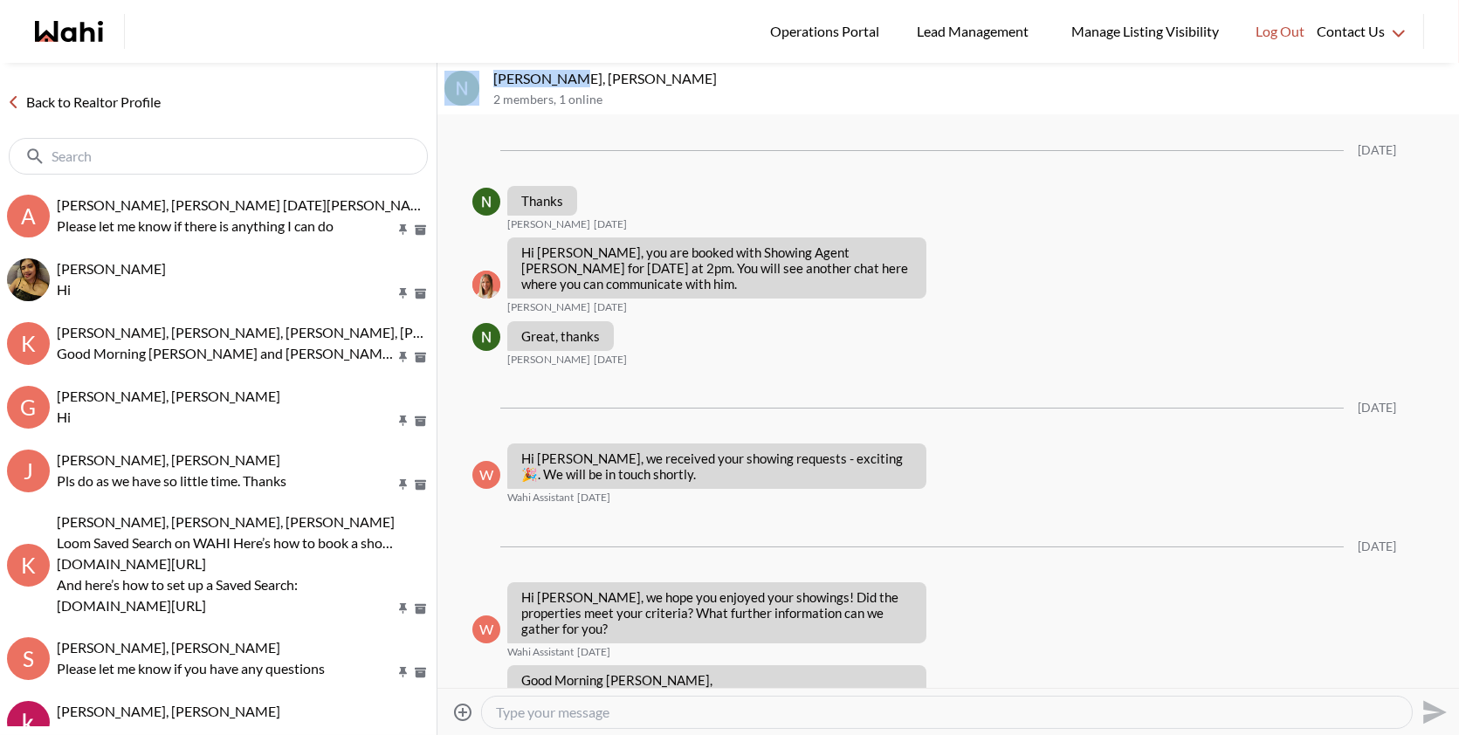
scroll to position [2560, 0]
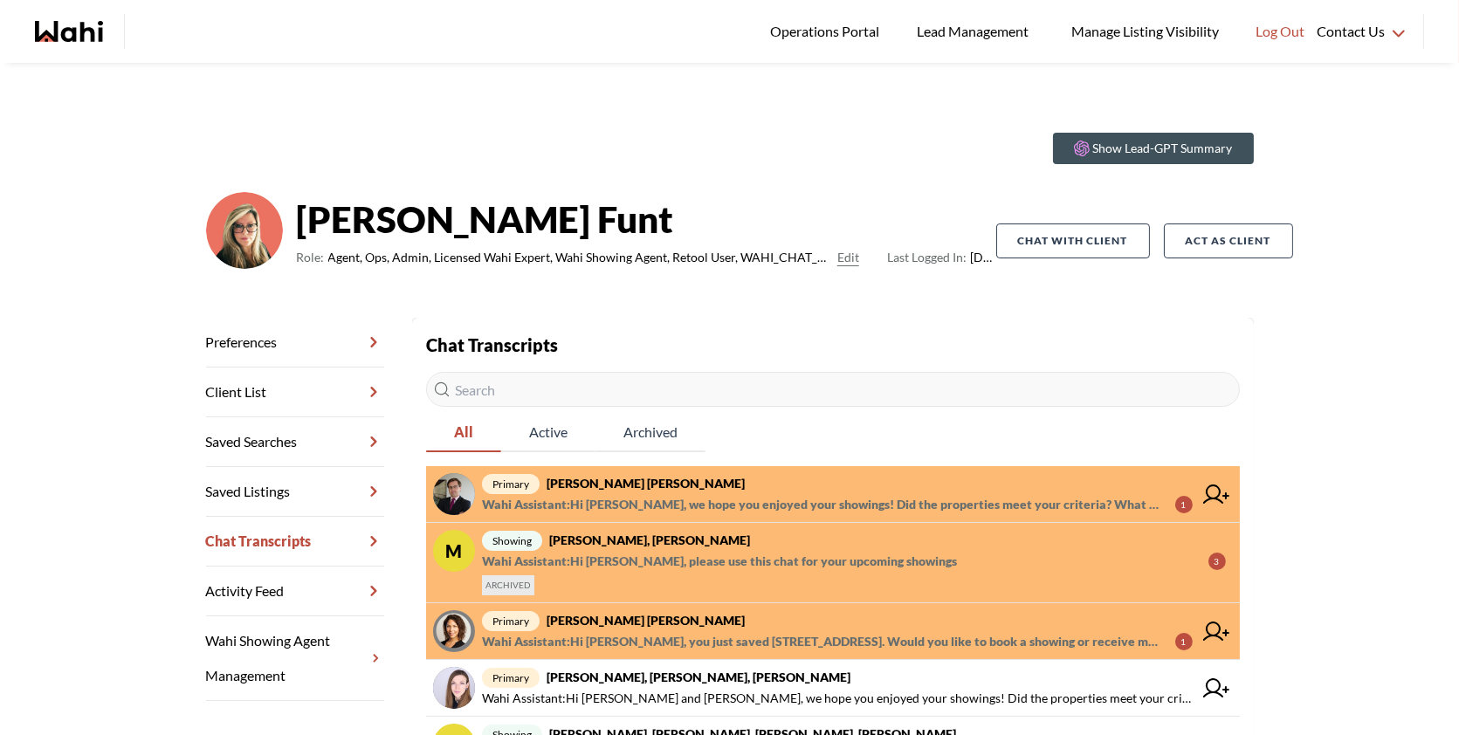
click at [747, 476] on span "primary Arek Klauza, Barbara" at bounding box center [837, 483] width 711 height 21
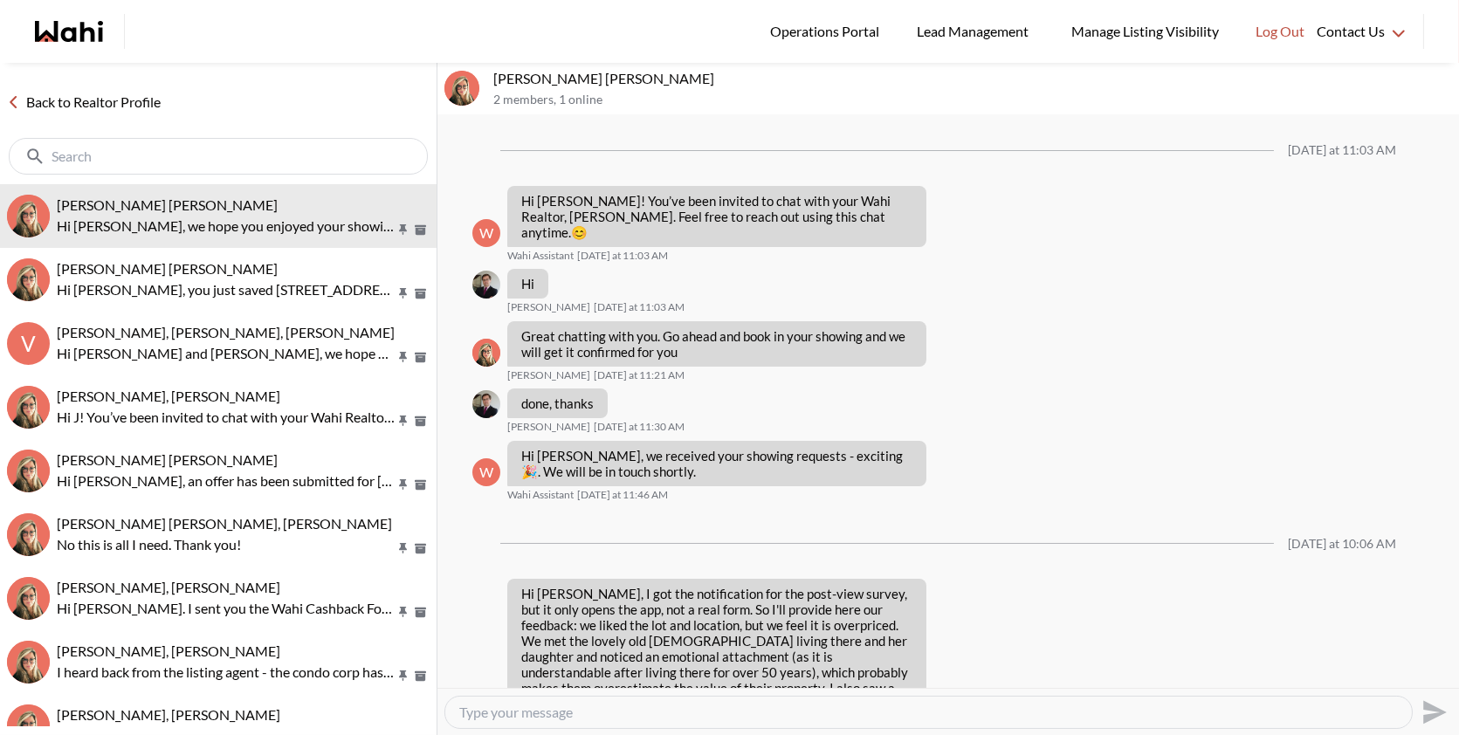
scroll to position [2054, 0]
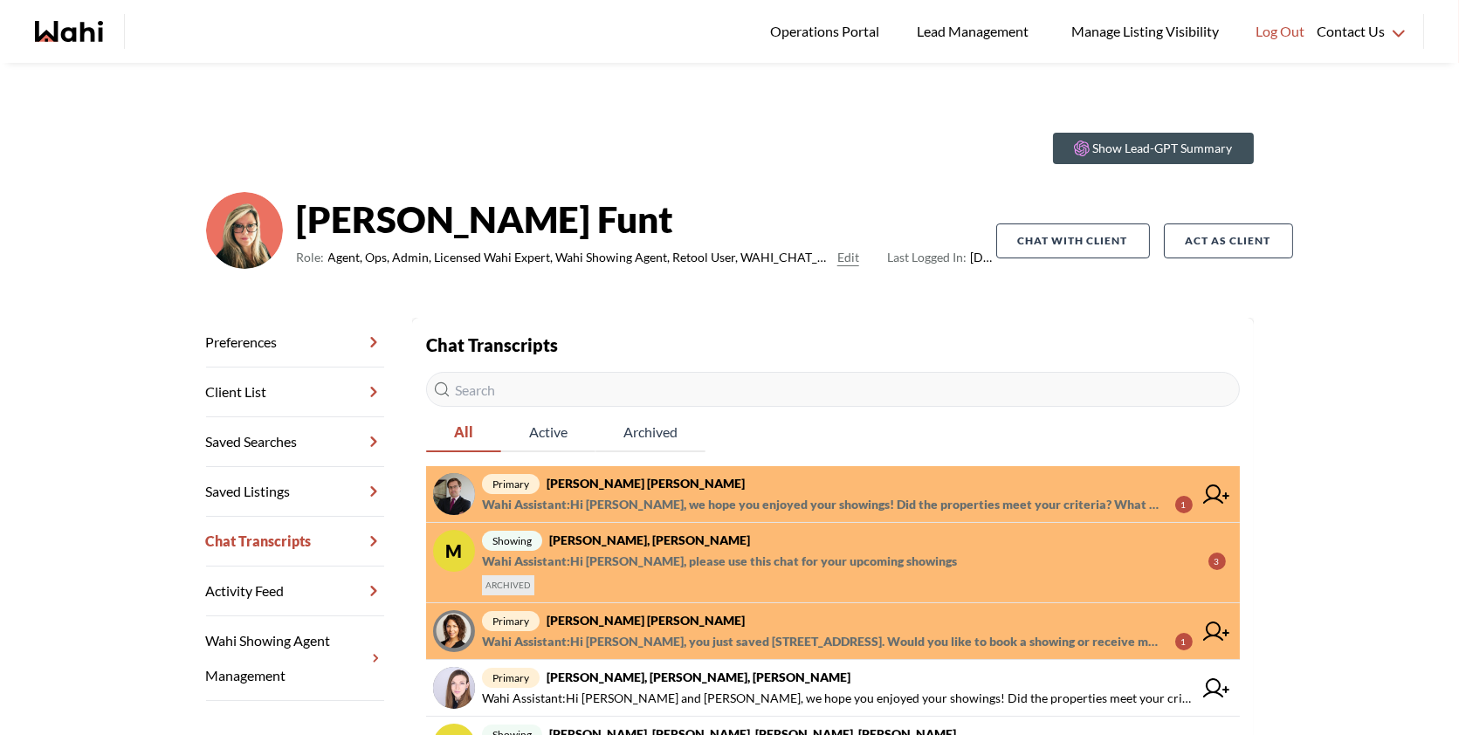
click at [894, 469] on link "primary Arek Klauza, Barbara Wahi Assistant : Hi Arek, we hope you enjoyed your…" at bounding box center [833, 494] width 814 height 57
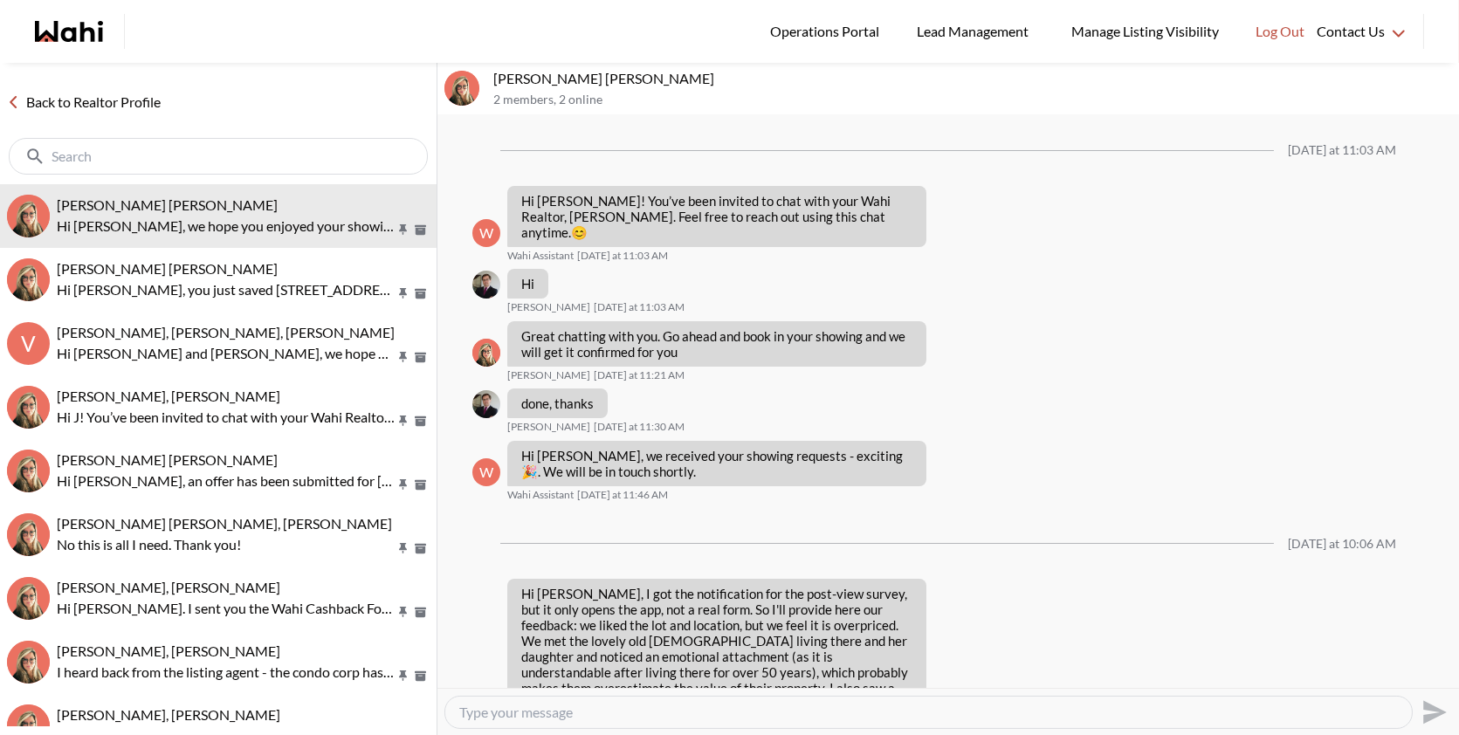
scroll to position [2054, 0]
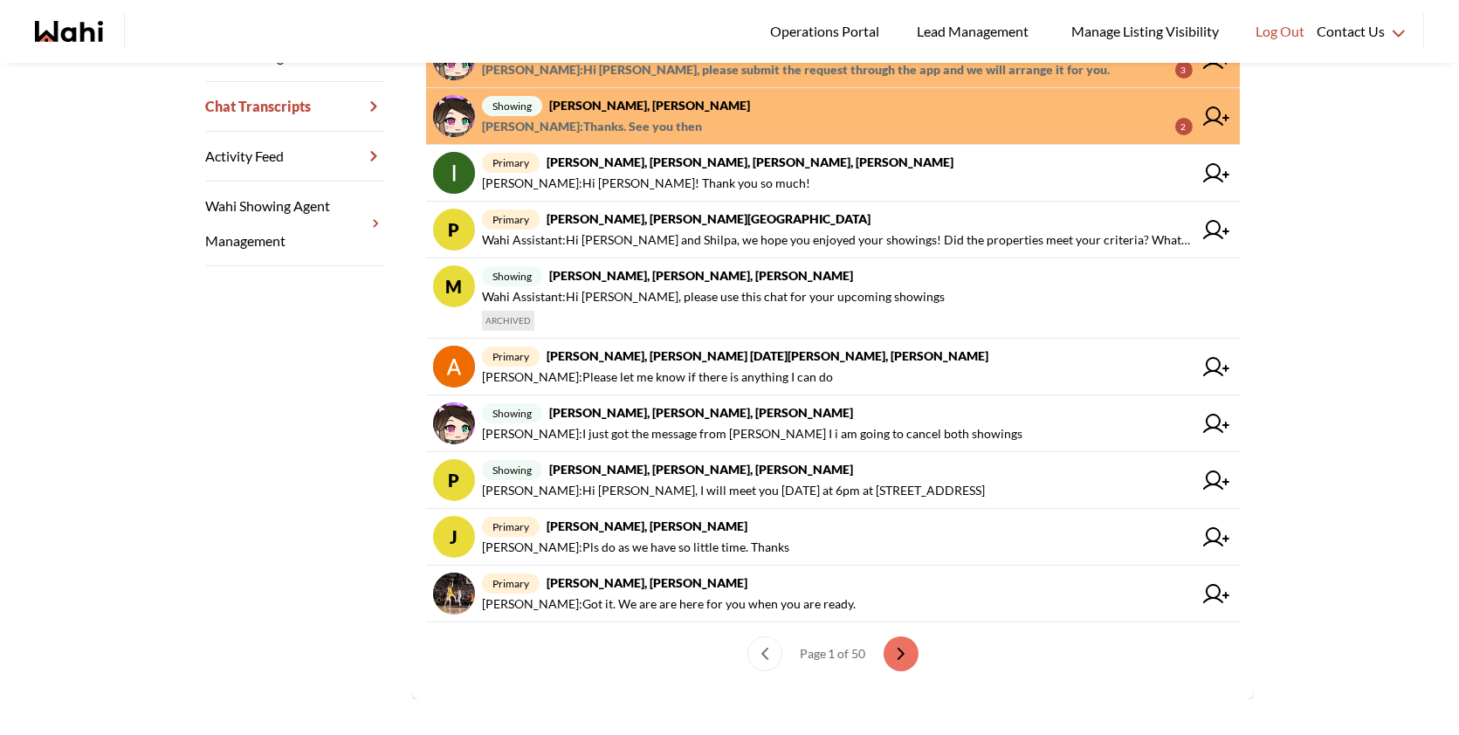
scroll to position [451, 0]
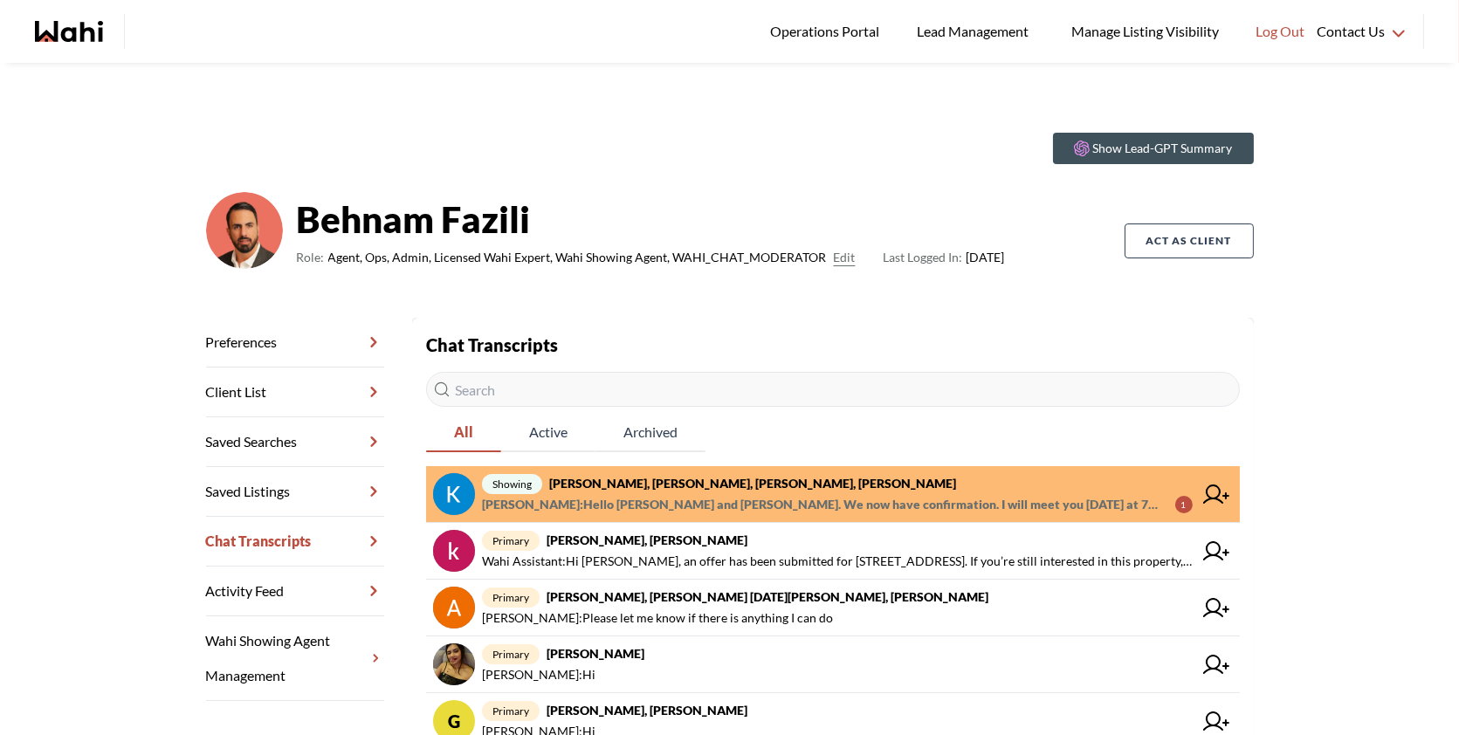
click at [810, 487] on strong "Kevin McKay, Fawzia Sheikh, Michelle, Behnam" at bounding box center [752, 483] width 407 height 15
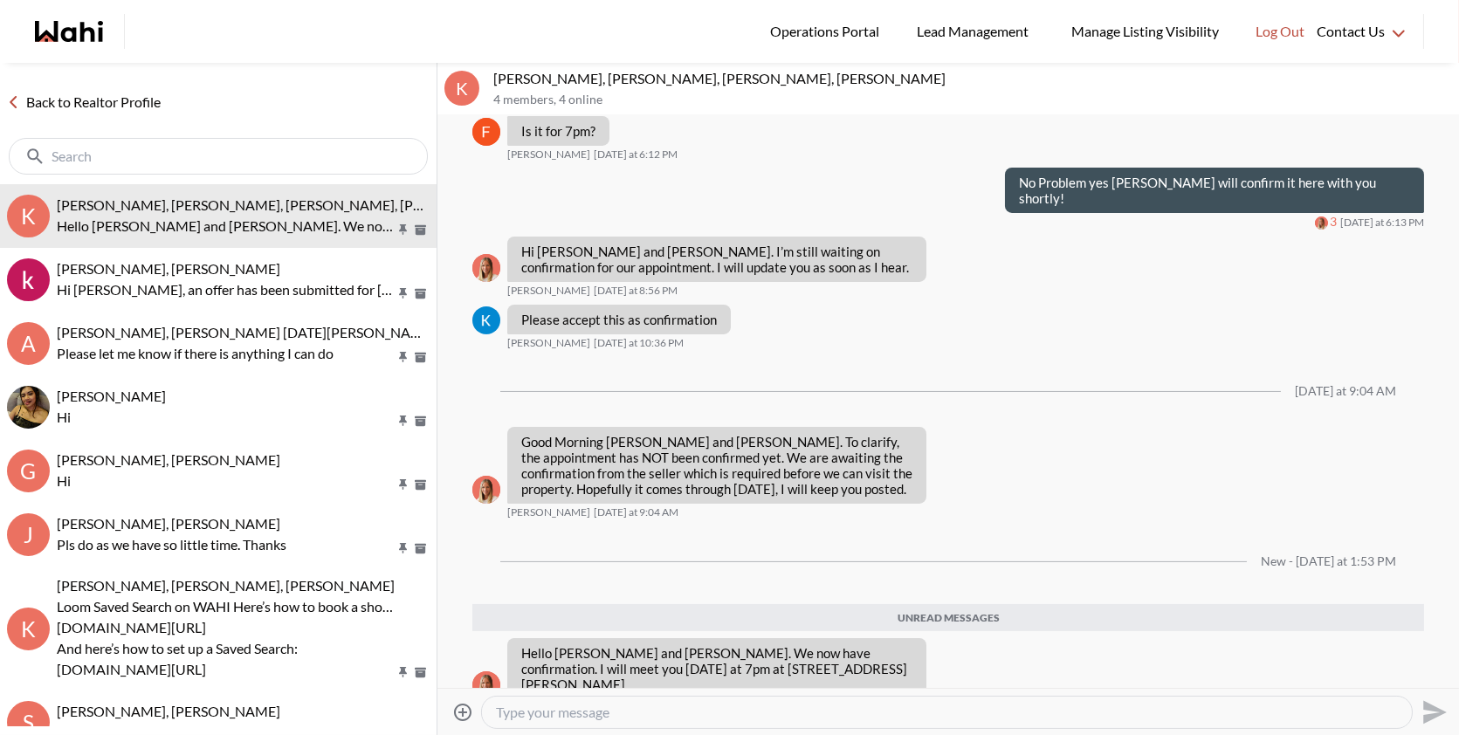
scroll to position [787, 0]
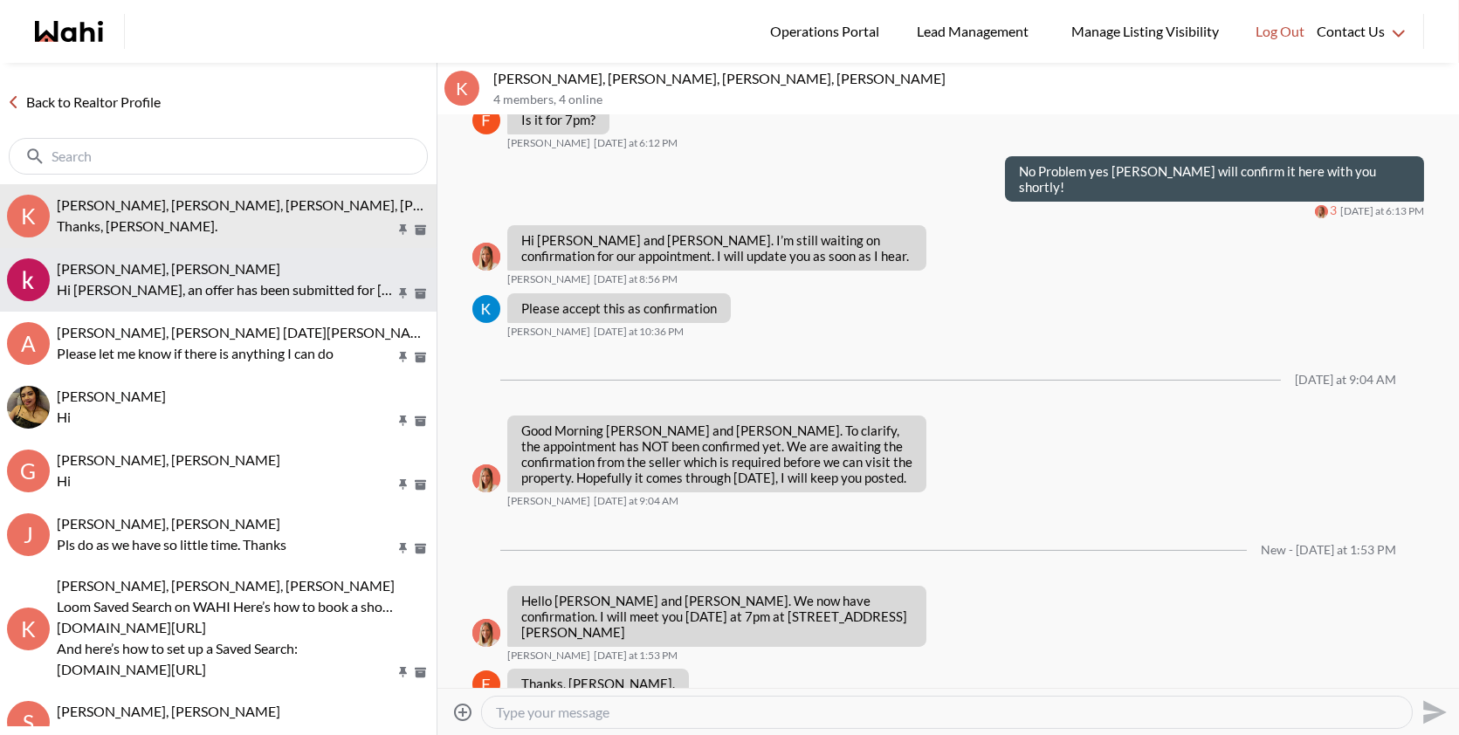
click at [248, 266] on div "khalid Alvi, Behnam" at bounding box center [243, 268] width 373 height 17
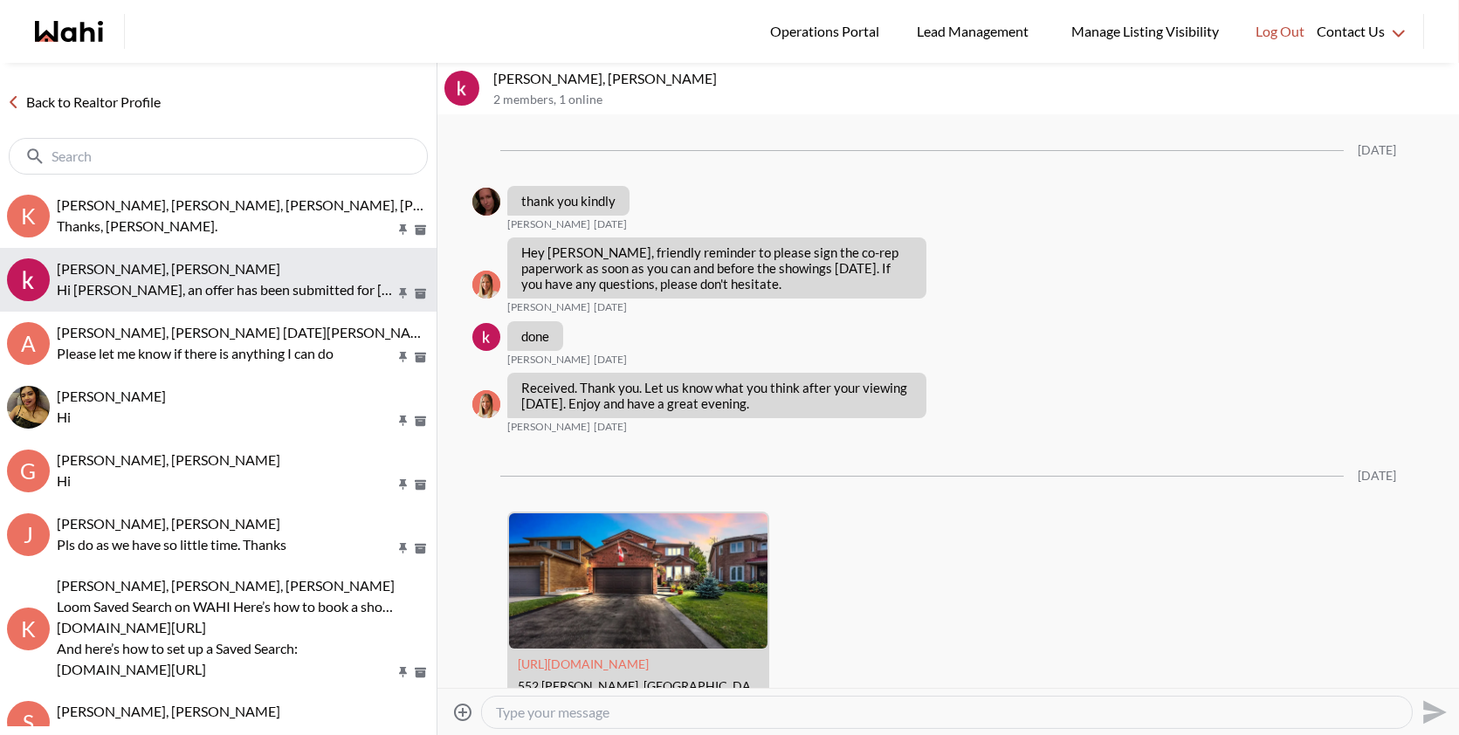
scroll to position [4852, 0]
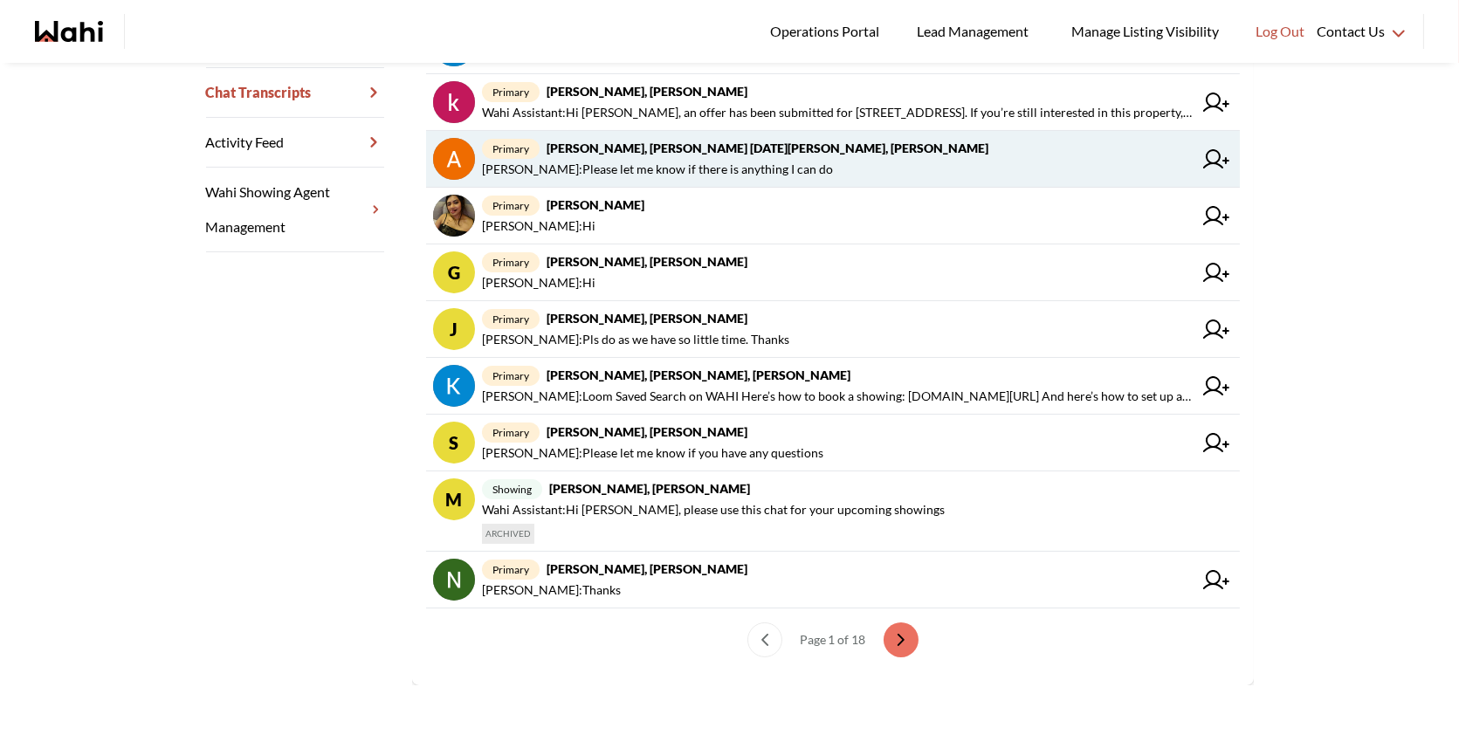
scroll to position [451, 0]
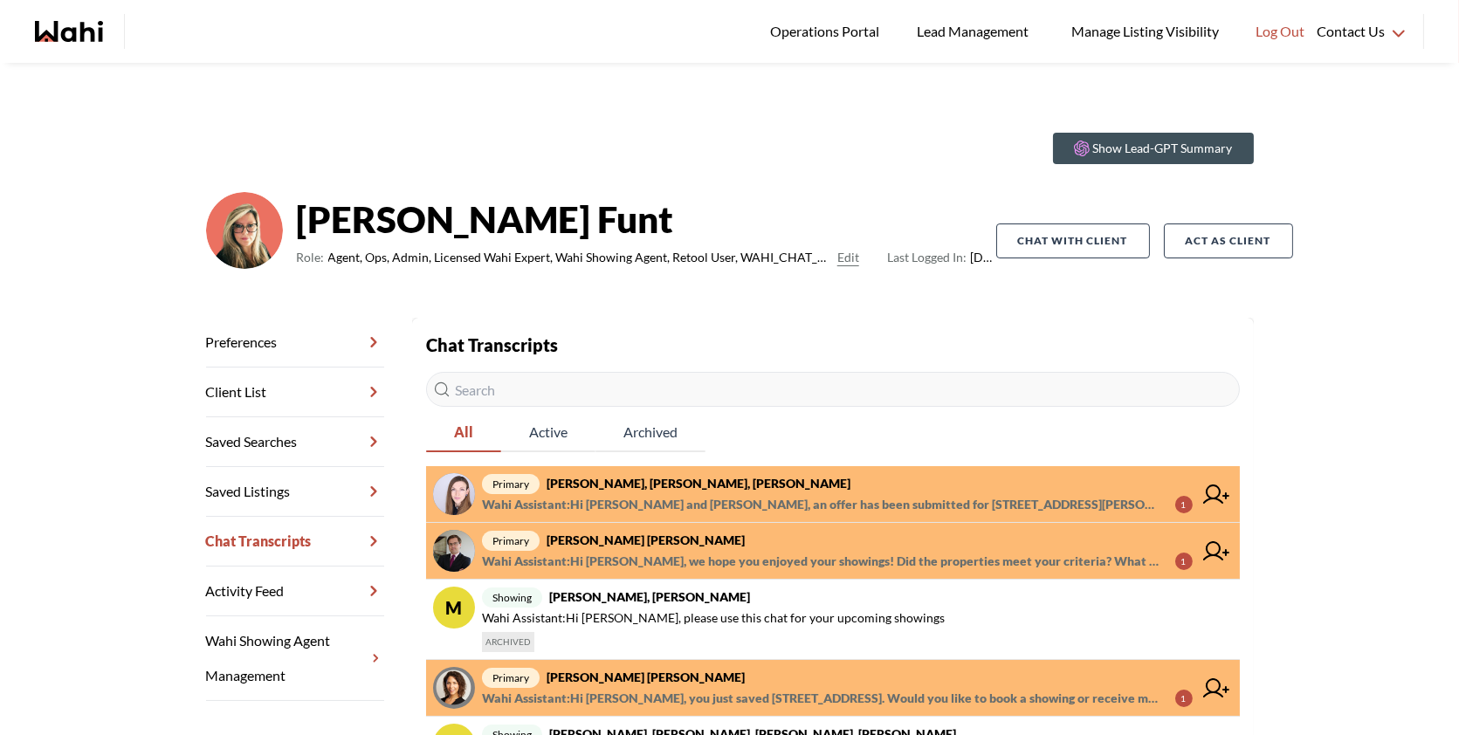
click at [836, 503] on span "Wahi Assistant : Hi Victoria and Dylan, an offer has been submitted for 279 Eve…" at bounding box center [821, 504] width 679 height 21
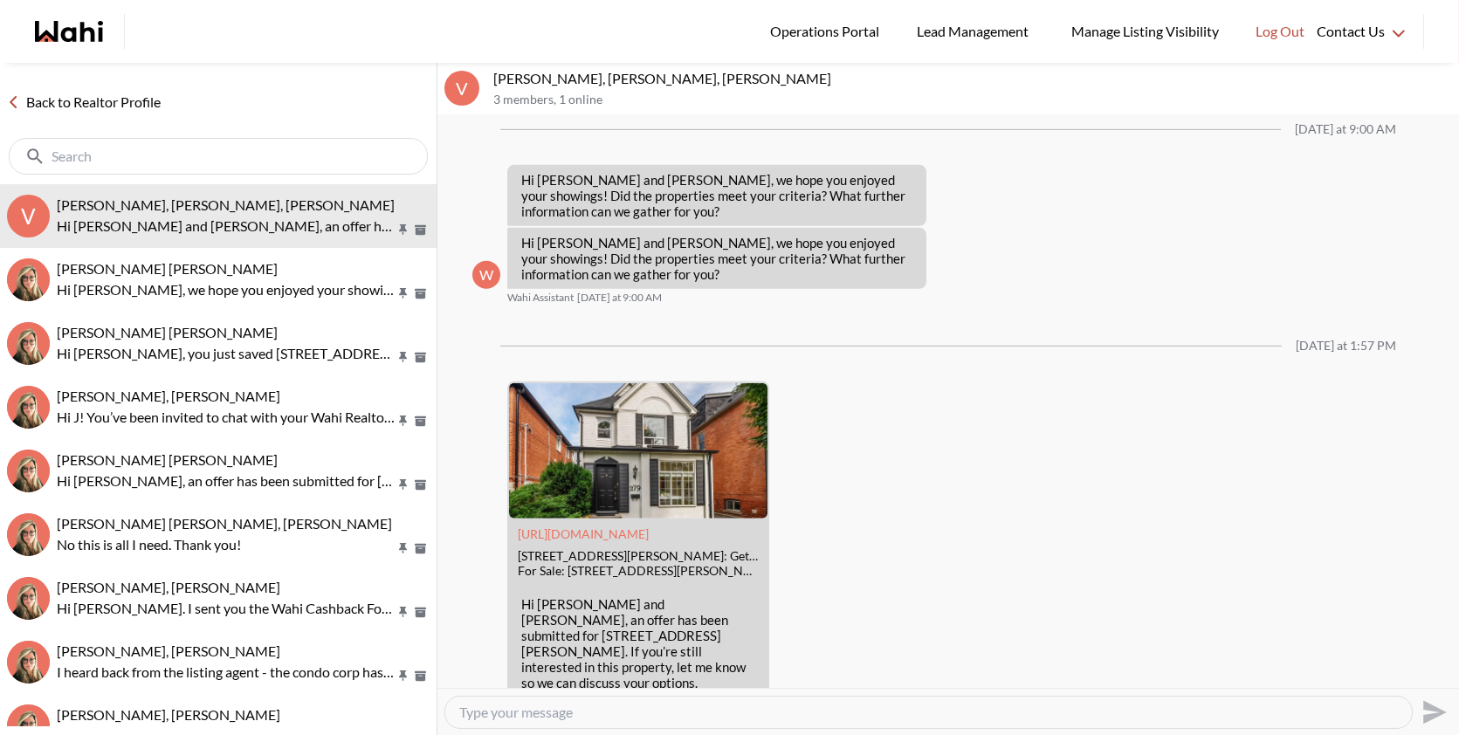
scroll to position [2445, 0]
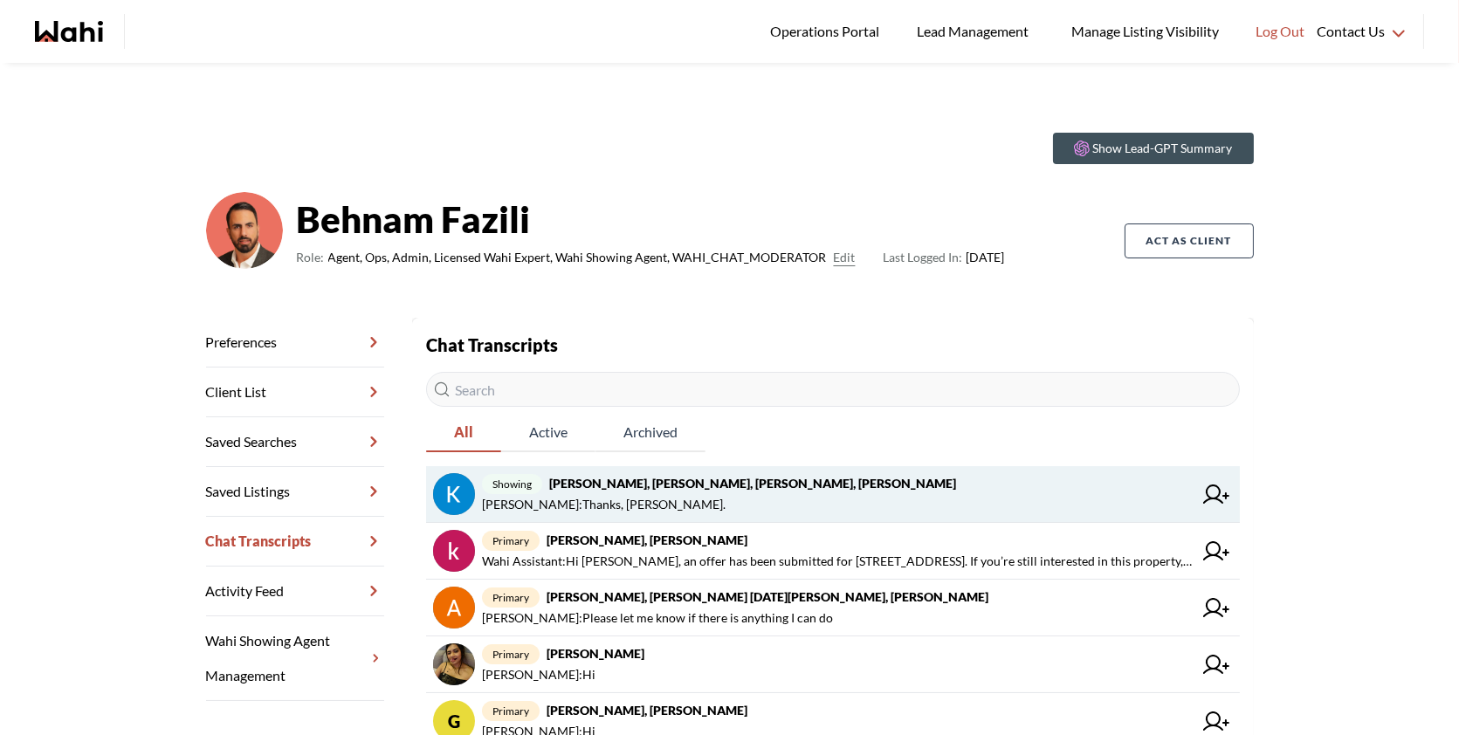
click at [864, 486] on span "showing Kevin McKay, Fawzia Sheikh, Michelle, Behnam" at bounding box center [837, 483] width 711 height 21
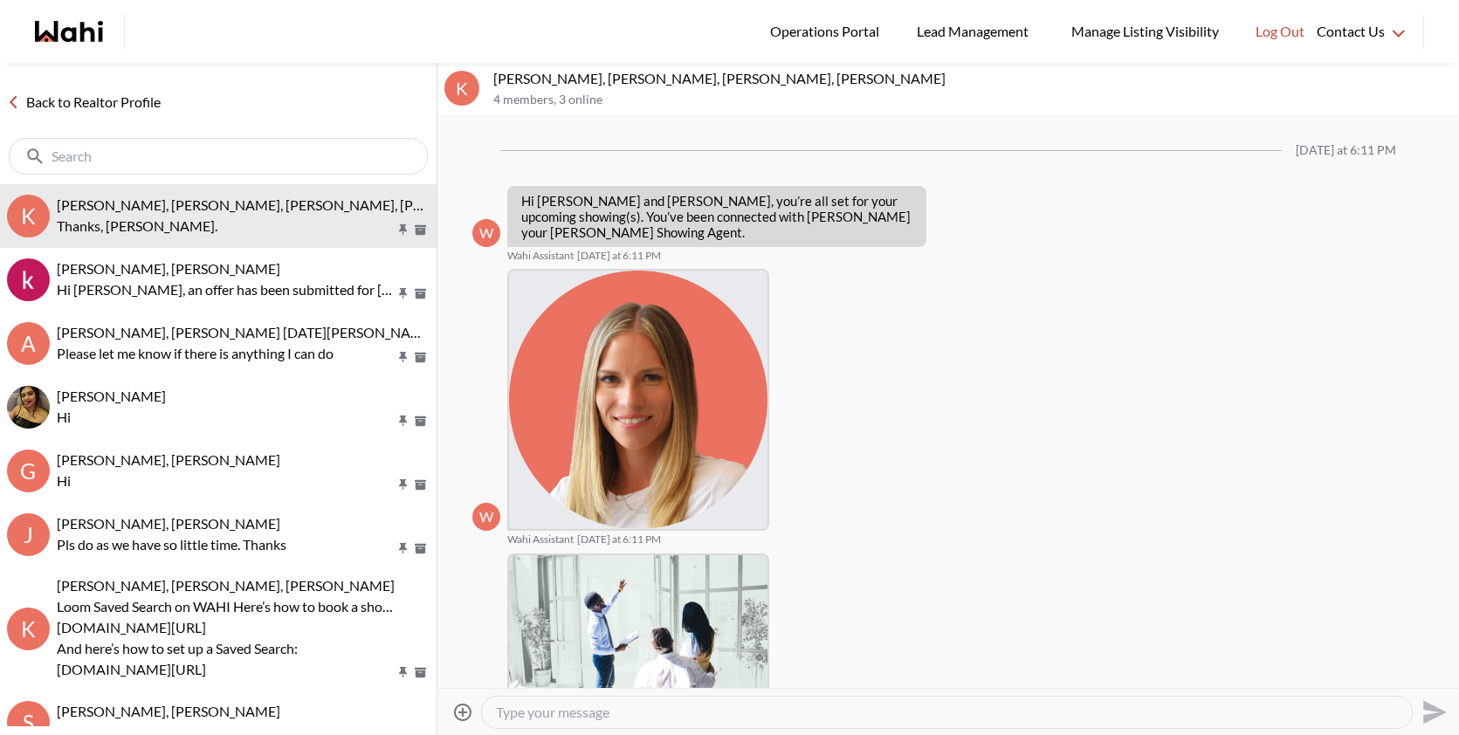
scroll to position [723, 0]
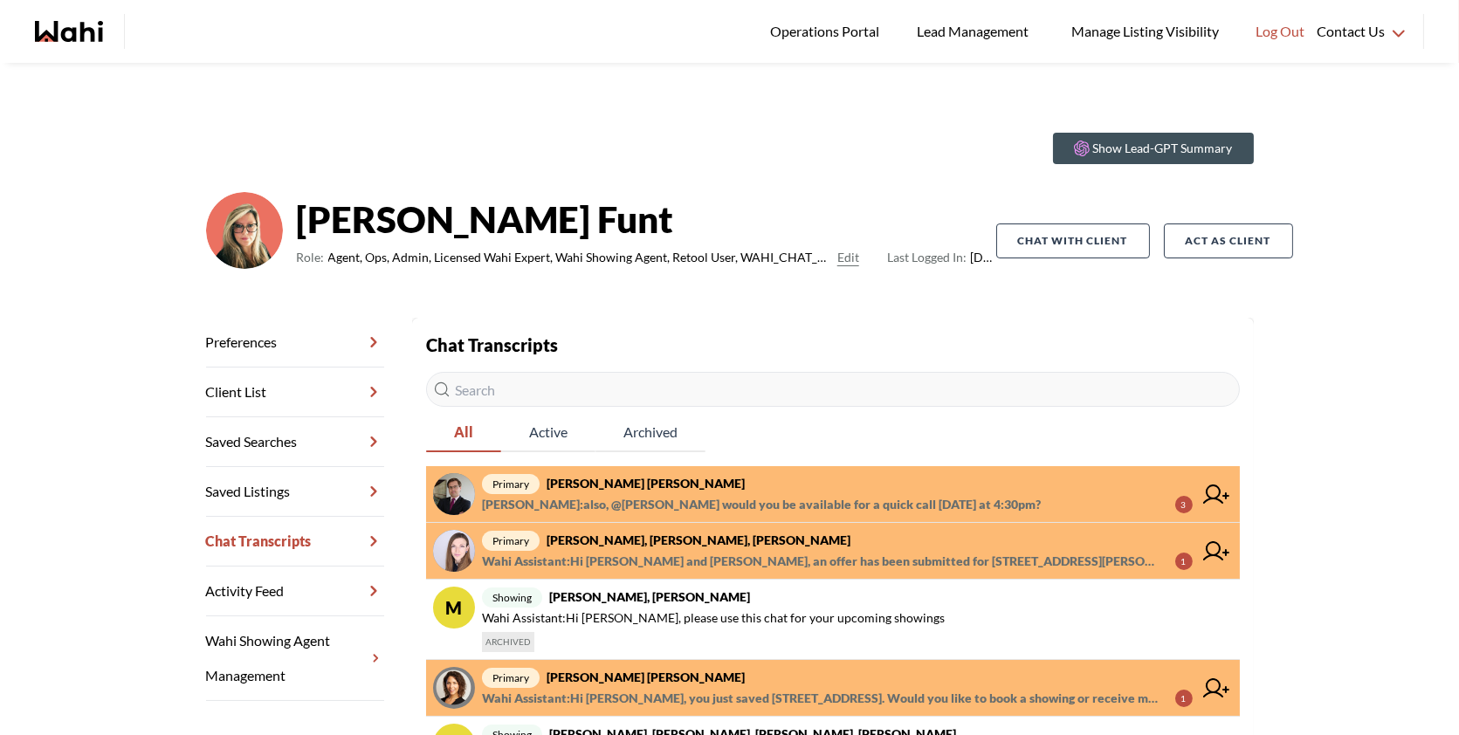
click at [928, 486] on span "primary Arek Klauza, Barbara" at bounding box center [837, 483] width 711 height 21
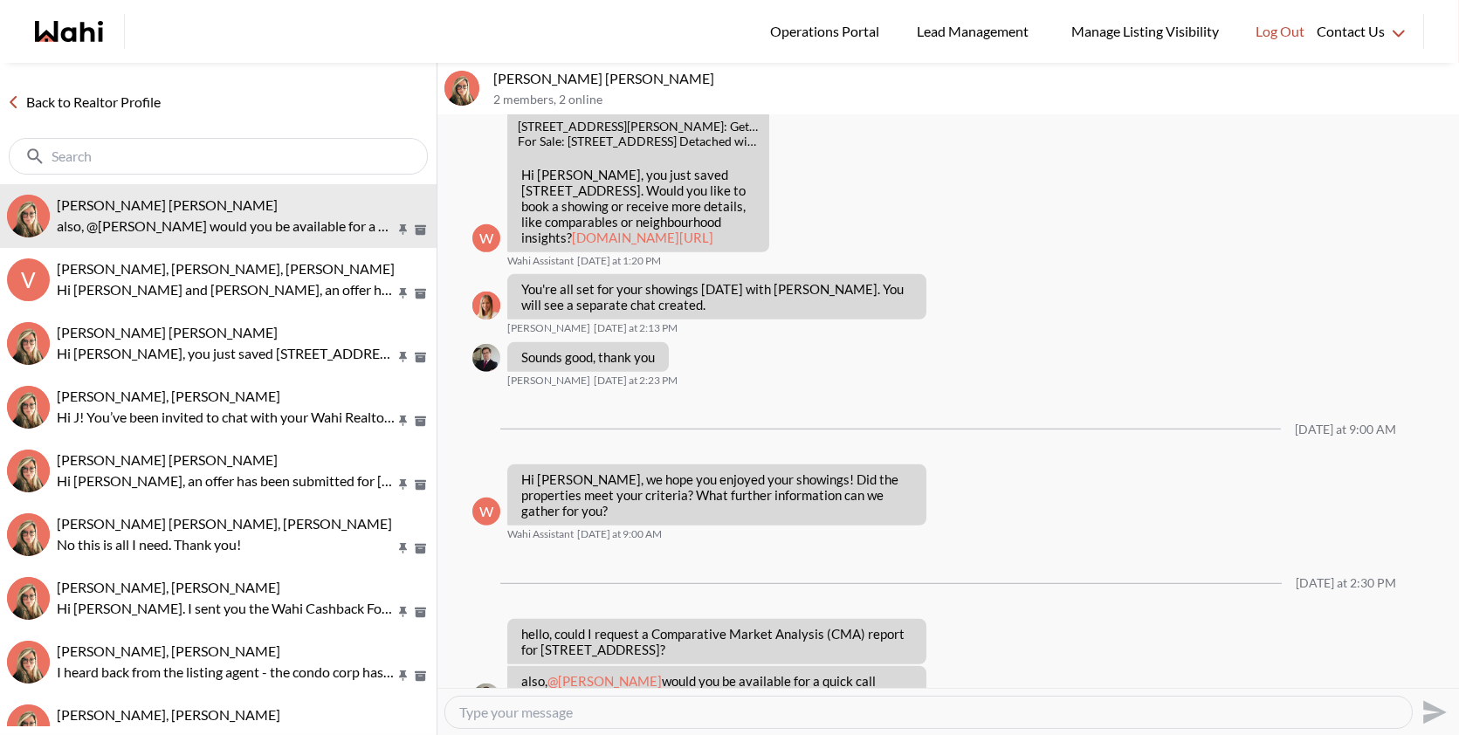
scroll to position [2238, 0]
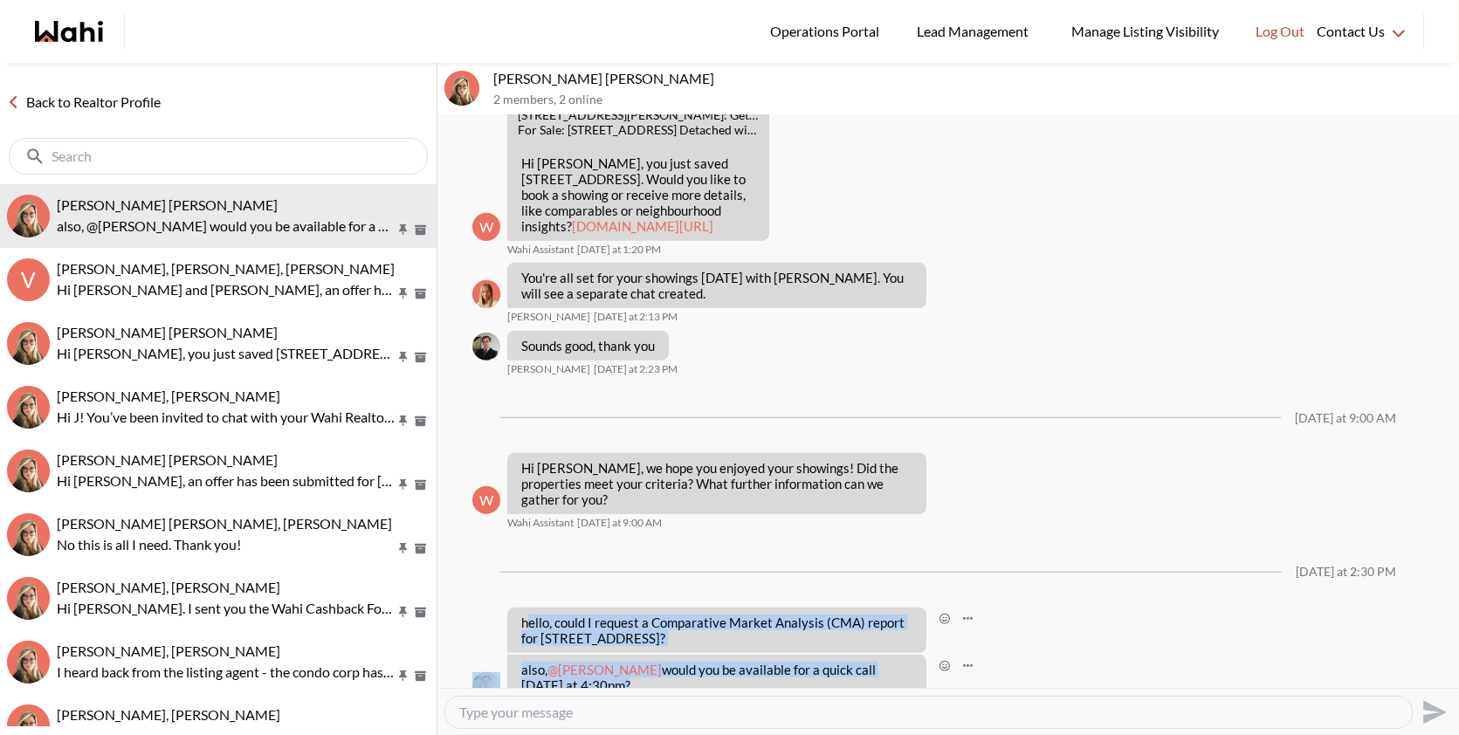
drag, startPoint x: 579, startPoint y: 652, endPoint x: 529, endPoint y: 582, distance: 86.5
drag, startPoint x: 514, startPoint y: 579, endPoint x: 578, endPoint y: 637, distance: 86.6
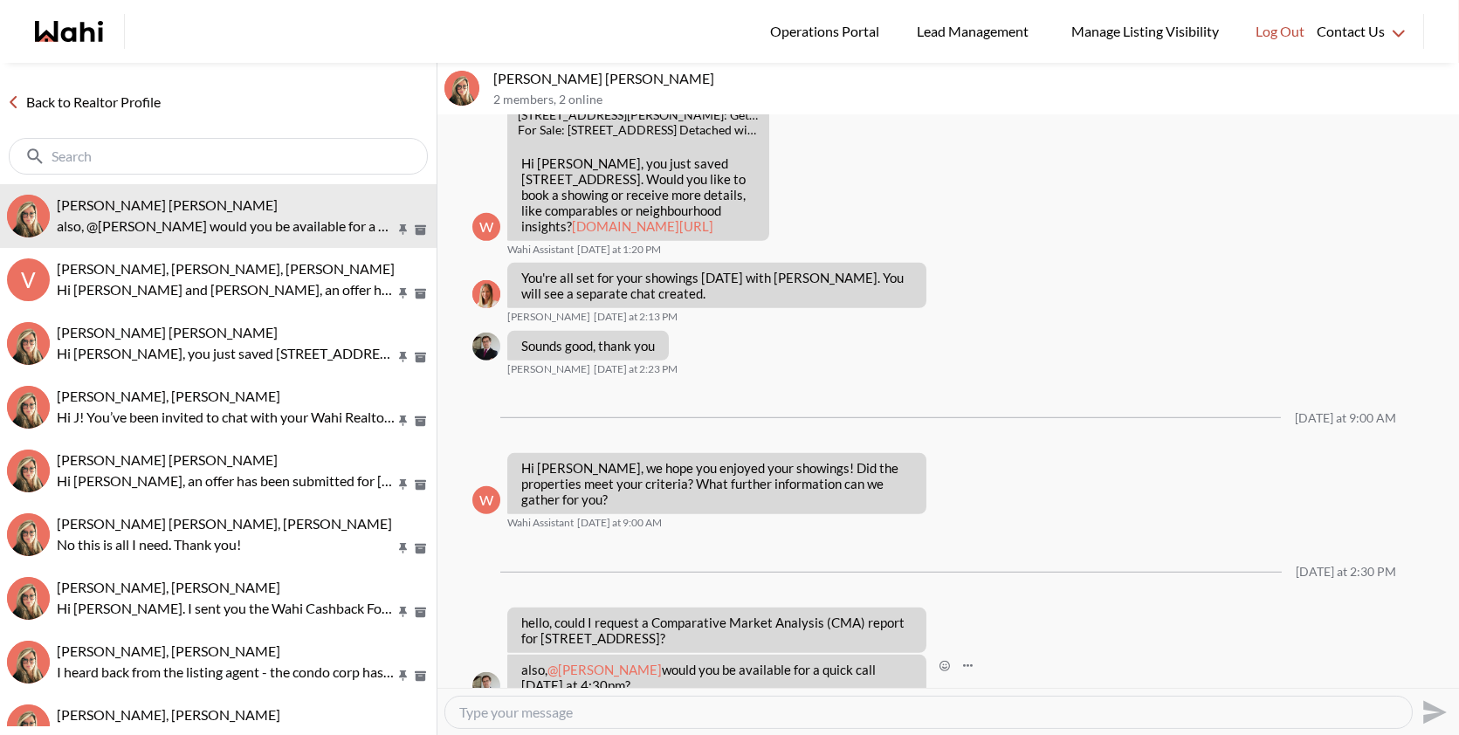
click at [579, 662] on p "also, @Barbara Funt would you be available for a quick call today at 4:30pm?" at bounding box center [716, 677] width 391 height 31
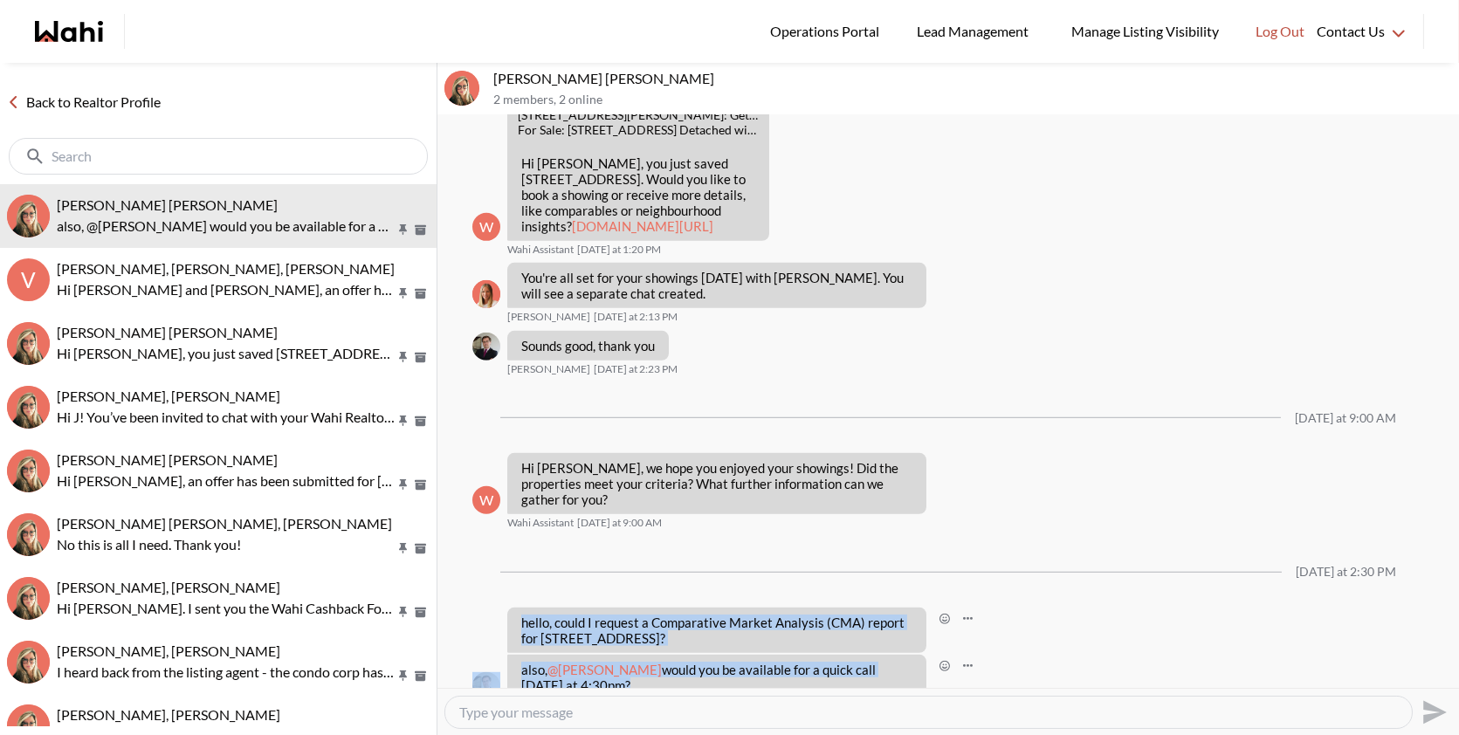
drag, startPoint x: 576, startPoint y: 655, endPoint x: 524, endPoint y: 589, distance: 84.0
click at [524, 615] on p "hello, could I request a Comparative Market Analysis (CMA) report for 48 Bonnyv…" at bounding box center [716, 630] width 391 height 31
drag, startPoint x: 524, startPoint y: 589, endPoint x: 566, endPoint y: 661, distance: 83.7
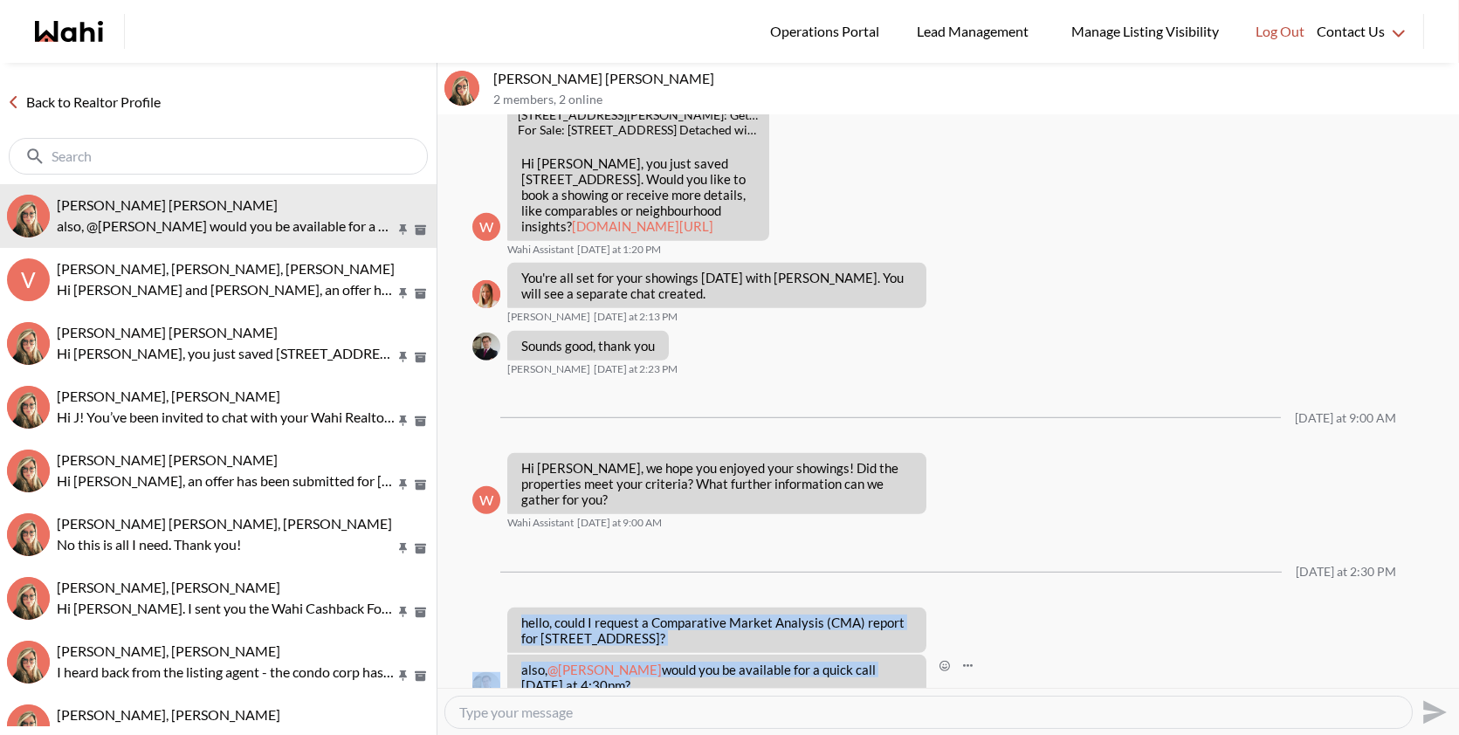
copy ul "hello, could I request a Comparative Market Analysis (CMA) report for 48 Bonnyv…"
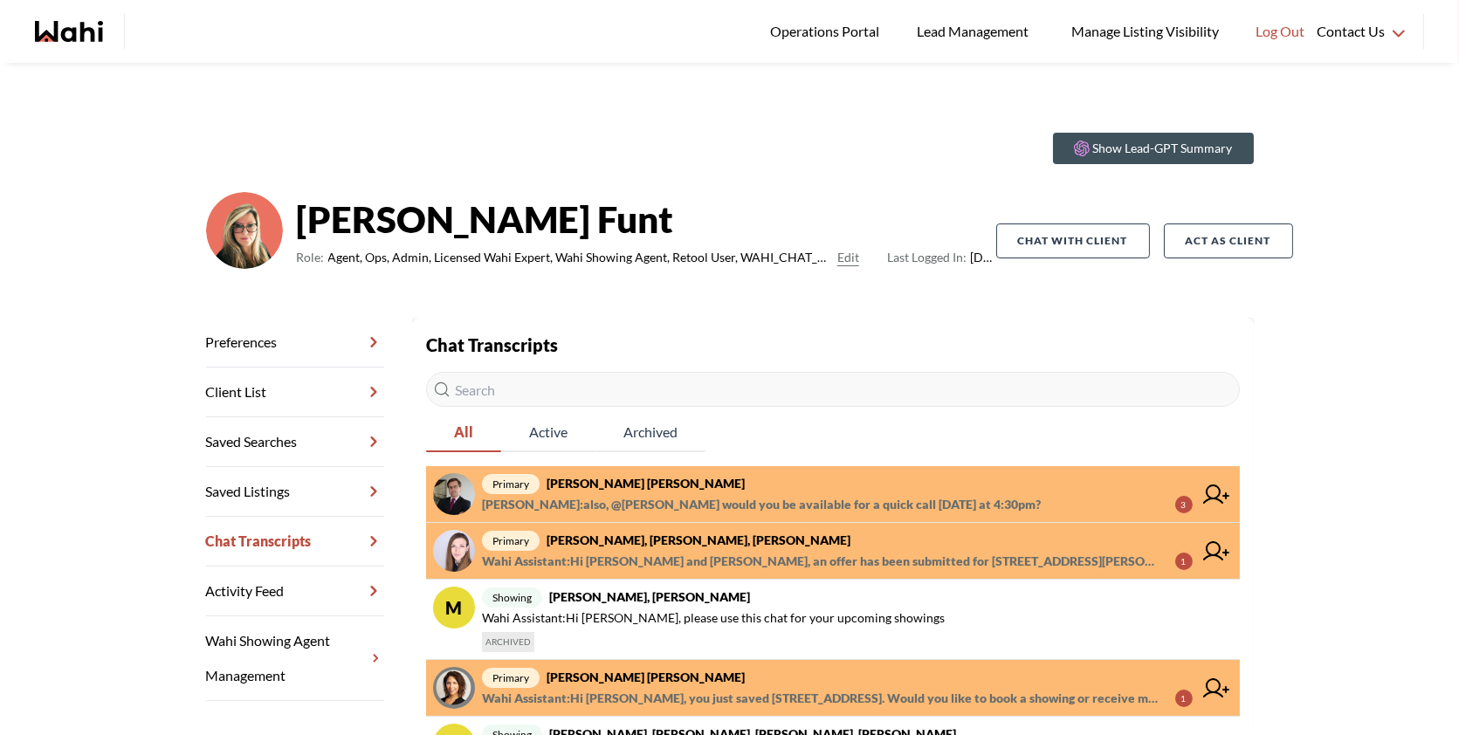
click at [685, 492] on span "primary Arek Klauza, Barbara" at bounding box center [837, 483] width 711 height 21
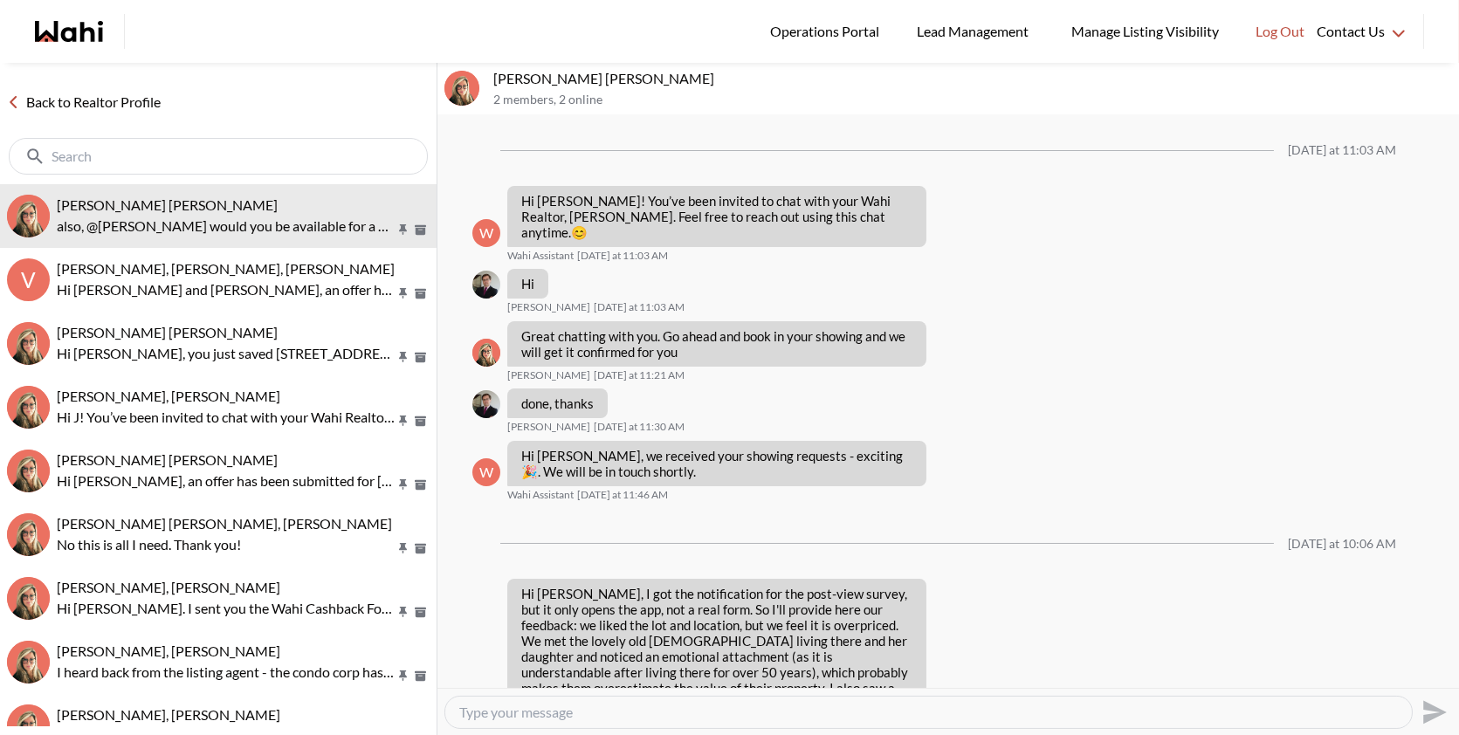
scroll to position [2239, 0]
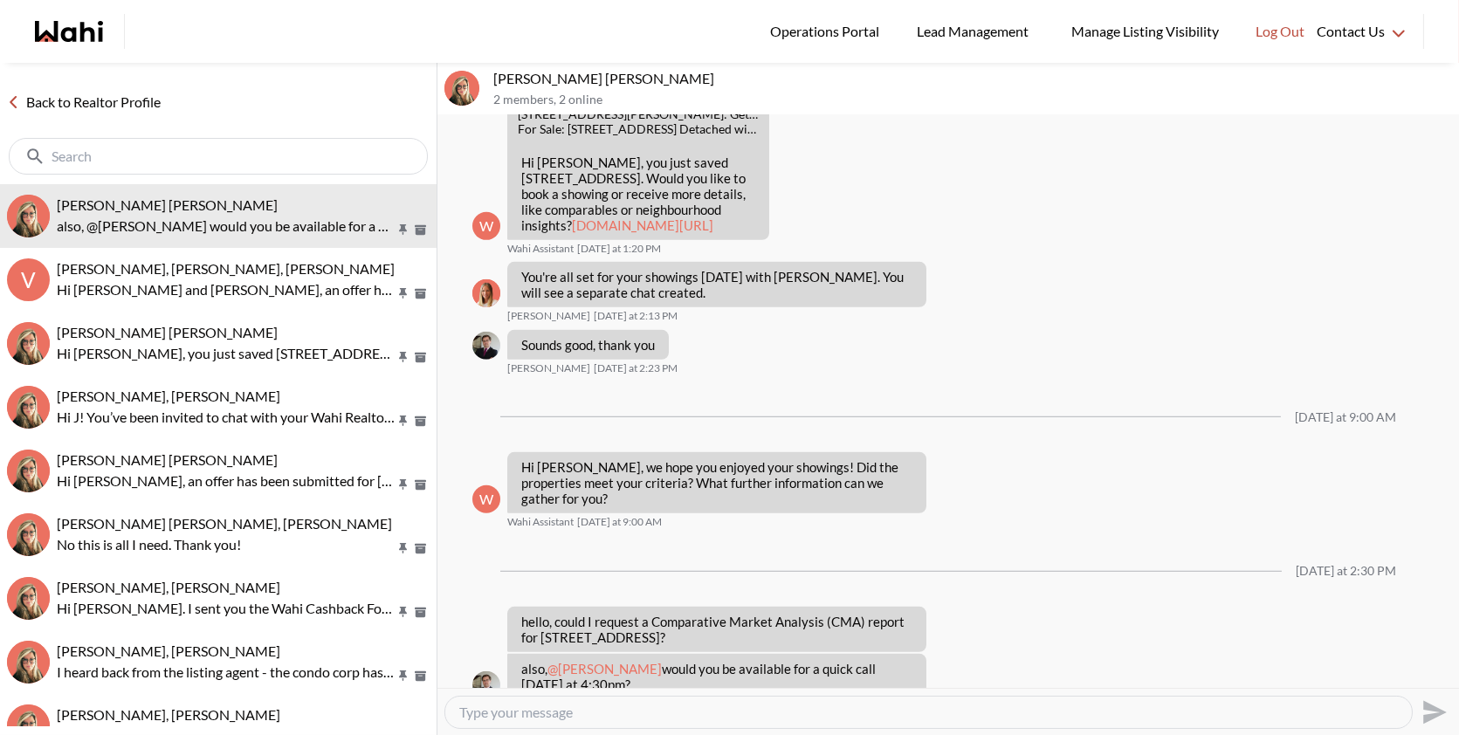
click at [576, 718] on textarea "Type your message" at bounding box center [928, 712] width 939 height 17
paste textarea "I can give you a call today at 4:30 PM. Looking forward to speaking with you th…"
type textarea "Hi Arek, I can give you a call today at 4:30 PM. Looking forward to speaking wi…"
click at [1417, 704] on button "Send" at bounding box center [1432, 712] width 39 height 39
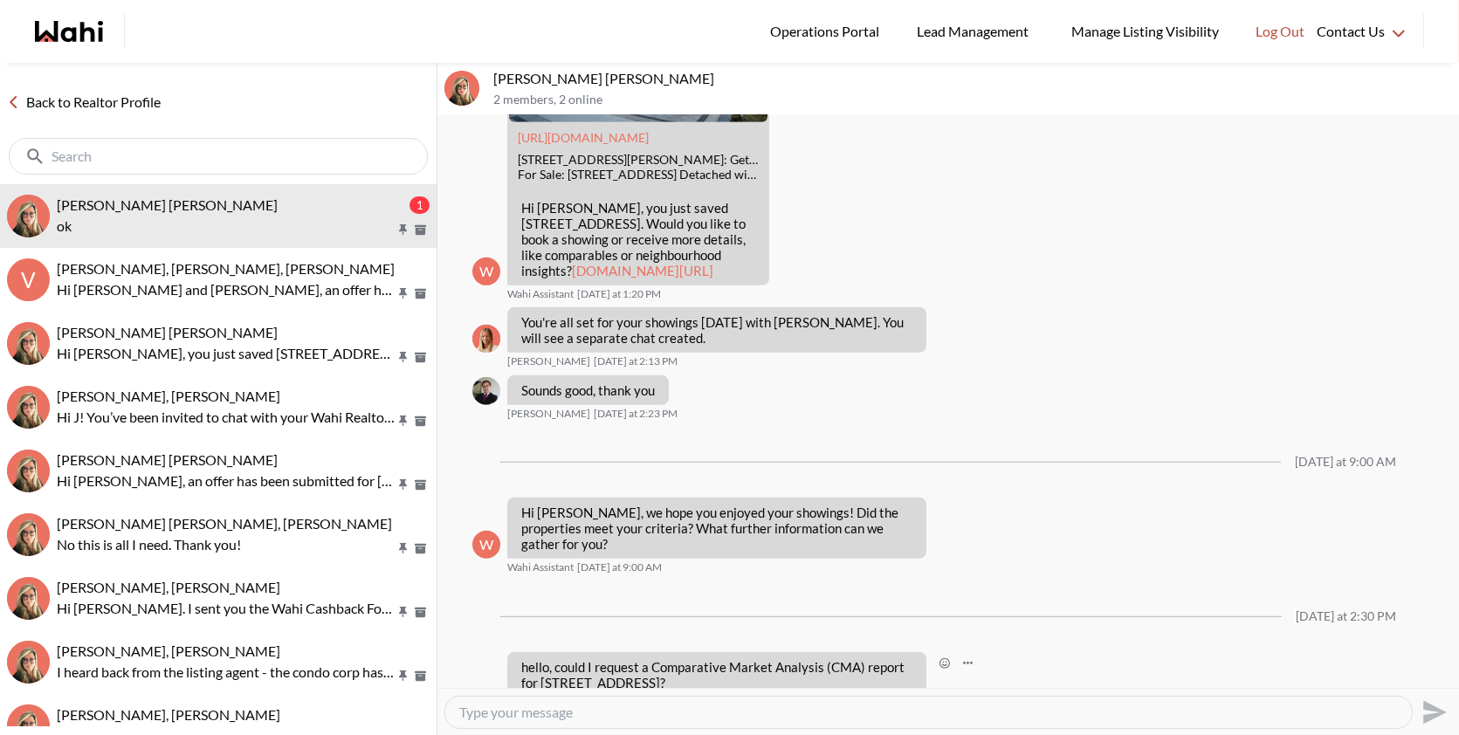
scroll to position [2359, 0]
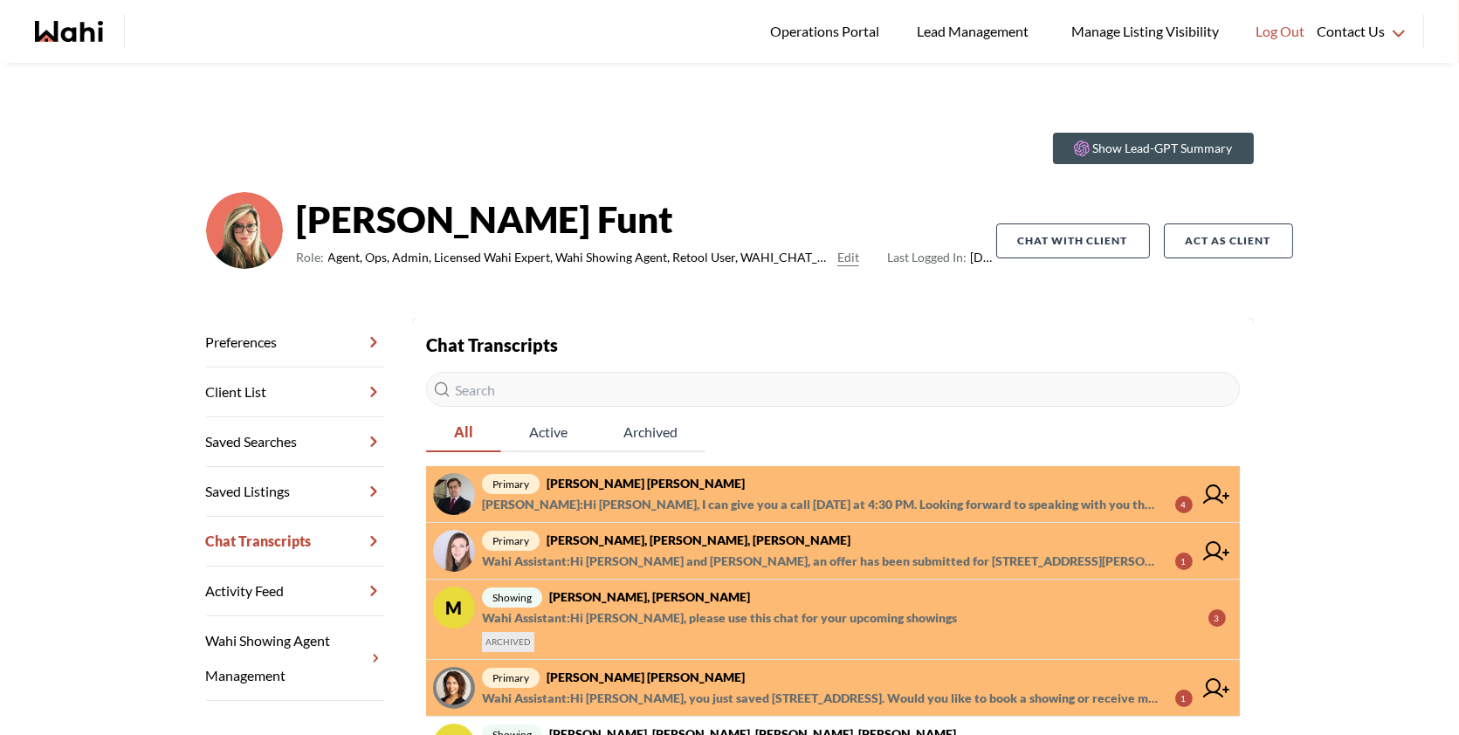
click at [730, 479] on span "primary Arek Klauza, Barbara" at bounding box center [837, 483] width 711 height 21
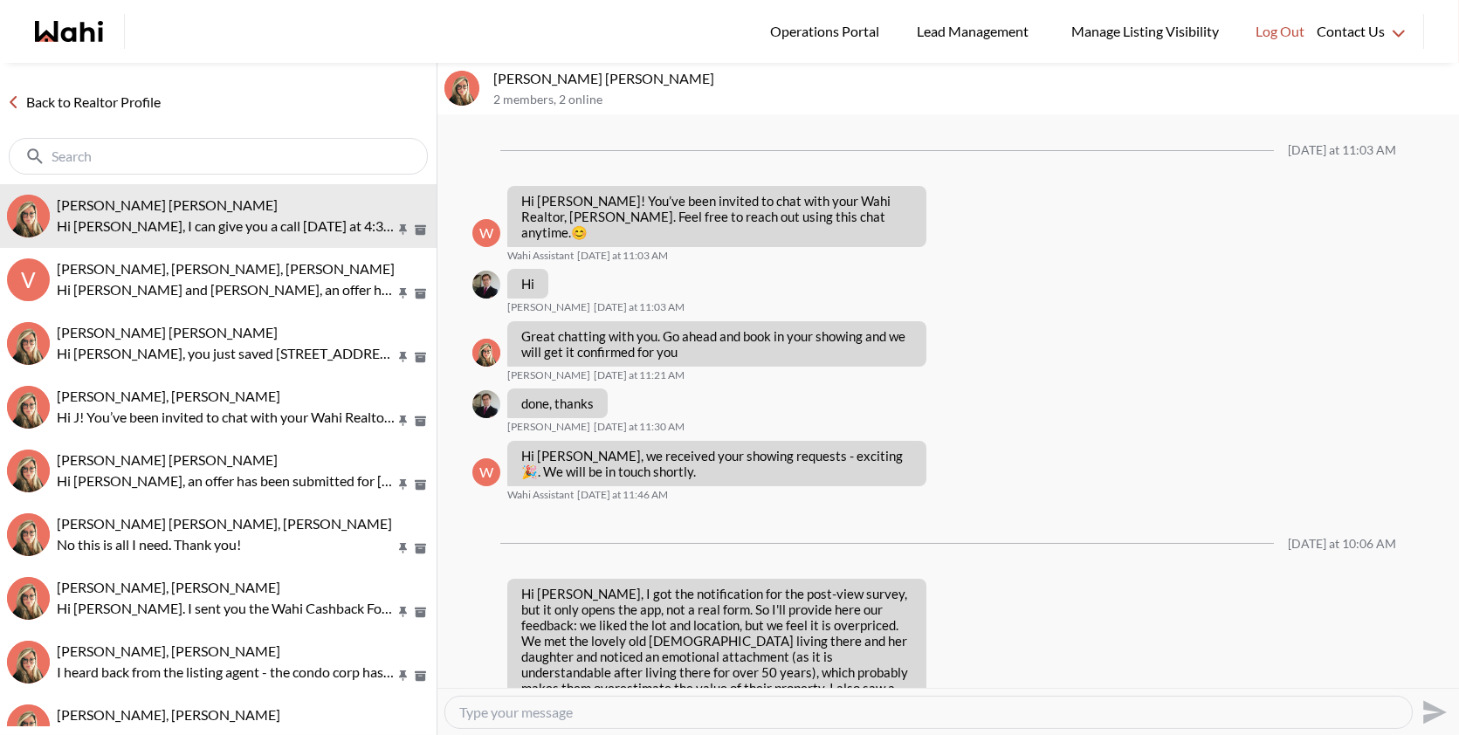
scroll to position [2307, 0]
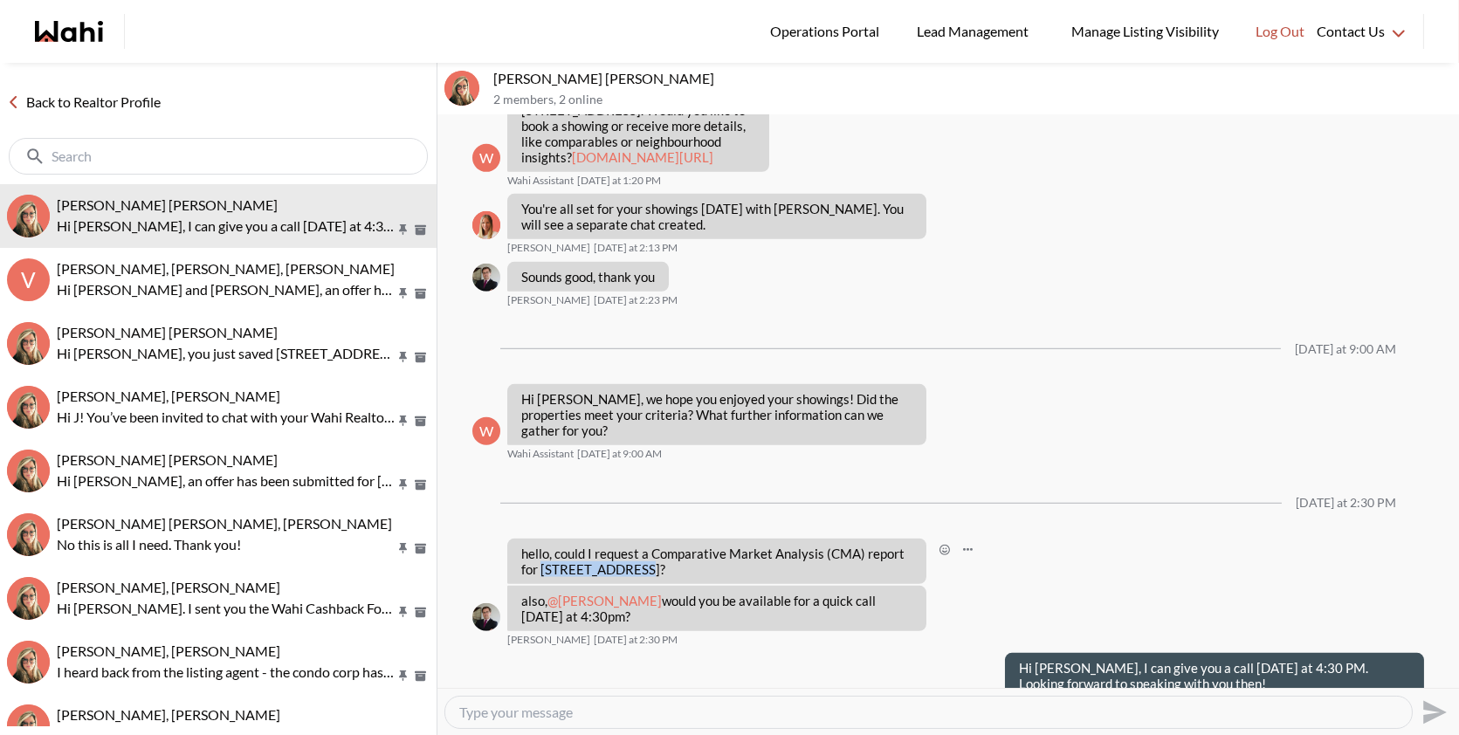
drag, startPoint x: 639, startPoint y: 536, endPoint x: 545, endPoint y: 531, distance: 94.5
click at [545, 546] on p "hello, could I request a Comparative Market Analysis (CMA) report for 48 Bonnyv…" at bounding box center [716, 561] width 391 height 31
copy p "48 Bonnyview Dr"
drag, startPoint x: 568, startPoint y: 79, endPoint x: 500, endPoint y: 78, distance: 68.1
click at [500, 78] on p "Arek Klauza, Barbara" at bounding box center [972, 78] width 959 height 17
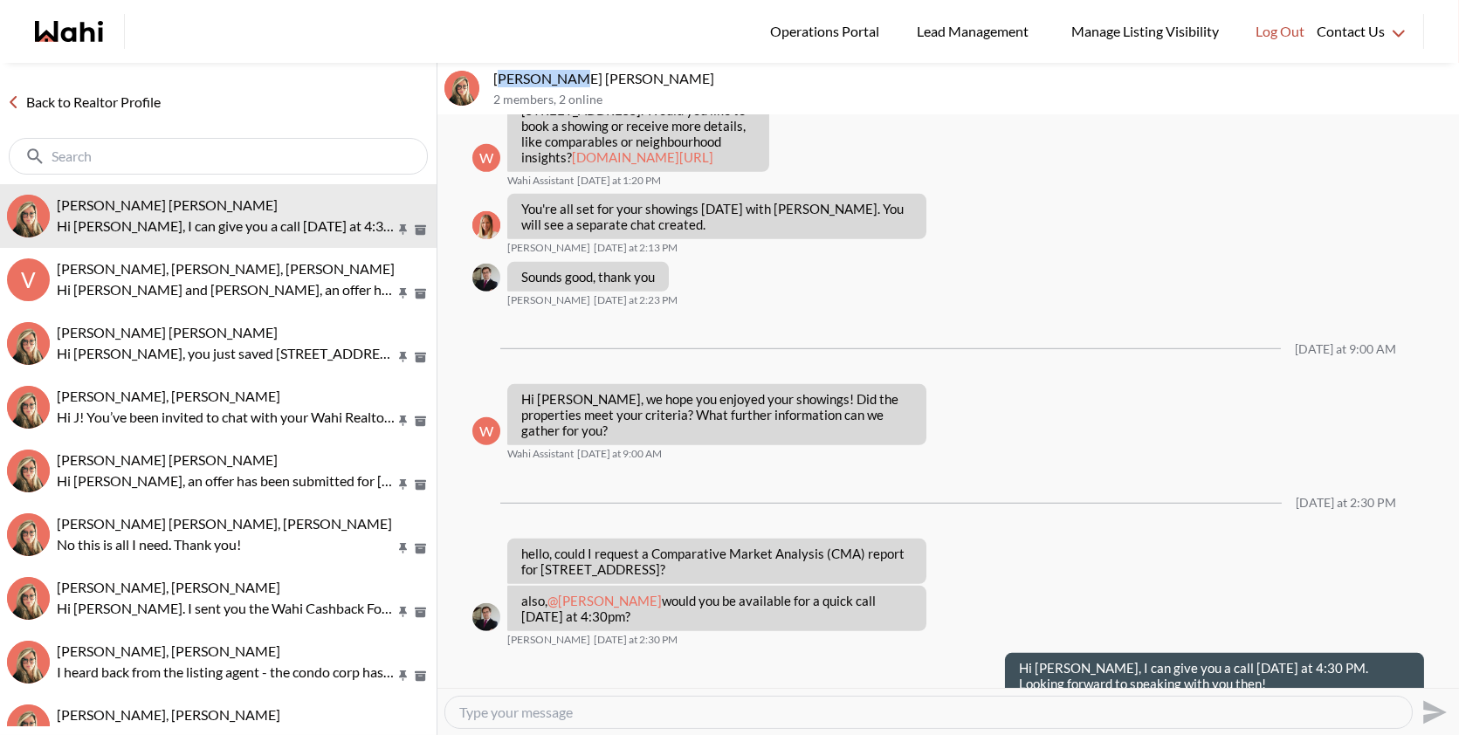
click at [568, 82] on p "Arek Klauza, Barbara" at bounding box center [972, 78] width 959 height 17
click at [568, 82] on p "[PERSON_NAME] [PERSON_NAME]" at bounding box center [972, 78] width 959 height 17
drag, startPoint x: 568, startPoint y: 82, endPoint x: 502, endPoint y: 66, distance: 67.4
click at [502, 66] on div "Arek Klauza, Barbara 2 members , 2 online" at bounding box center [949, 89] width 1022 height 52
click at [486, 77] on div "[PERSON_NAME] [PERSON_NAME] 2 members , 2 online" at bounding box center [949, 89] width 1022 height 52
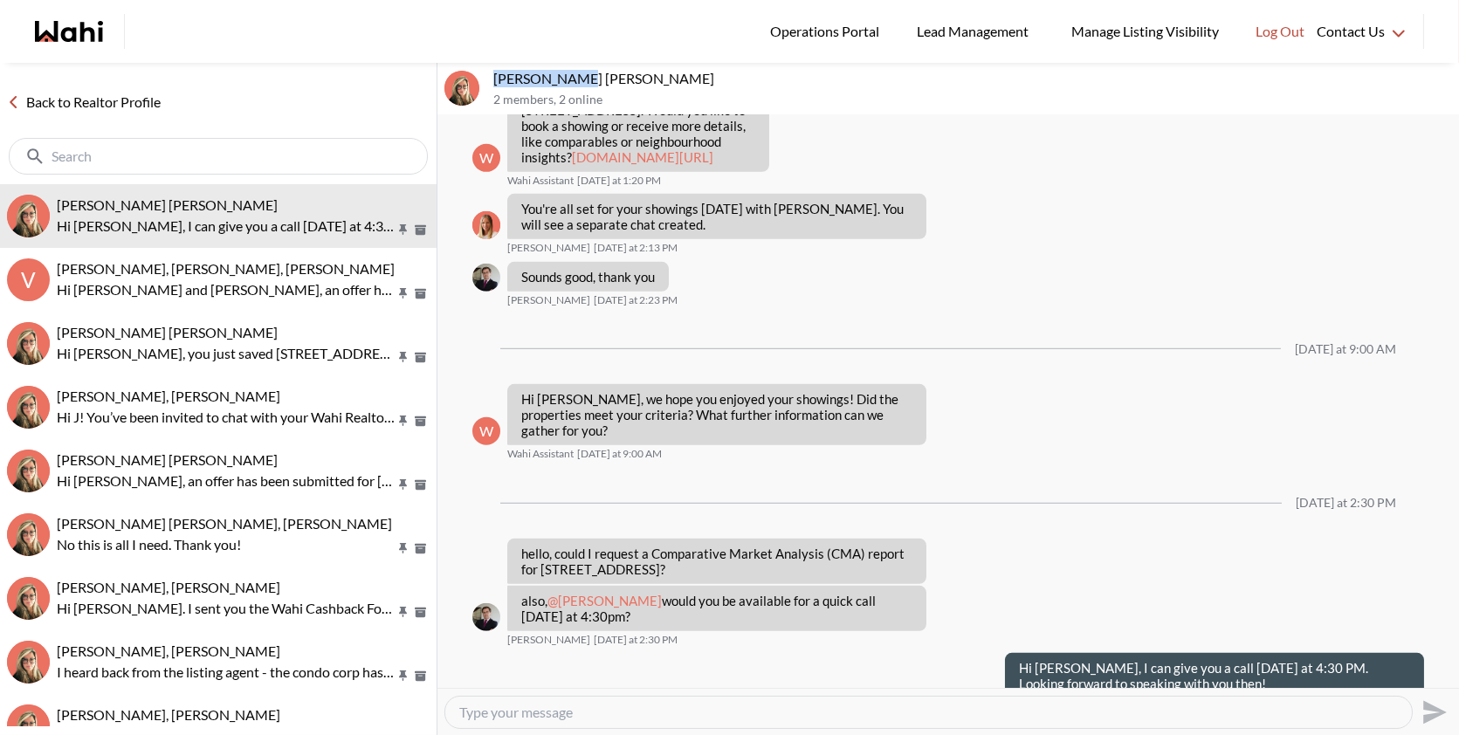
drag, startPoint x: 493, startPoint y: 77, endPoint x: 569, endPoint y: 79, distance: 76.0
click at [569, 79] on p "[PERSON_NAME] [PERSON_NAME]" at bounding box center [972, 78] width 959 height 17
copy p "[PERSON_NAME],"
drag, startPoint x: 643, startPoint y: 535, endPoint x: 544, endPoint y: 531, distance: 98.8
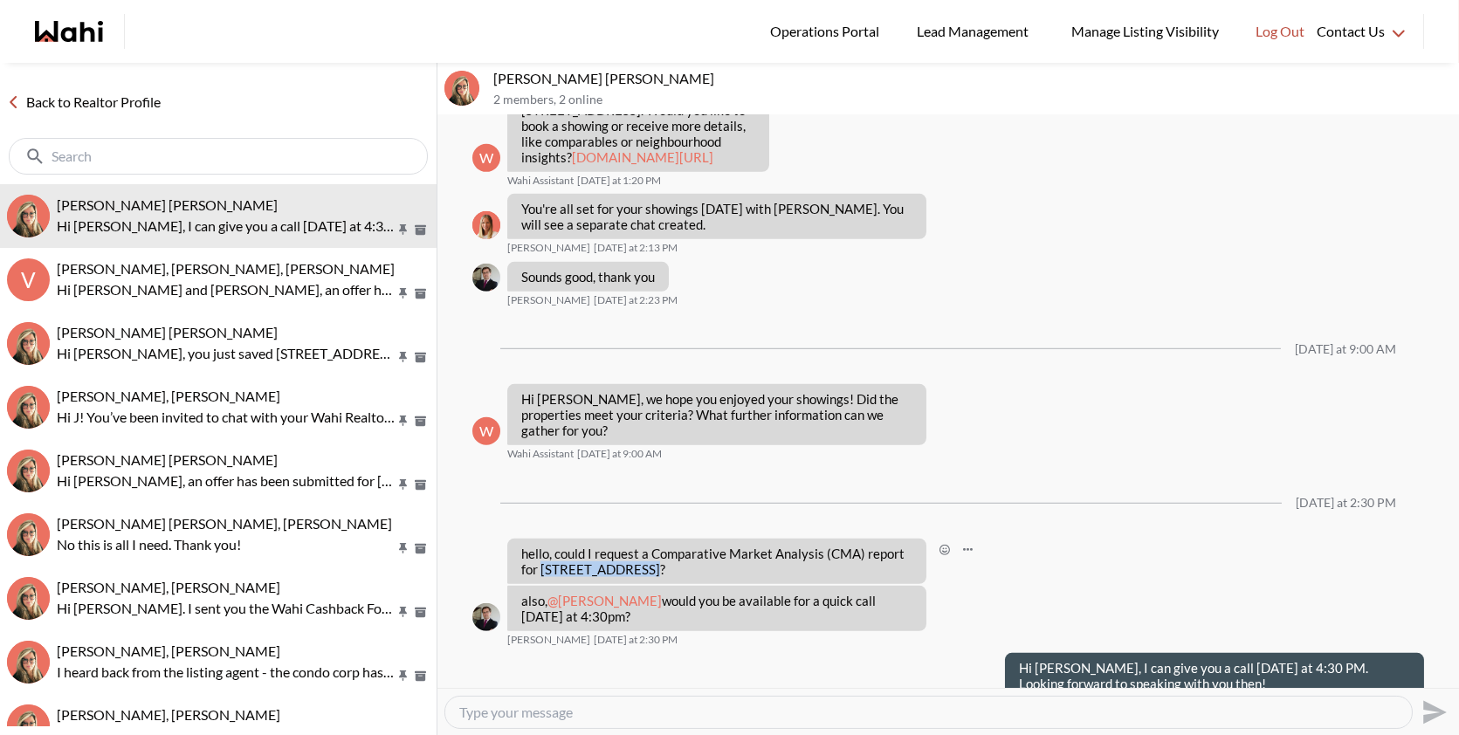
click at [544, 546] on p "hello, could I request a Comparative Market Analysis (CMA) report for [STREET_A…" at bounding box center [716, 561] width 391 height 31
copy p "48 Bonnyview Dr"
drag, startPoint x: 568, startPoint y: 72, endPoint x: 492, endPoint y: 72, distance: 76.0
click at [492, 72] on div "Arek Klauza, Barbara 2 members , 2 online" at bounding box center [949, 89] width 1022 height 52
click at [520, 76] on p "[PERSON_NAME] [PERSON_NAME]" at bounding box center [972, 78] width 959 height 17
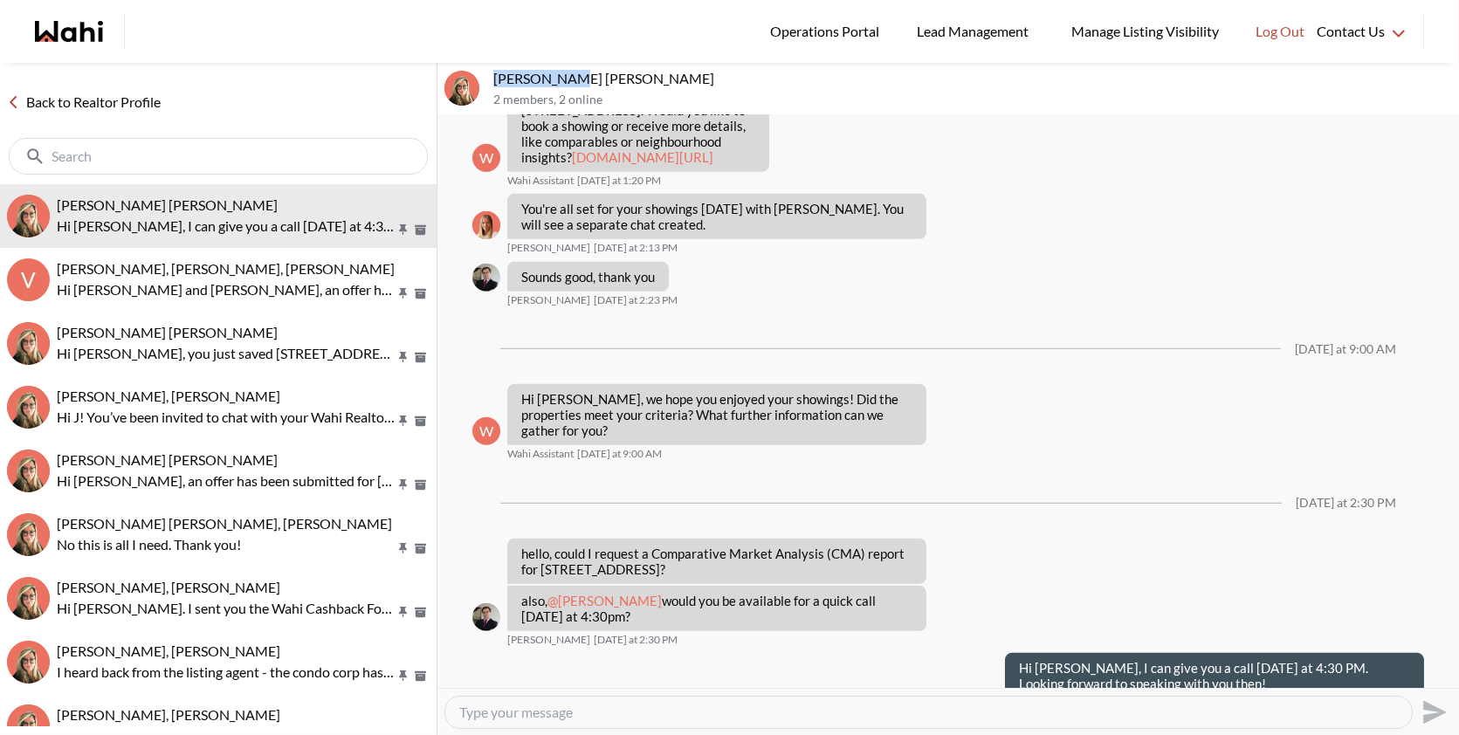
drag, startPoint x: 568, startPoint y: 78, endPoint x: 489, endPoint y: 75, distance: 78.6
click at [489, 75] on div "Arek Klauza, Barbara 2 members , 2 online" at bounding box center [949, 89] width 1022 height 52
copy p "Arek Klauza"
drag, startPoint x: 642, startPoint y: 536, endPoint x: 546, endPoint y: 534, distance: 96.1
click at [546, 546] on p "hello, could I request a Comparative Market Analysis (CMA) report for 48 Bonnyv…" at bounding box center [716, 561] width 391 height 31
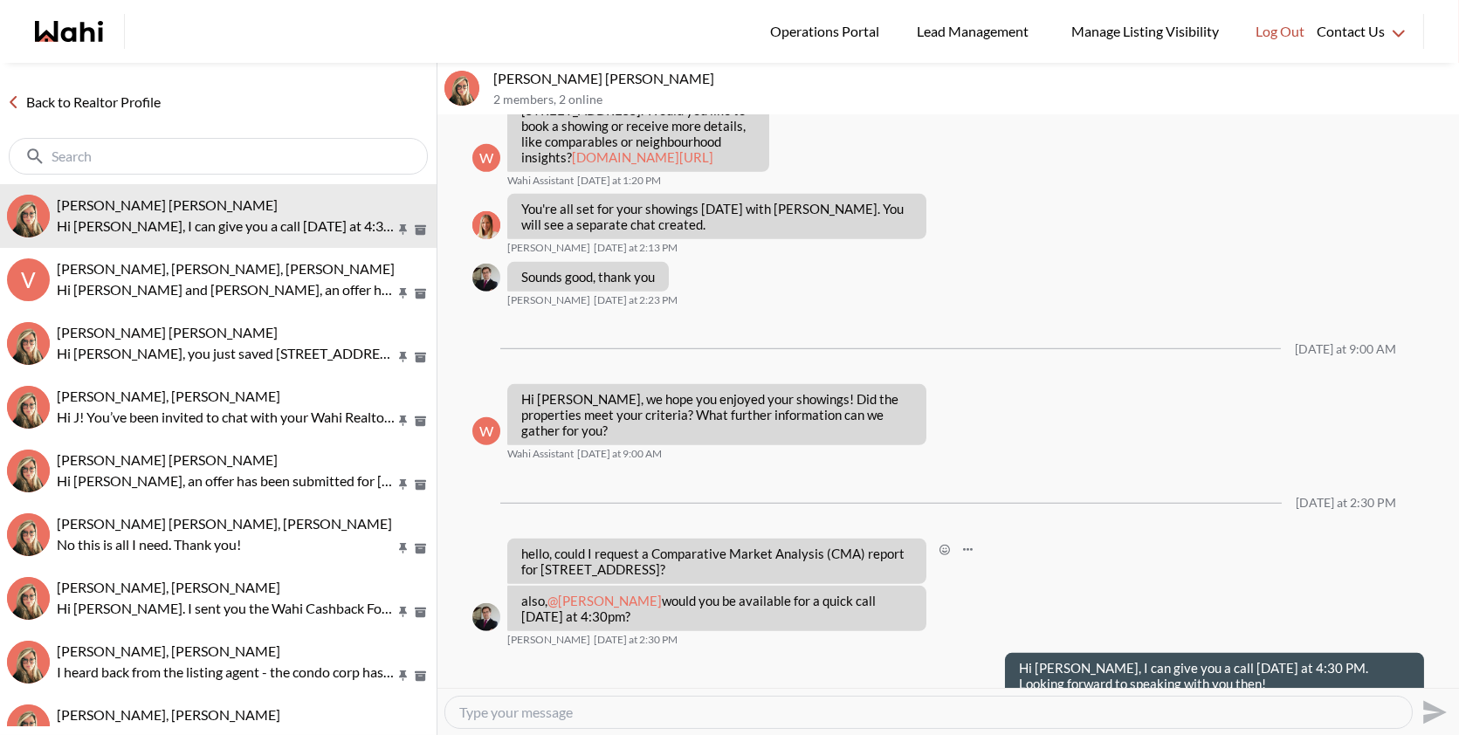
click at [645, 546] on p "hello, could I request a Comparative Market Analysis (CMA) report for 48 Bonnyv…" at bounding box center [716, 561] width 391 height 31
drag, startPoint x: 645, startPoint y: 534, endPoint x: 553, endPoint y: 535, distance: 91.7
click at [553, 546] on p "hello, could I request a Comparative Market Analysis (CMA) report for 48 Bonnyv…" at bounding box center [716, 561] width 391 height 31
click at [637, 546] on p "hello, could I request a Comparative Market Analysis (CMA) report for 48 Bonnyv…" at bounding box center [716, 561] width 391 height 31
drag, startPoint x: 637, startPoint y: 538, endPoint x: 542, endPoint y: 534, distance: 94.4
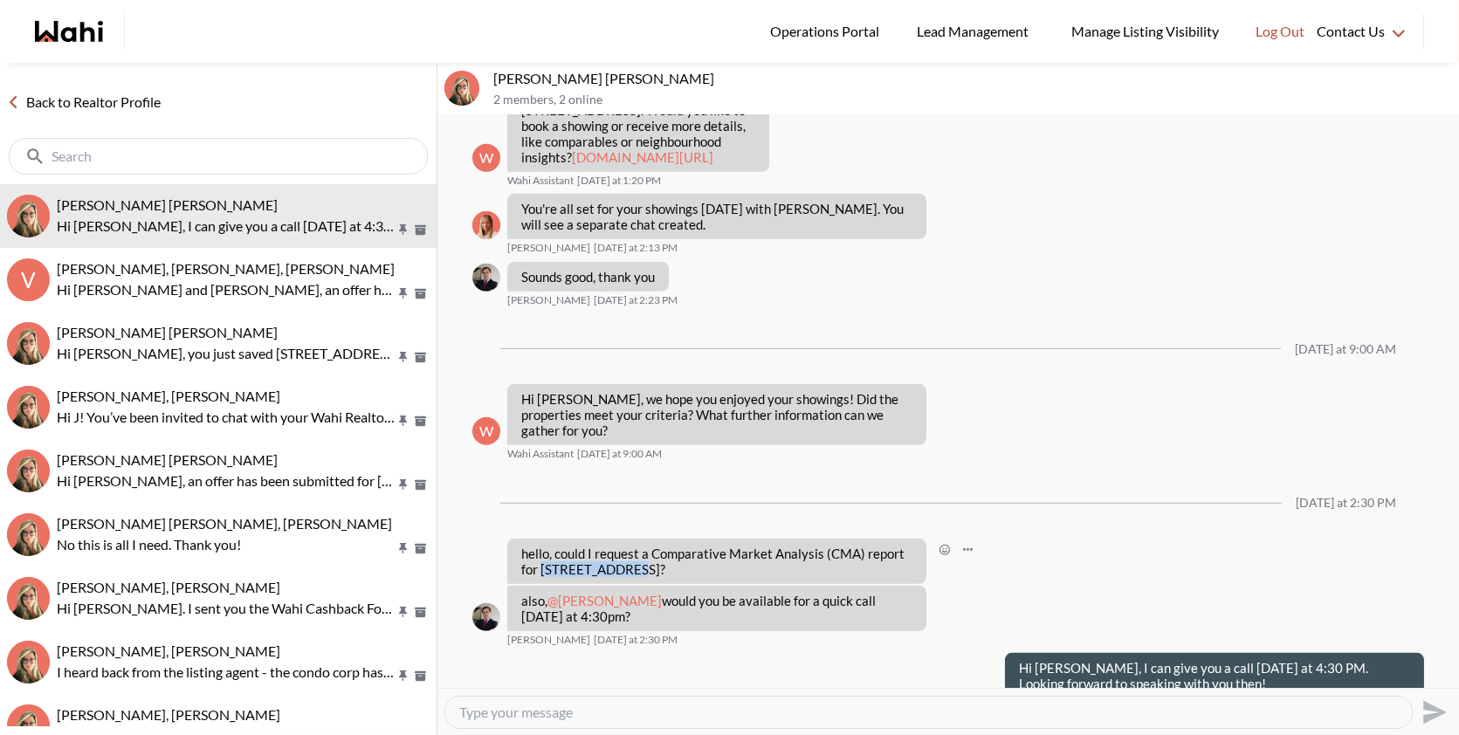
click at [541, 546] on p "hello, could I request a Comparative Market Analysis (CMA) report for 48 Bonnyv…" at bounding box center [716, 561] width 391 height 31
copy p "48 Bonnyview D"
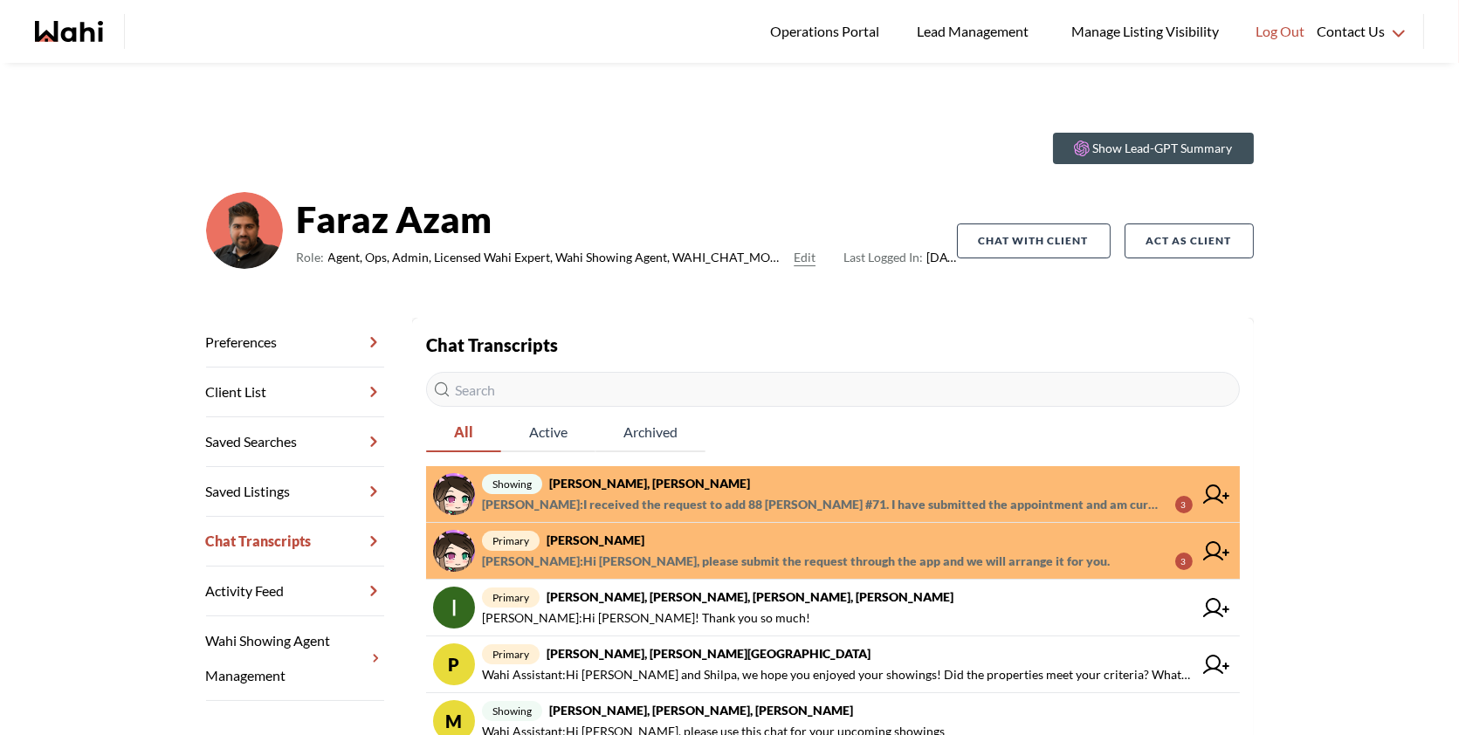
click at [711, 214] on strong "[PERSON_NAME]" at bounding box center [627, 219] width 660 height 52
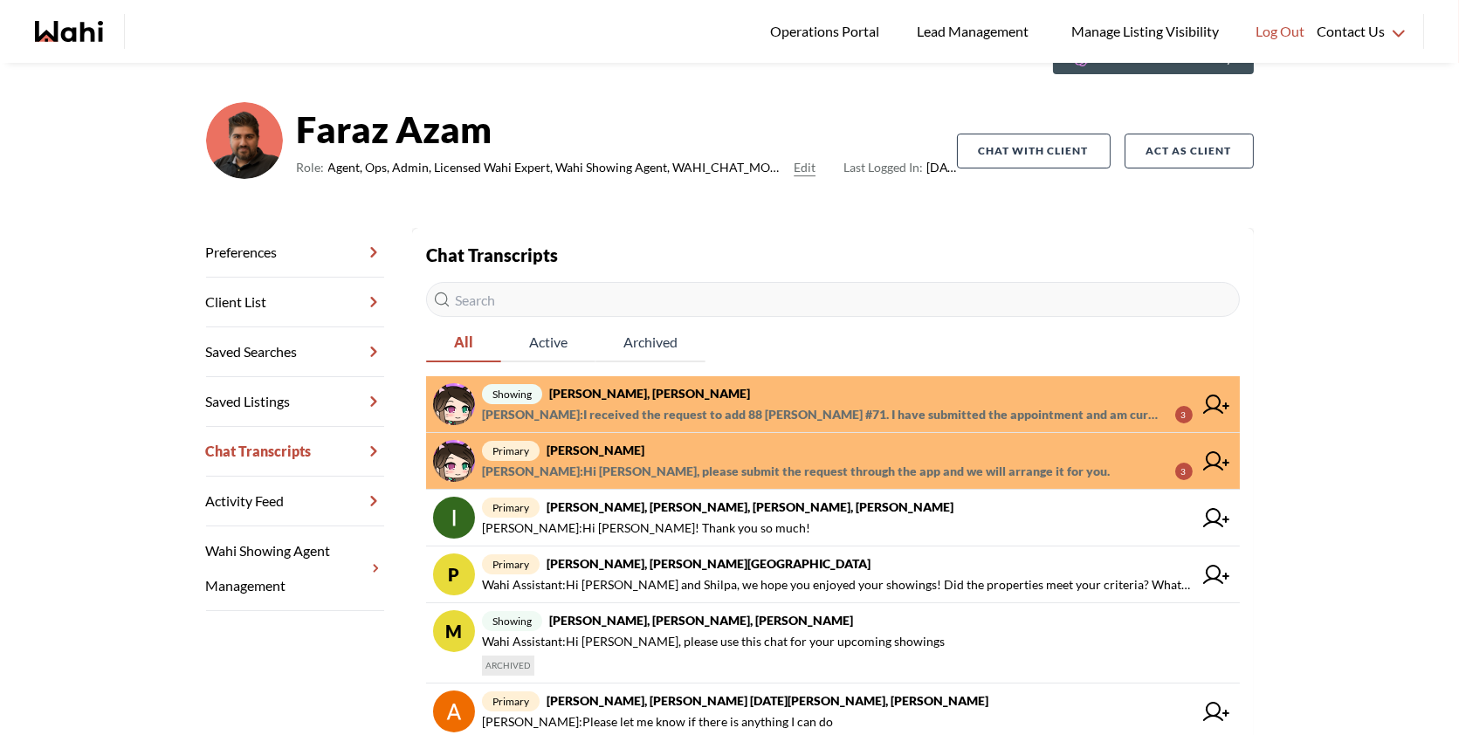
scroll to position [93, 0]
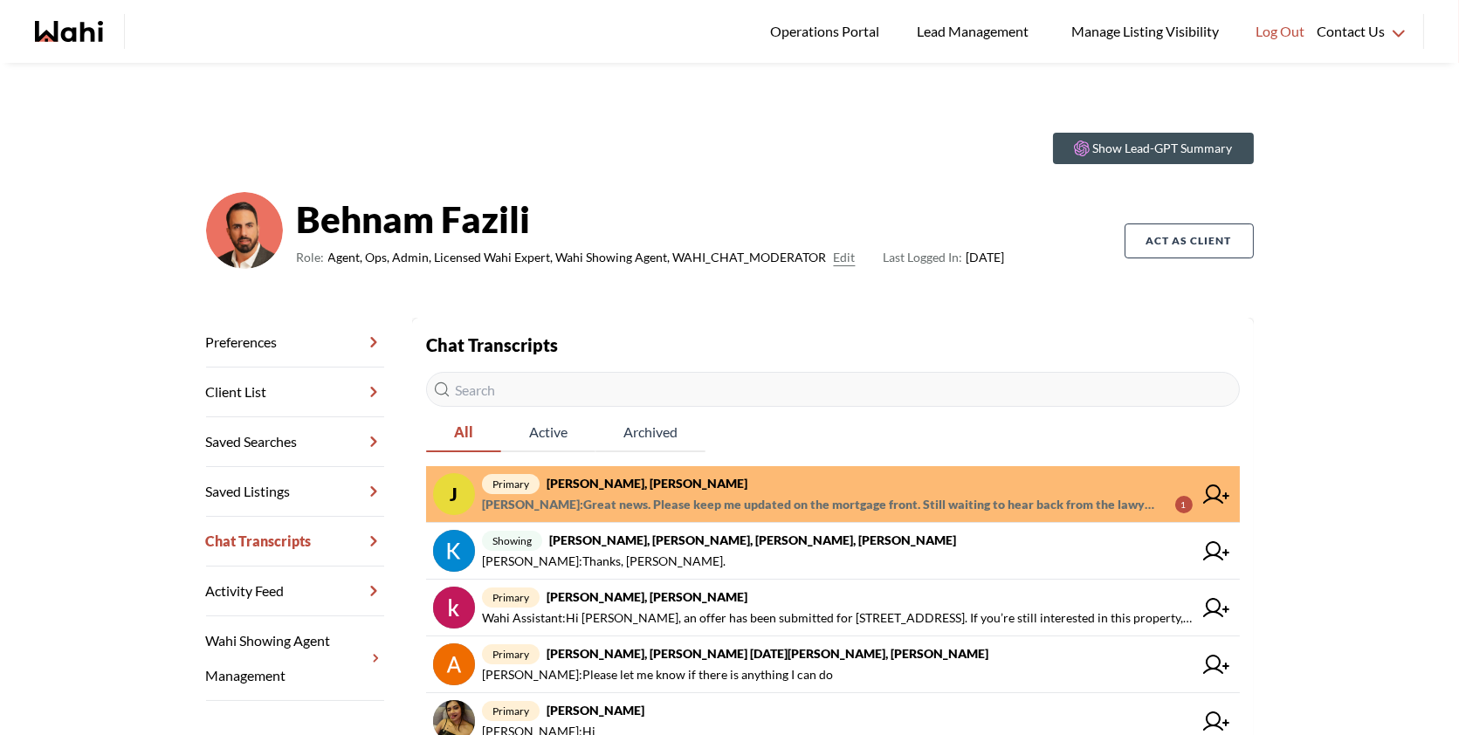
click at [740, 483] on span "primary [PERSON_NAME], [PERSON_NAME]" at bounding box center [837, 483] width 711 height 21
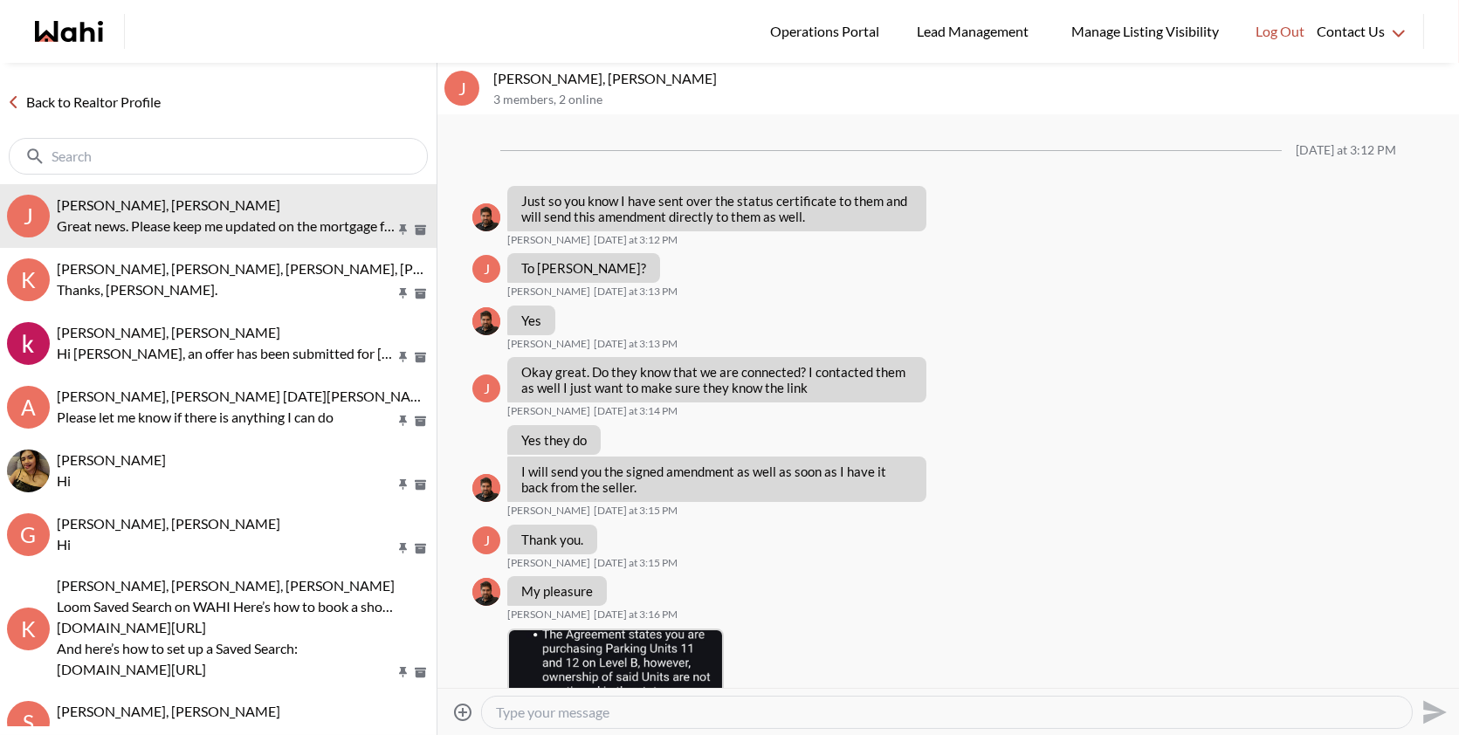
scroll to position [1389, 0]
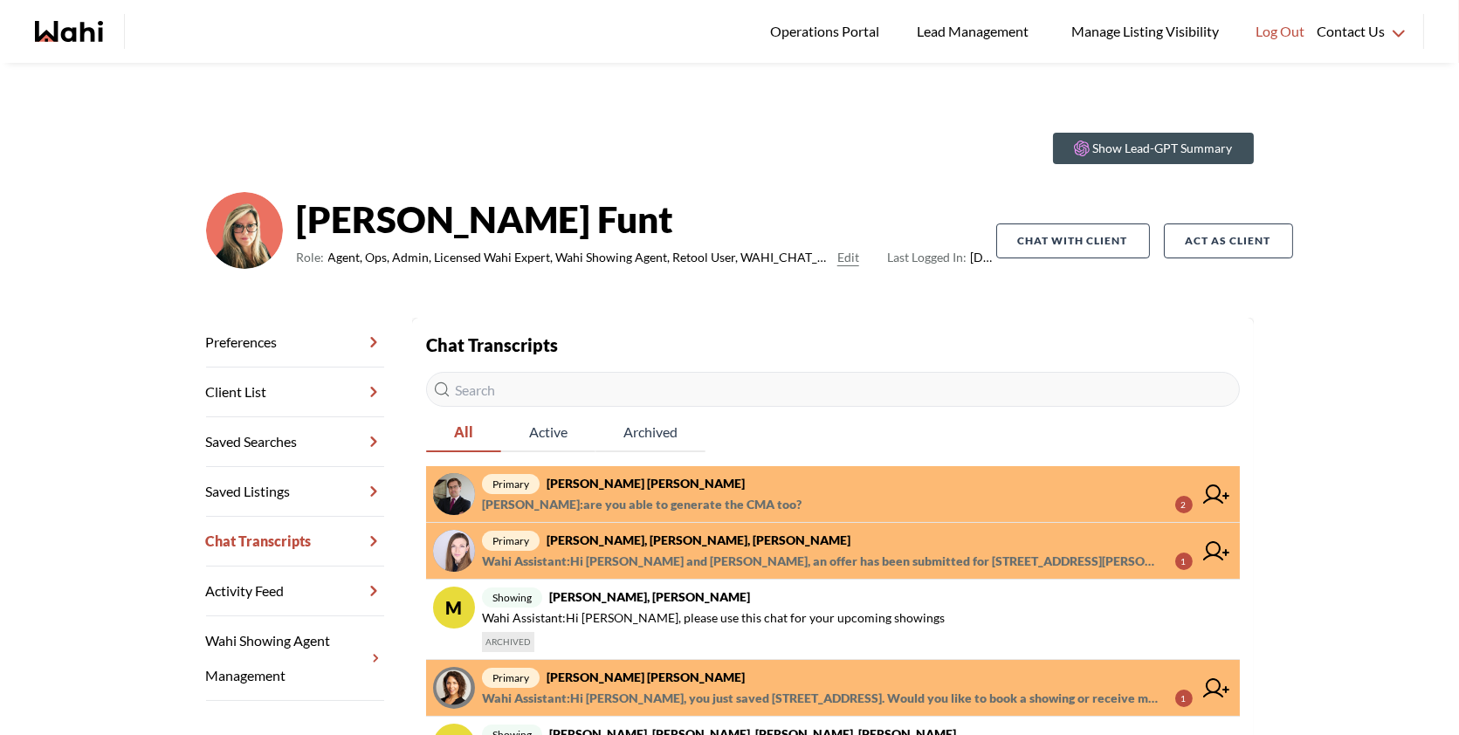
click at [725, 494] on span "Arek Klauza : are you able to generate the CMA too?" at bounding box center [642, 504] width 320 height 21
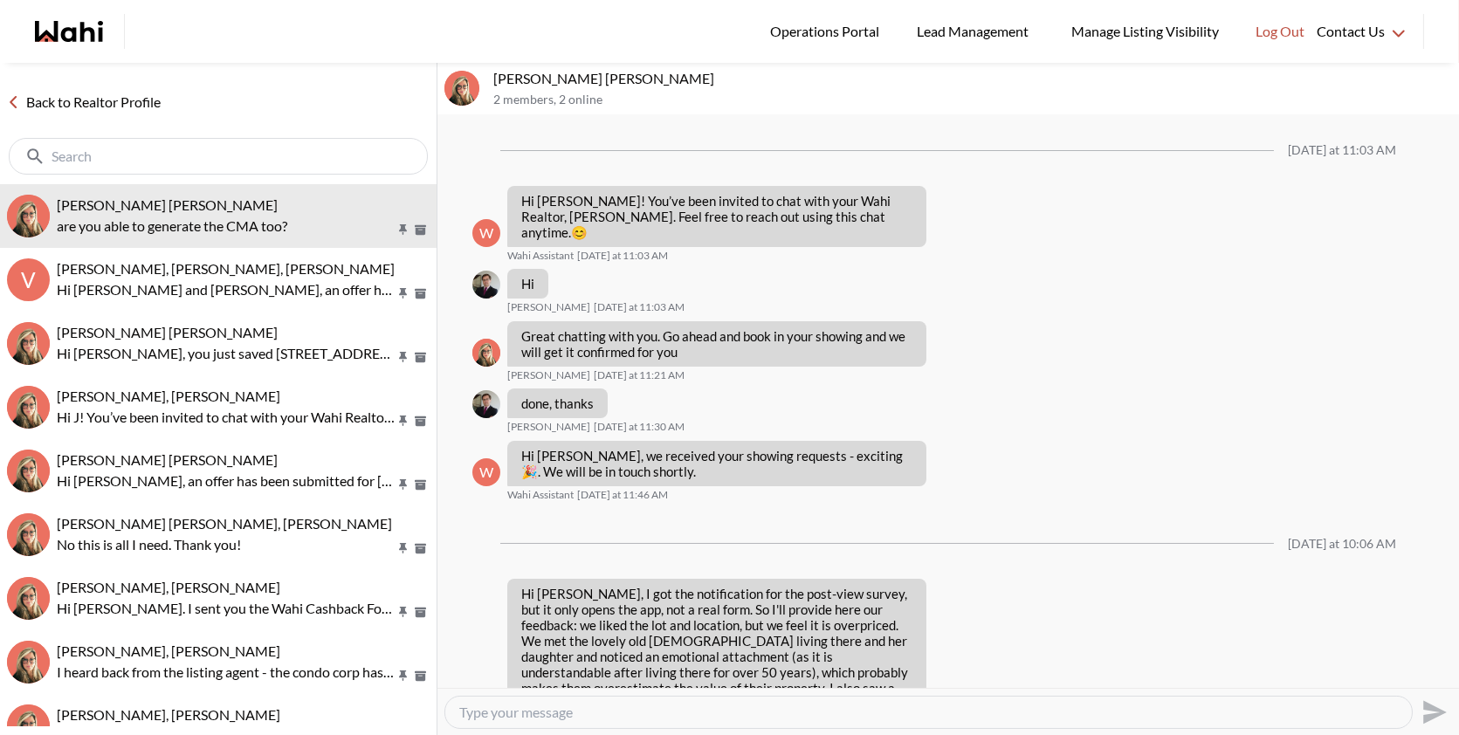
scroll to position [2390, 0]
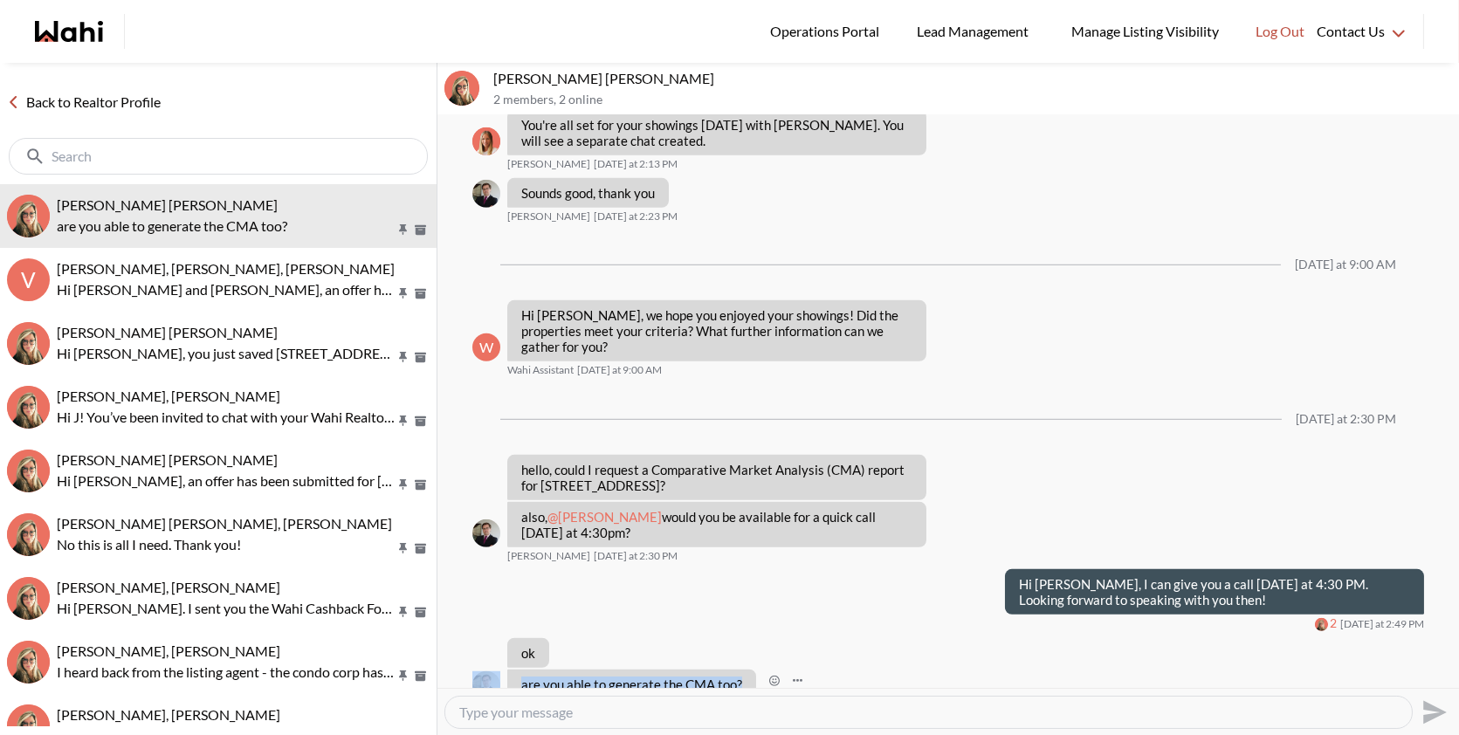
drag, startPoint x: 748, startPoint y: 654, endPoint x: 500, endPoint y: 647, distance: 247.2
click at [500, 670] on div "are you able to generate the CMA too? Arek Klauza Today at 3:05 PM" at bounding box center [948, 692] width 952 height 45
copy div "are you able to generate the CMA too?"
click at [610, 722] on div at bounding box center [928, 712] width 967 height 31
click at [589, 713] on textarea "Type your message" at bounding box center [928, 712] width 939 height 17
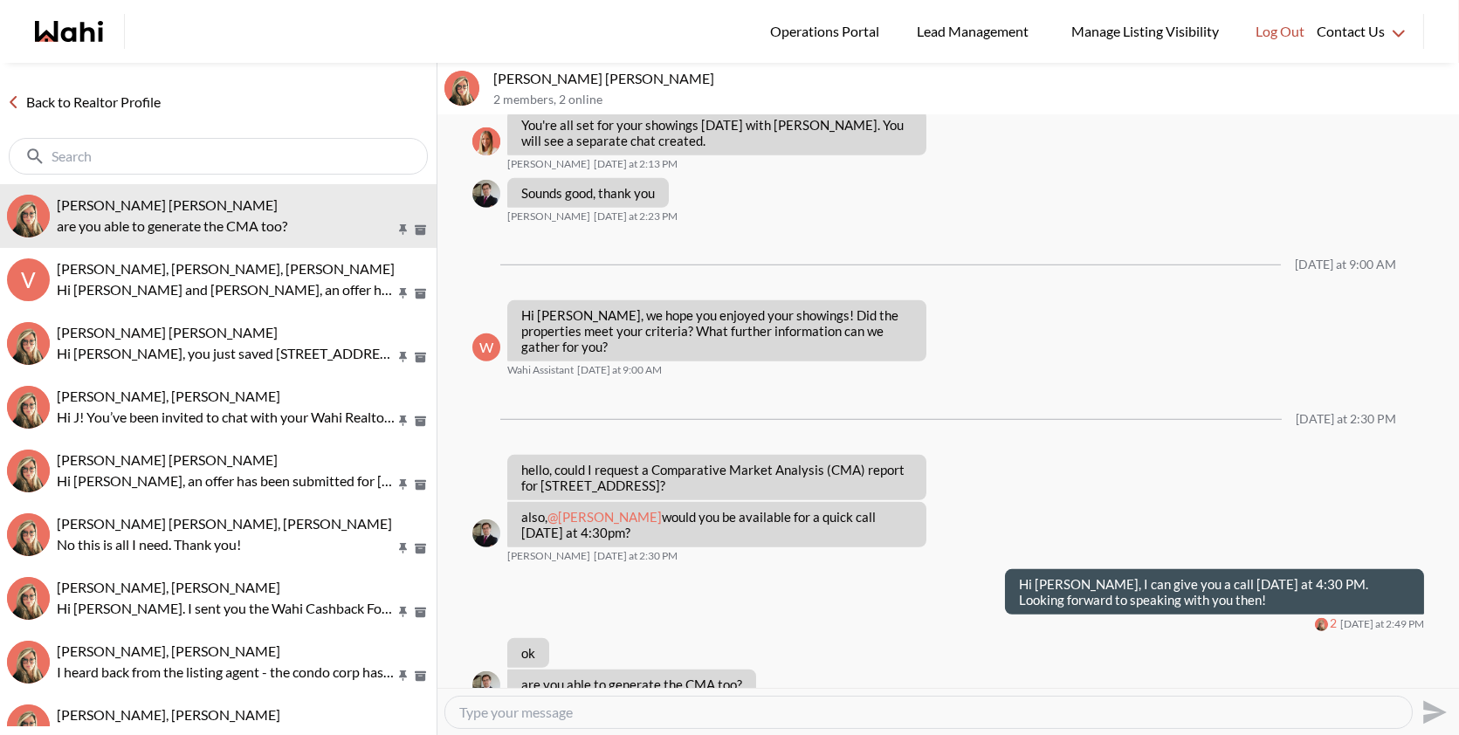
paste textarea "I’m currently working on it — the only thing is that there haven’t been many re…"
click at [632, 706] on textarea "I’m currently working on it — the only thing is that there haven’t been many re…" at bounding box center [928, 712] width 939 height 17
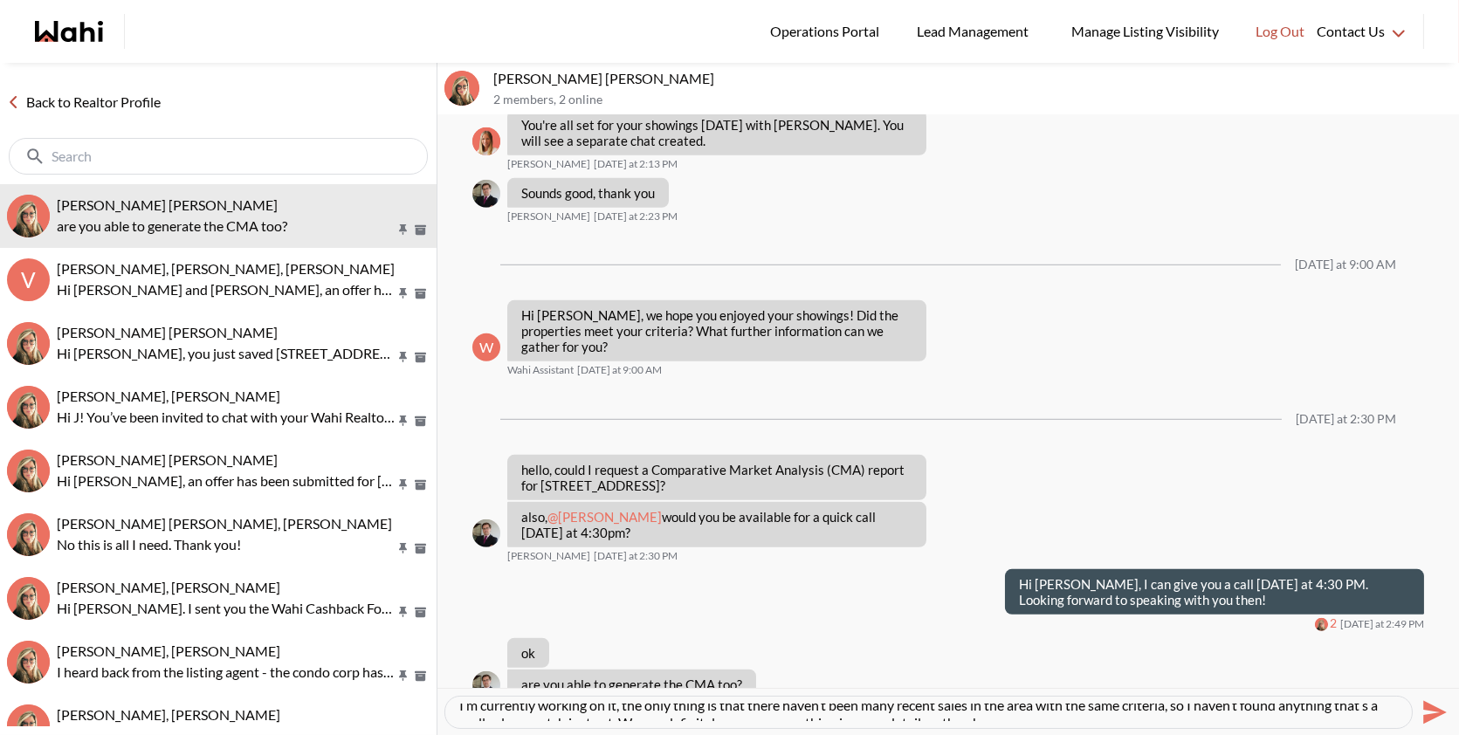
scroll to position [17, 0]
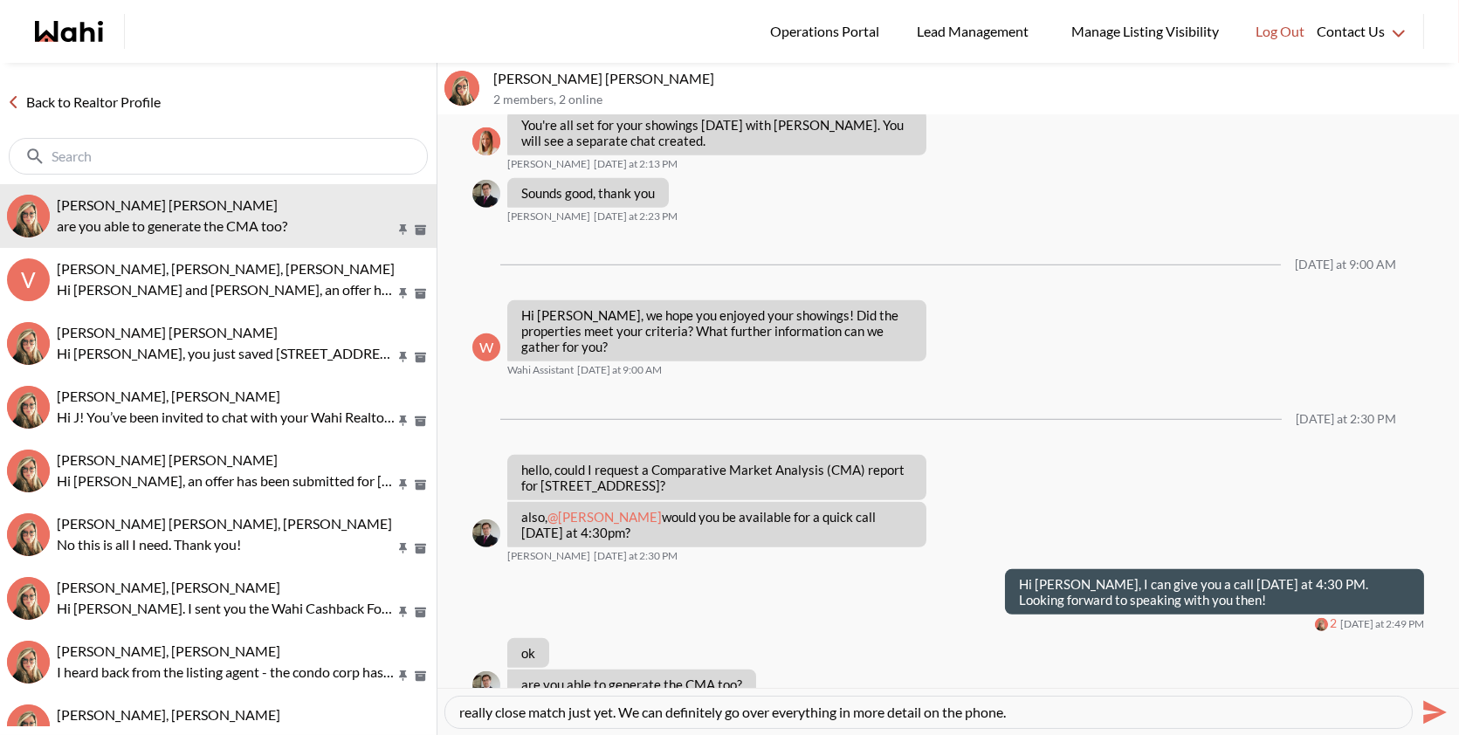
click at [1038, 709] on textarea "I’m currently working on it, the only thing is that there haven’t been many rec…" at bounding box center [928, 712] width 939 height 17
type textarea "I’m currently working on it, the only thing is that there haven’t been many rec…"
click at [1452, 706] on div "I’m currently working on it, the only thing is that there haven’t been many rec…" at bounding box center [949, 711] width 1022 height 47
click at [1437, 714] on icon "Send" at bounding box center [1436, 712] width 24 height 24
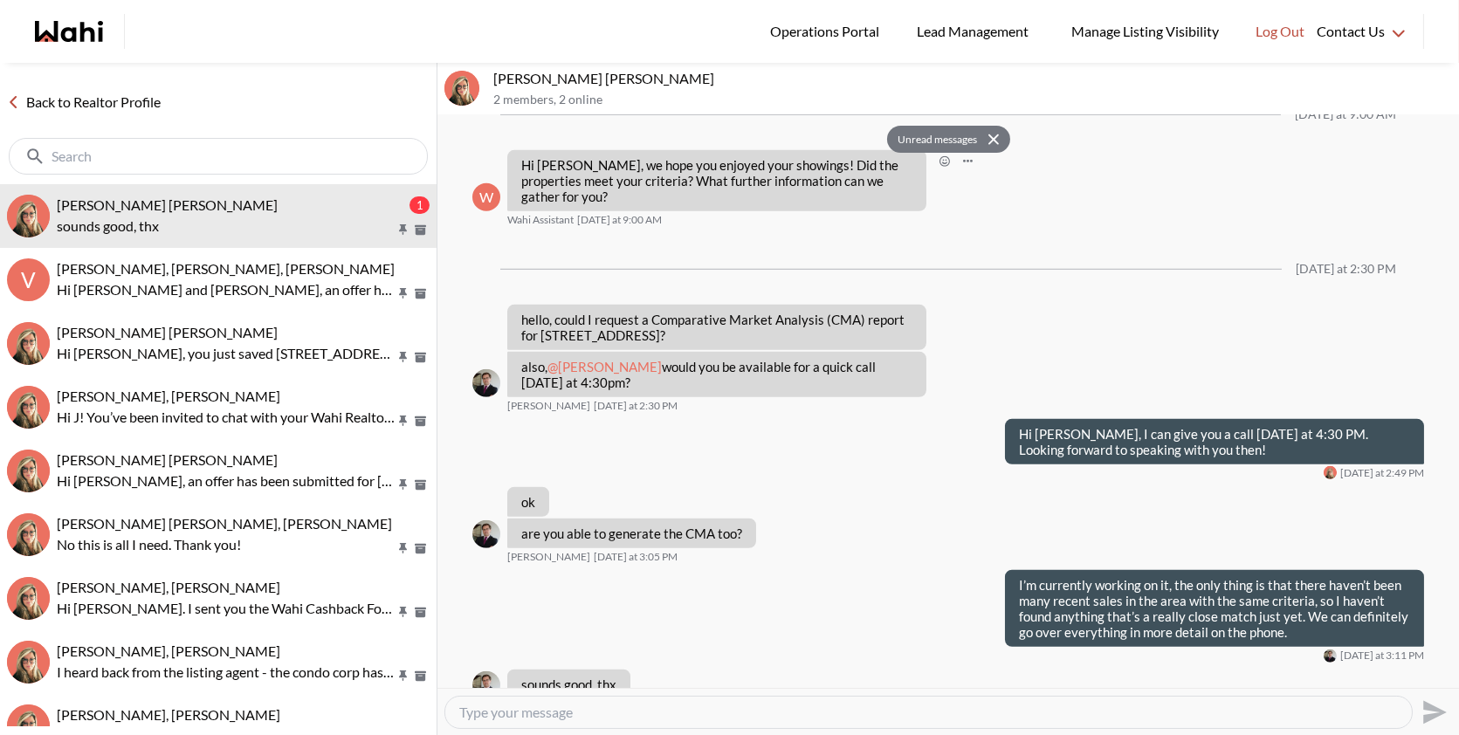
scroll to position [2540, 0]
click at [668, 714] on textarea "Type your message" at bounding box center [928, 712] width 939 height 17
type textarea "No problem"
click at [1430, 710] on icon "Send" at bounding box center [1436, 712] width 24 height 24
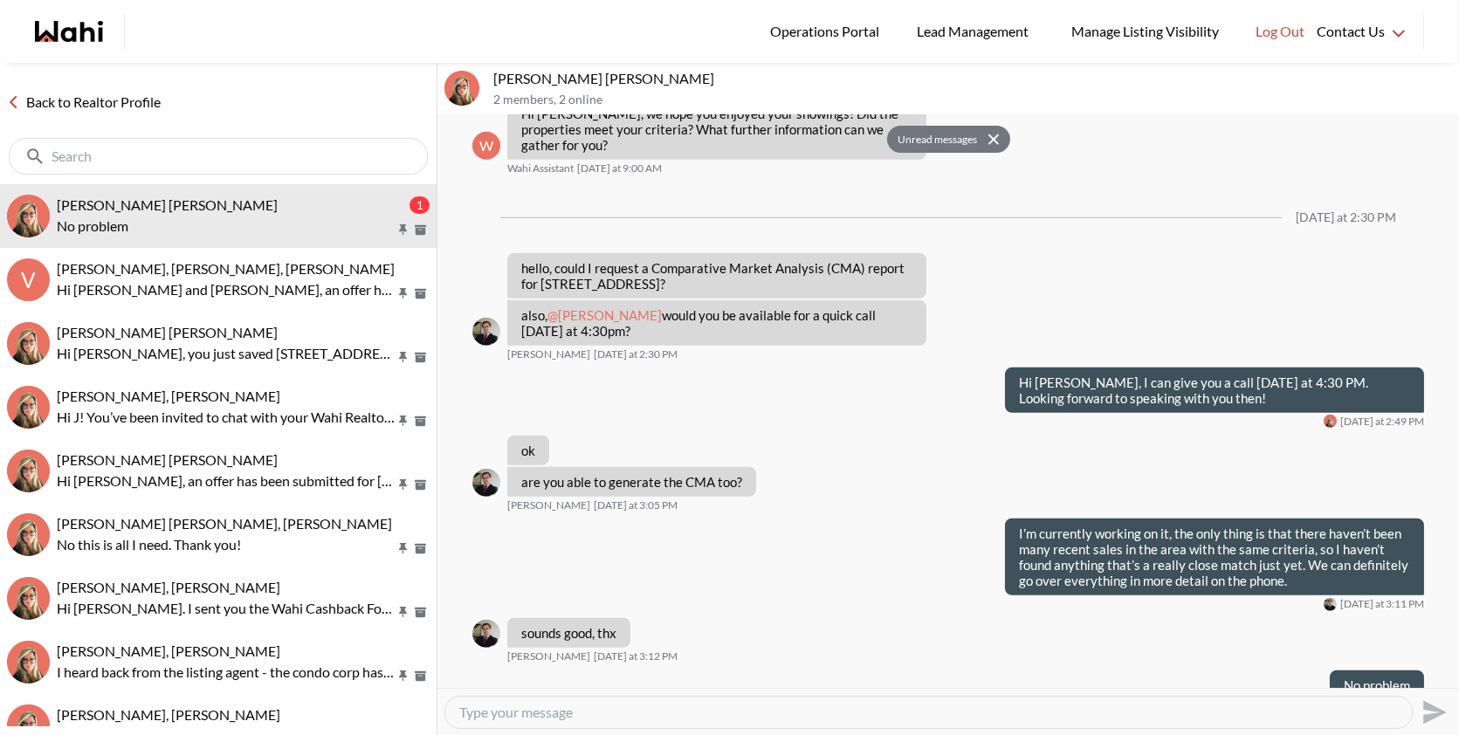
click at [561, 702] on div at bounding box center [928, 712] width 967 height 31
click at [548, 709] on textarea "Type your message" at bounding box center [928, 712] width 939 height 17
type textarea "Have you seen the property yet?"
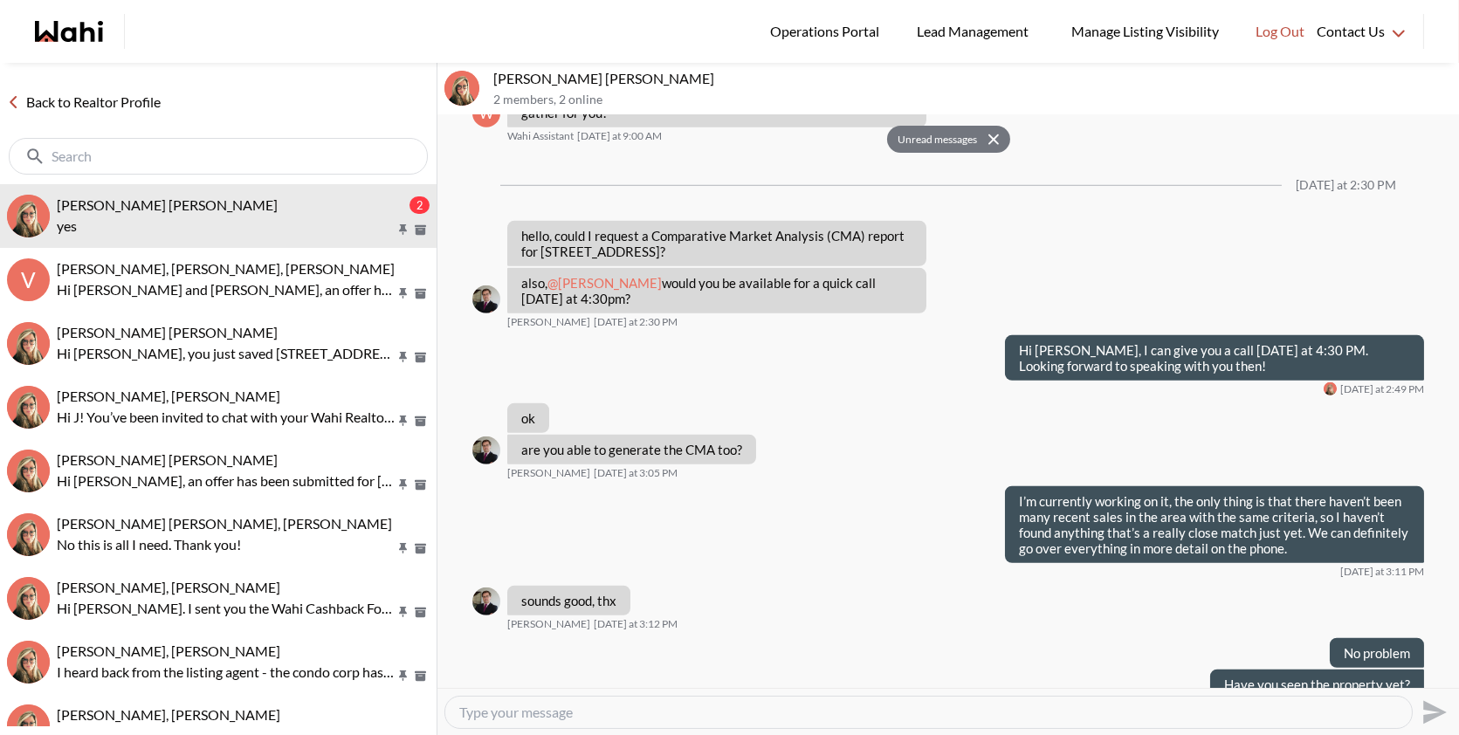
scroll to position [2676, 0]
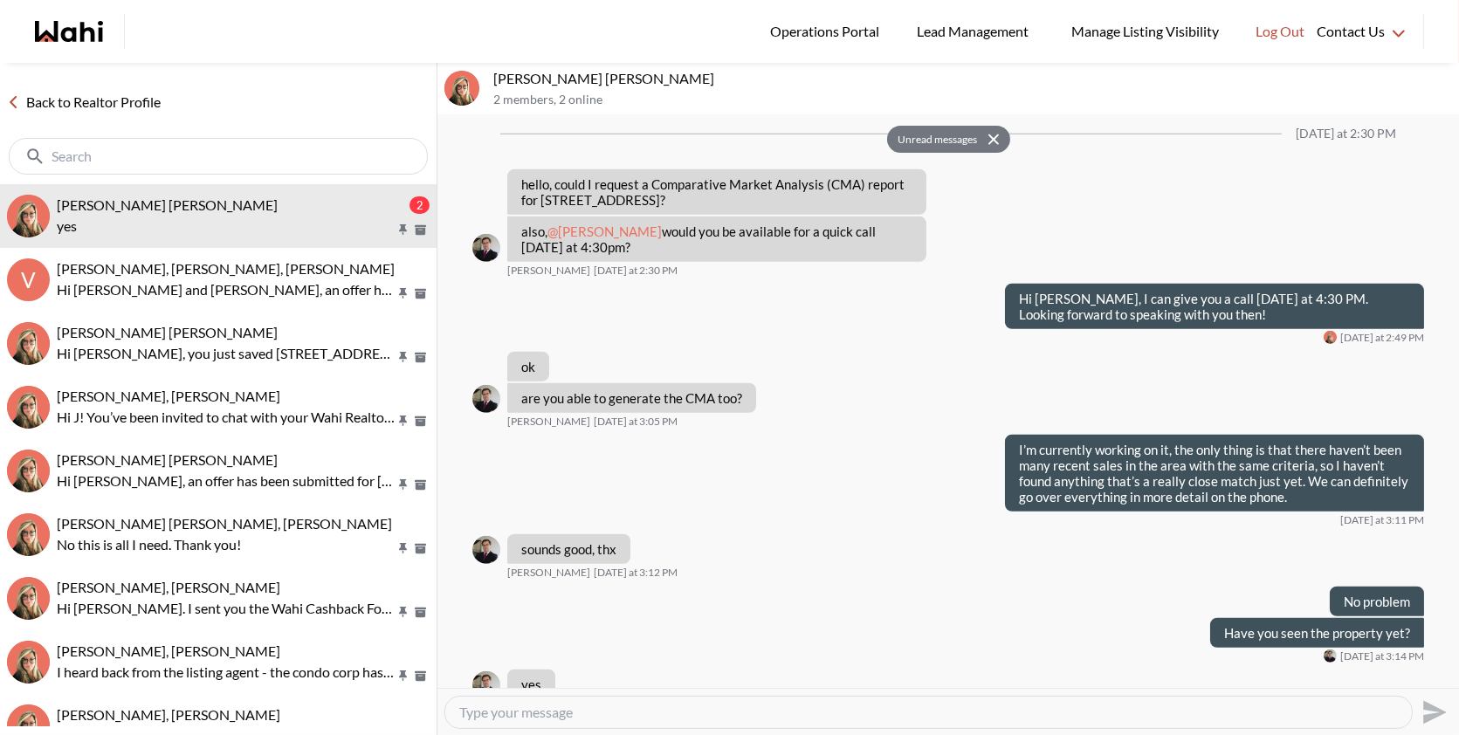
click at [599, 707] on textarea "Type your message" at bounding box center [928, 712] width 939 height 17
type textarea "Okey perfect"
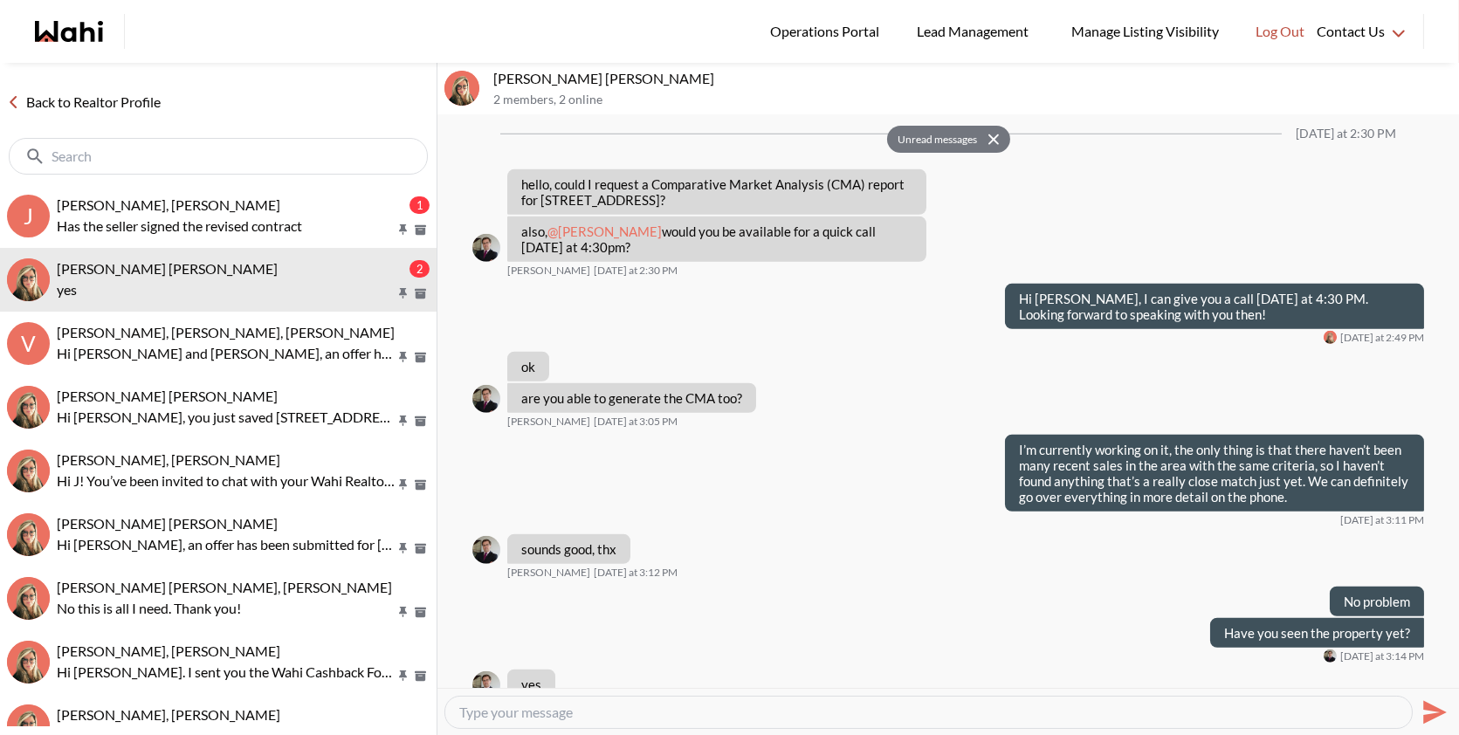
scroll to position [2727, 0]
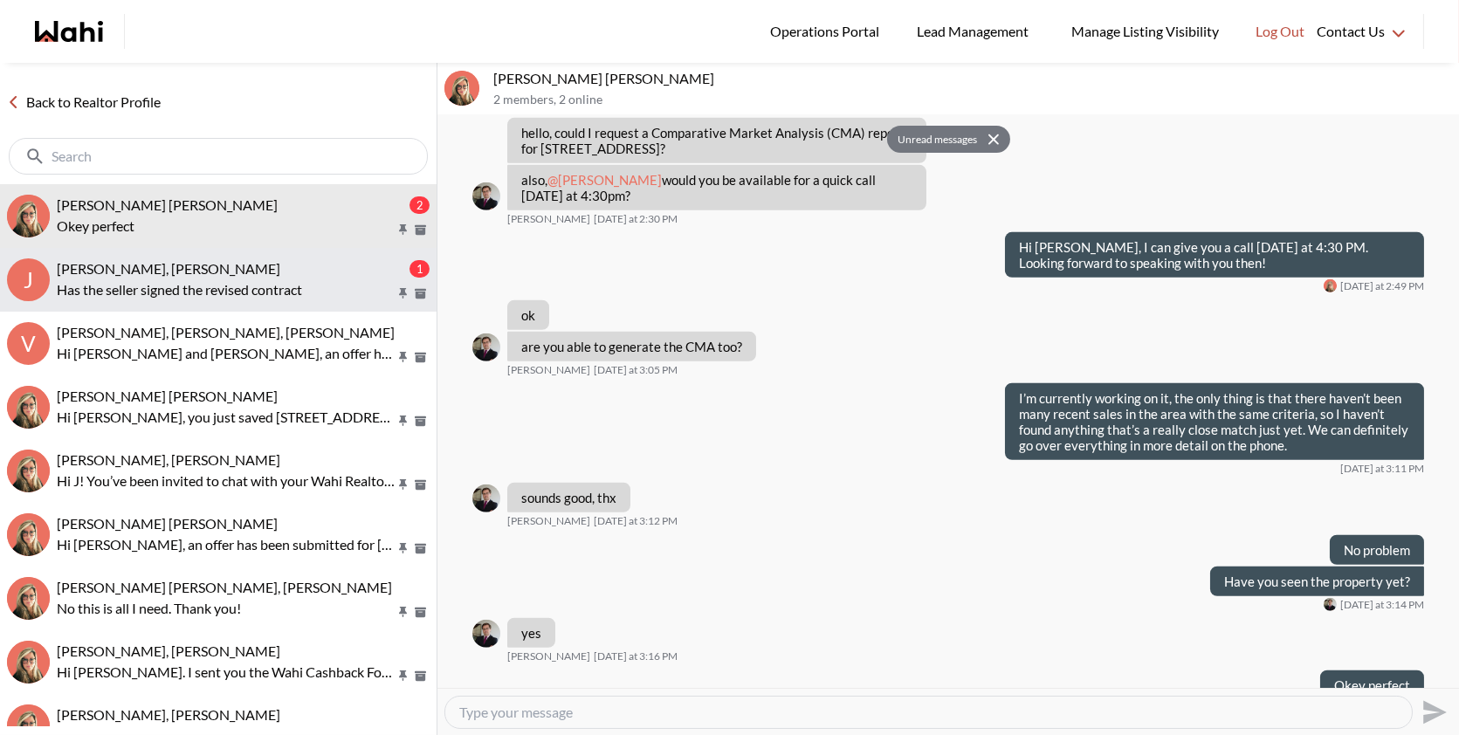
click at [175, 294] on p "Has the seller signed the revised contract" at bounding box center [226, 289] width 338 height 21
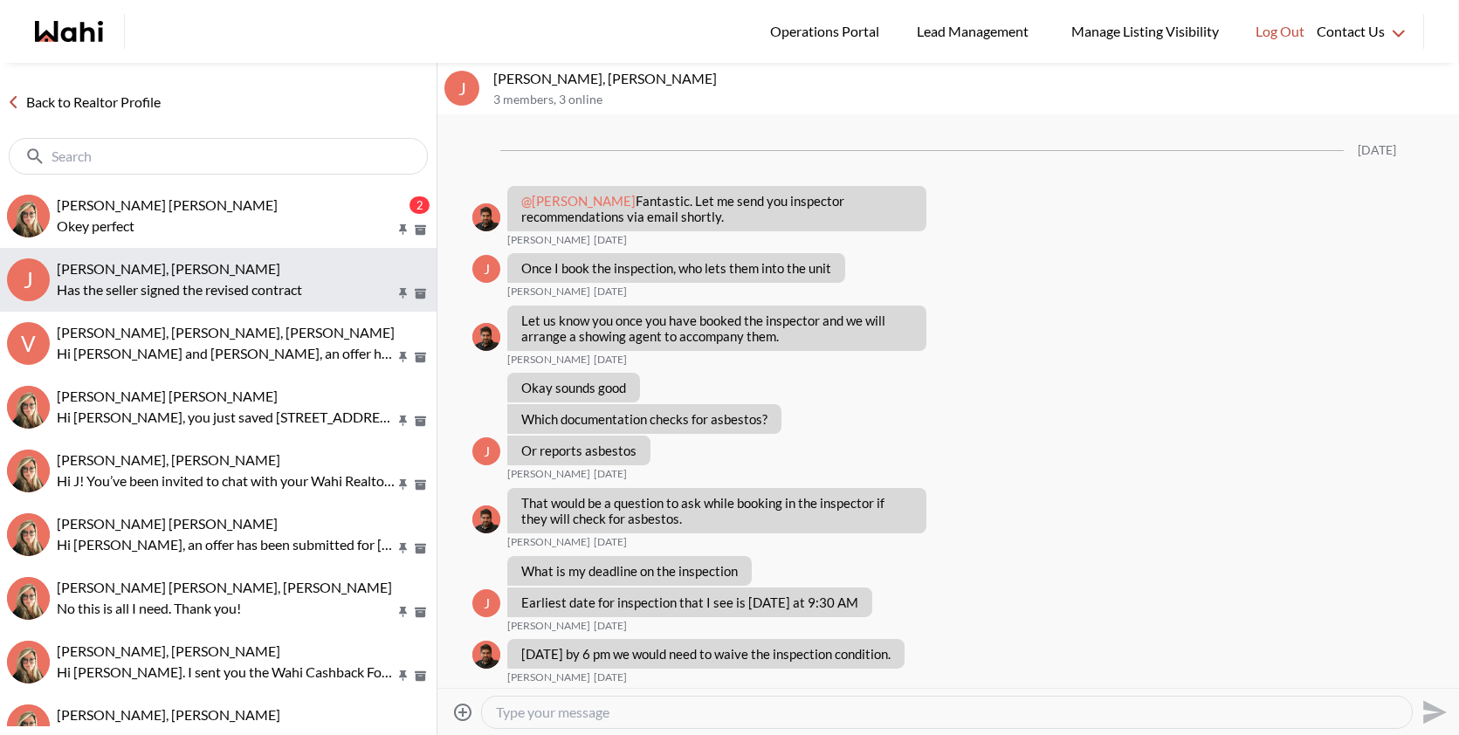
scroll to position [6663, 0]
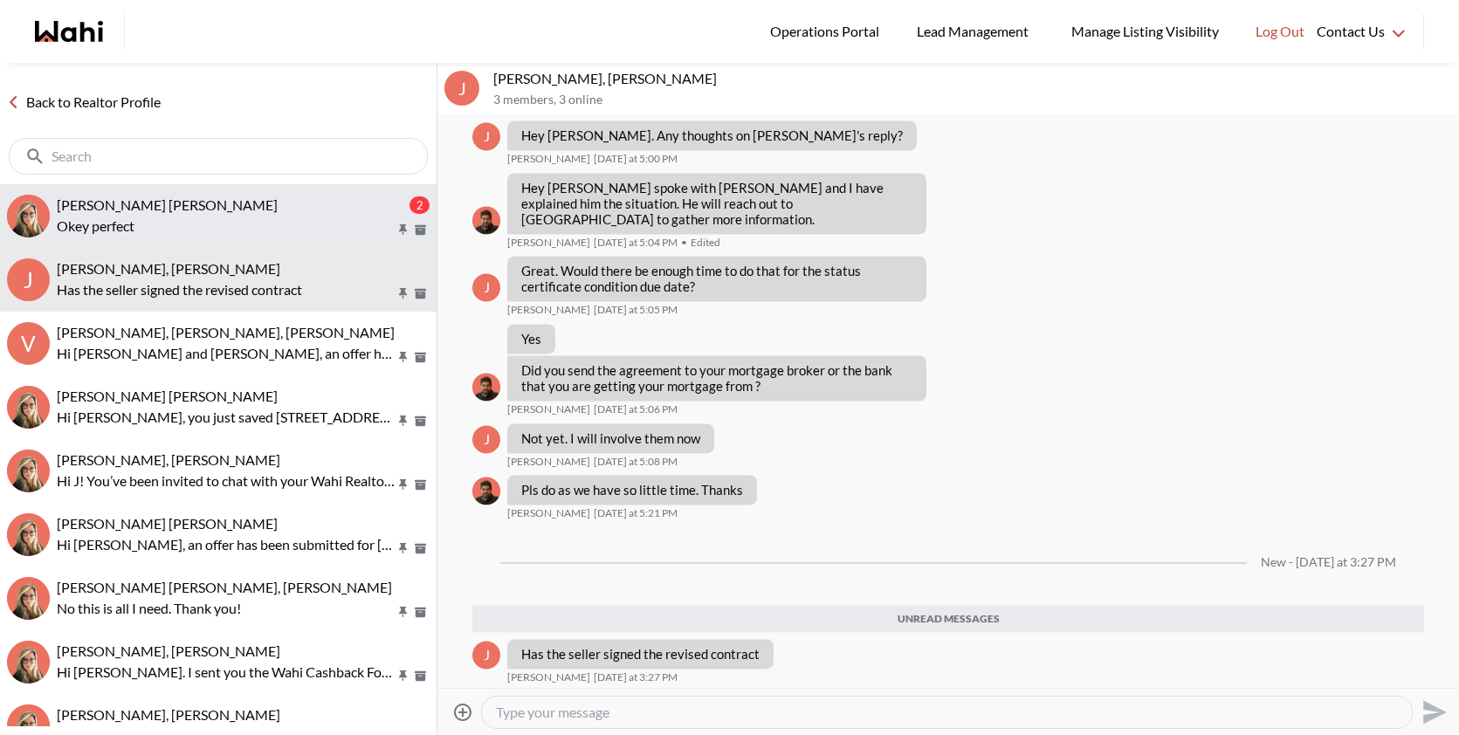
click at [265, 200] on div "[PERSON_NAME] [PERSON_NAME]" at bounding box center [231, 204] width 349 height 17
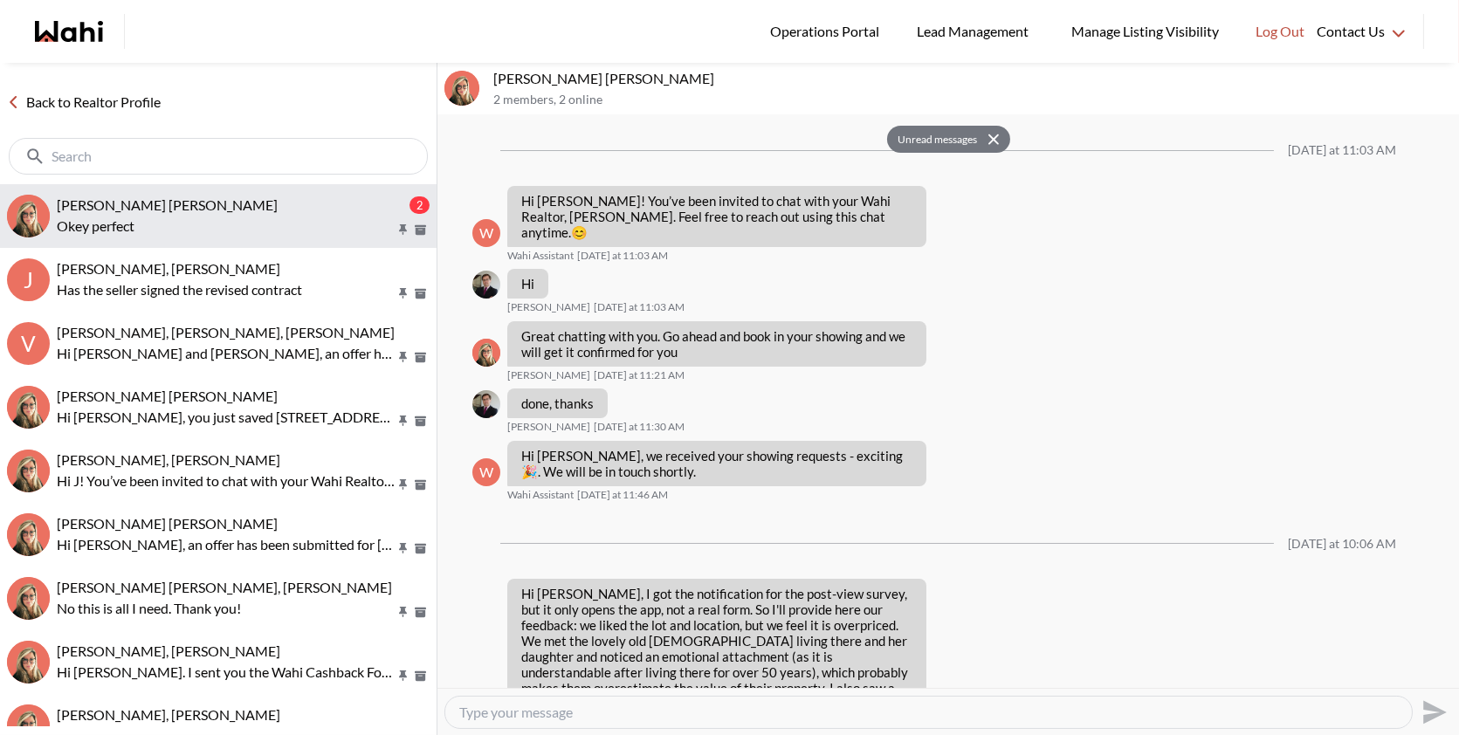
scroll to position [2727, 0]
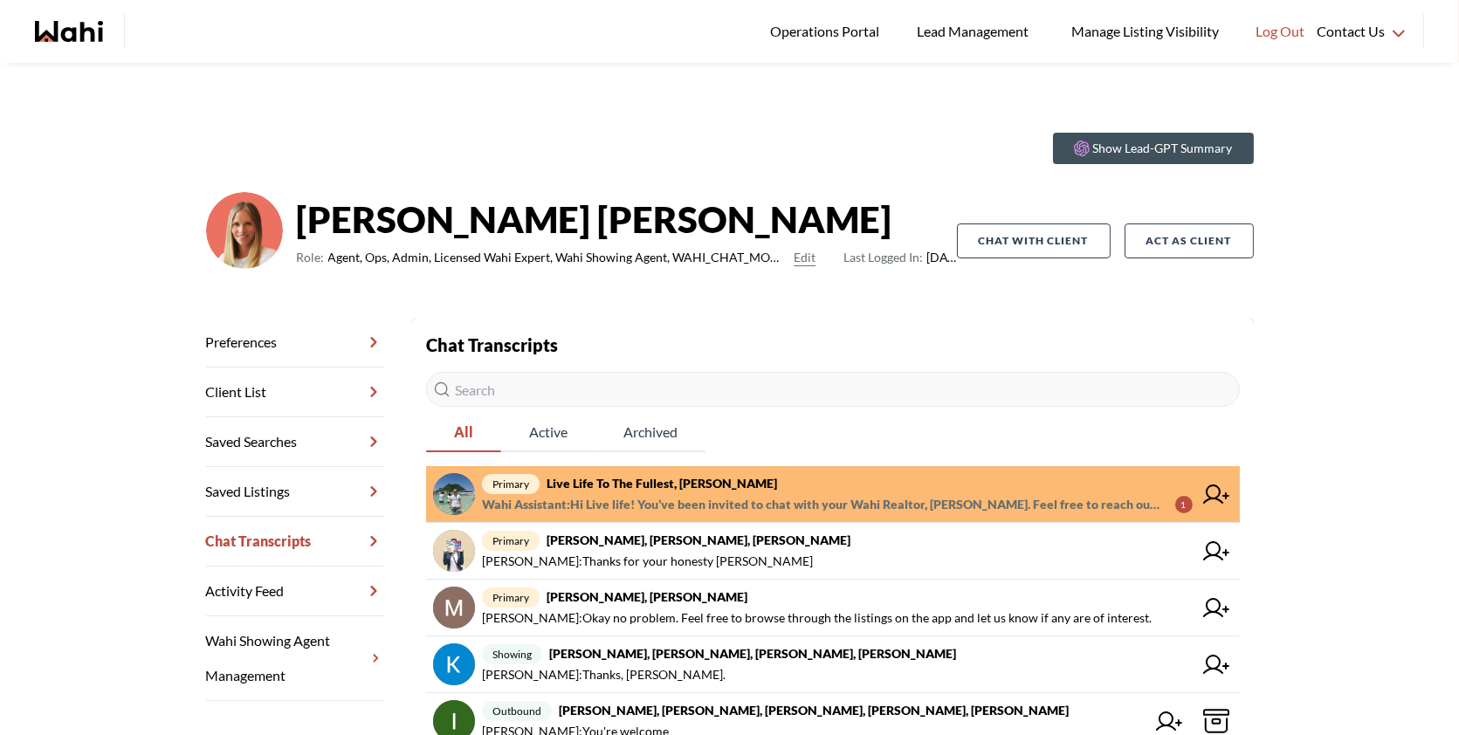
click at [321, 208] on strong "Michelle Ryckman" at bounding box center [627, 219] width 660 height 52
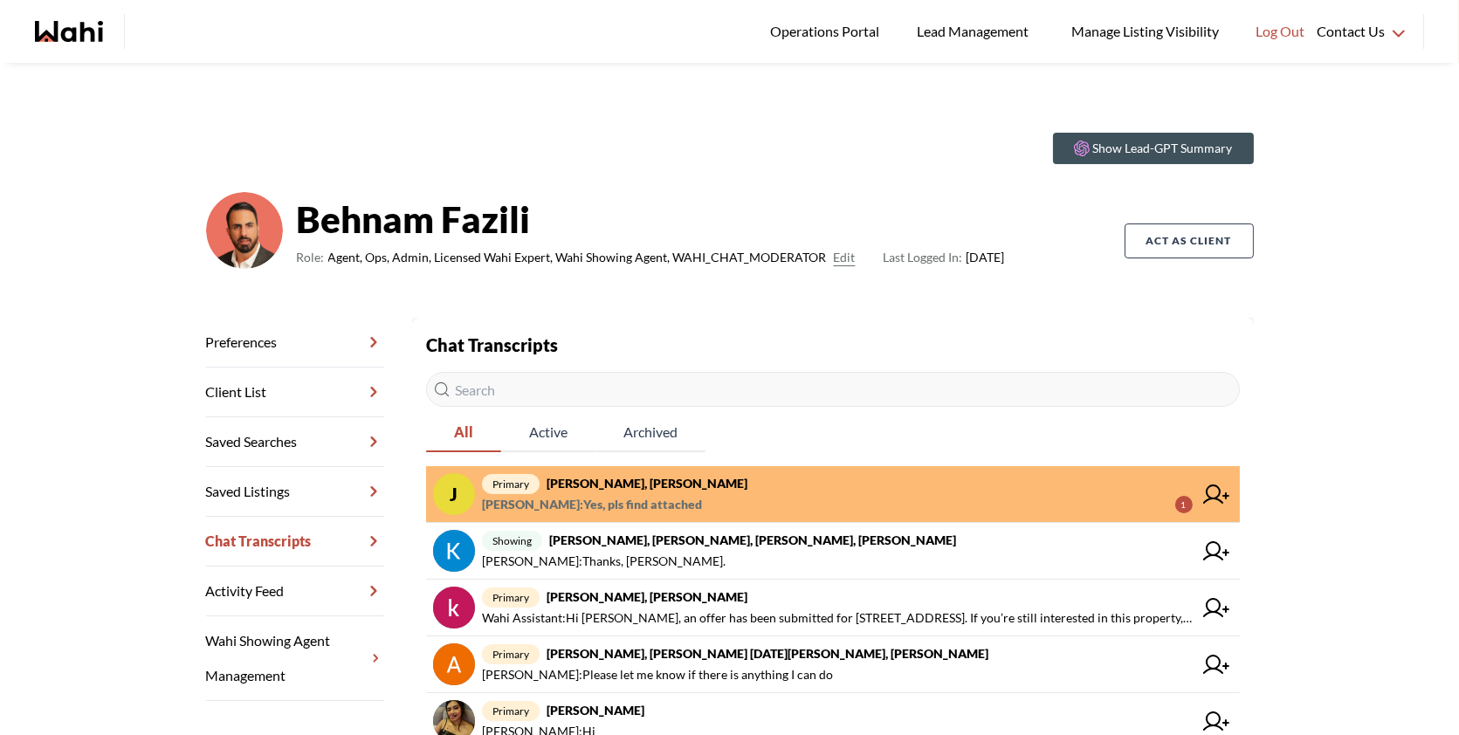
click at [667, 496] on span "Faraz Azam : Yes, pls find attached" at bounding box center [592, 504] width 220 height 21
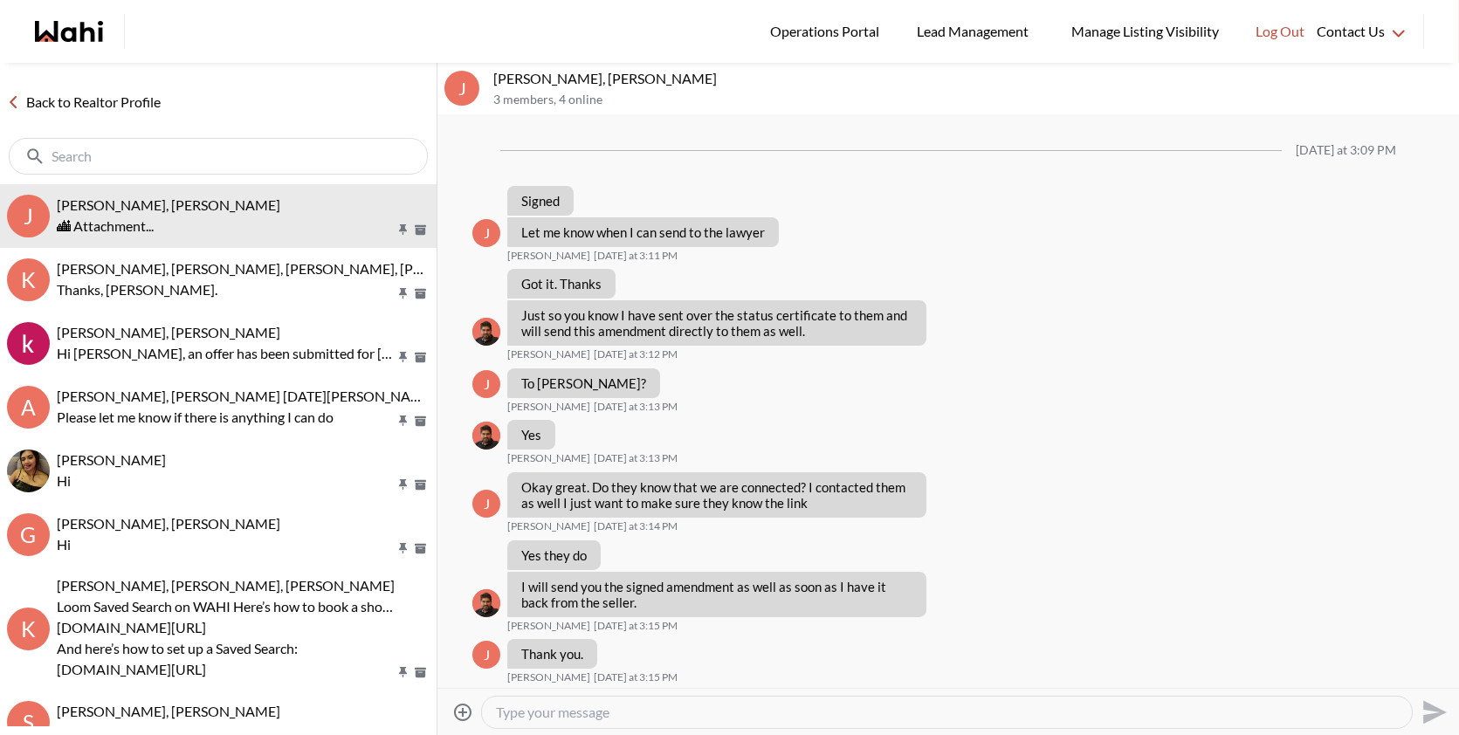
scroll to position [1321, 0]
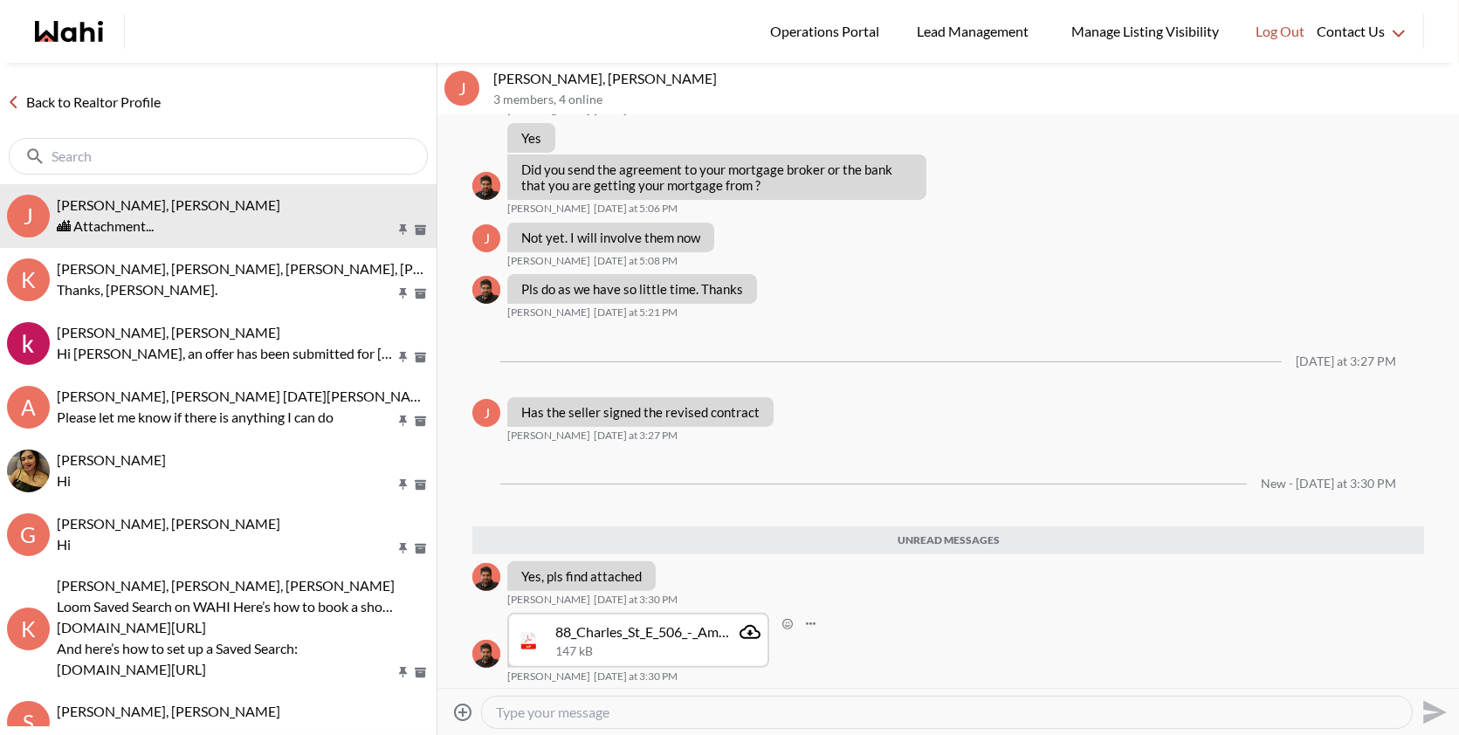
click at [600, 641] on div "88_Charles_St_E_506_-_Amendment_Closing_Date.pdf 147 kB" at bounding box center [657, 641] width 205 height 38
click at [748, 628] on icon "Attachment" at bounding box center [750, 632] width 21 height 21
click at [740, 624] on icon "Attachment" at bounding box center [750, 632] width 21 height 21
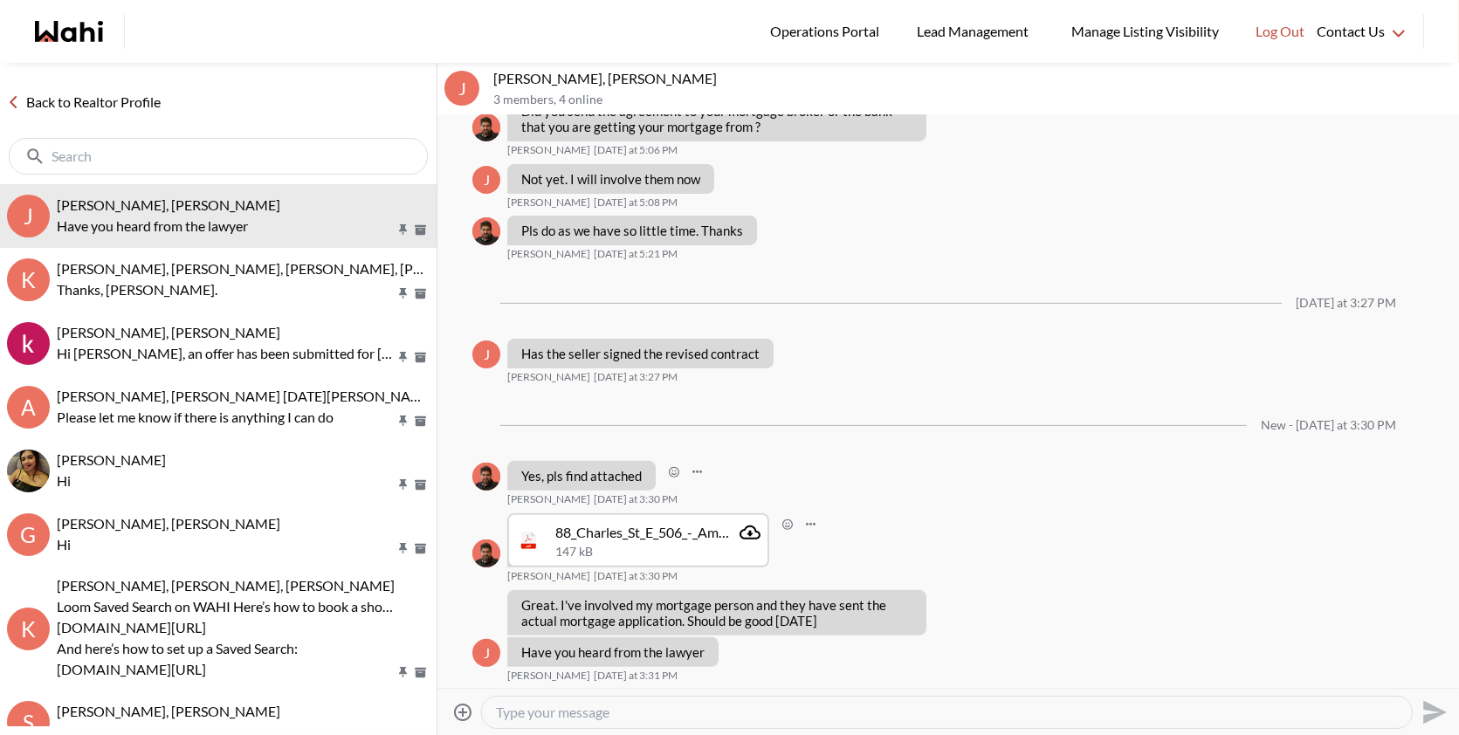
scroll to position [1379, 0]
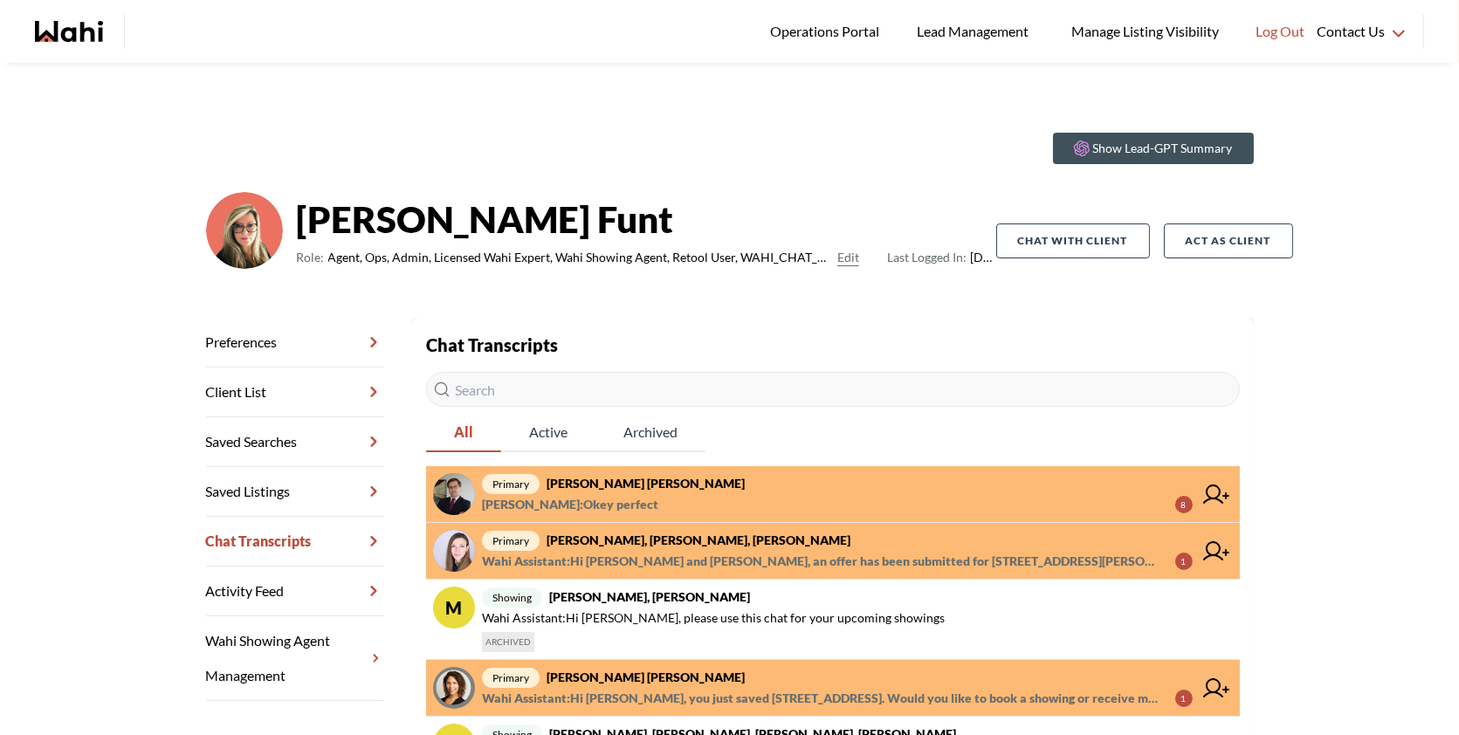
click at [638, 479] on strong "[PERSON_NAME] [PERSON_NAME]" at bounding box center [646, 483] width 198 height 15
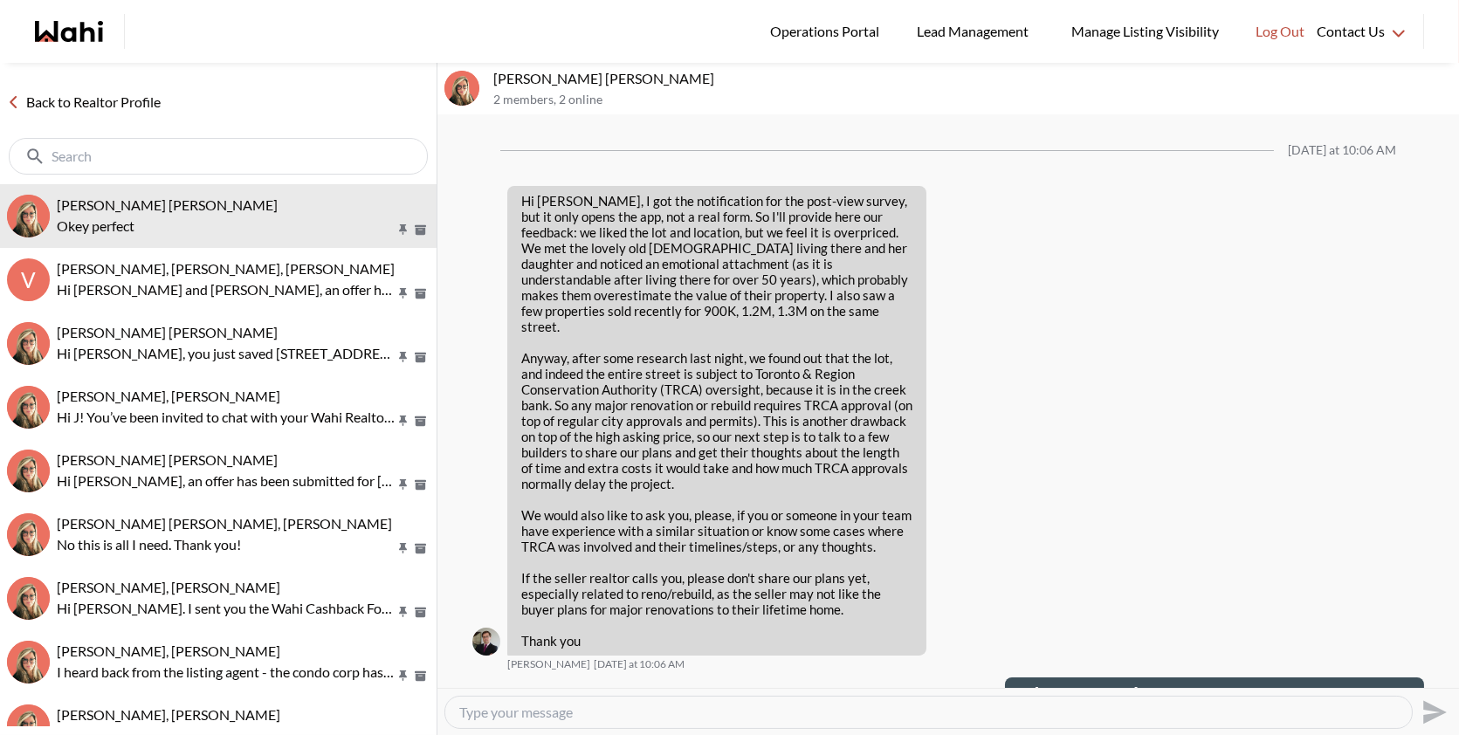
scroll to position [2350, 0]
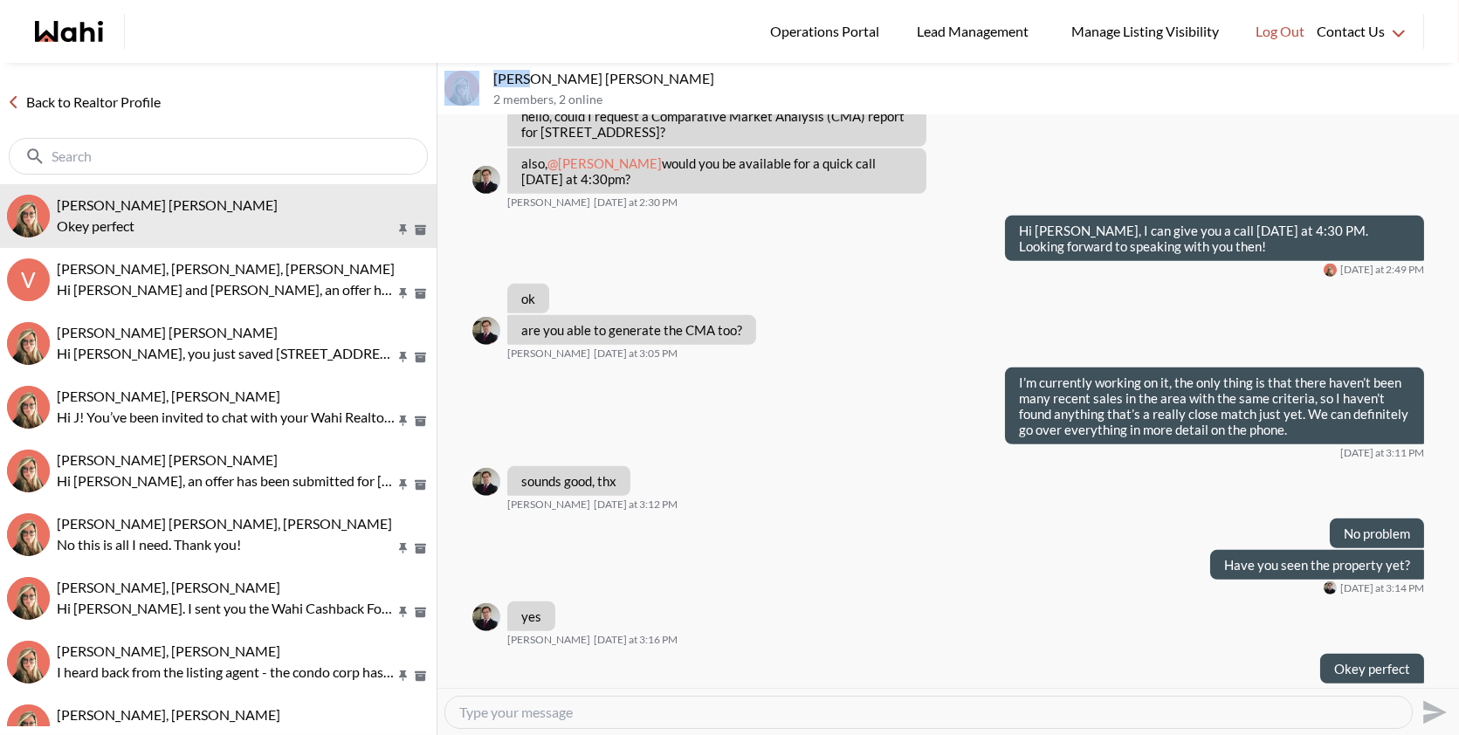
drag, startPoint x: 527, startPoint y: 75, endPoint x: 482, endPoint y: 70, distance: 44.8
click at [482, 70] on div "[PERSON_NAME] [PERSON_NAME] 2 members , 2 online" at bounding box center [949, 89] width 1022 height 52
click at [523, 75] on p "[PERSON_NAME] [PERSON_NAME]" at bounding box center [972, 78] width 959 height 17
drag, startPoint x: 569, startPoint y: 79, endPoint x: 495, endPoint y: 70, distance: 74.7
click at [495, 71] on p "[PERSON_NAME] [PERSON_NAME]" at bounding box center [972, 78] width 959 height 17
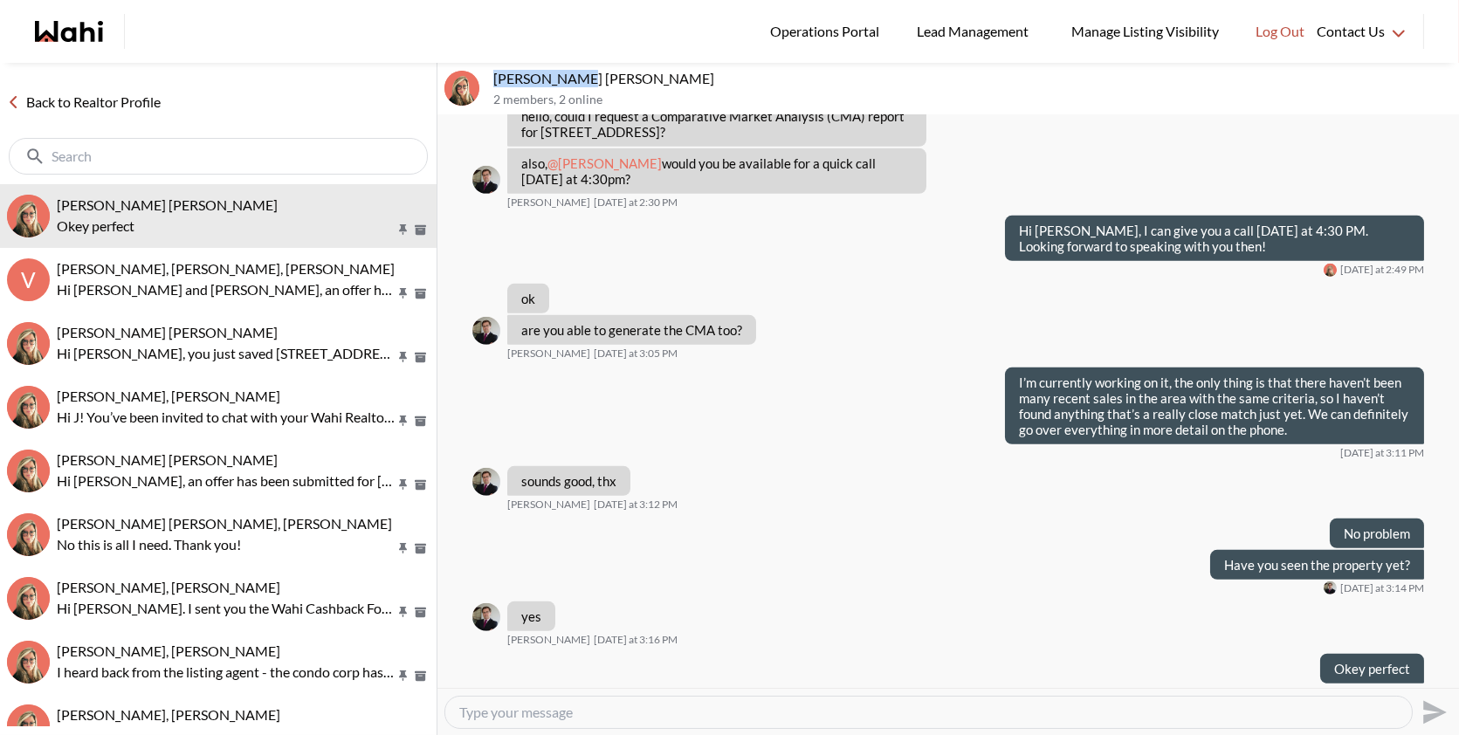
copy p "[PERSON_NAME],"
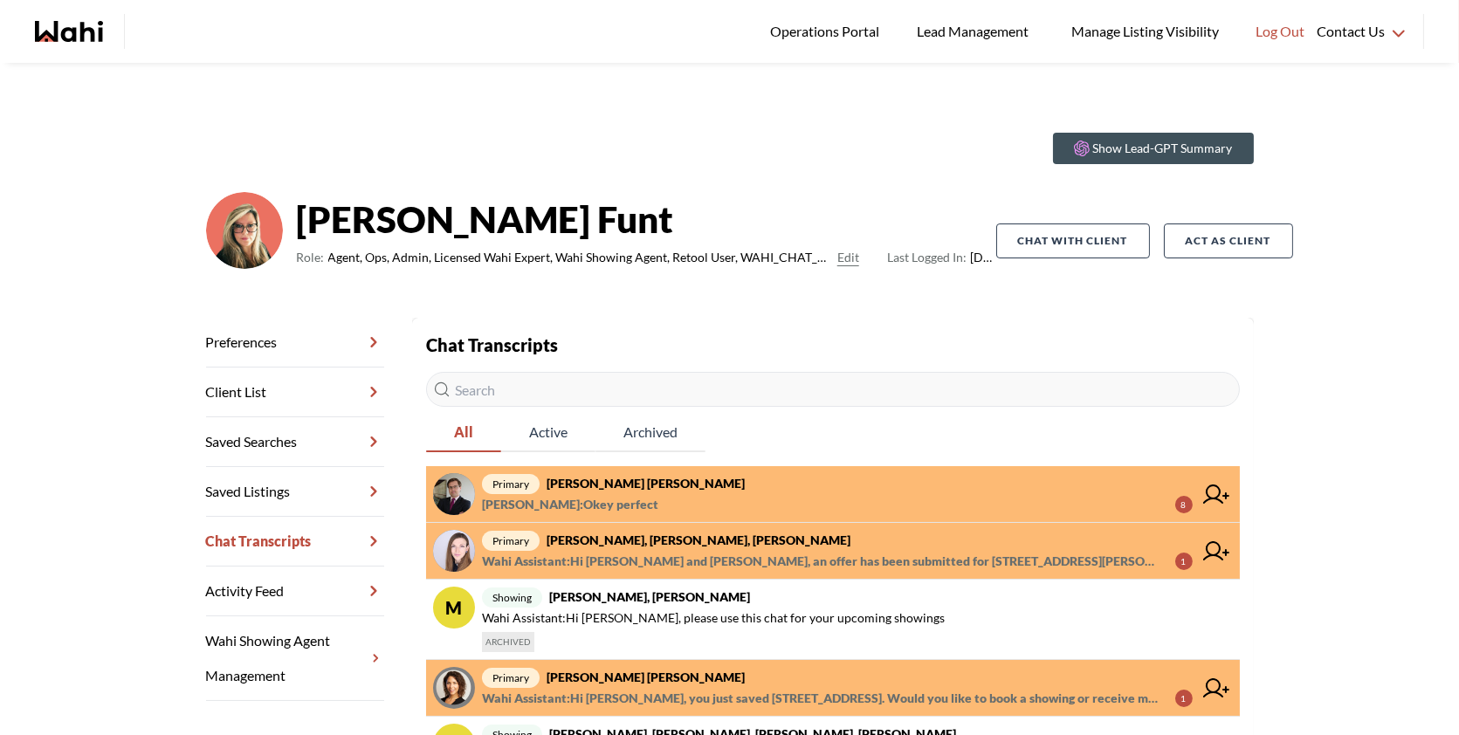
click at [807, 485] on span "primary [PERSON_NAME] [PERSON_NAME]" at bounding box center [837, 483] width 711 height 21
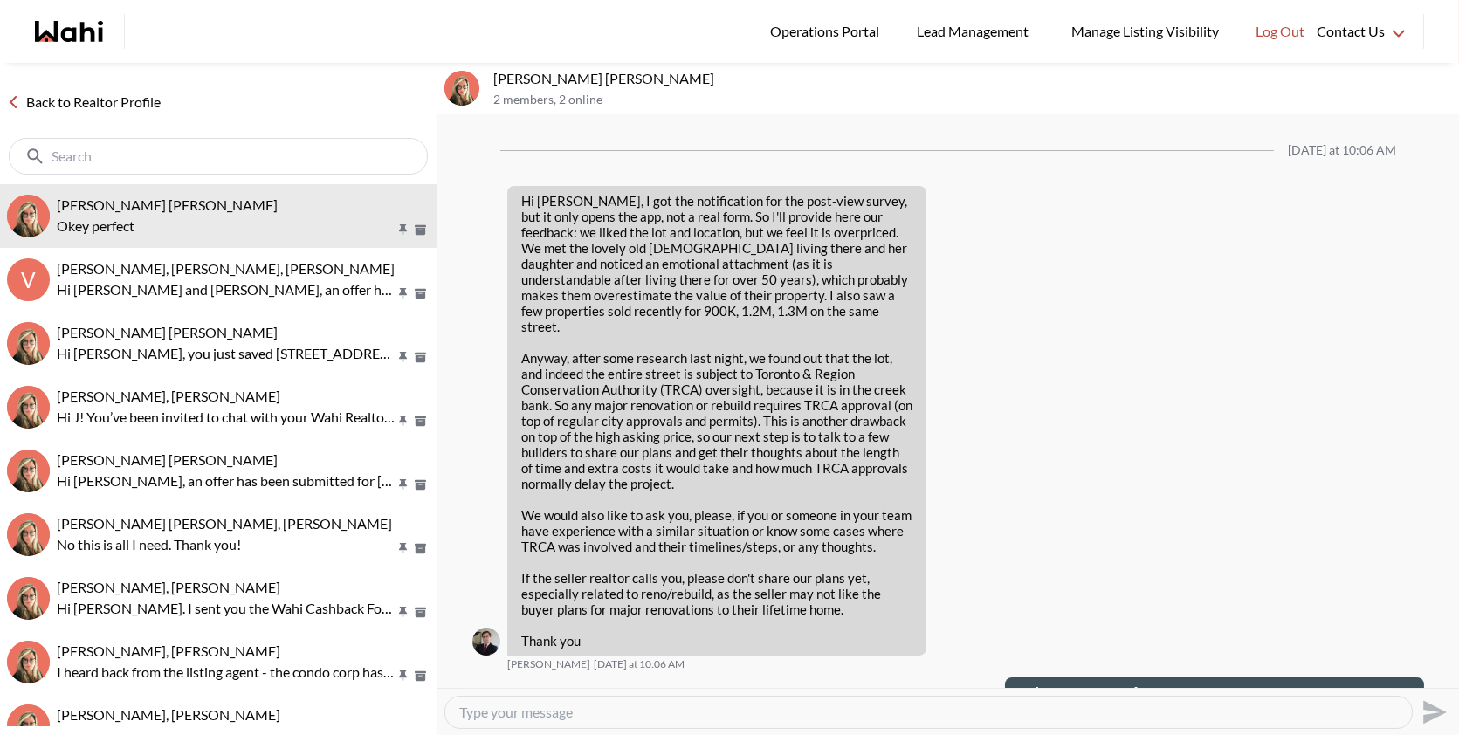
scroll to position [2350, 0]
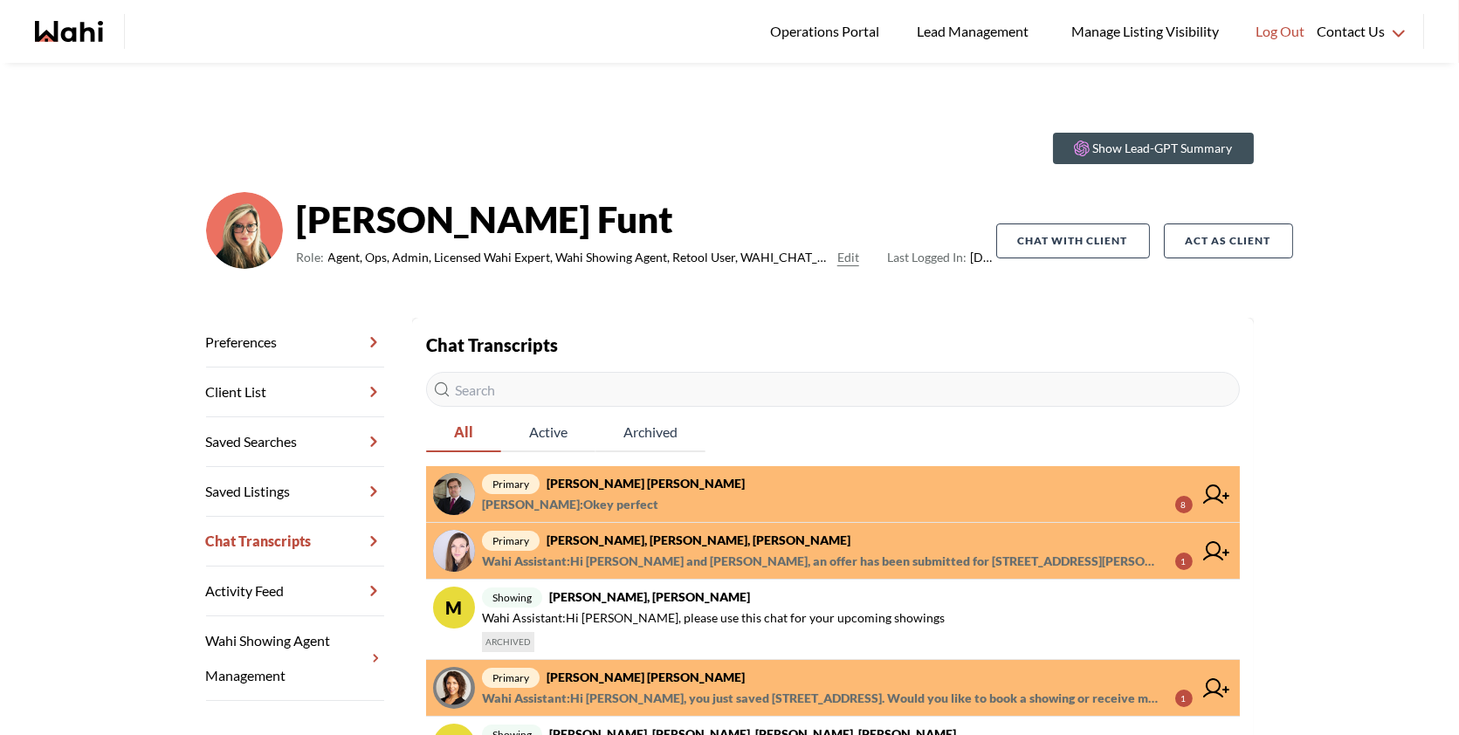
click at [724, 489] on span "primary [PERSON_NAME] [PERSON_NAME]" at bounding box center [837, 483] width 711 height 21
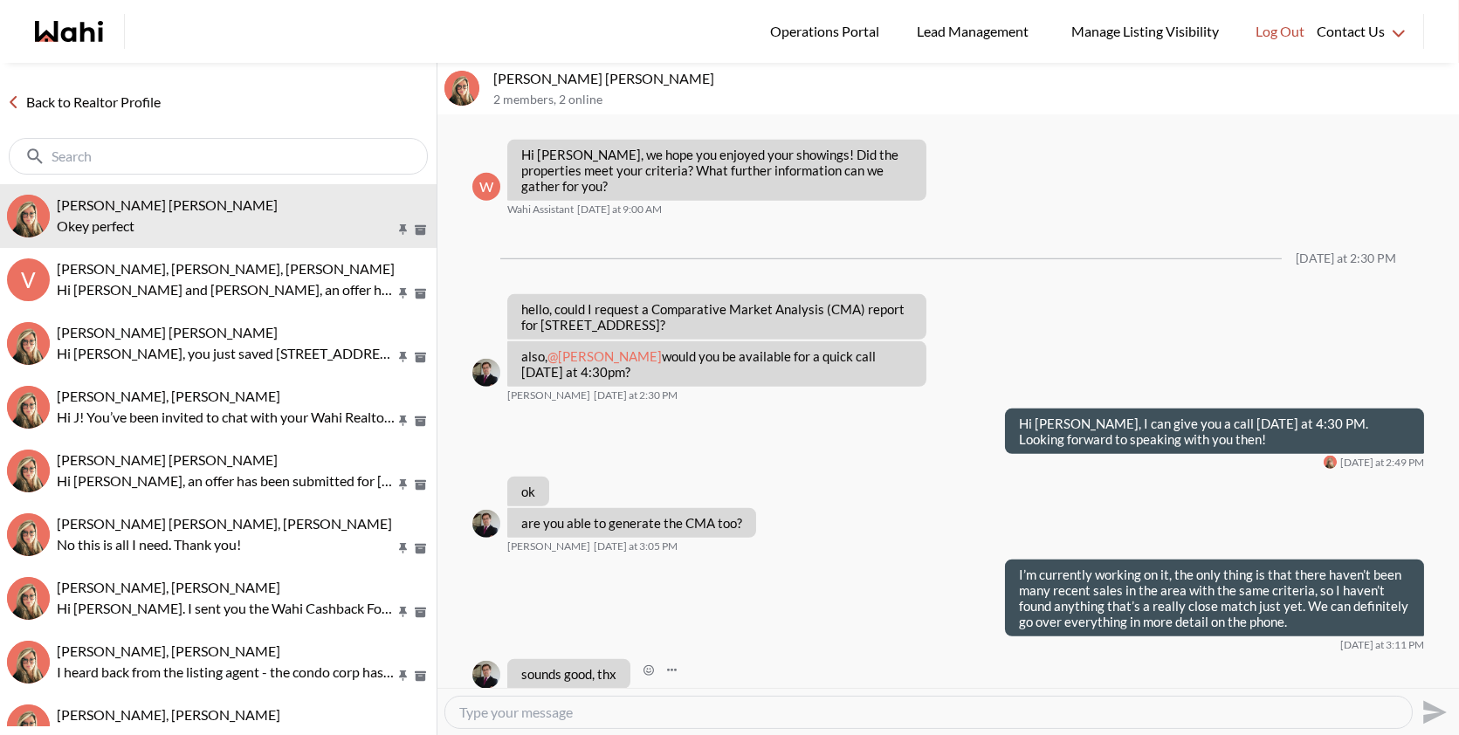
scroll to position [2672, 0]
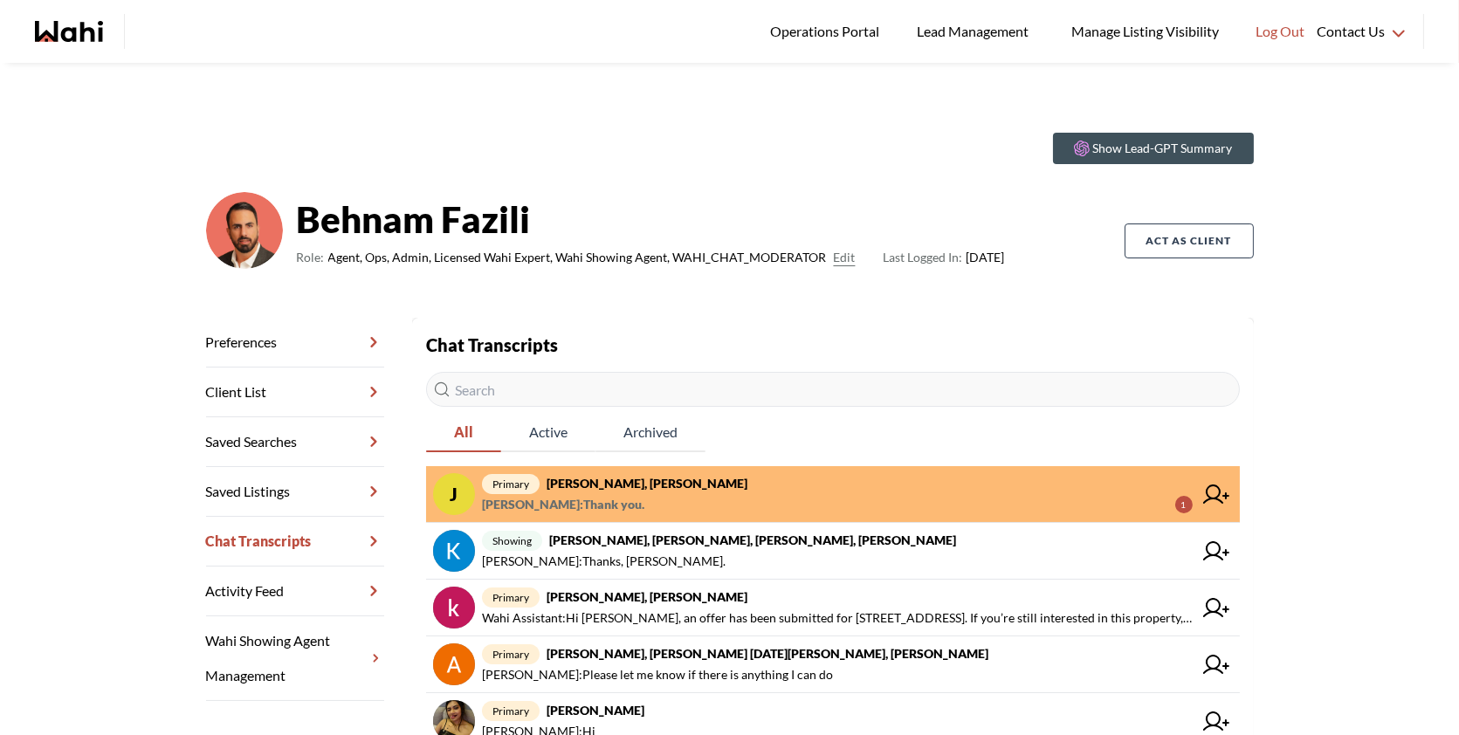
click at [723, 486] on span "primary Josh Hortaleza, Faraz, Behnam" at bounding box center [837, 483] width 711 height 21
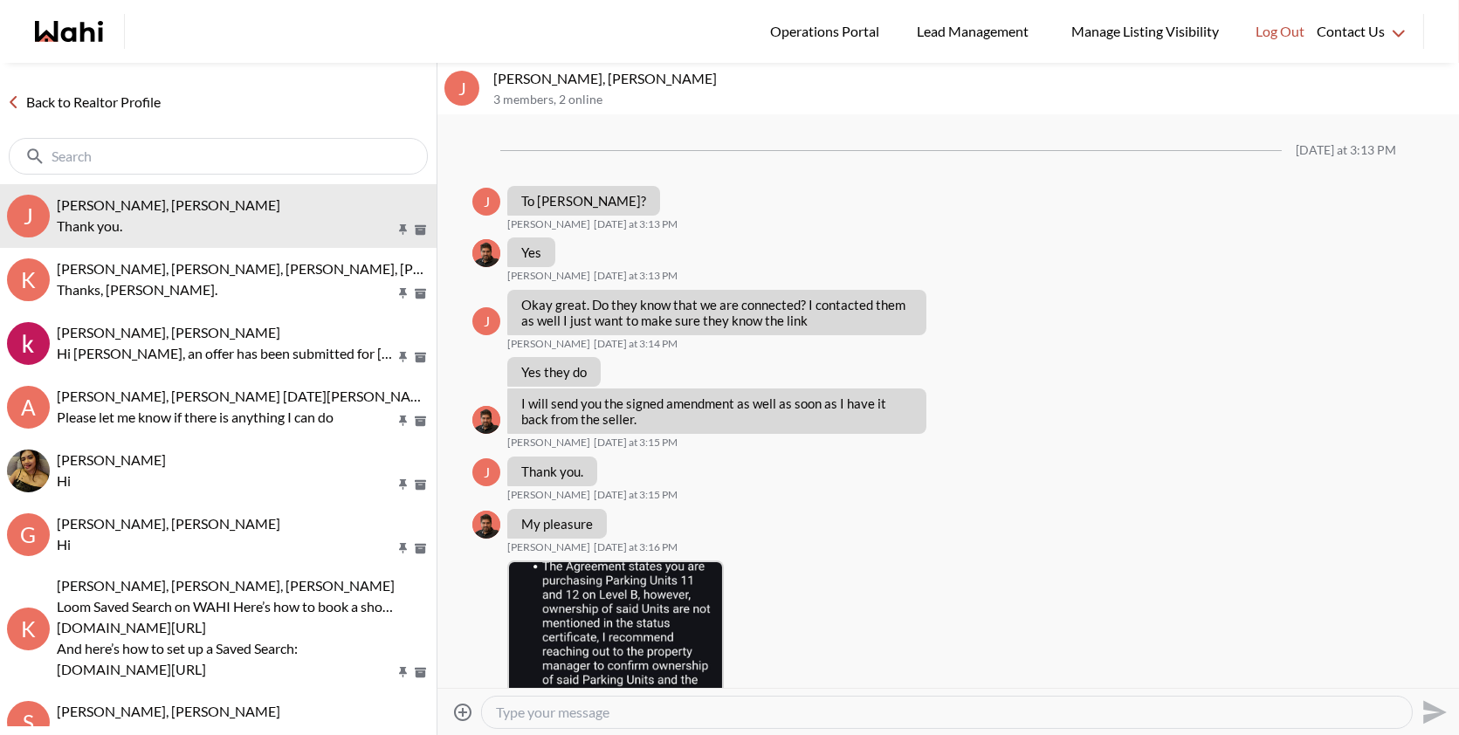
scroll to position [1374, 0]
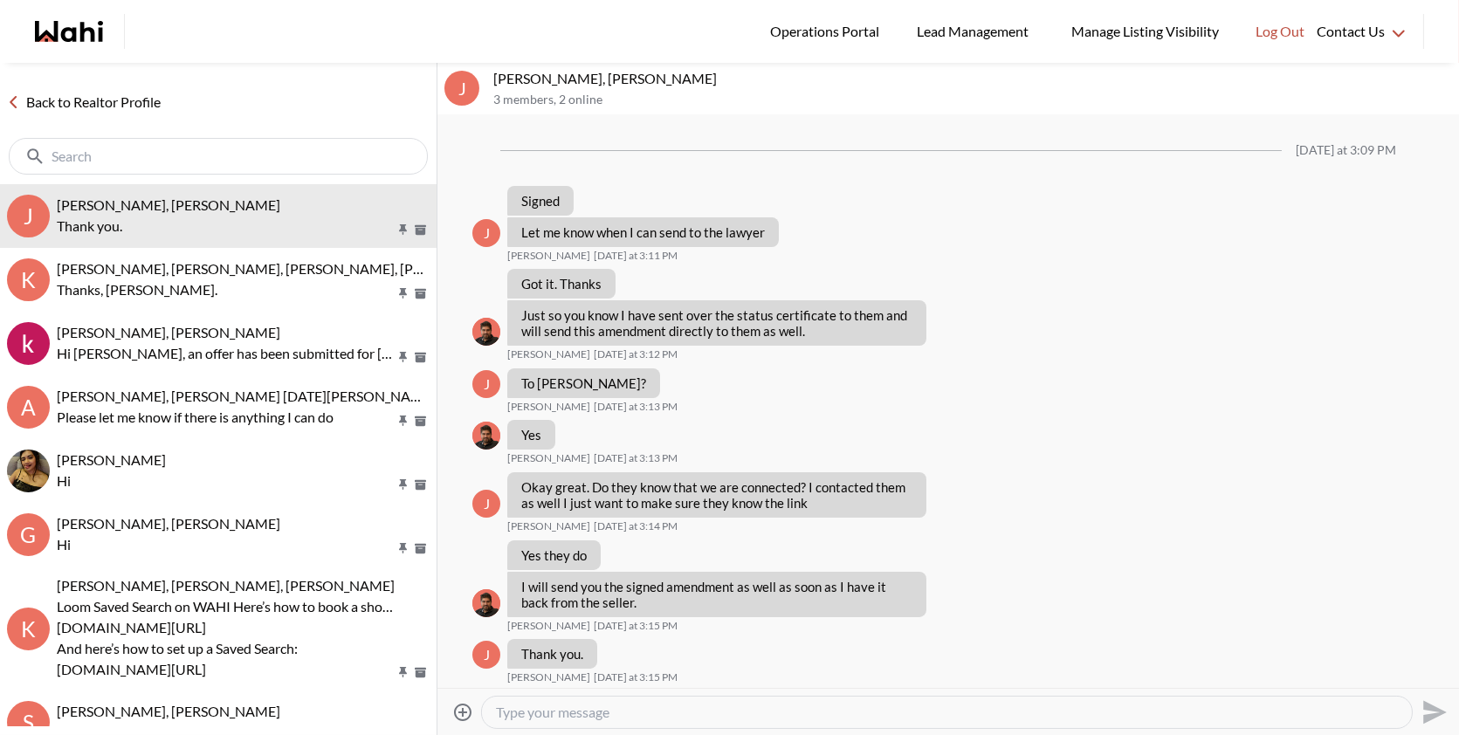
scroll to position [1556, 0]
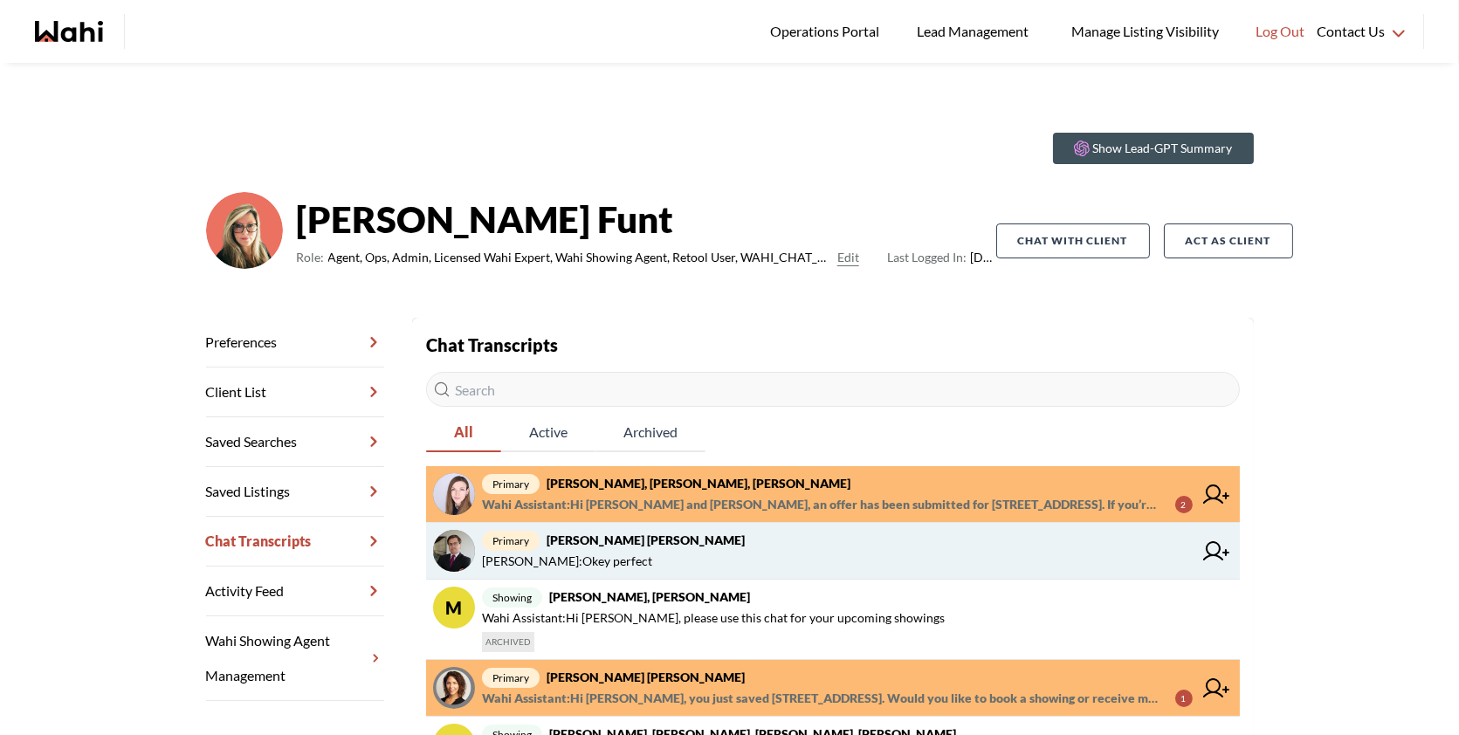
click at [781, 569] on span "Behnam Fazili : Okey perfect" at bounding box center [837, 561] width 711 height 21
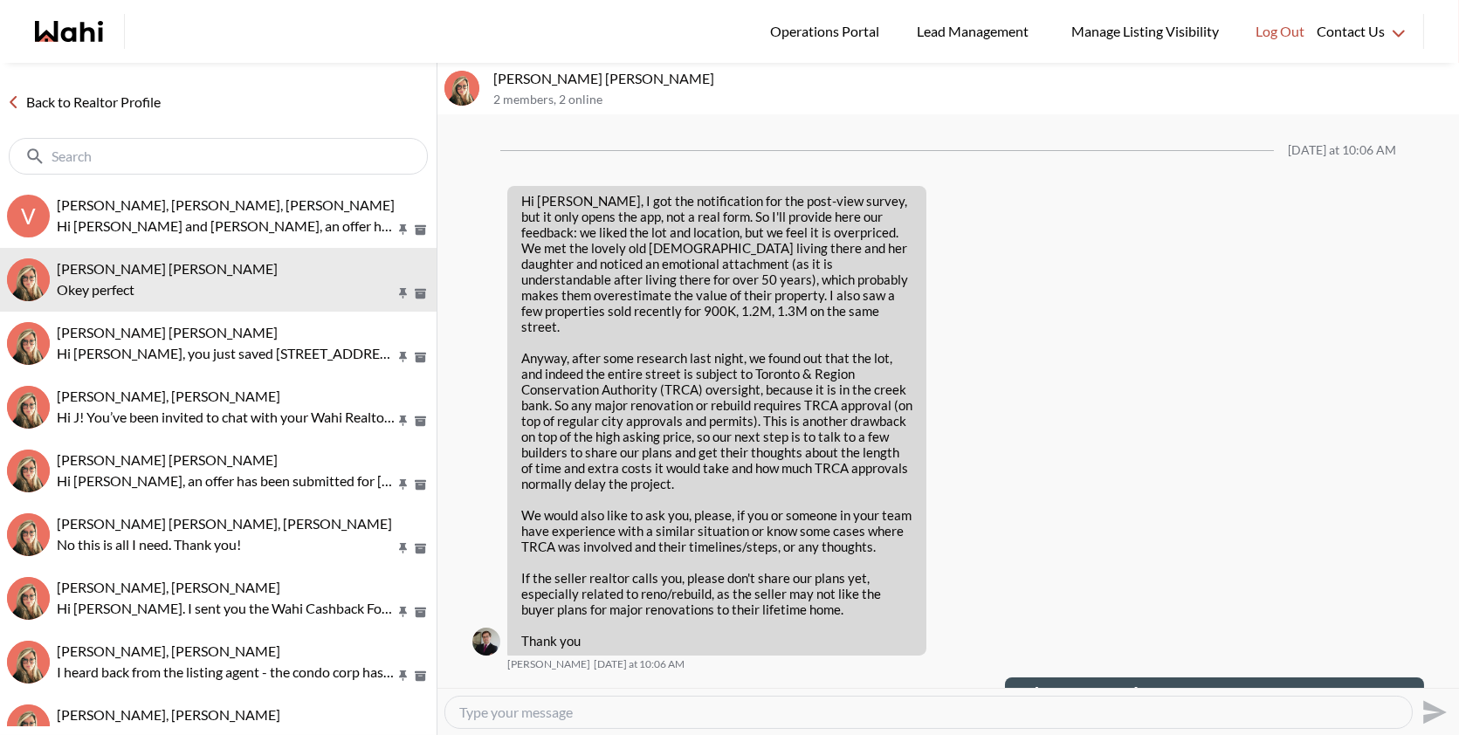
scroll to position [2351, 0]
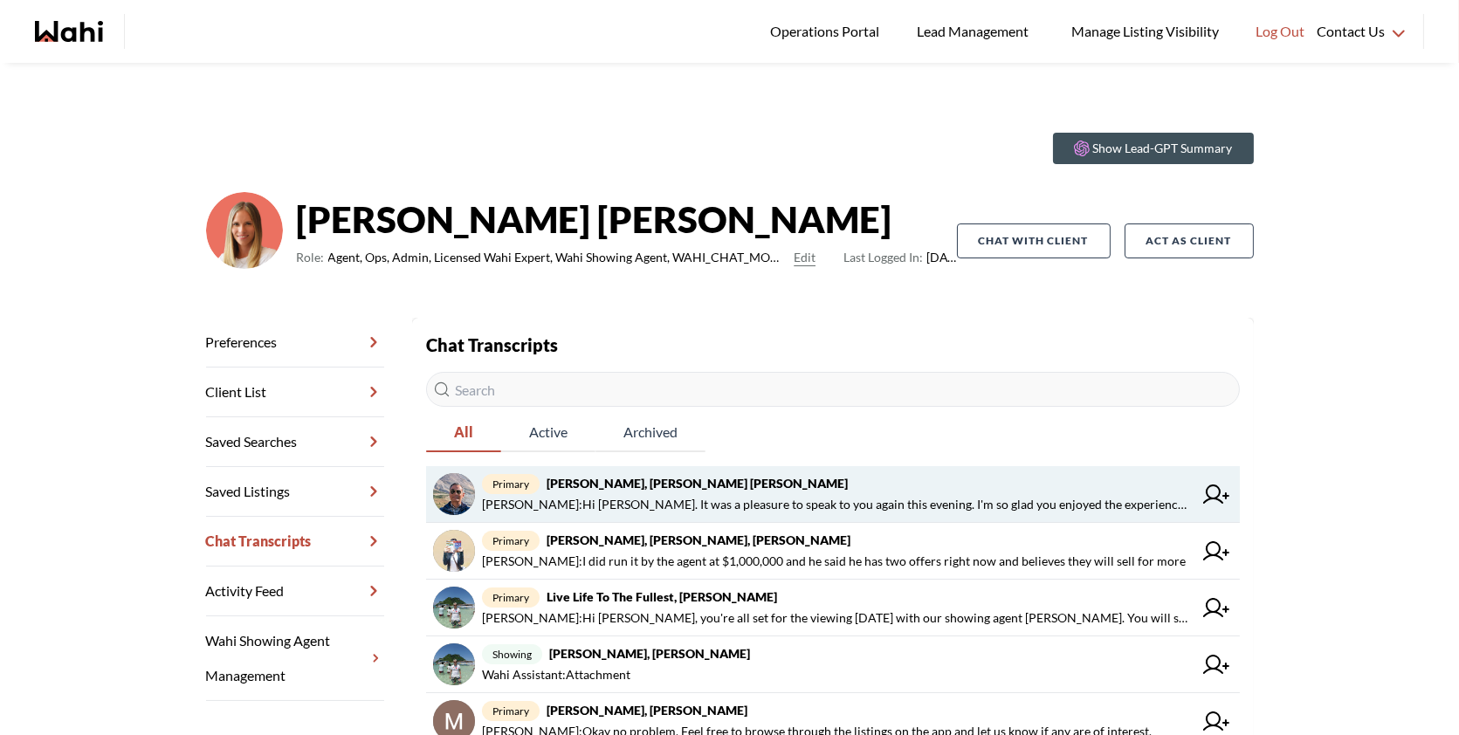
click at [887, 514] on span "Michelle Ryckman : Hi Pranav. It was a pleasure to speak to you again this even…" at bounding box center [837, 504] width 711 height 21
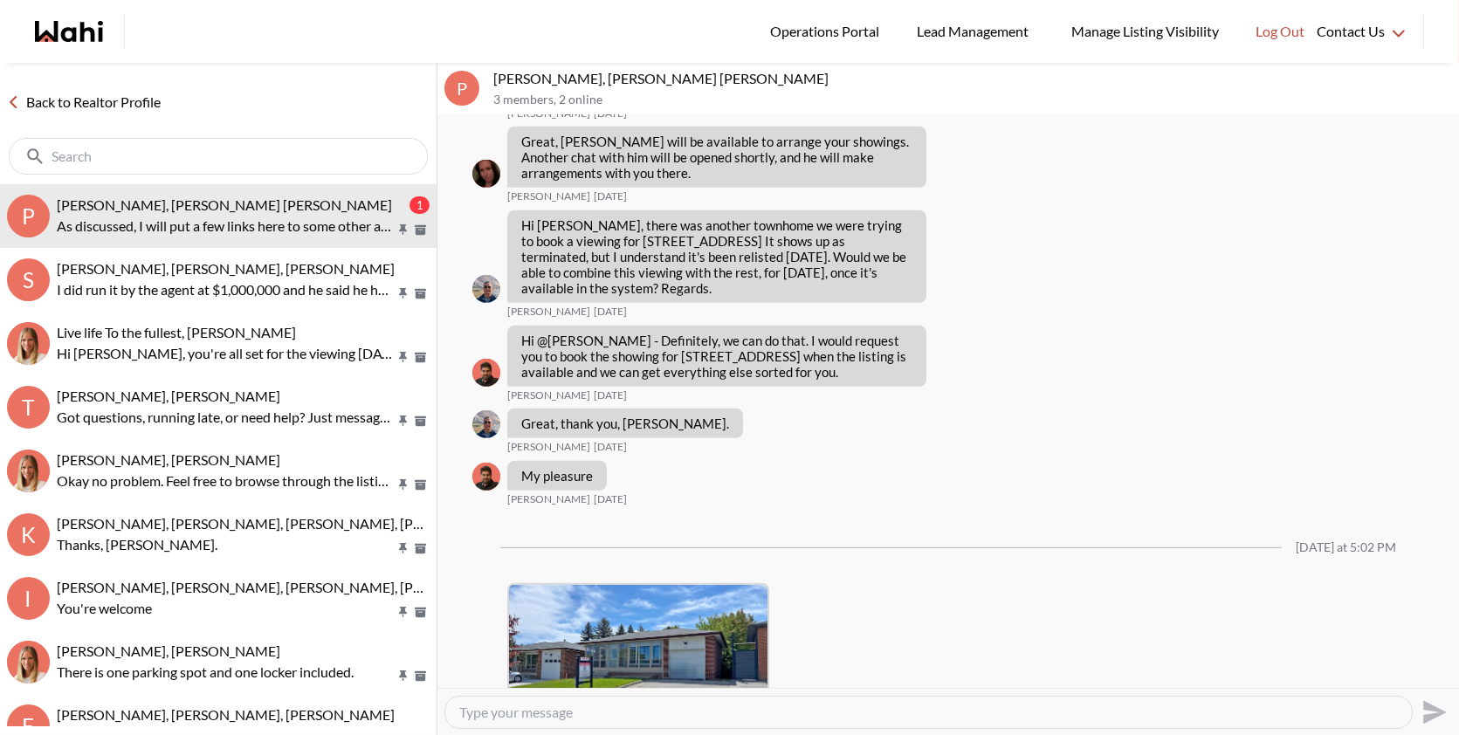
scroll to position [1526, 0]
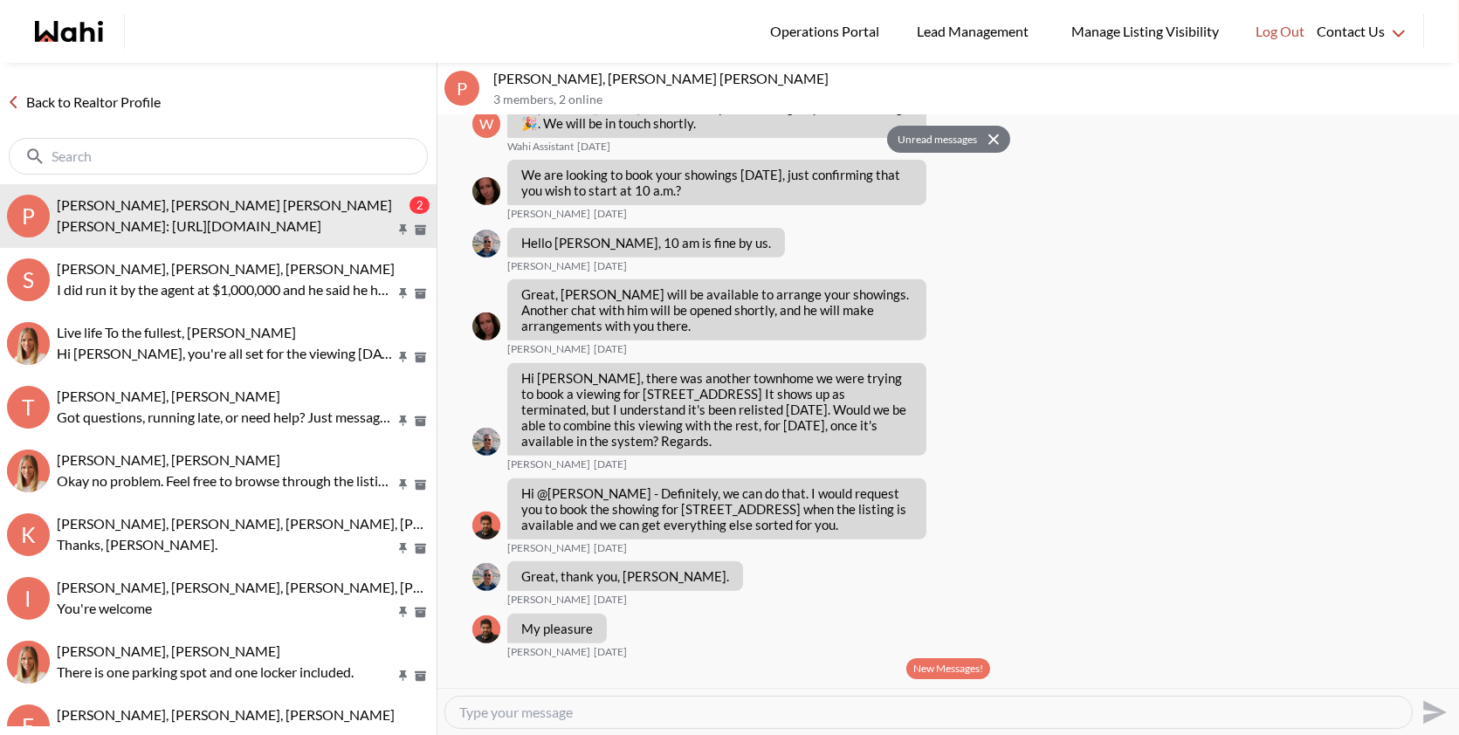
click at [950, 675] on button "New Messages!" at bounding box center [949, 668] width 84 height 21
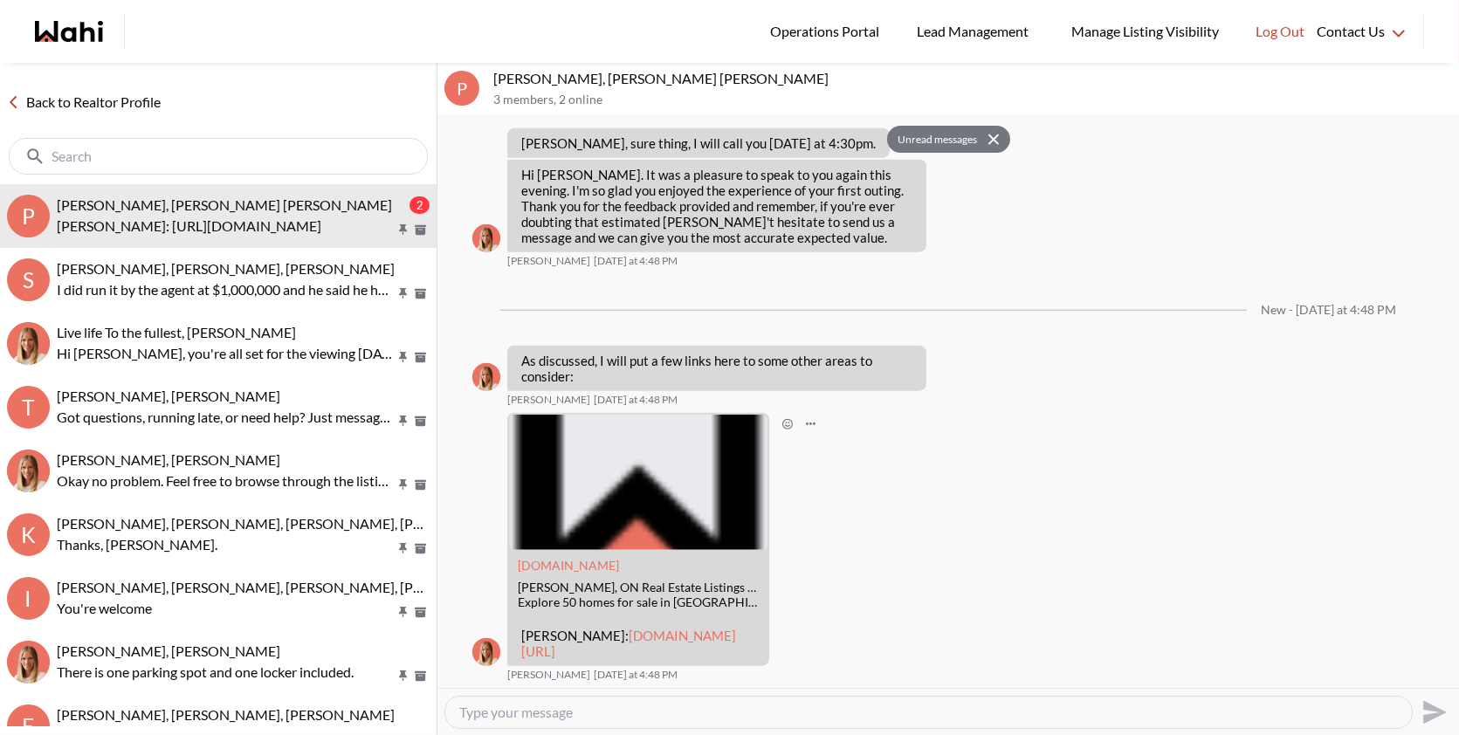
scroll to position [3985, 0]
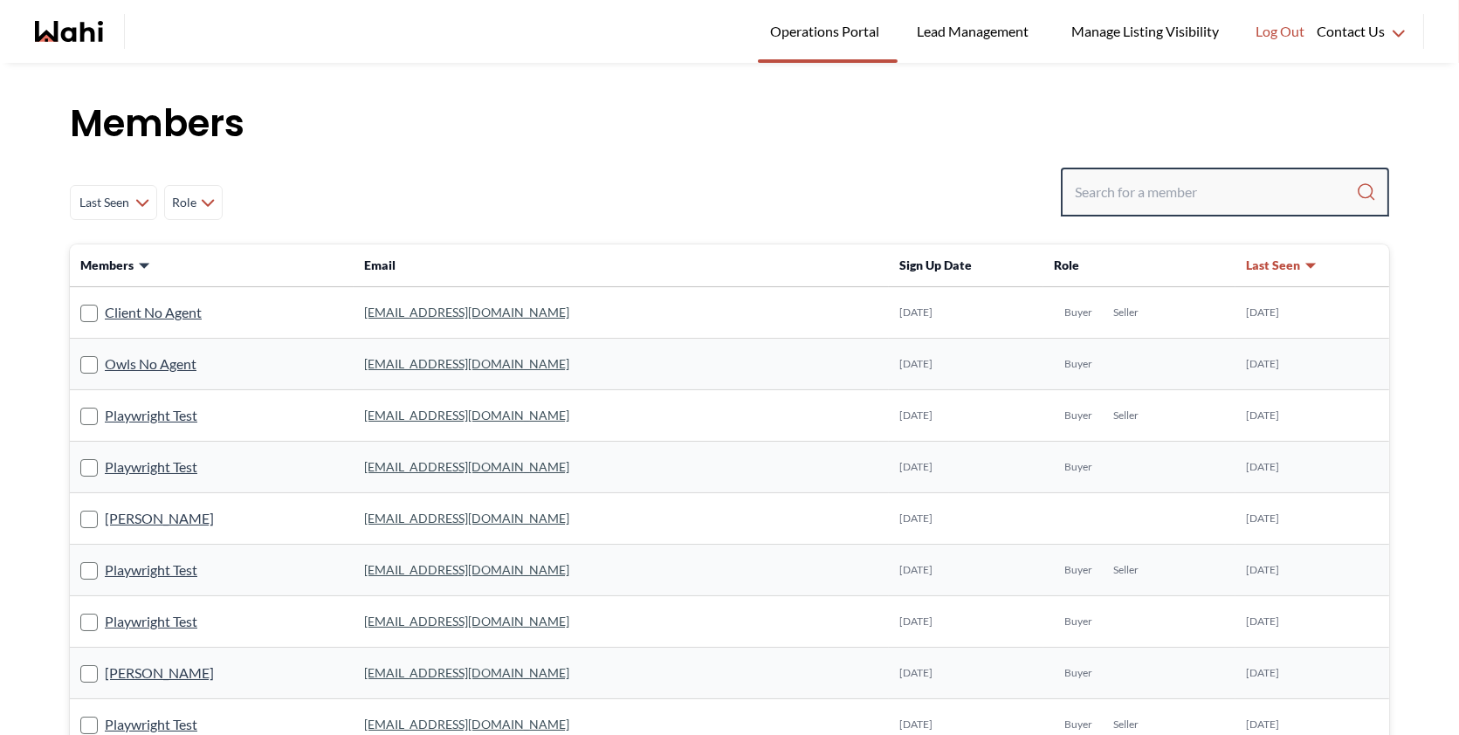
click at [1103, 199] on input "Search input" at bounding box center [1215, 191] width 281 height 31
paste input "2t9nc68t98@privaterelay.appleid.com"
type input "2t9nc68t98@privaterelay.appleid.com"
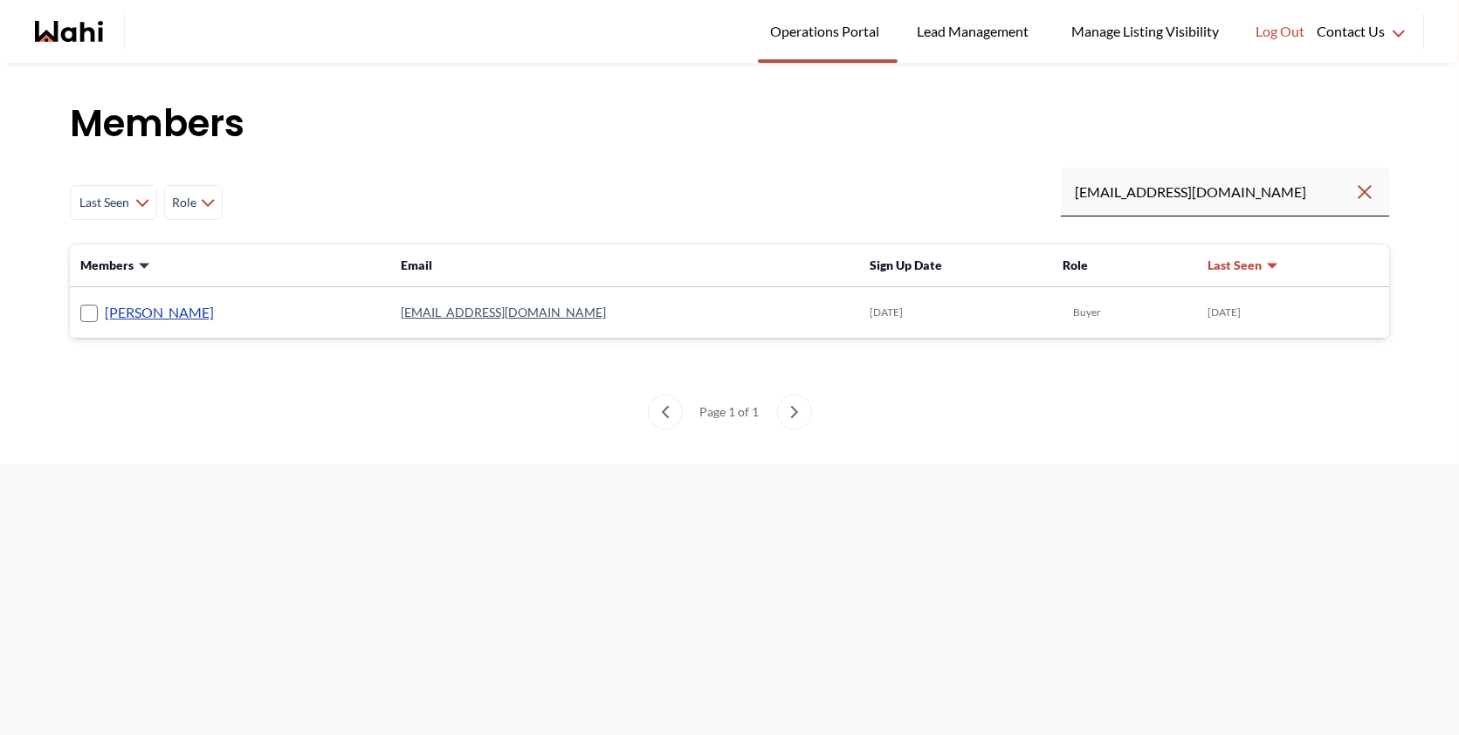
click at [155, 315] on link "Weaam Hassan" at bounding box center [159, 312] width 109 height 23
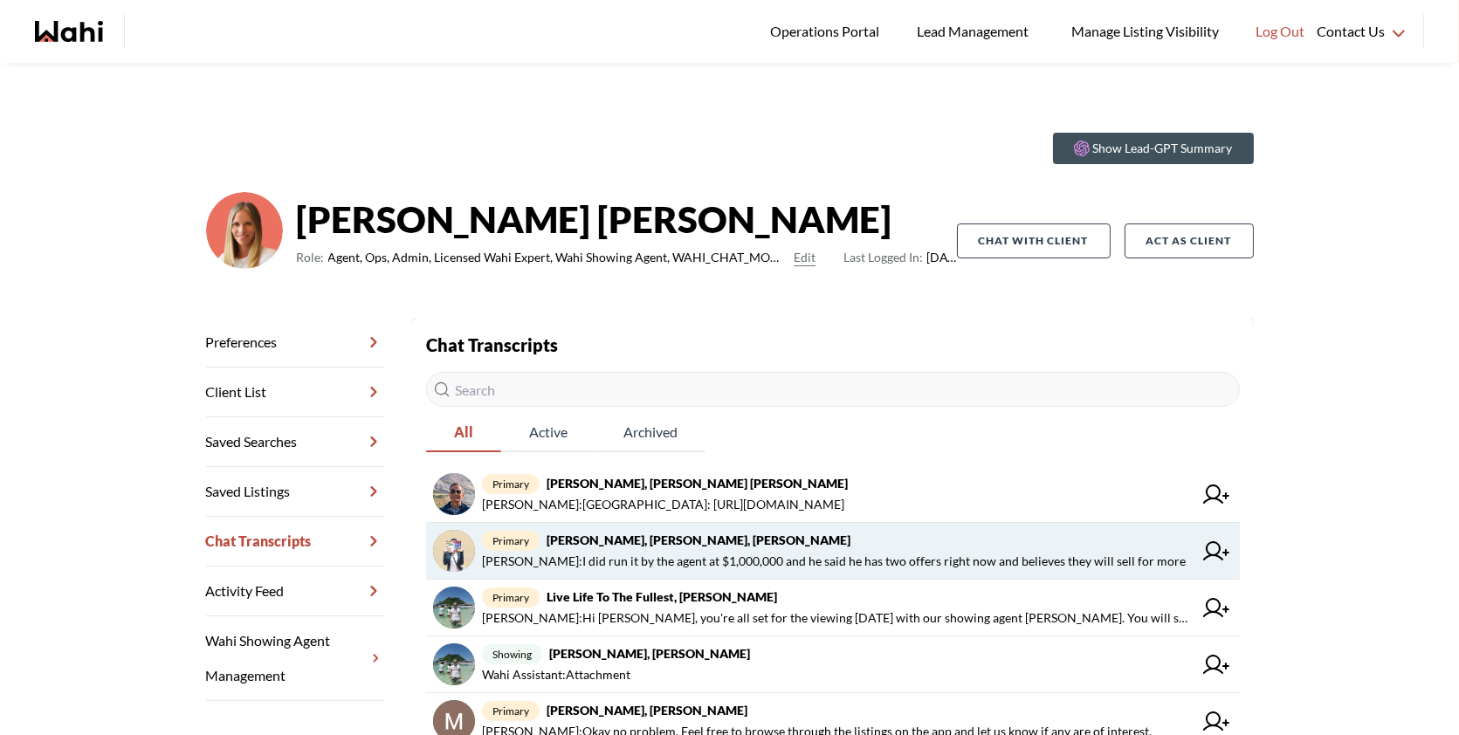
scroll to position [21, 0]
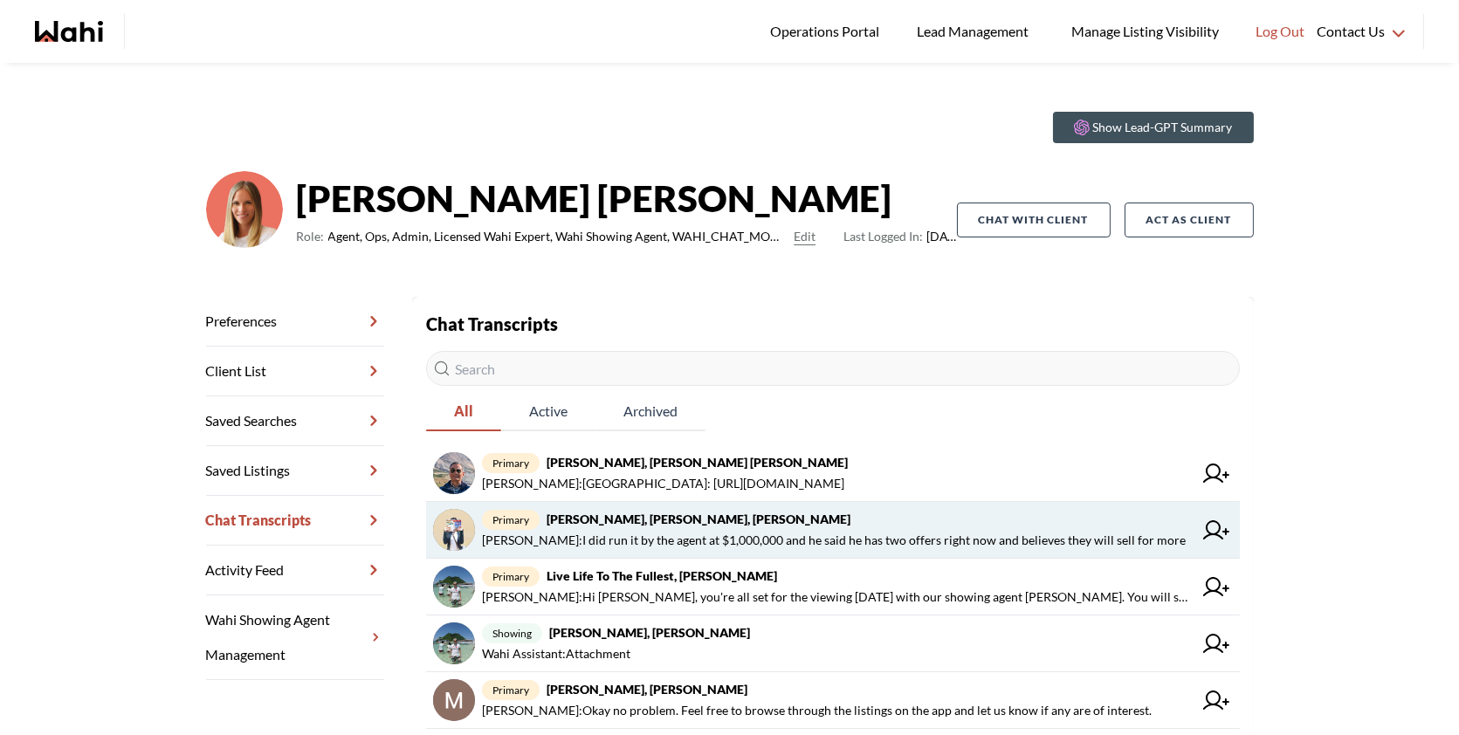
click at [916, 523] on span "primary Sarah Hunter, Bryce Hunter, Michelle" at bounding box center [837, 519] width 711 height 21
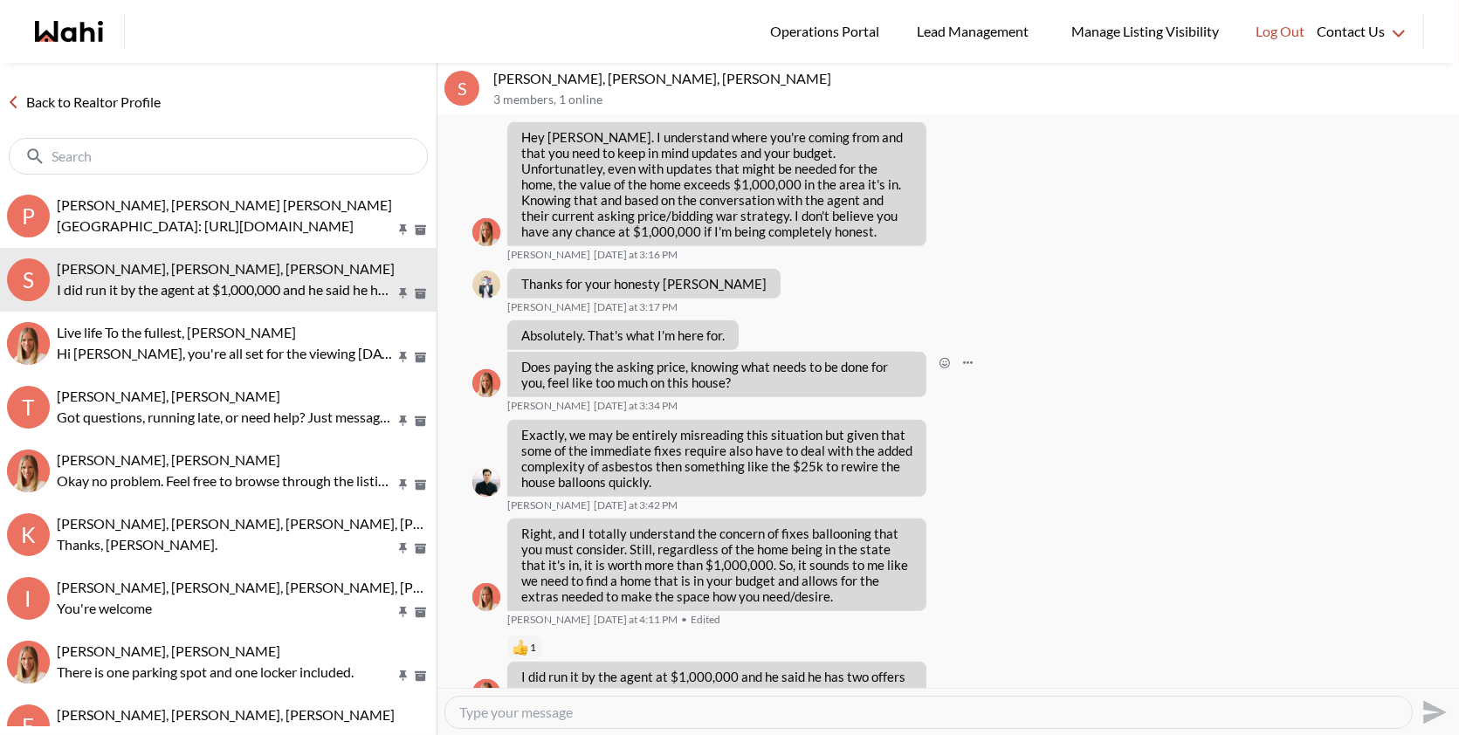
scroll to position [2176, 0]
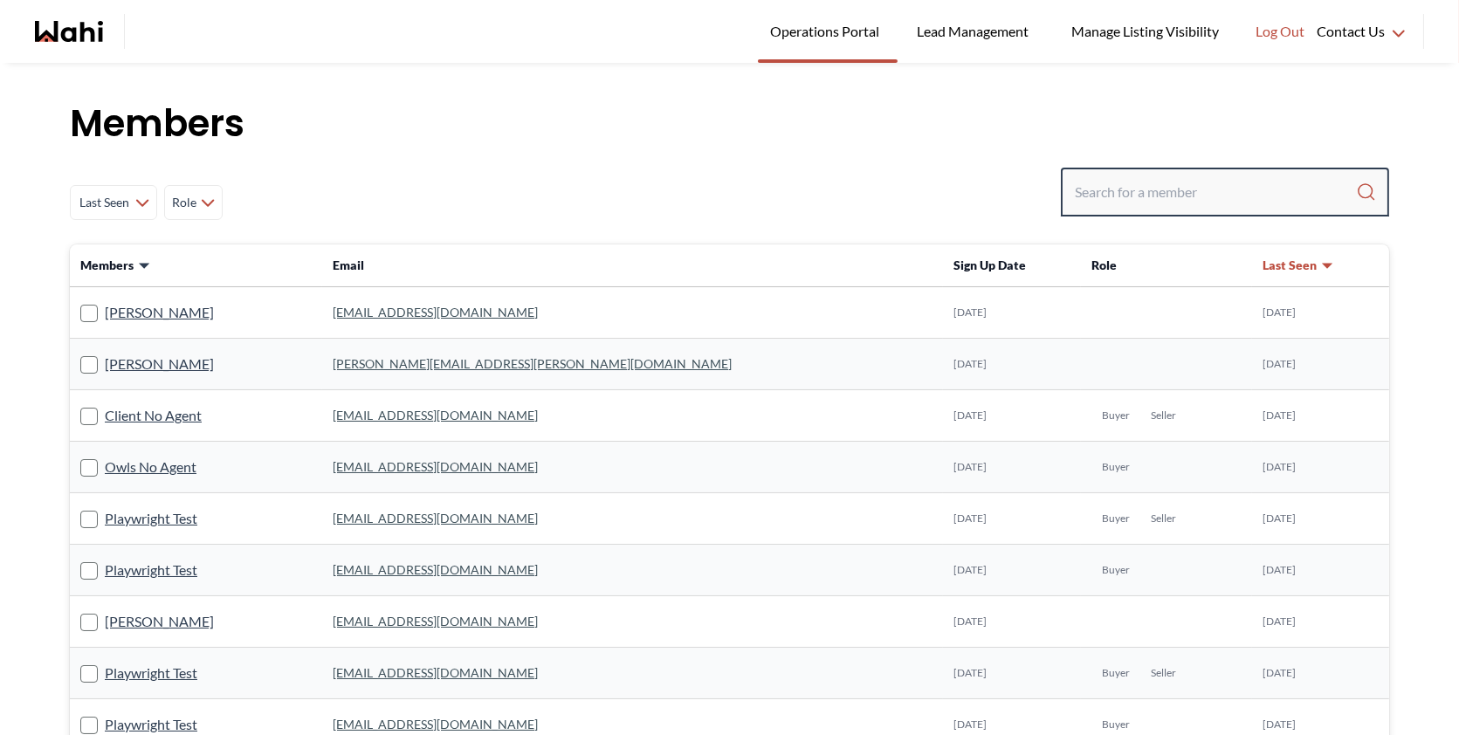
click at [1104, 193] on input "Search input" at bounding box center [1215, 191] width 281 height 31
paste input "2t9nc68t98@privaterelay.appleid.com"
type input "2t9nc68t98@privaterelay.appleid.com"
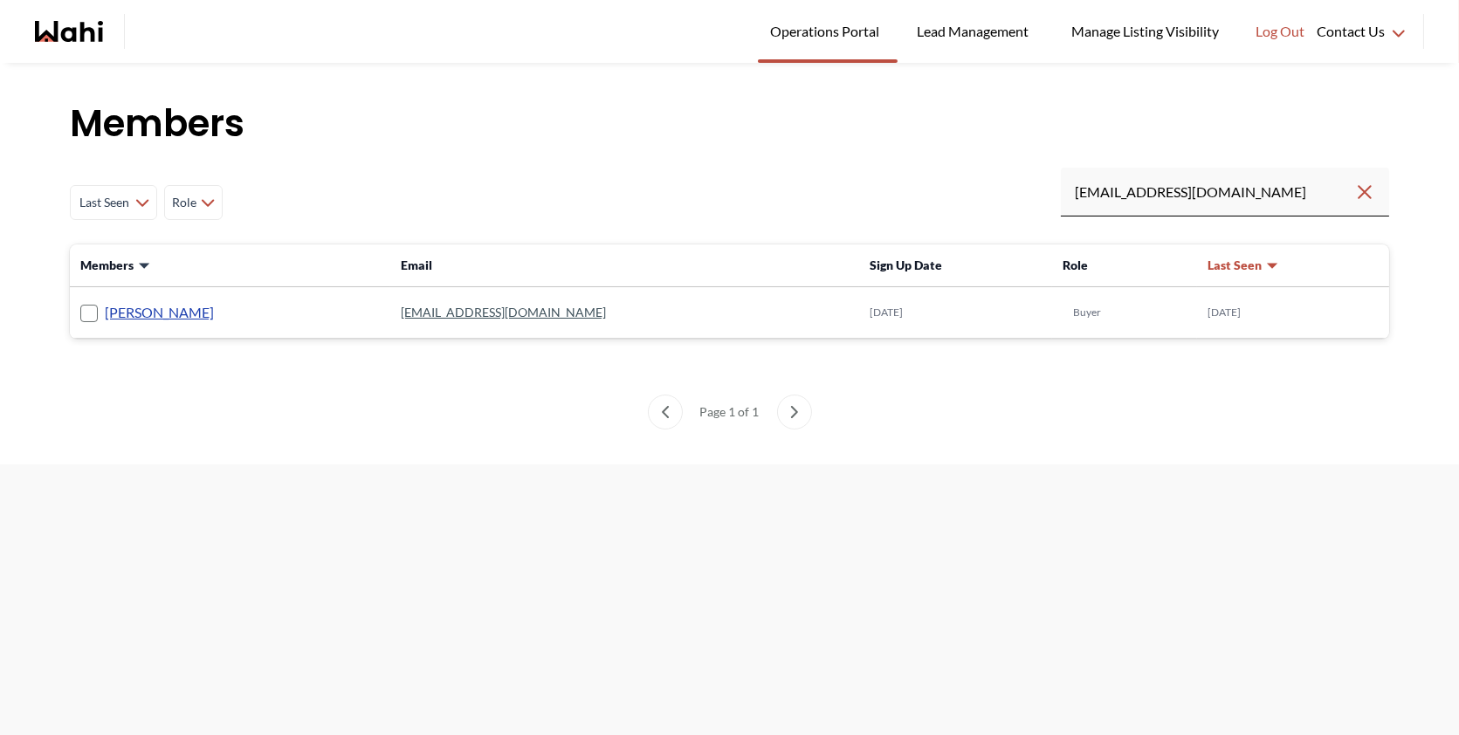
click at [162, 316] on link "[PERSON_NAME]" at bounding box center [159, 312] width 109 height 23
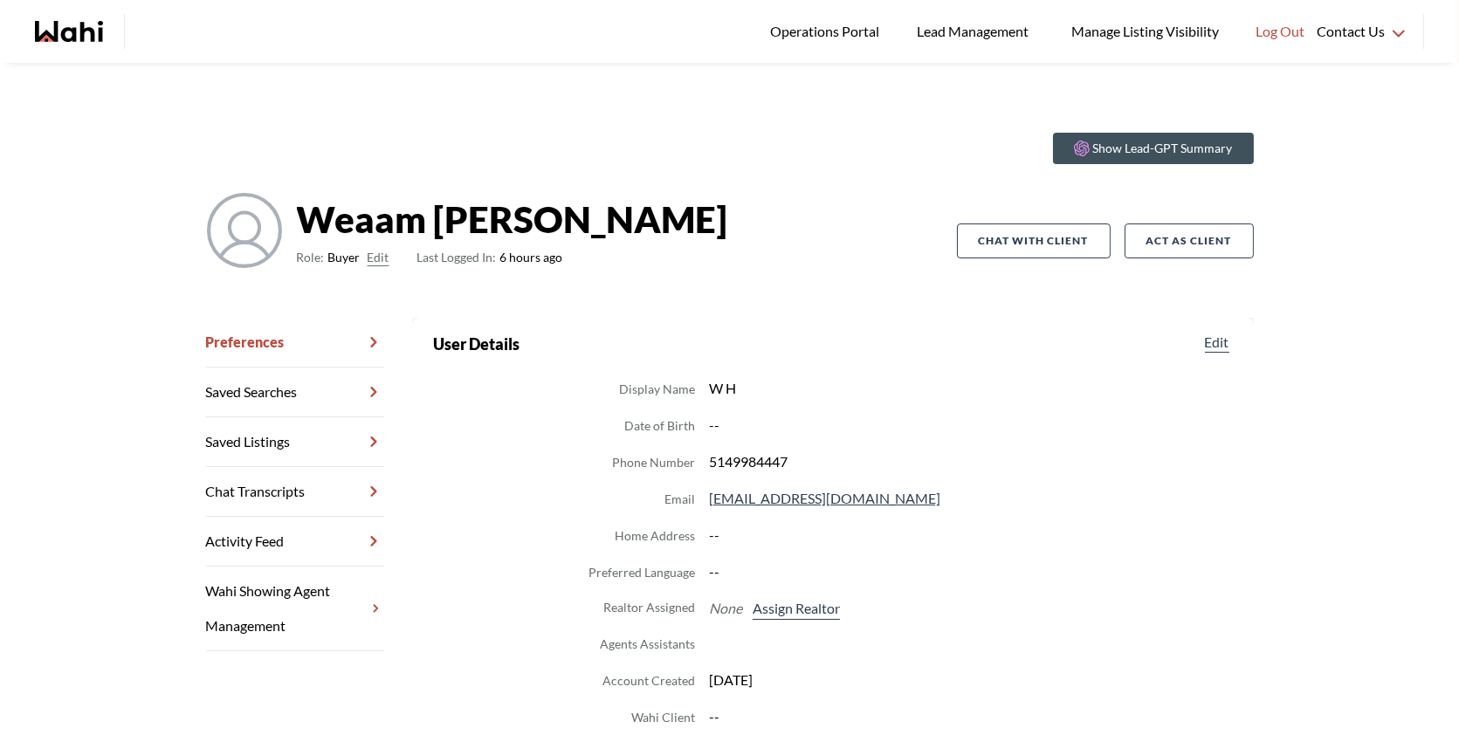
click at [803, 591] on dl "Display Name W H Date of Birth -- Phone Number 5149984447 Email 2t9nc68t98@priv…" at bounding box center [833, 552] width 800 height 351
click at [779, 610] on button "Assign Realtor" at bounding box center [796, 608] width 94 height 23
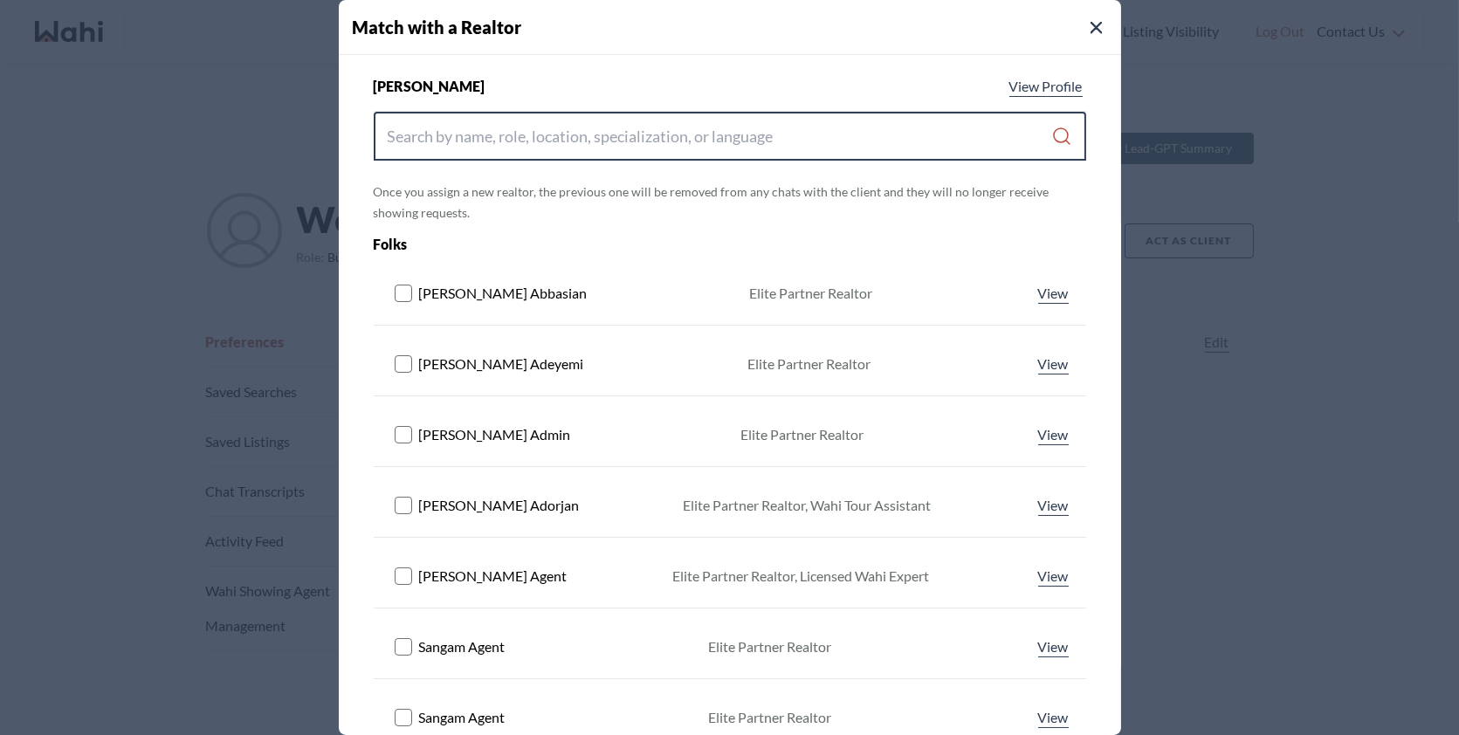
click at [489, 148] on input "Search input" at bounding box center [720, 136] width 665 height 31
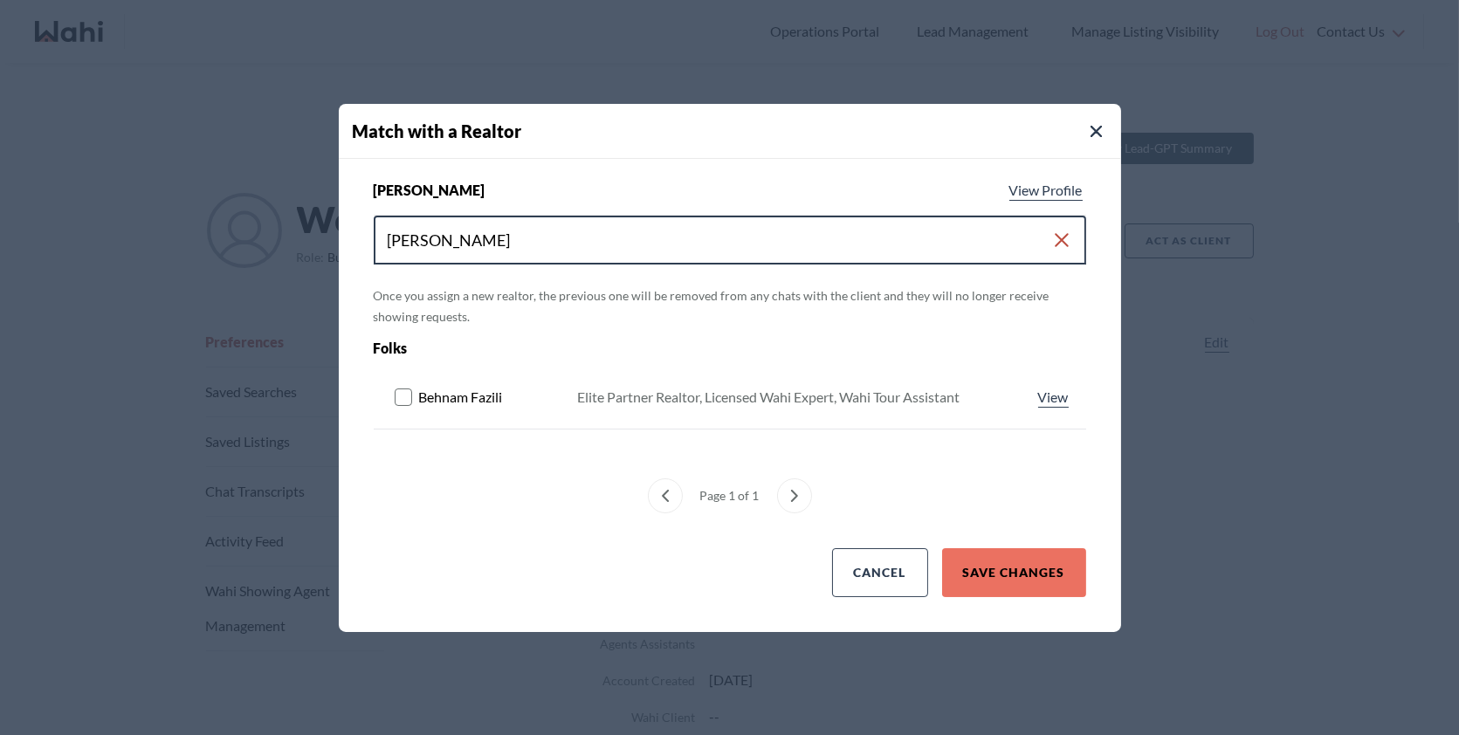
type input "behn"
drag, startPoint x: 489, startPoint y: 148, endPoint x: 453, endPoint y: 179, distance: 47.1
click at [481, 148] on div "Match with a Realtor" at bounding box center [730, 131] width 782 height 55
click at [403, 389] on rect at bounding box center [403, 397] width 17 height 17
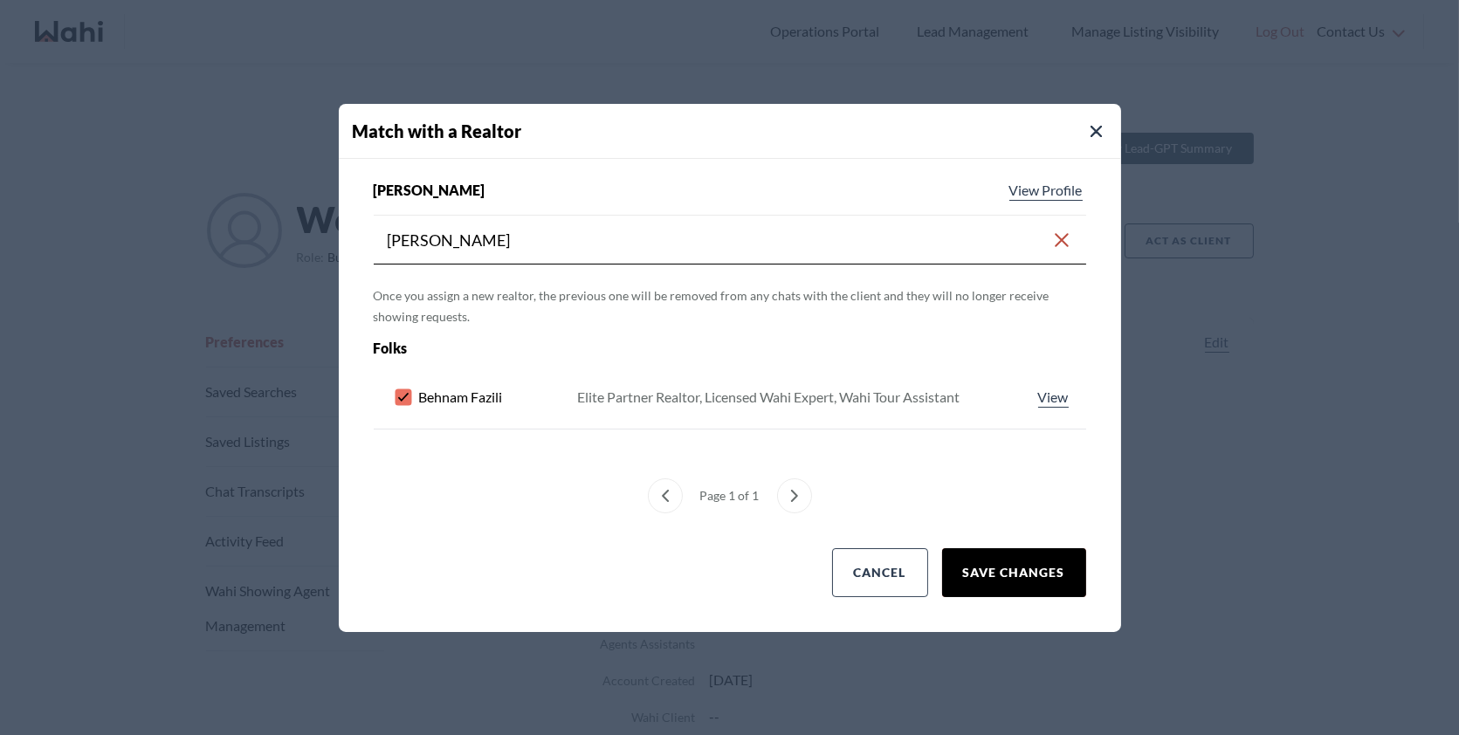
click at [1044, 575] on button "Save Changes" at bounding box center [1014, 572] width 144 height 49
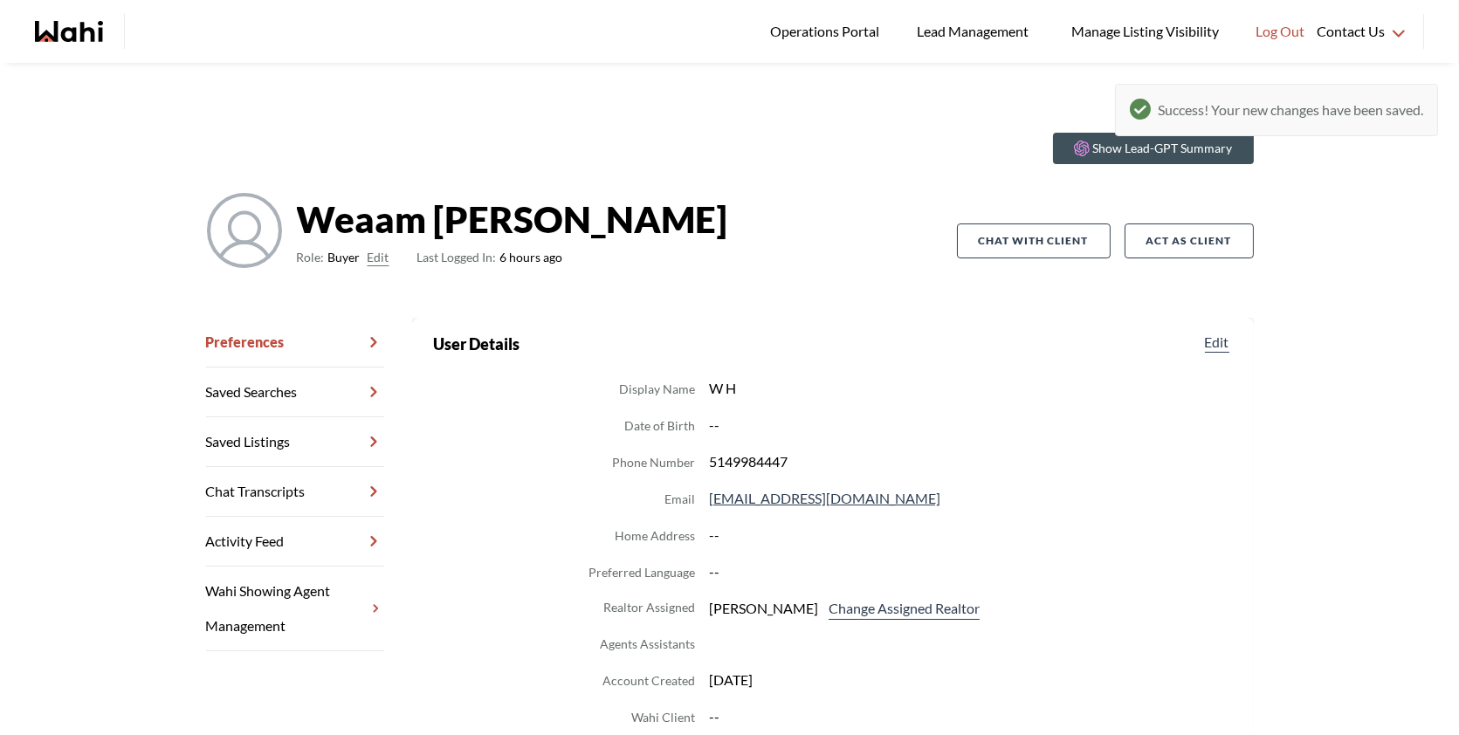
click at [268, 474] on link "Chat Transcripts" at bounding box center [295, 492] width 178 height 50
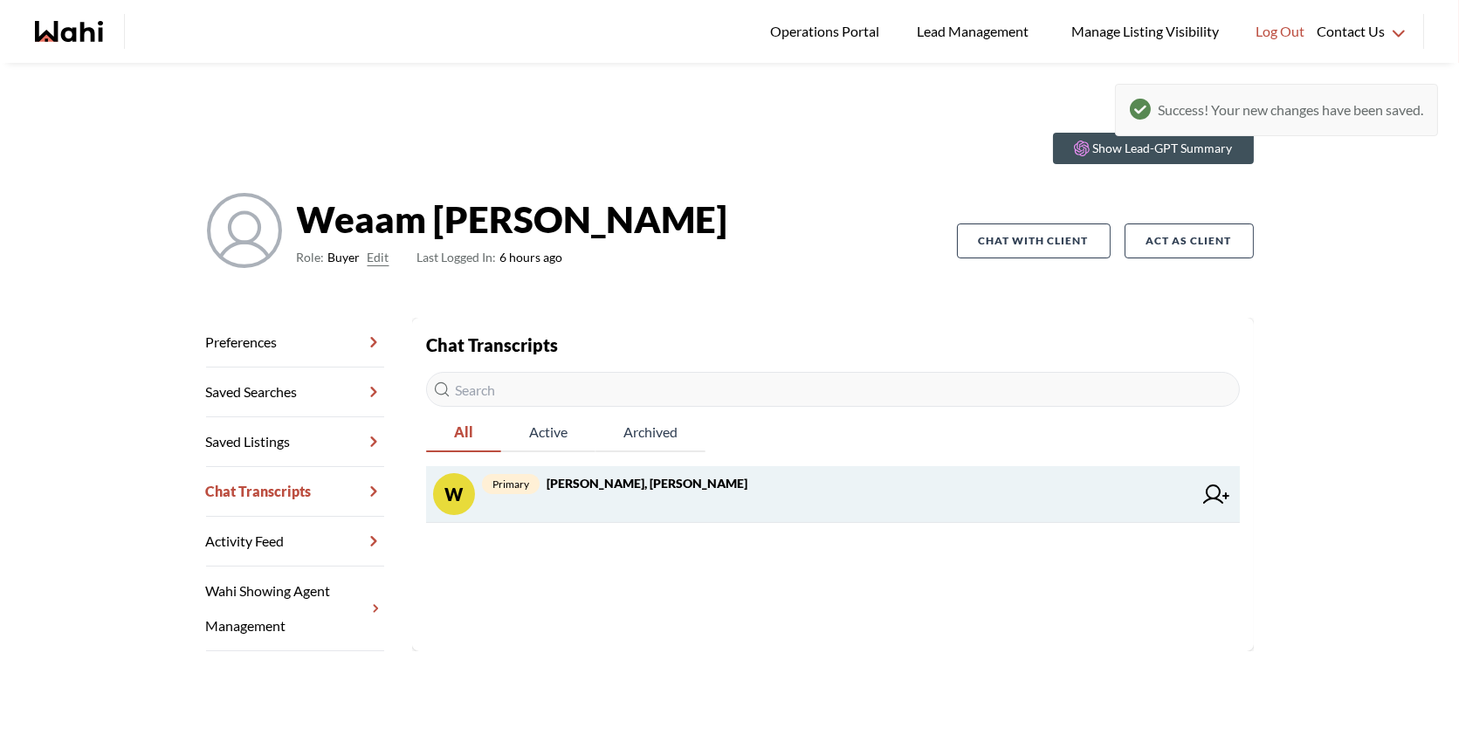
click at [681, 485] on strong "Weaam Hassan, Behnam" at bounding box center [647, 483] width 201 height 15
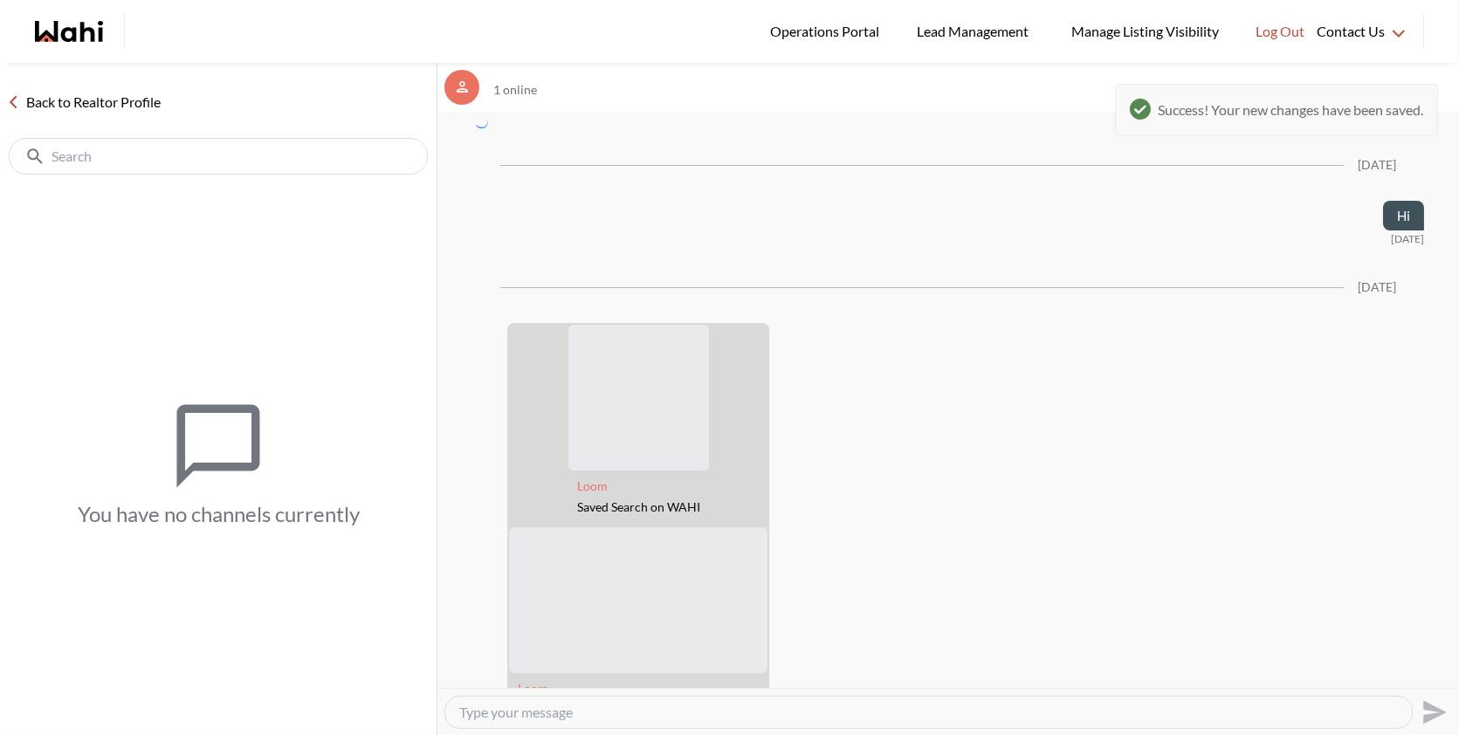
scroll to position [4422, 0]
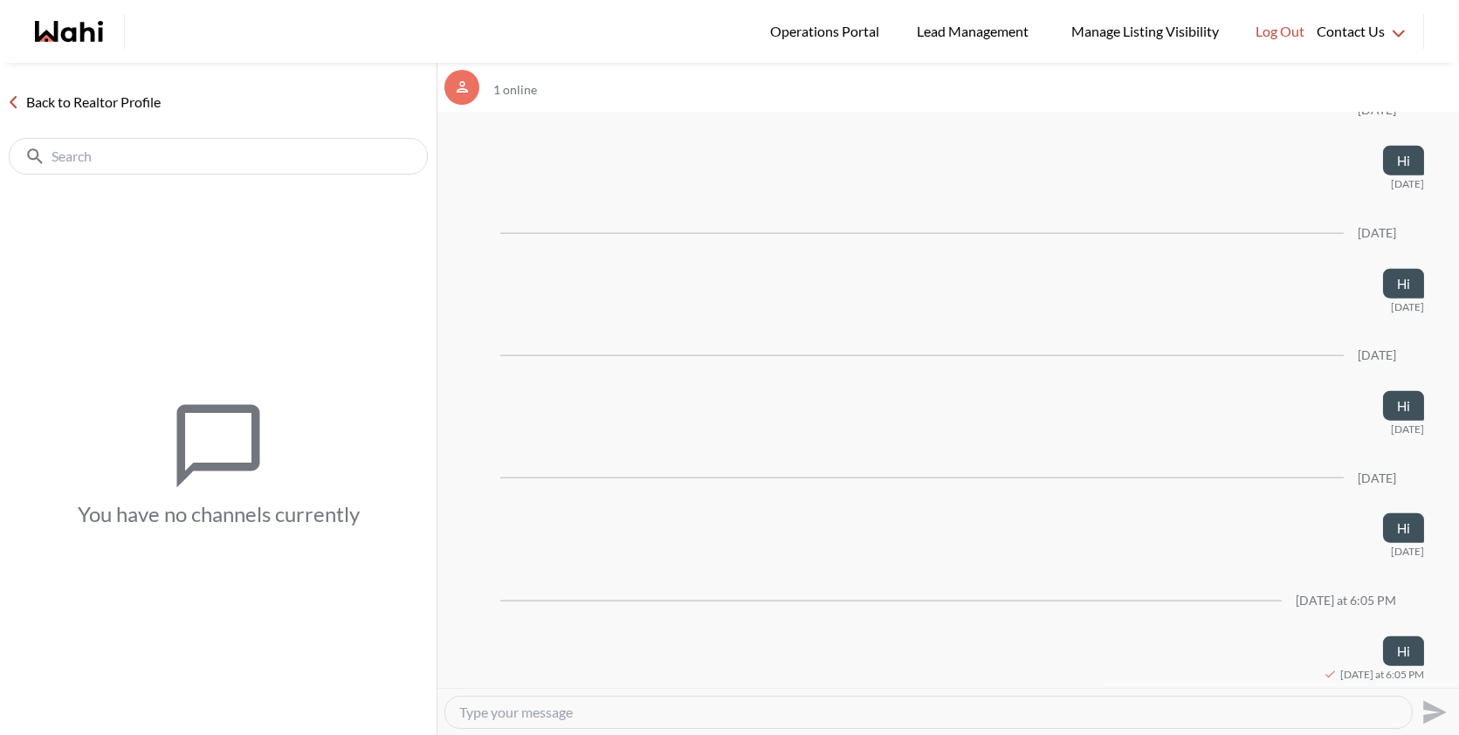
click at [633, 697] on div at bounding box center [928, 712] width 967 height 31
click at [604, 700] on div at bounding box center [928, 712] width 967 height 31
click at [577, 707] on textarea "Type your message" at bounding box center [928, 712] width 939 height 17
type textarea "Hi"
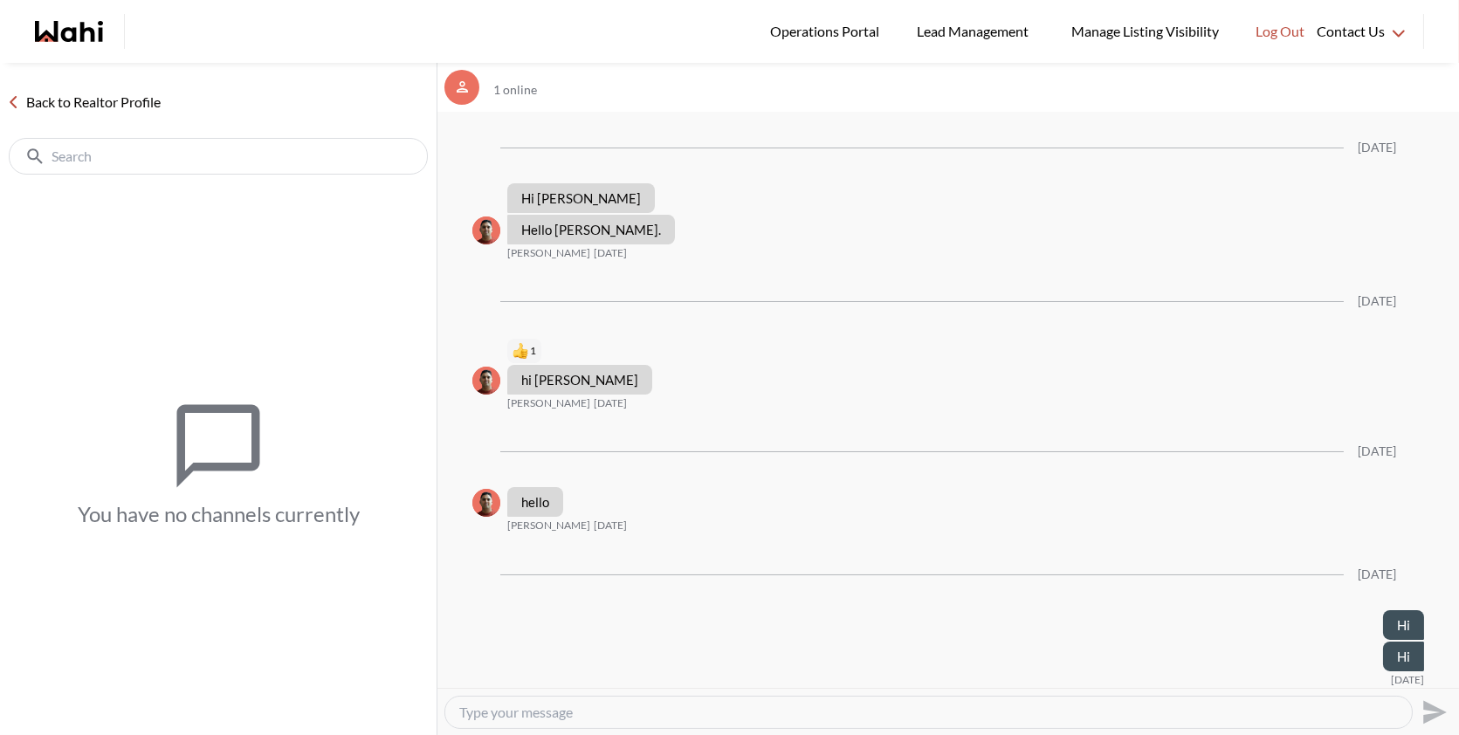
scroll to position [4546, 0]
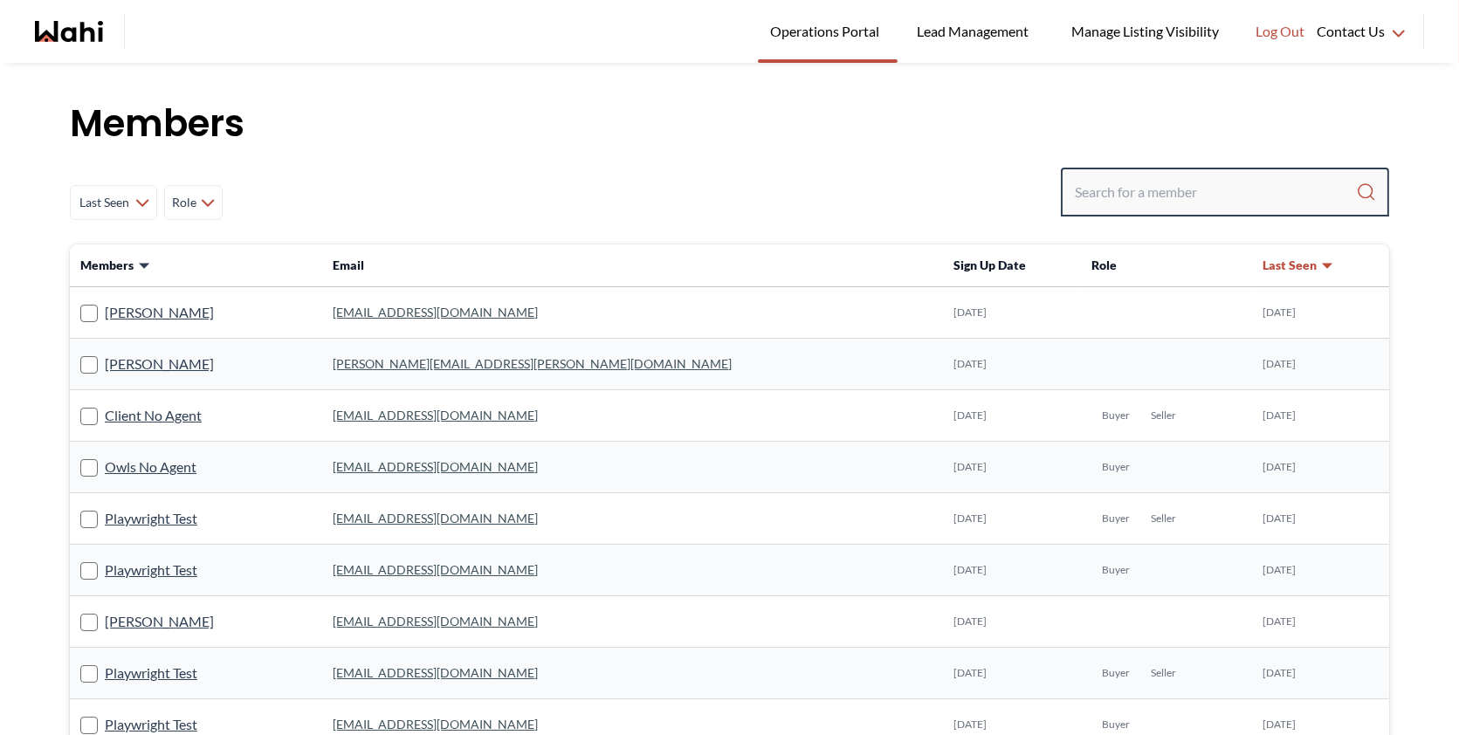
click at [1155, 185] on input "Search input" at bounding box center [1215, 191] width 281 height 31
paste input "2t9nc68t98@privaterelay.appleid.com"
type input "2t9nc68t98@privaterelay.appleid.com"
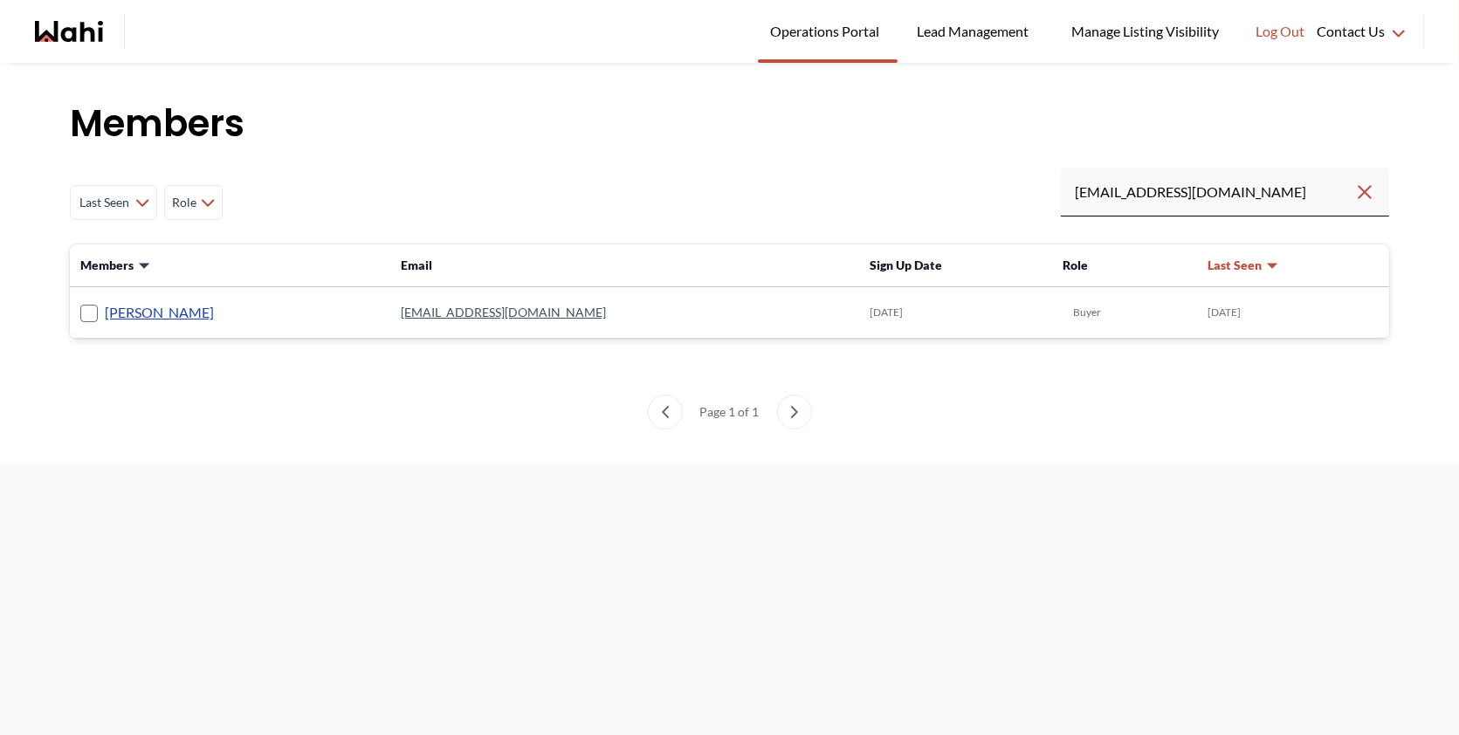
click at [165, 316] on link "Weaam Hassan" at bounding box center [159, 312] width 109 height 23
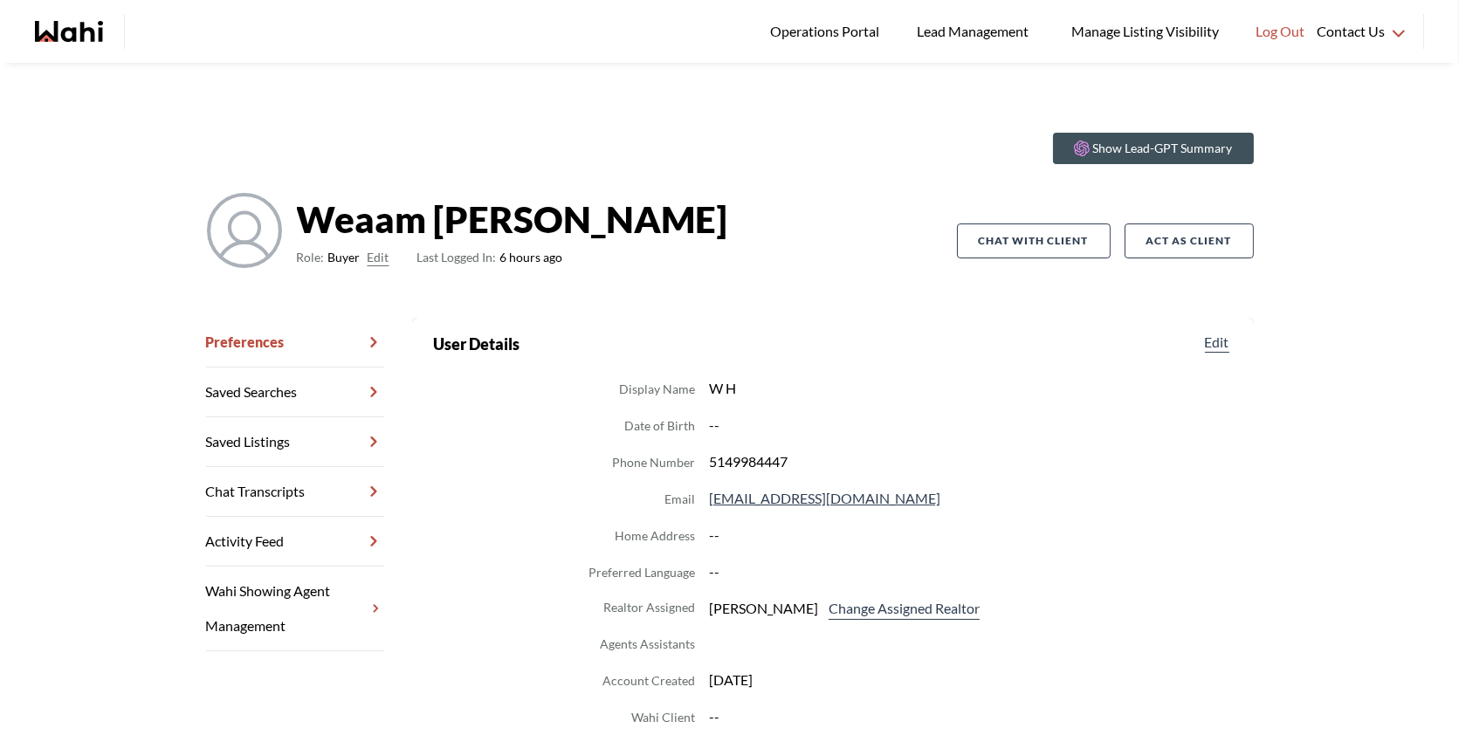
click at [310, 485] on link "Chat Transcripts" at bounding box center [295, 492] width 178 height 50
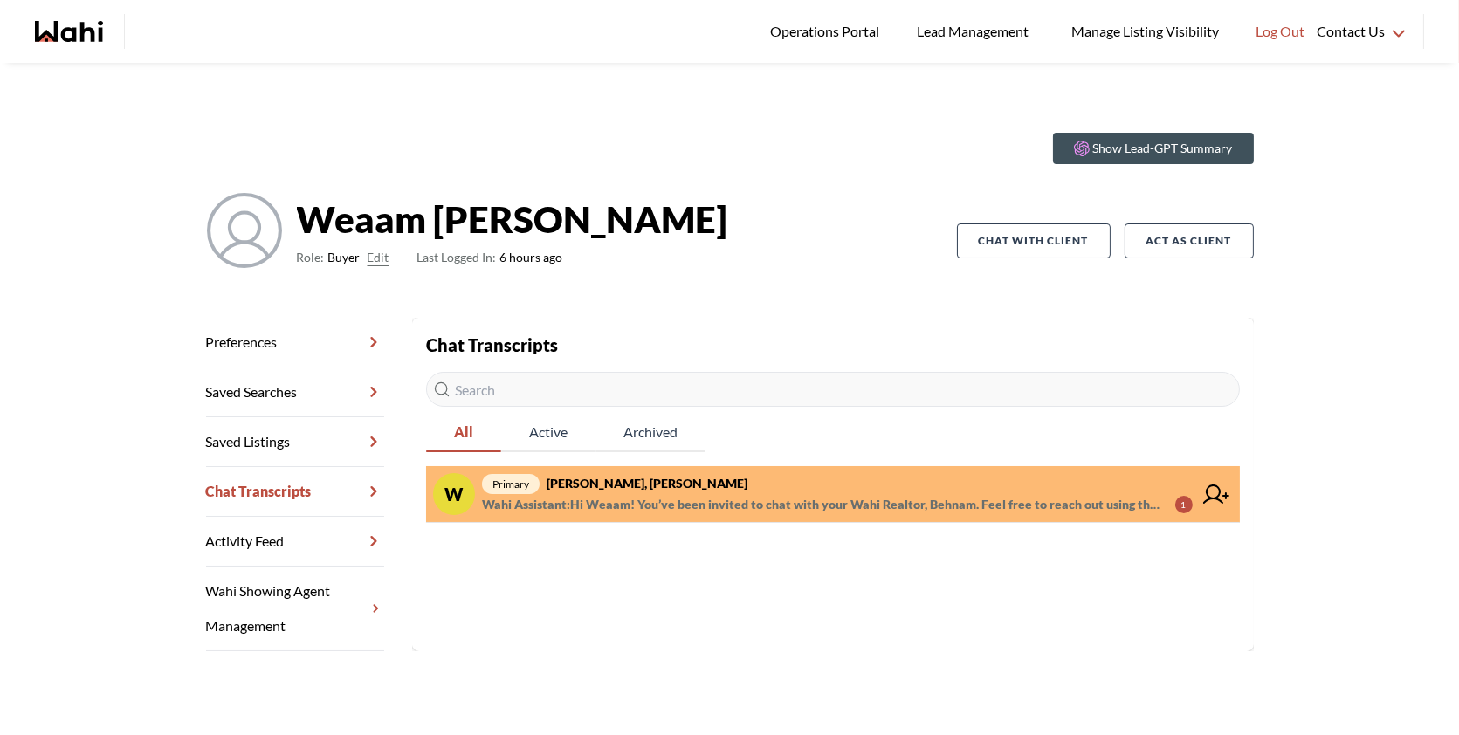
click at [700, 482] on span "primary Weaam Hassan, Behnam" at bounding box center [837, 483] width 711 height 21
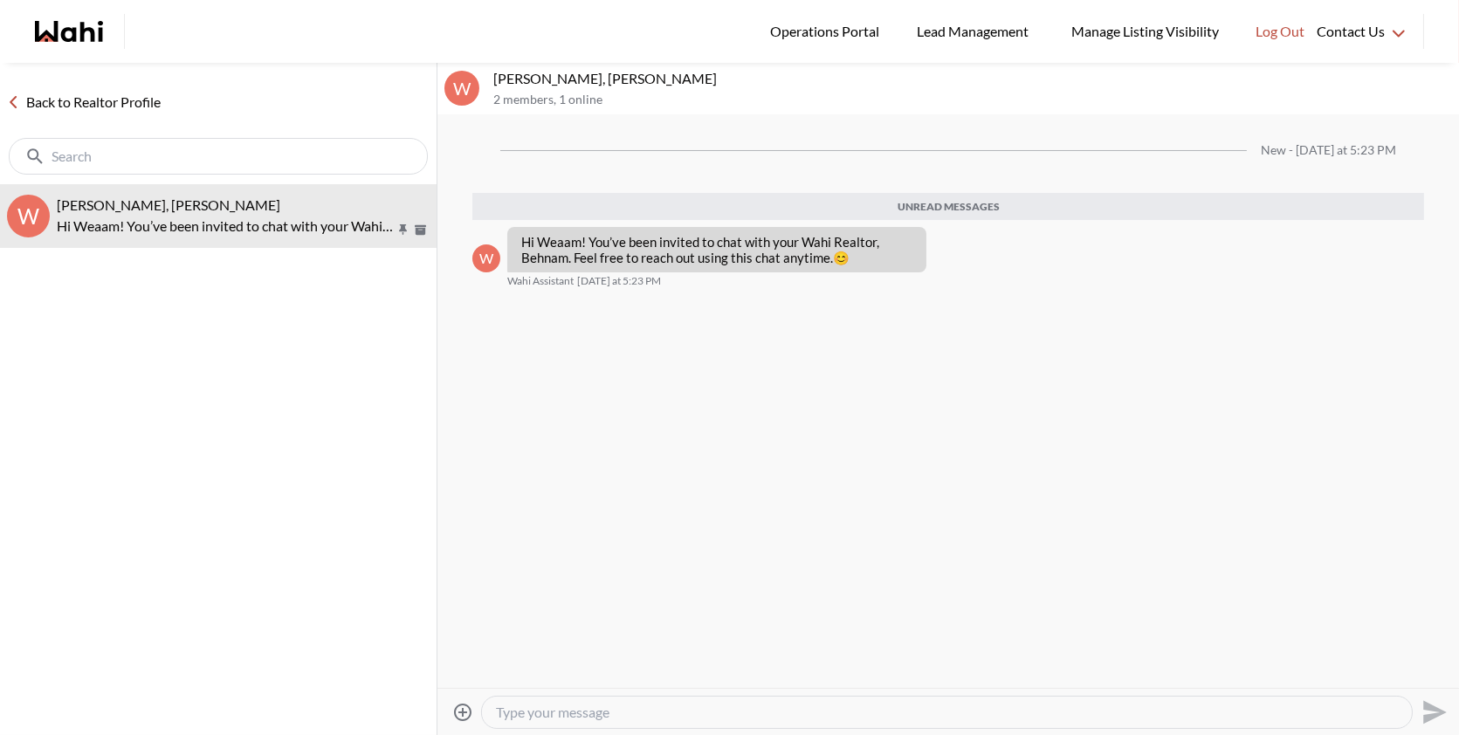
click at [688, 704] on textarea "Type your message" at bounding box center [947, 712] width 902 height 17
type textarea "h"
type textarea "Hi"
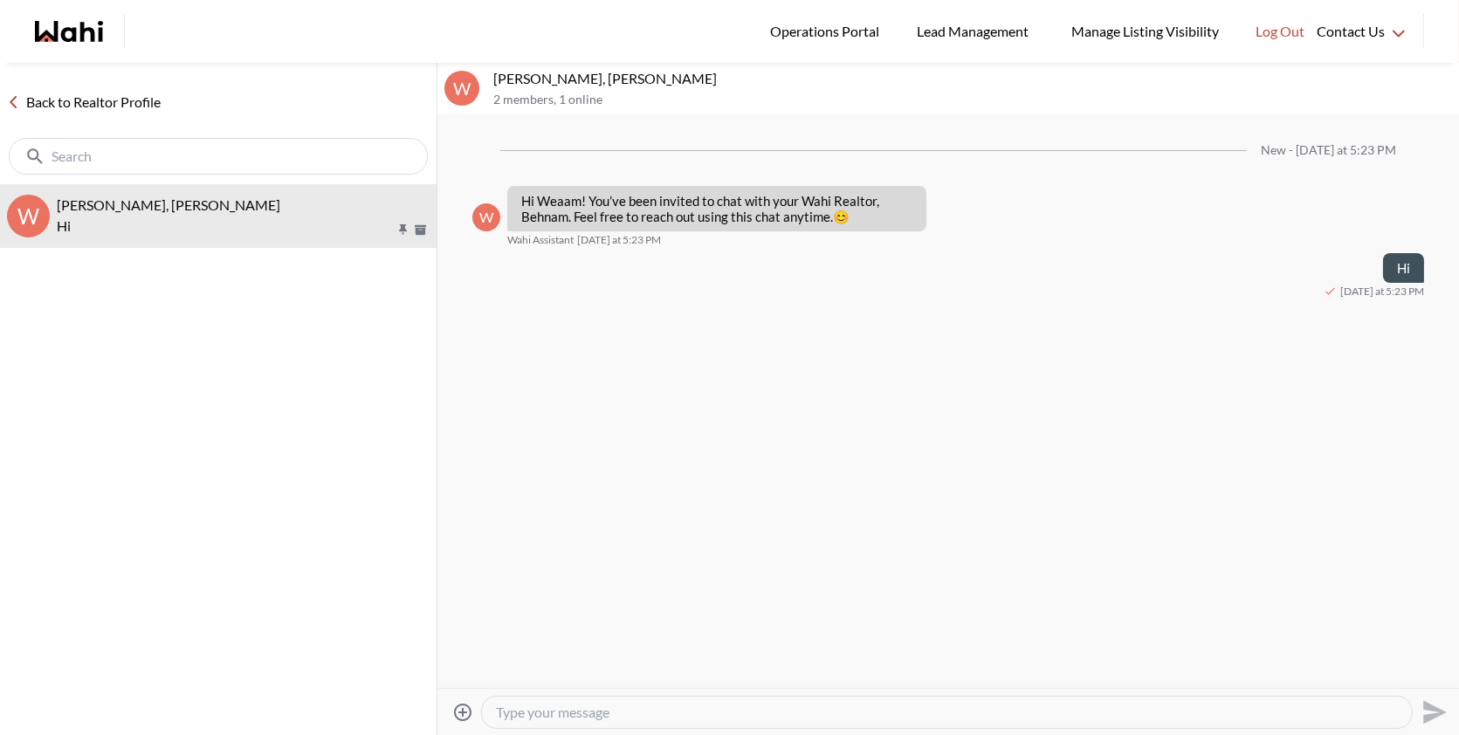
click at [570, 710] on textarea "Type your message" at bounding box center [947, 712] width 902 height 17
type textarea "H"
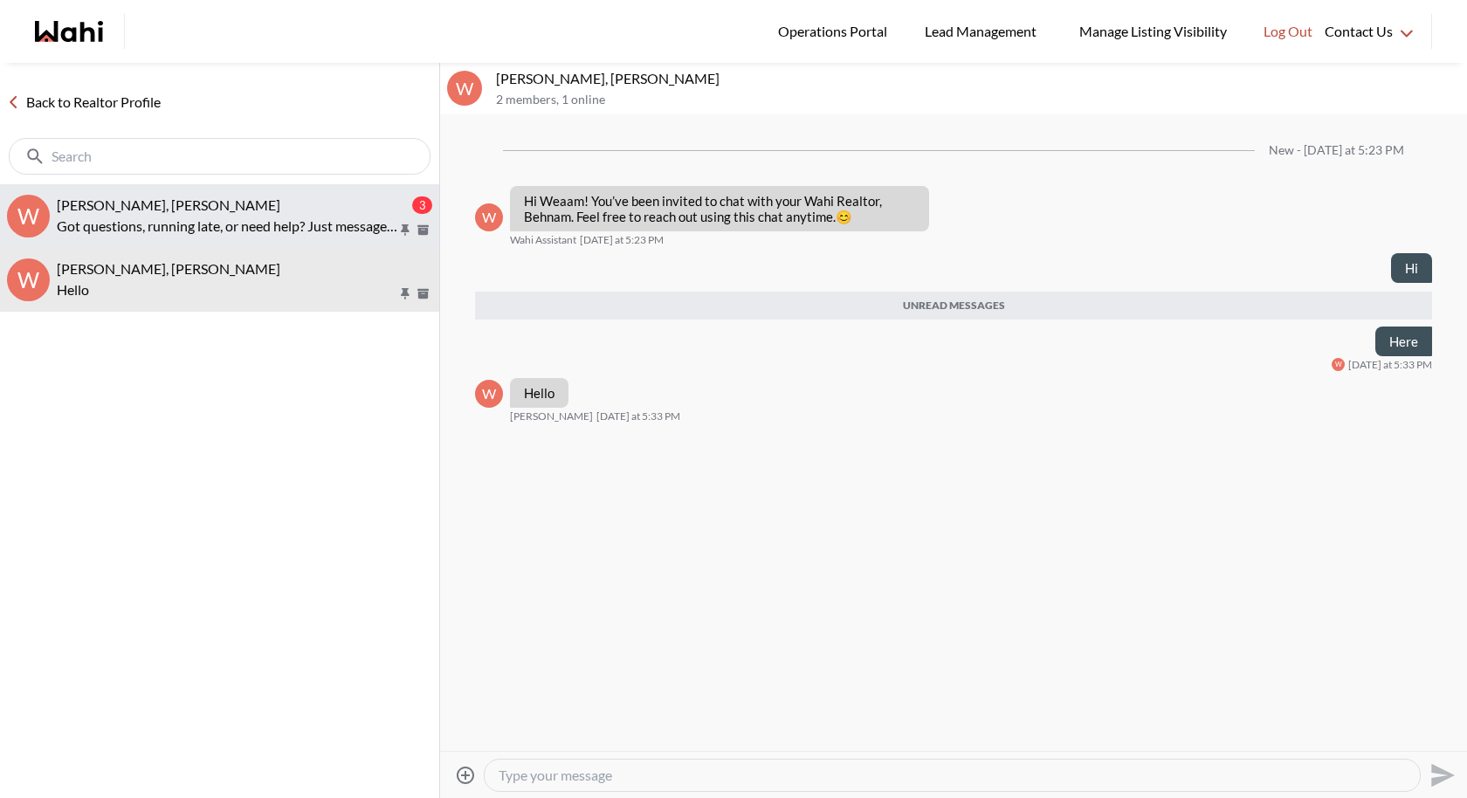
click at [325, 196] on div "Weaam Hassan, Alicia, Behnam" at bounding box center [233, 204] width 352 height 17
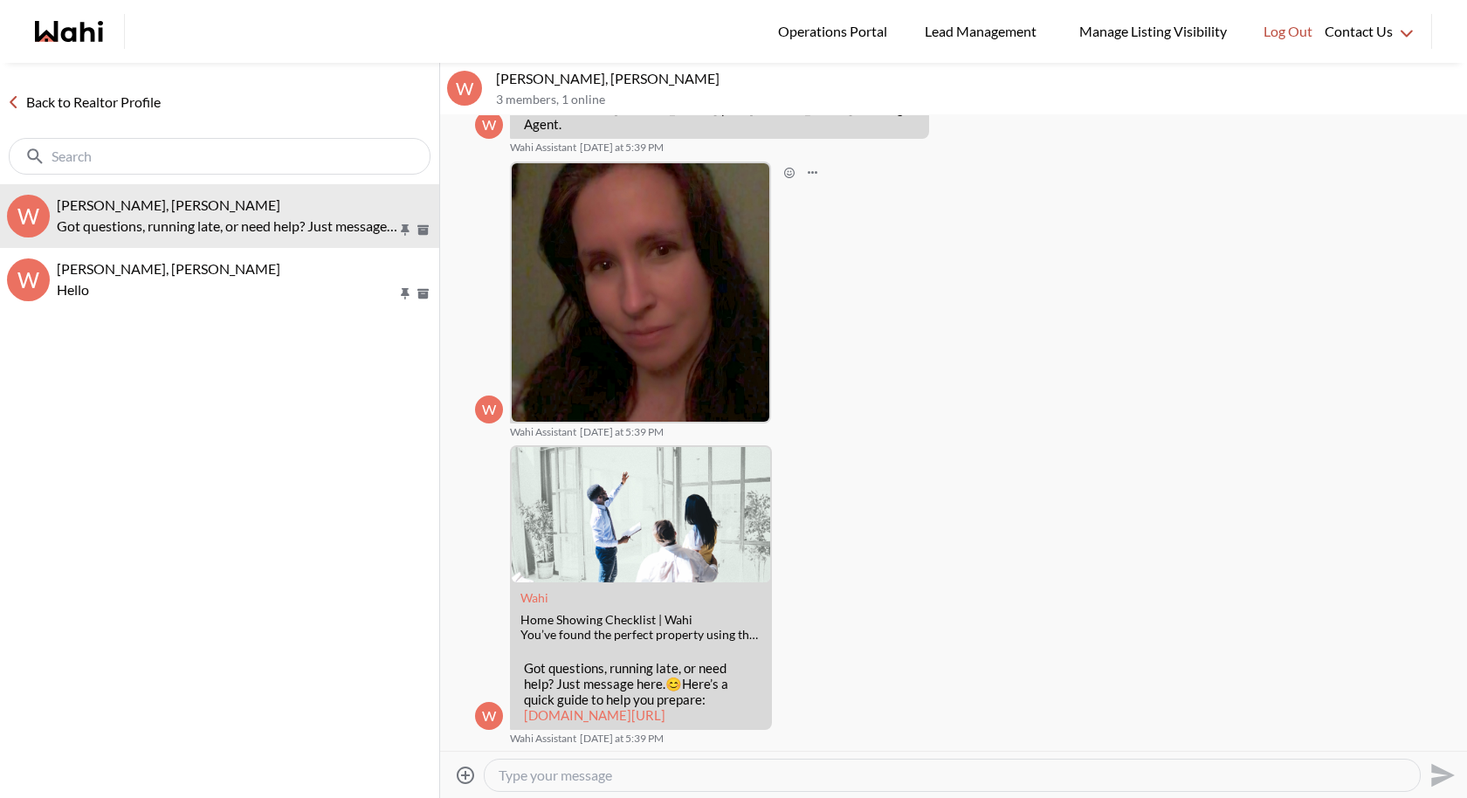
scroll to position [148, 0]
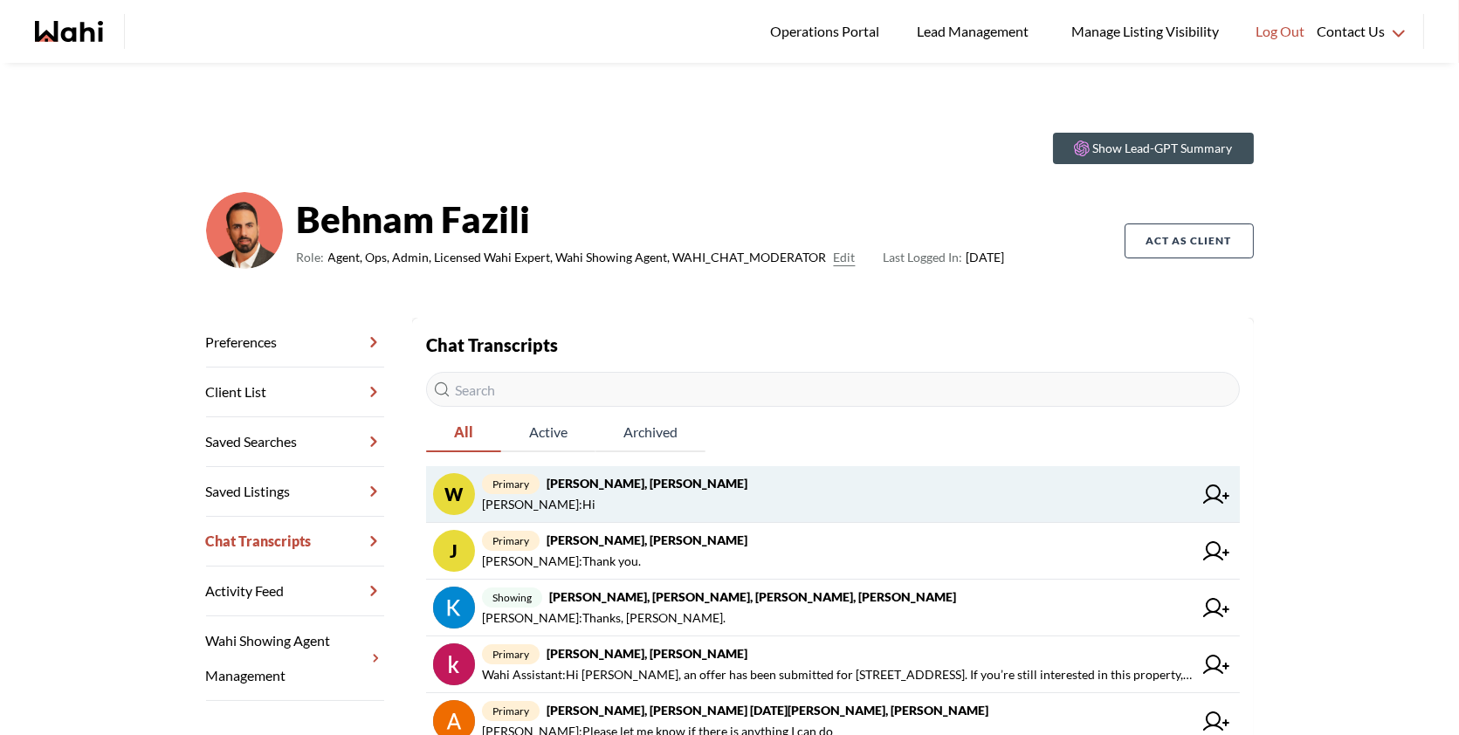
click at [722, 517] on link "W primary Weaam Hassan, Behnam Behnam Fazili : Hi" at bounding box center [833, 494] width 814 height 57
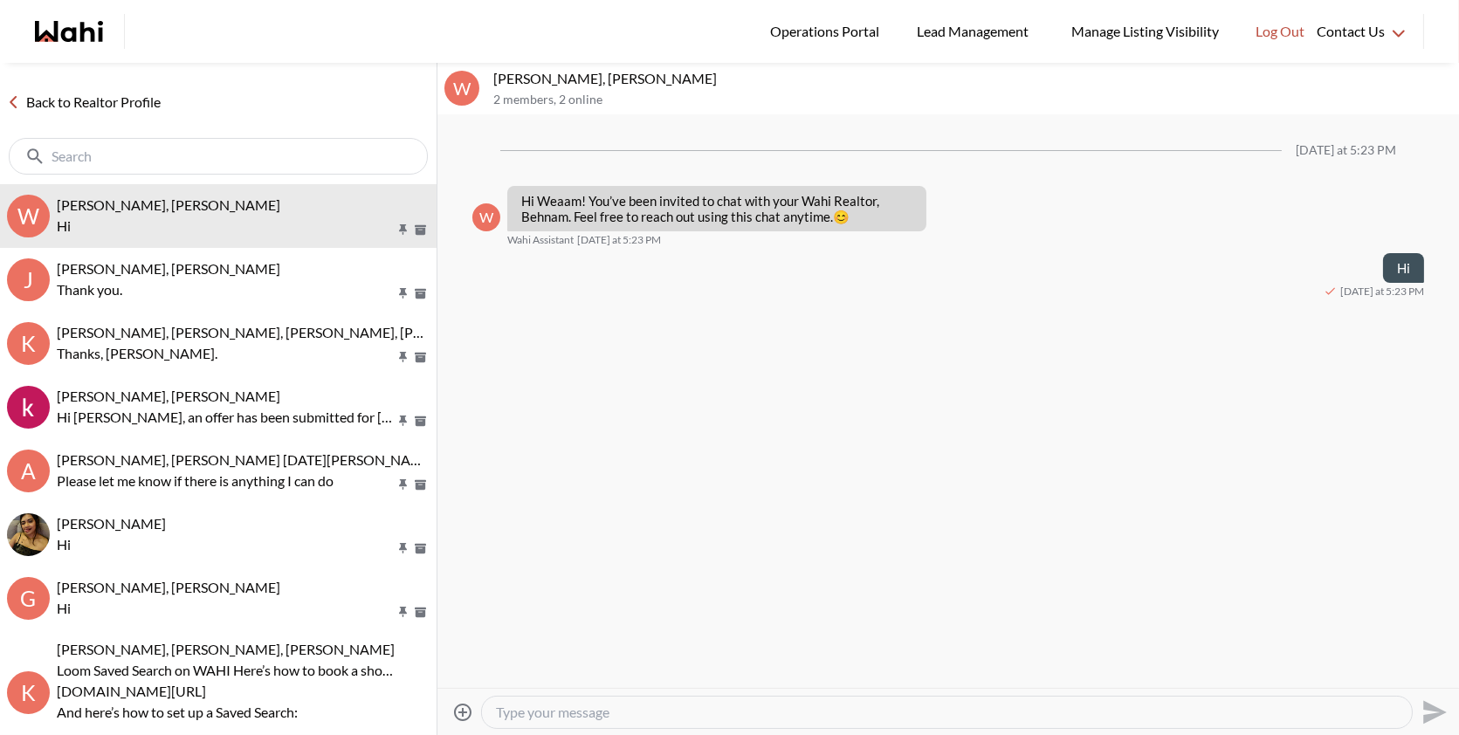
click at [629, 709] on textarea "Type your message" at bounding box center [947, 712] width 902 height 17
type textarea "Here"
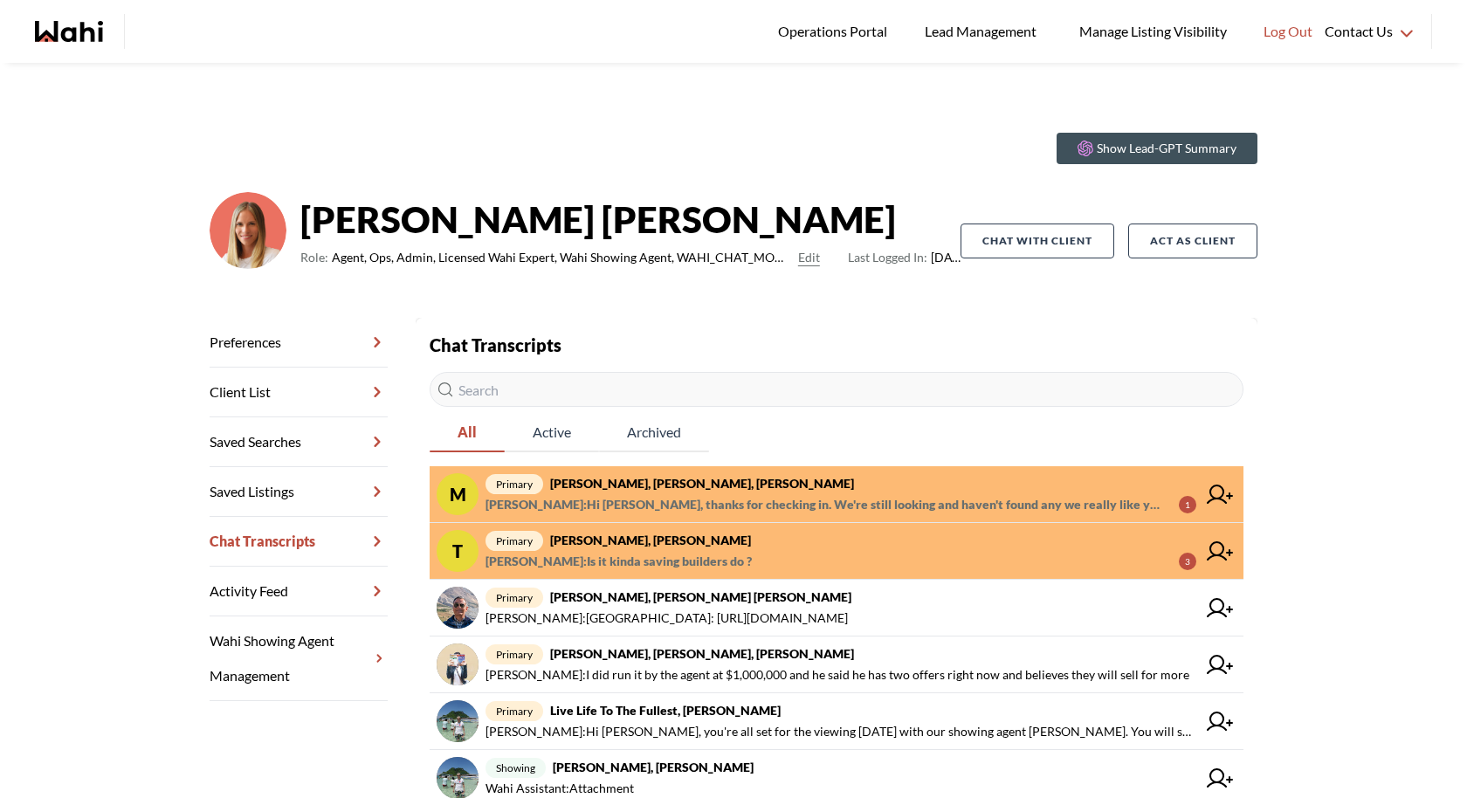
click at [784, 485] on span "primary [PERSON_NAME], [PERSON_NAME], [PERSON_NAME]" at bounding box center [841, 483] width 711 height 21
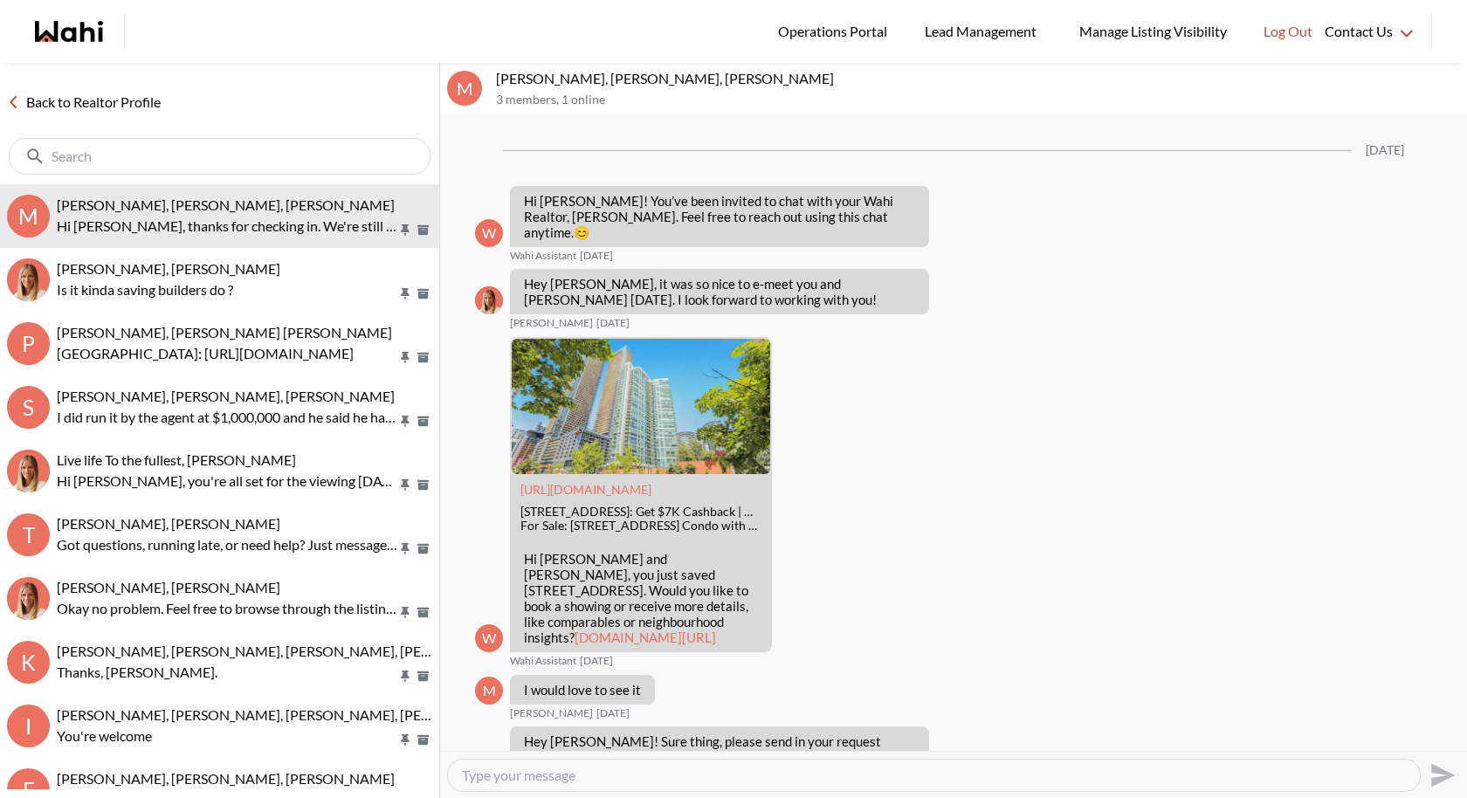
scroll to position [2141, 0]
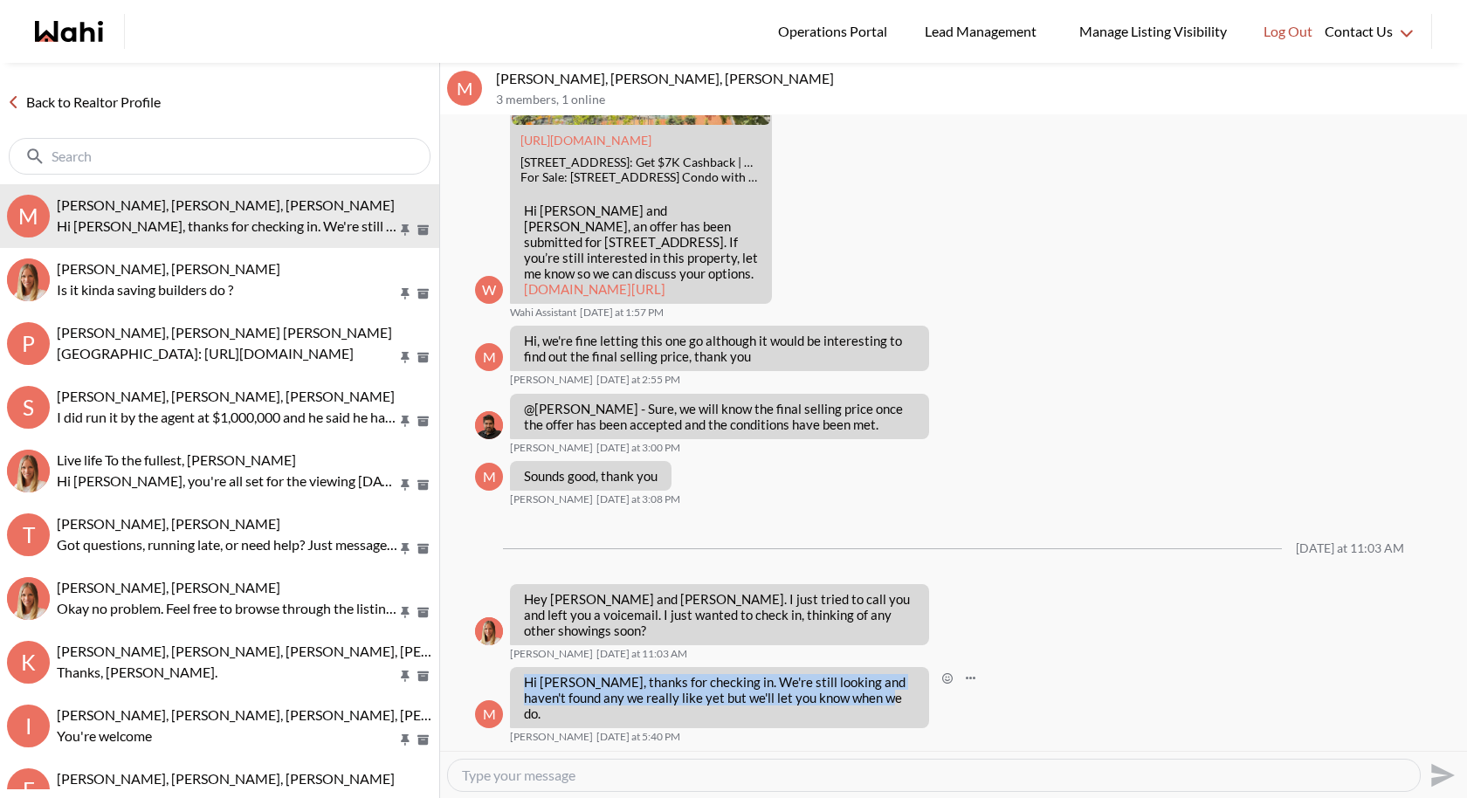
drag, startPoint x: 876, startPoint y: 718, endPoint x: 525, endPoint y: 692, distance: 352.0
click at [525, 692] on p "Hi Michelle, thanks for checking in. We're still looking and haven't found any …" at bounding box center [719, 697] width 391 height 47
copy p "Hi Michelle, thanks for checking in. We're still looking and haven't found any …"
click at [596, 771] on textarea "Type your message" at bounding box center [934, 775] width 944 height 17
paste textarea "hanks for the update! No rush at all — we’re here whenever you're ready and hap…"
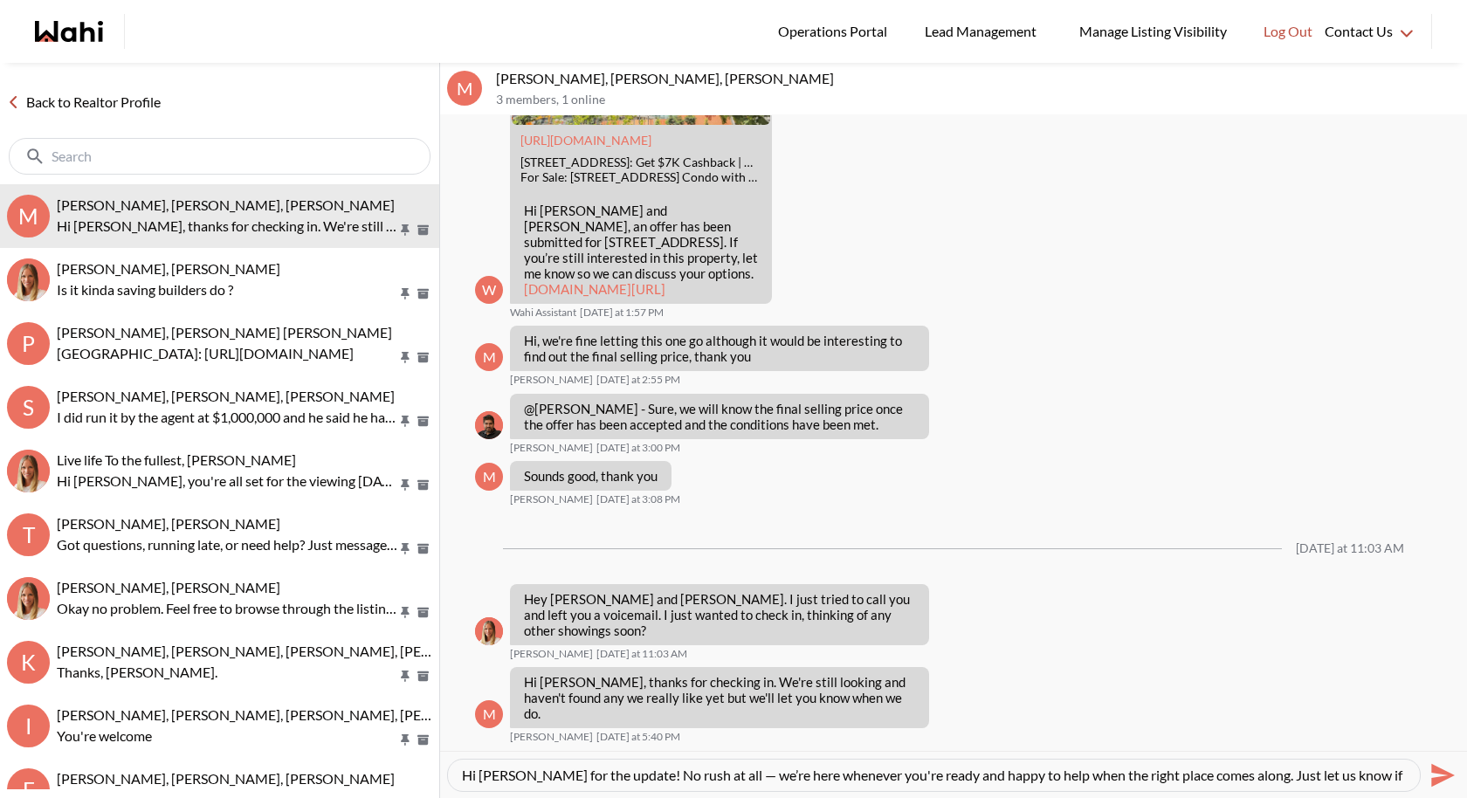
click at [527, 776] on textarea "Hi Michael hanks for the update! No rush at all — we’re here whenever you're re…" at bounding box center [934, 775] width 944 height 17
click at [760, 776] on textarea "Hi Michael thanks for the update! No rush at all — we’re here whenever you're r…" at bounding box center [934, 775] width 944 height 17
type textarea "Hi Michael thanks for the update! No rush at all, we’re here whenever you're re…"
click at [1425, 776] on button "Send" at bounding box center [1440, 774] width 39 height 39
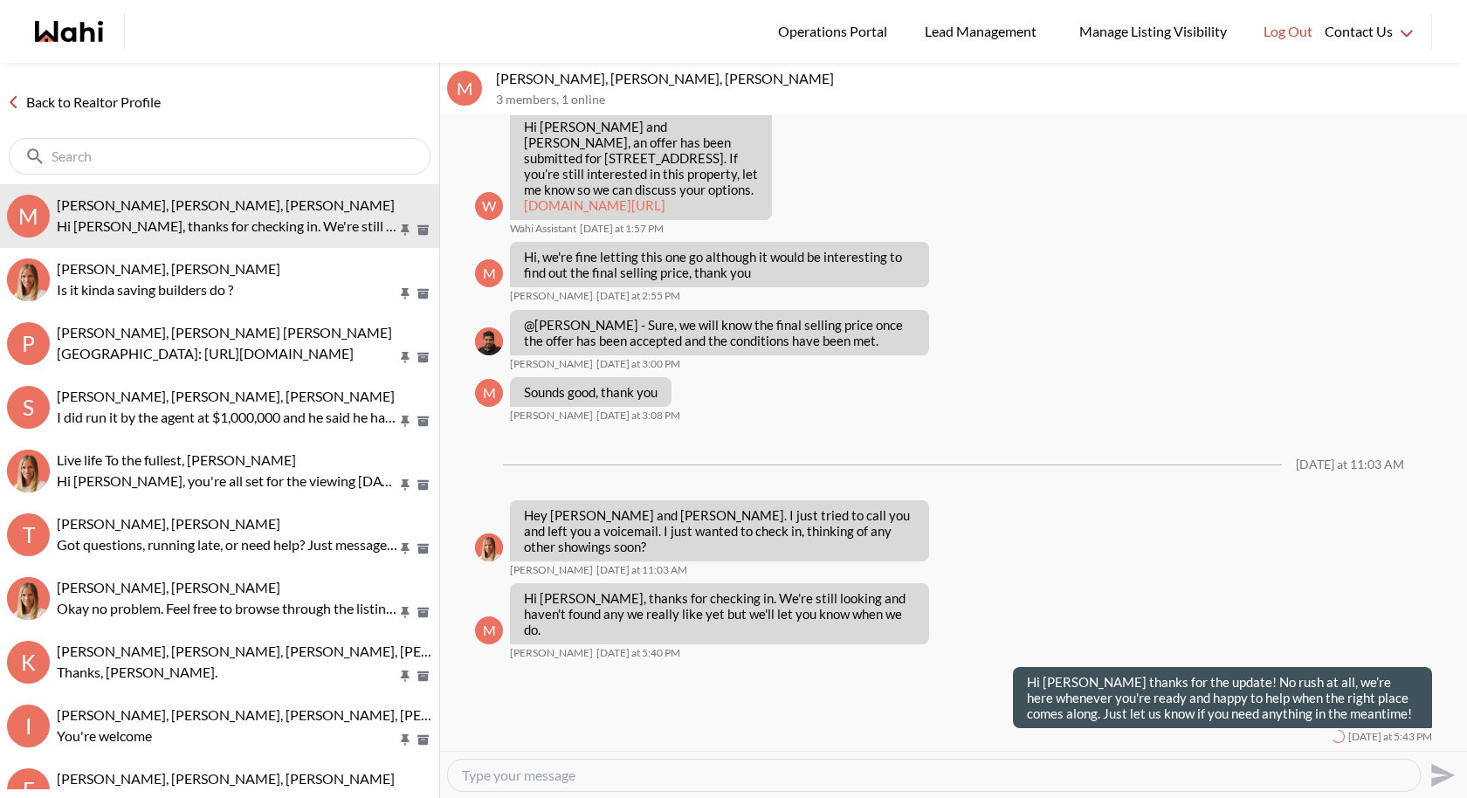
scroll to position [2223, 0]
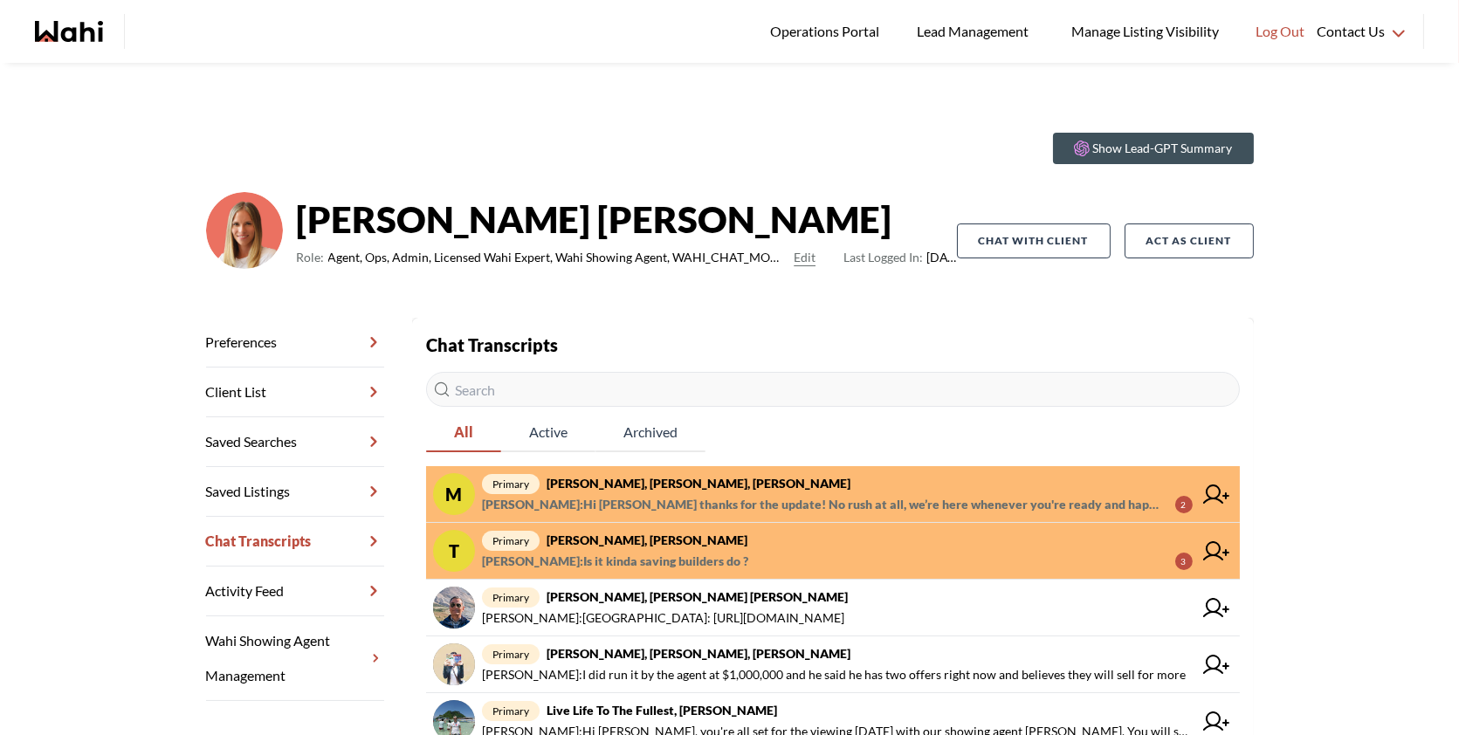
click at [745, 560] on span "[PERSON_NAME] : Is it kinda saving builders do ?" at bounding box center [615, 561] width 266 height 21
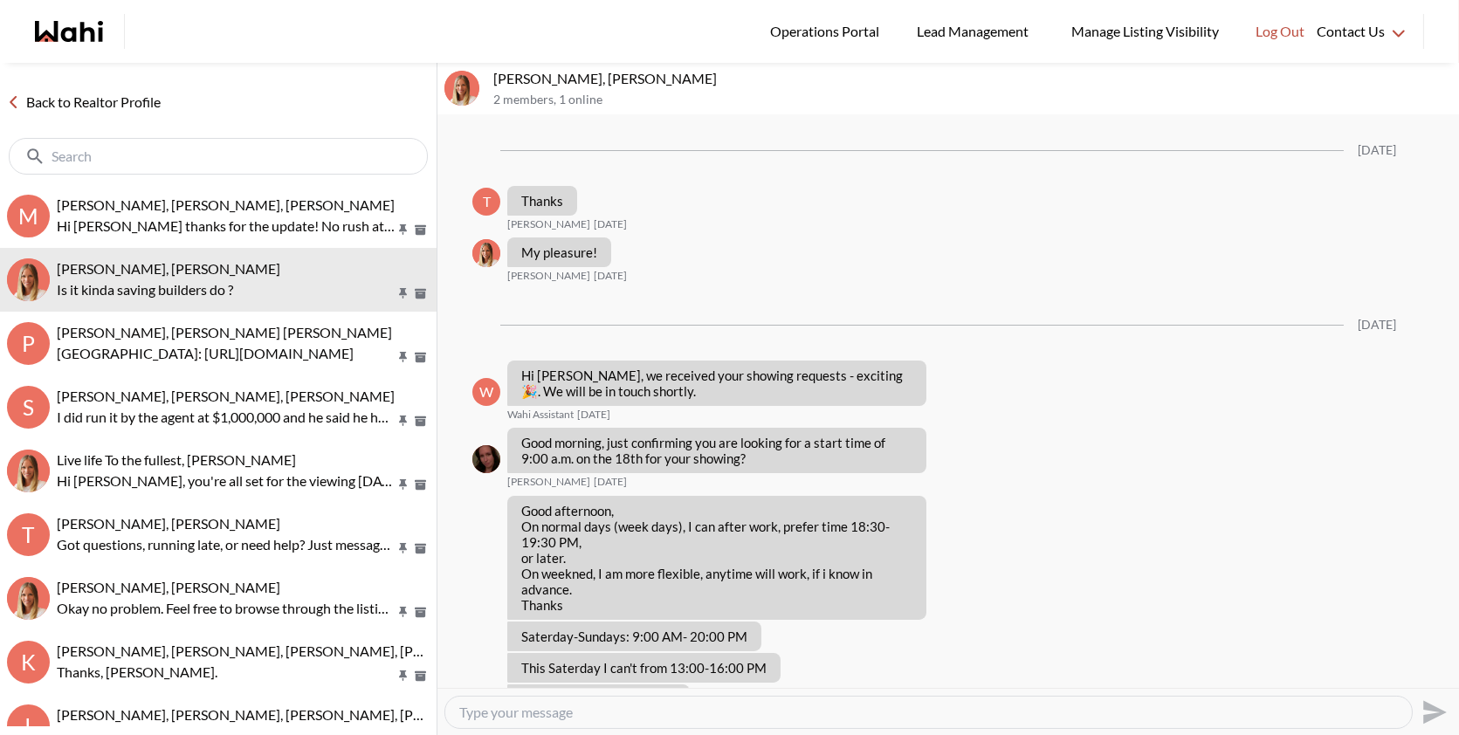
scroll to position [1267, 0]
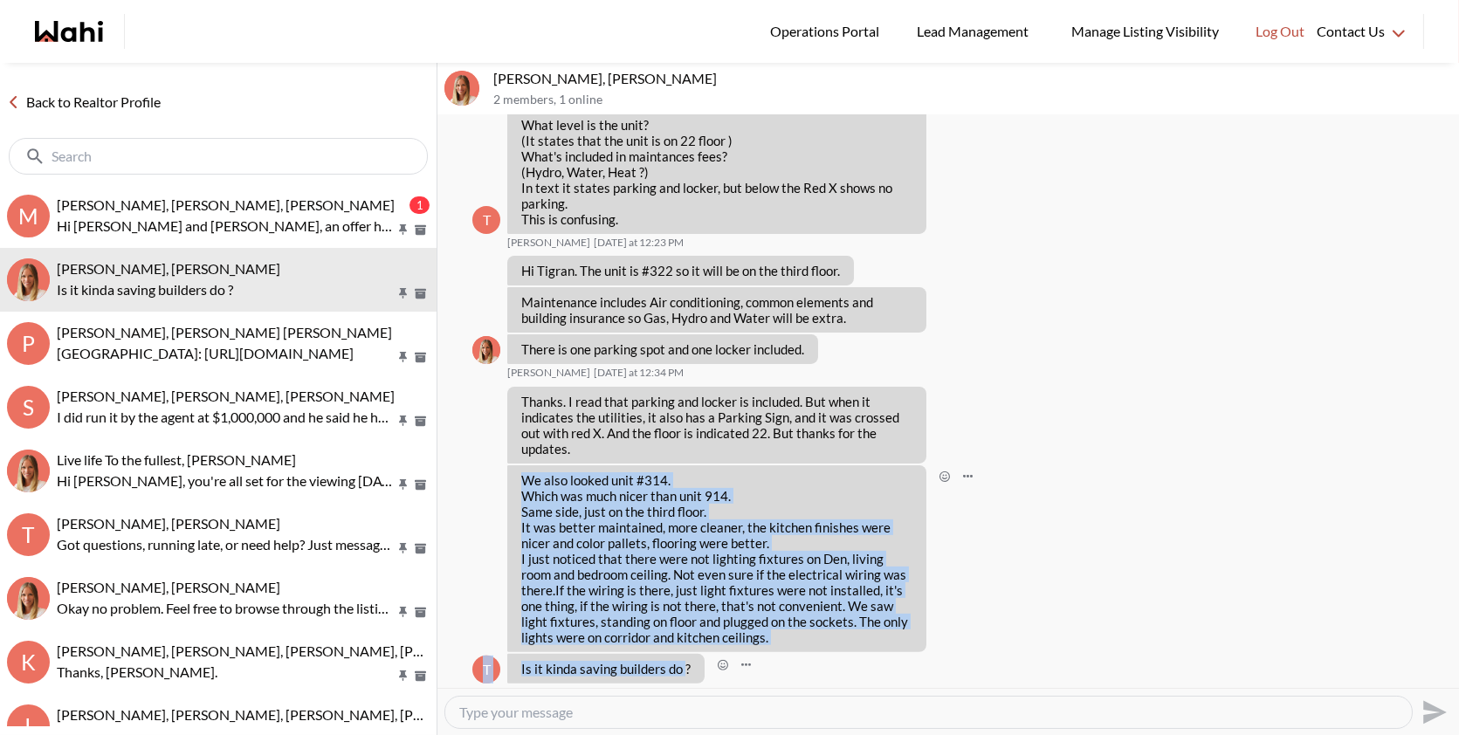
drag, startPoint x: 685, startPoint y: 652, endPoint x: 519, endPoint y: 462, distance: 252.5
copy ul "We also looked unit #314. Which was much nicer than unit 914. Same side, just o…"
click at [558, 715] on textarea "Type your message" at bounding box center [928, 712] width 939 height 17
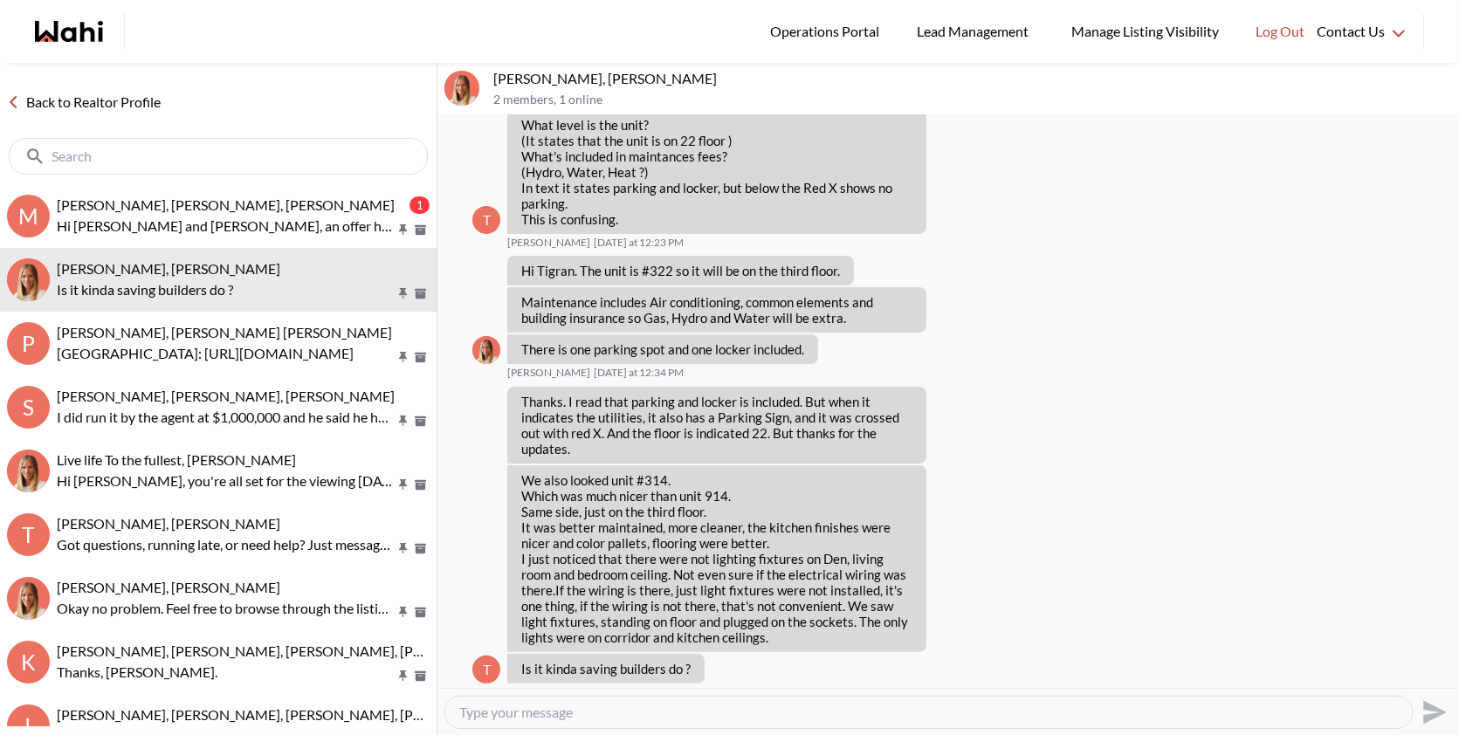
paste textarea "Thanks so much for sharing your observations! To make sure you have all the rig…"
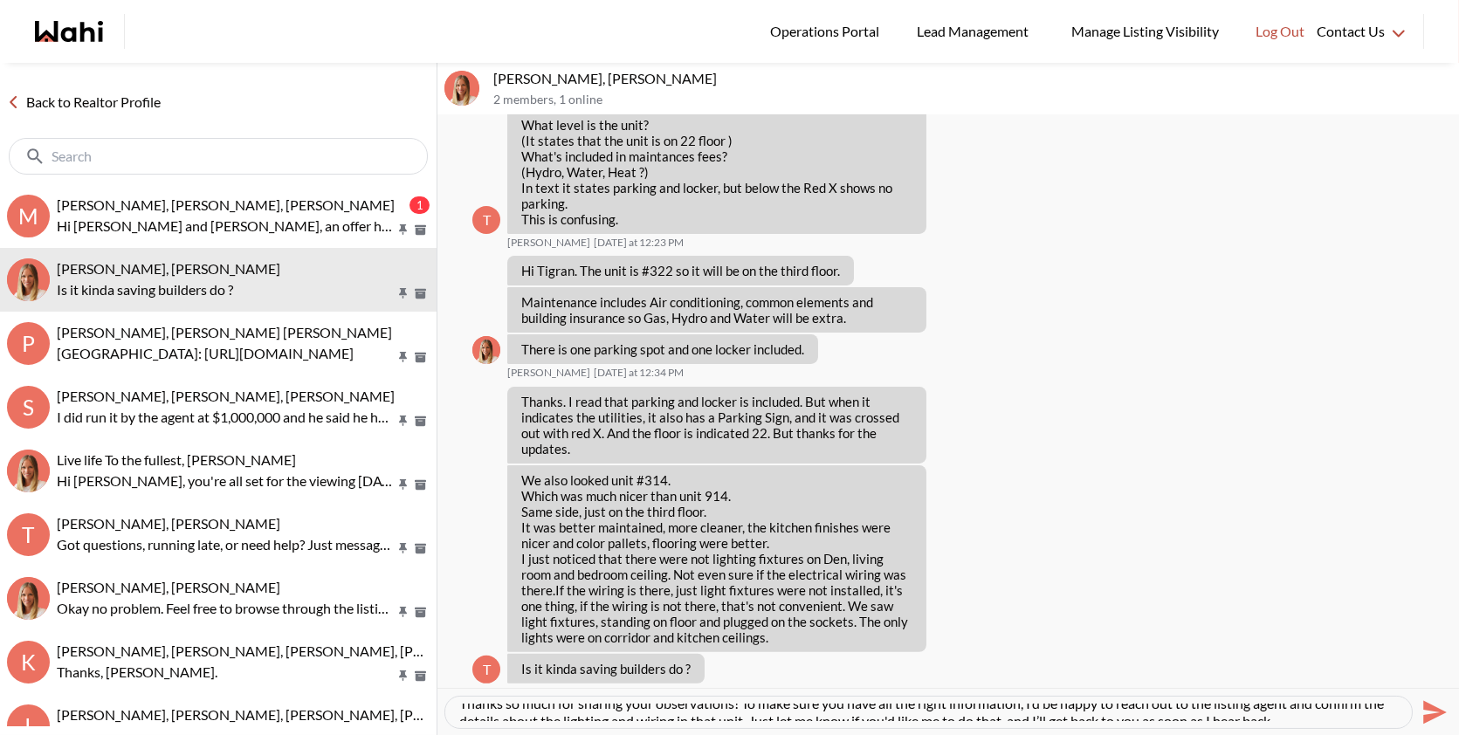
scroll to position [0, 0]
drag, startPoint x: 741, startPoint y: 712, endPoint x: 630, endPoint y: 707, distance: 111.9
click at [630, 707] on textarea "Thanks so much for sharing your observations! To make sure you have all the rig…" at bounding box center [928, 712] width 939 height 17
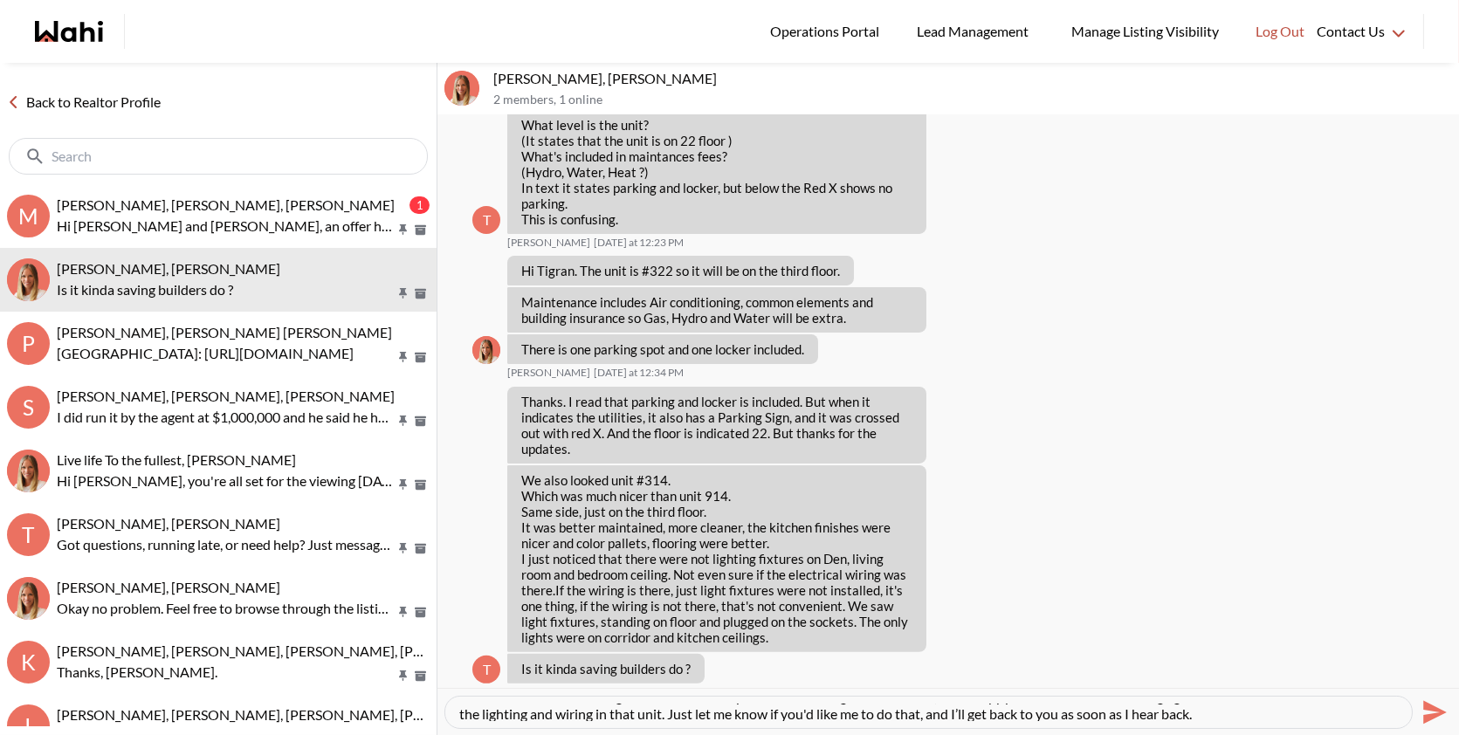
click at [662, 713] on textarea "Thanks so much for sharing this! To make sure you have all the right informatio…" at bounding box center [928, 712] width 939 height 17
click at [1240, 710] on textarea "Thanks so much for sharing this! To make sure you have all the right informatio…" at bounding box center [928, 712] width 939 height 17
type textarea "Thanks so much for sharing this! To make sure you have all the right informatio…"
click at [1435, 712] on icon "Send" at bounding box center [1433, 713] width 28 height 28
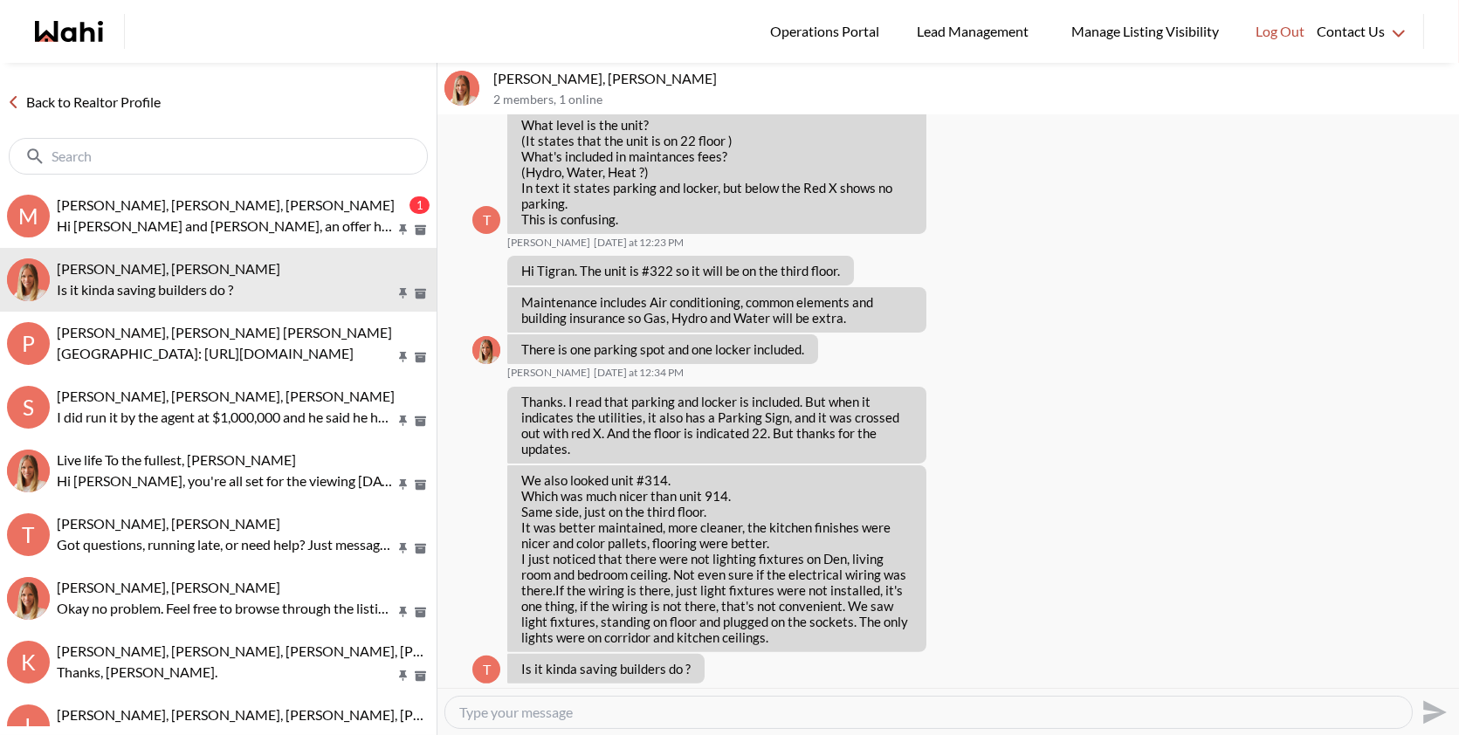
scroll to position [0, 0]
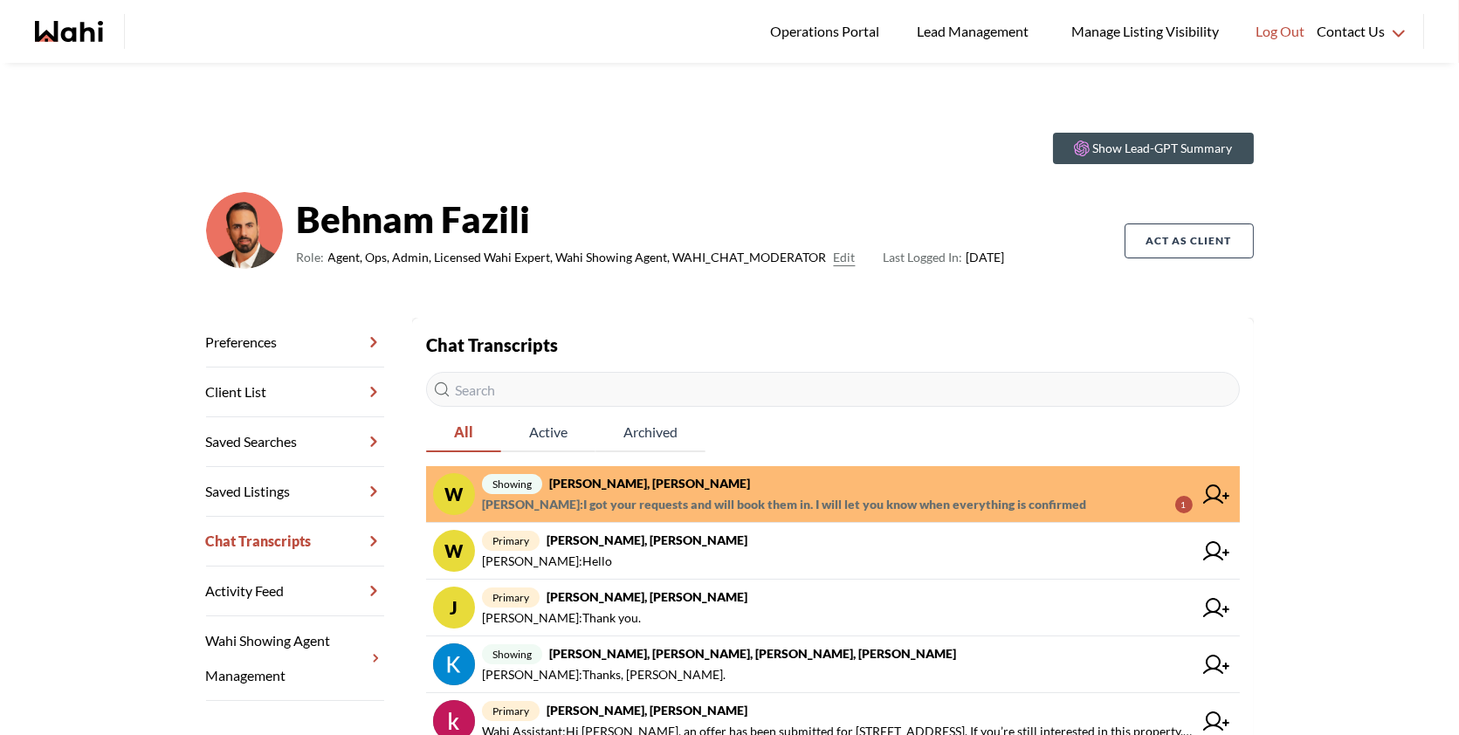
click at [744, 514] on span "Alicia Malette : I got your requests and will book them in. I will let you know…" at bounding box center [784, 504] width 604 height 21
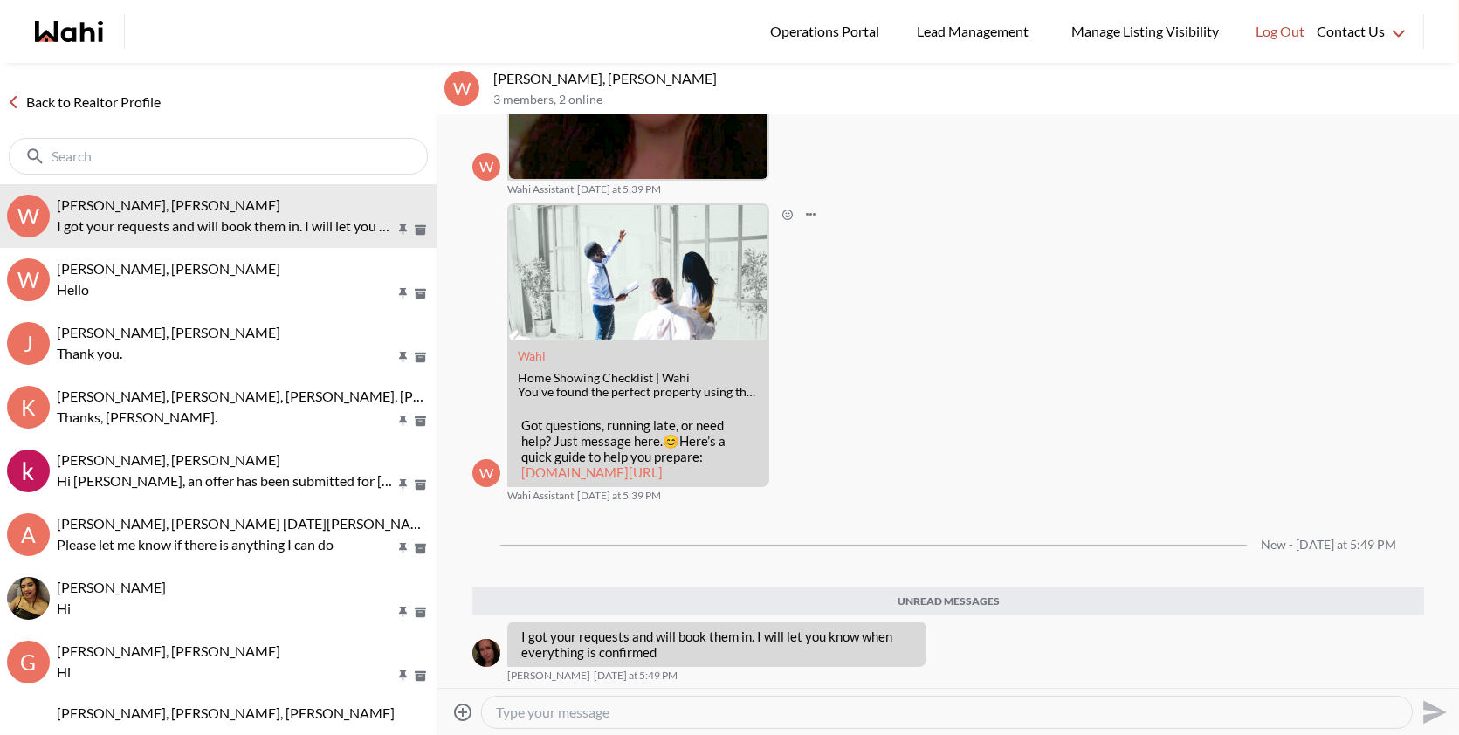
scroll to position [350, 0]
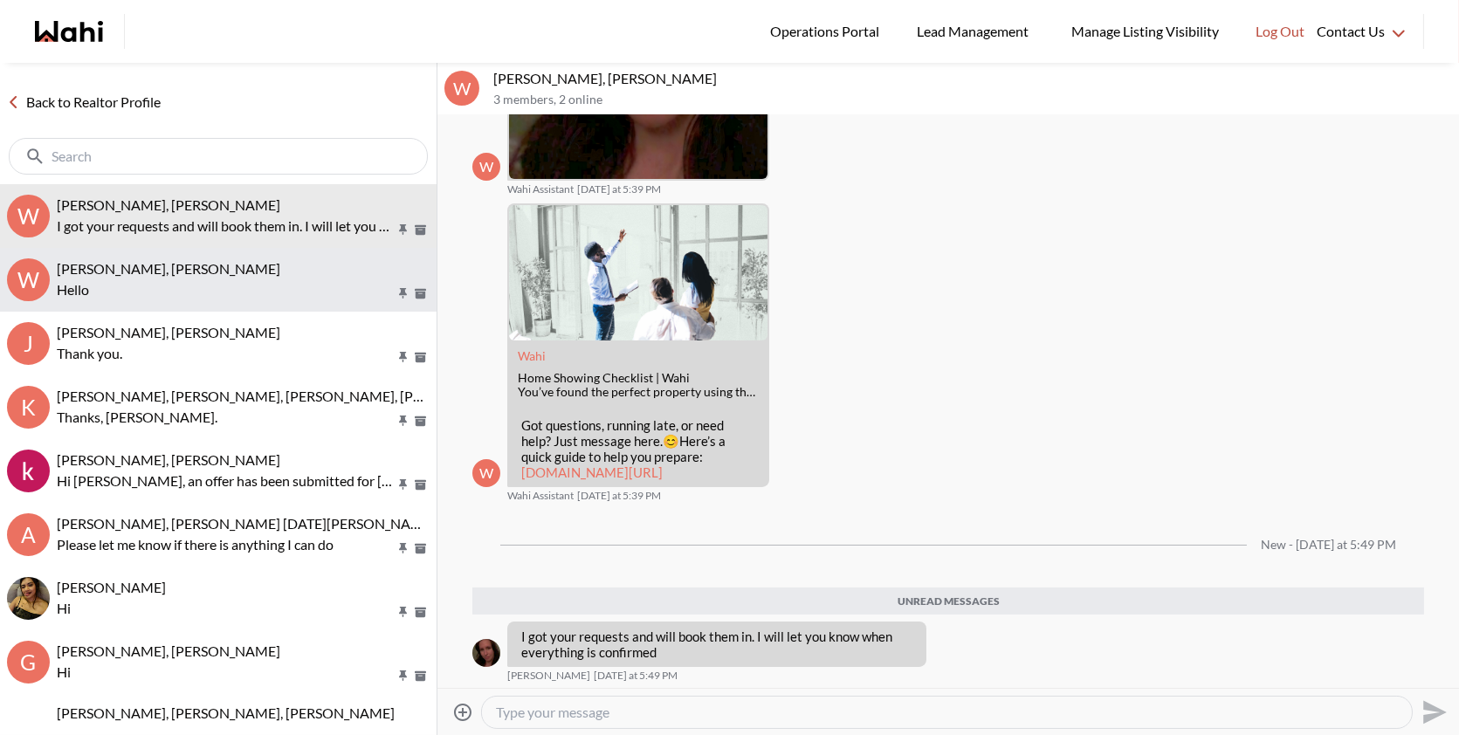
click at [266, 286] on p "Hello" at bounding box center [226, 289] width 338 height 21
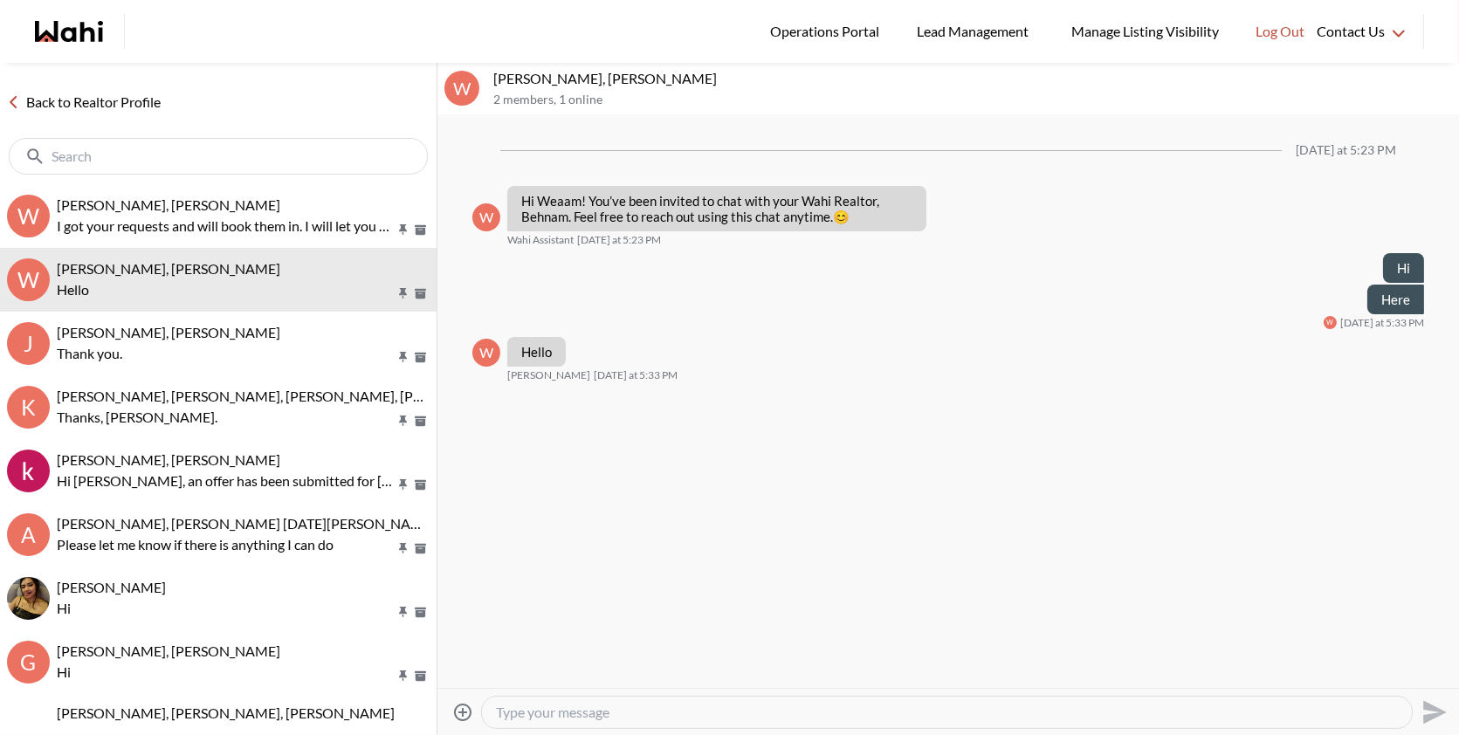
click at [520, 715] on textarea "Type your message" at bounding box center [947, 712] width 902 height 17
type textarea "H"
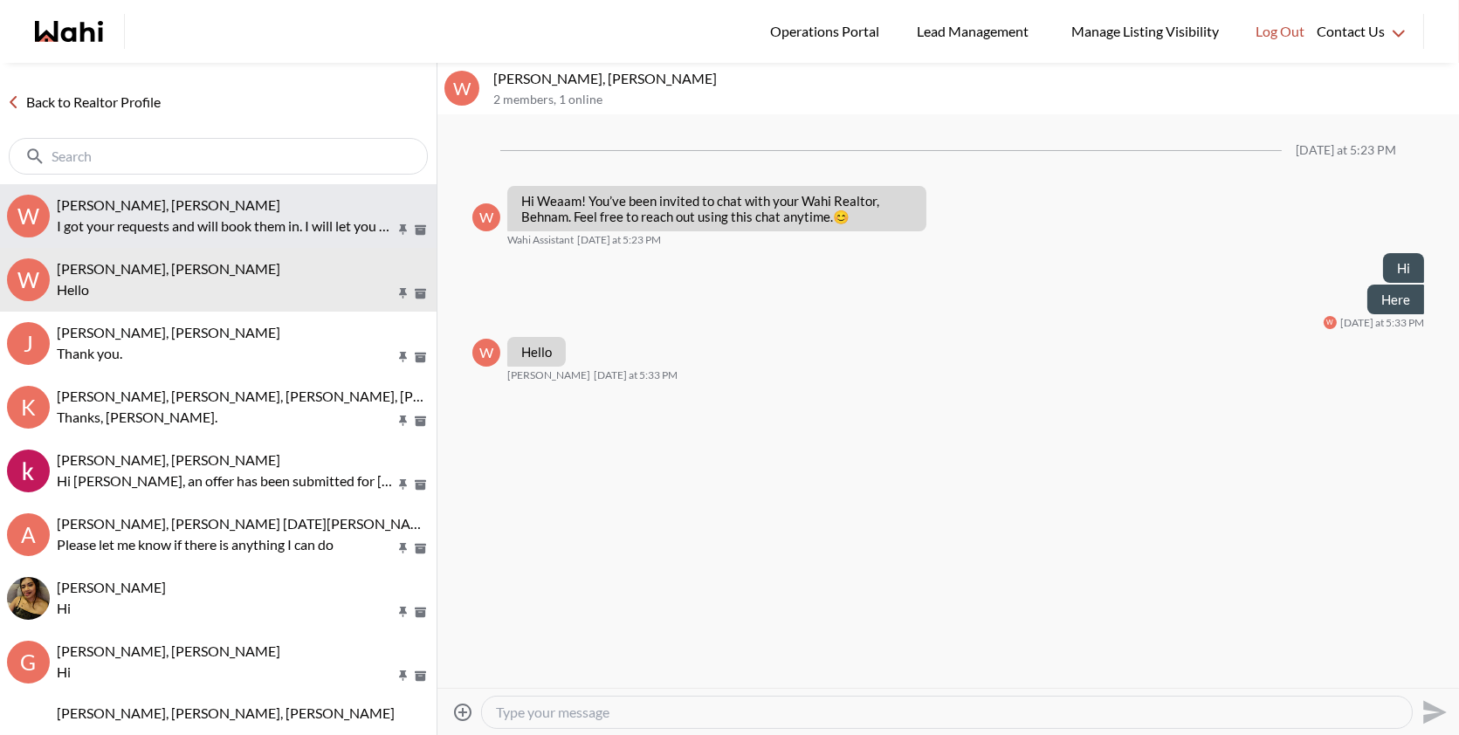
click at [202, 220] on p "I got your requests and will book them in. I will let you know when everything …" at bounding box center [226, 226] width 338 height 21
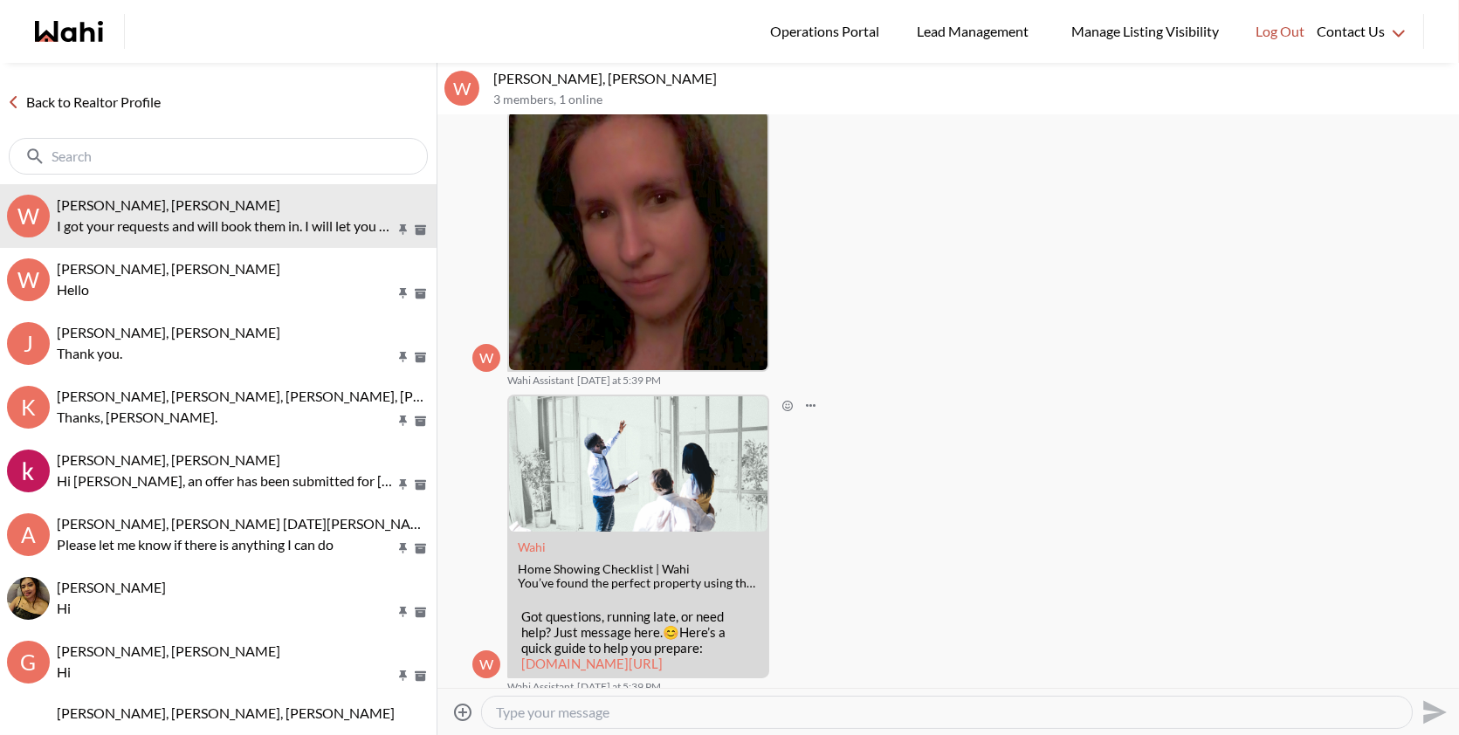
scroll to position [238, 0]
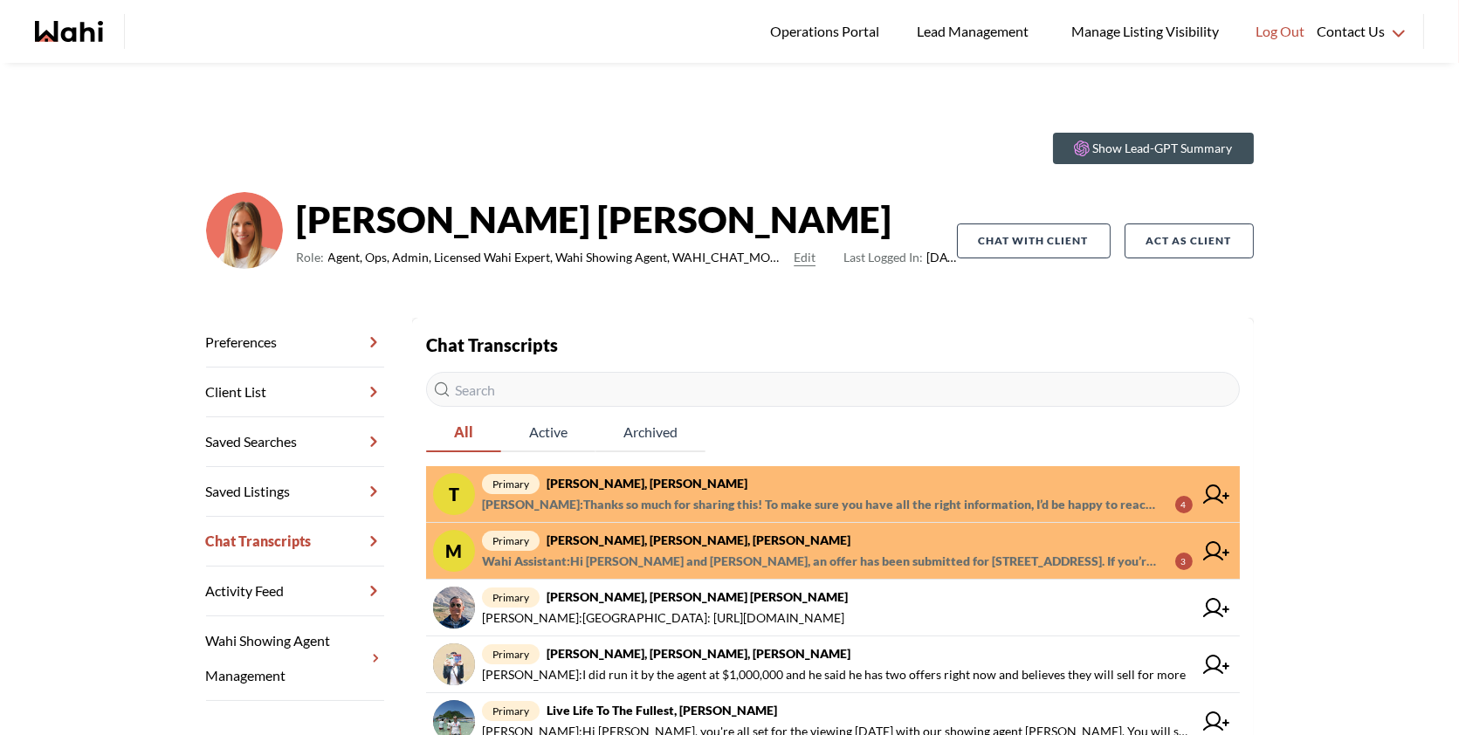
click at [814, 494] on span "[PERSON_NAME] : Thanks so much for sharing this! To make sure you have all the …" at bounding box center [821, 504] width 679 height 21
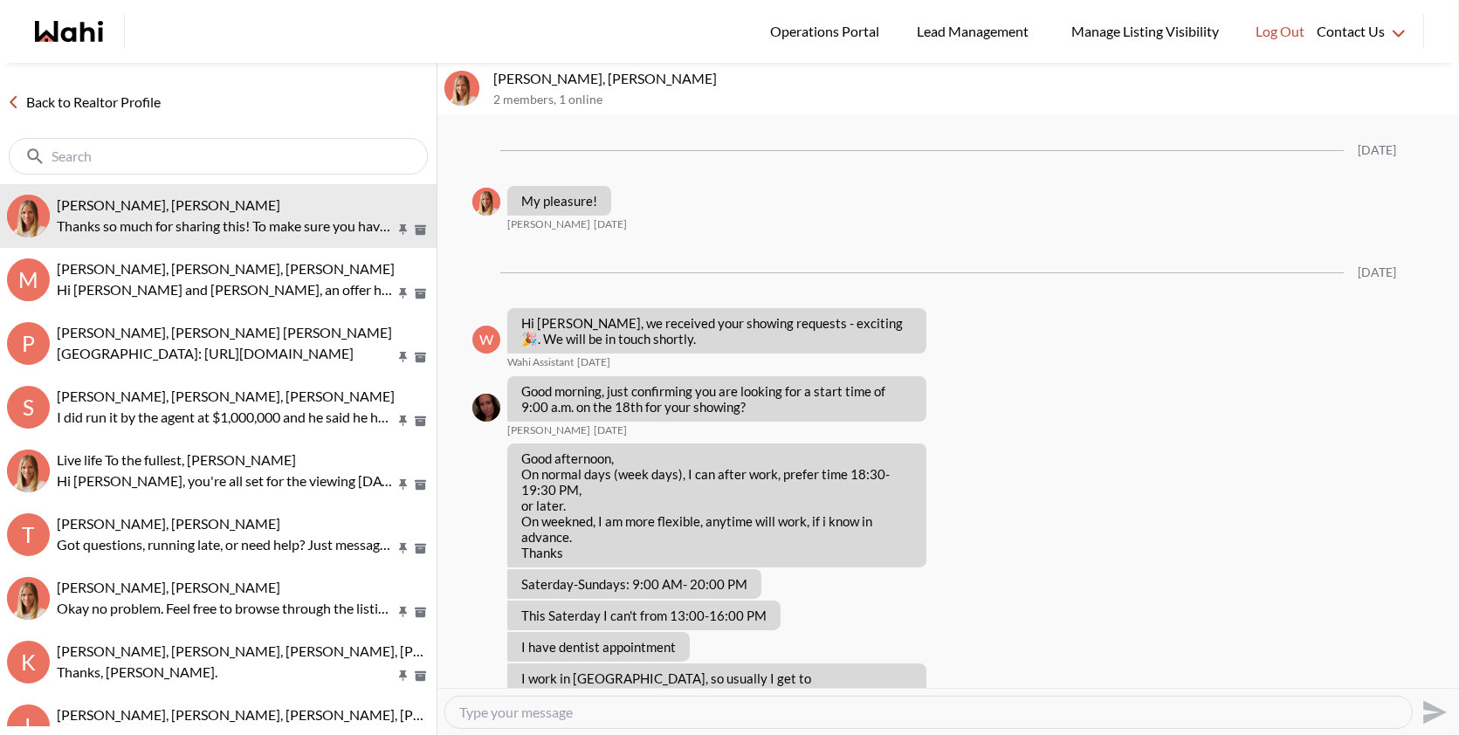
scroll to position [1330, 0]
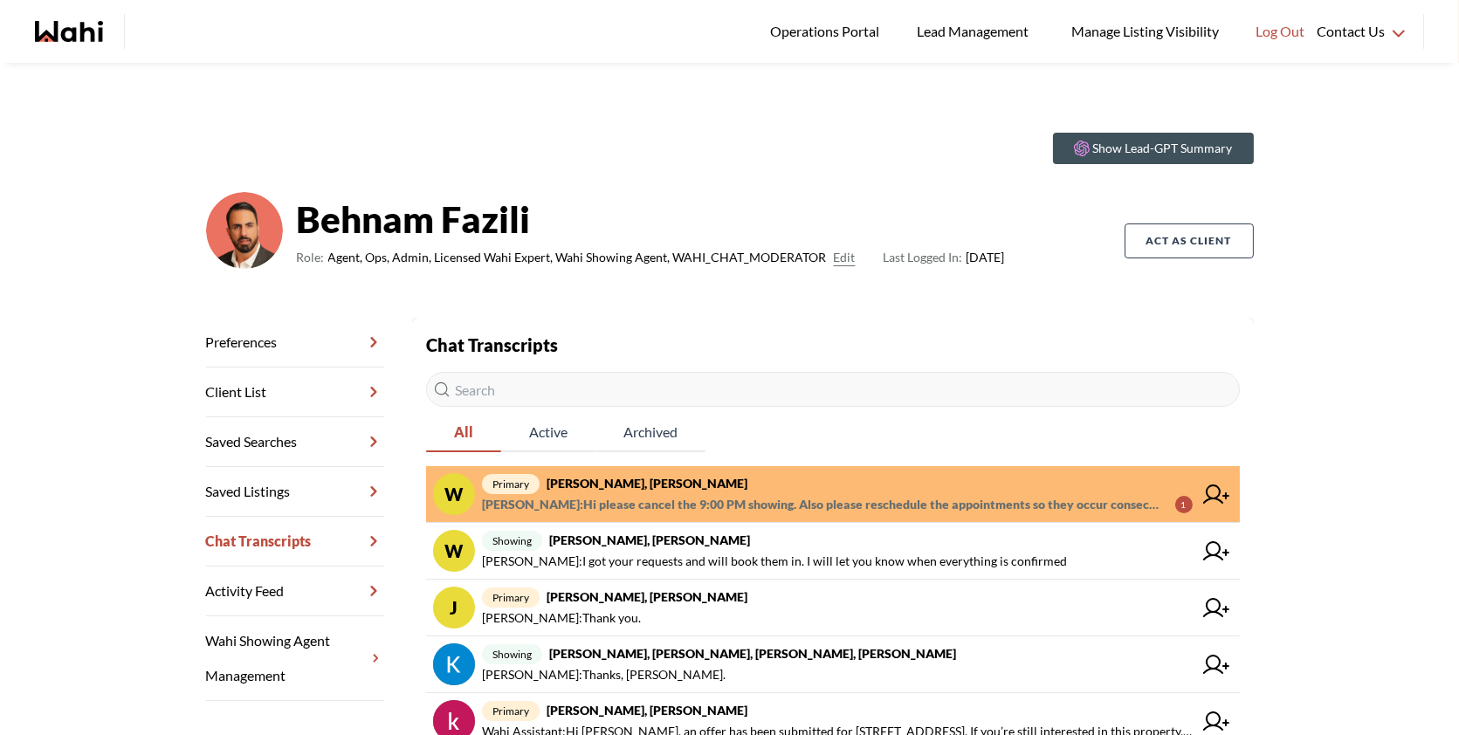
click at [766, 491] on span "primary Weaam Hassan, Behnam" at bounding box center [837, 483] width 711 height 21
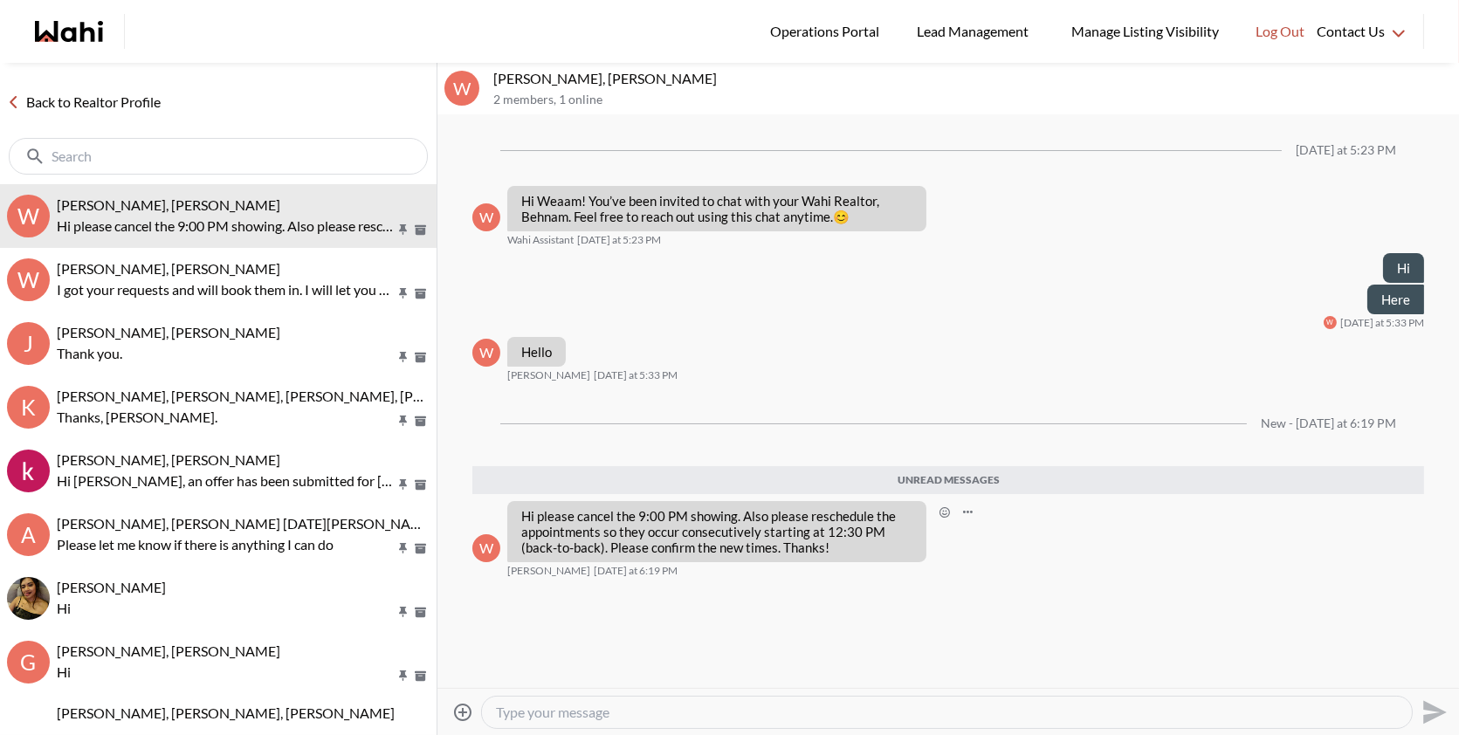
click at [830, 545] on p "Hi please cancel the 9:00 PM showing. Also please reschedule the appointments s…" at bounding box center [716, 531] width 391 height 47
click at [578, 704] on textarea "Type your message" at bounding box center [947, 712] width 902 height 17
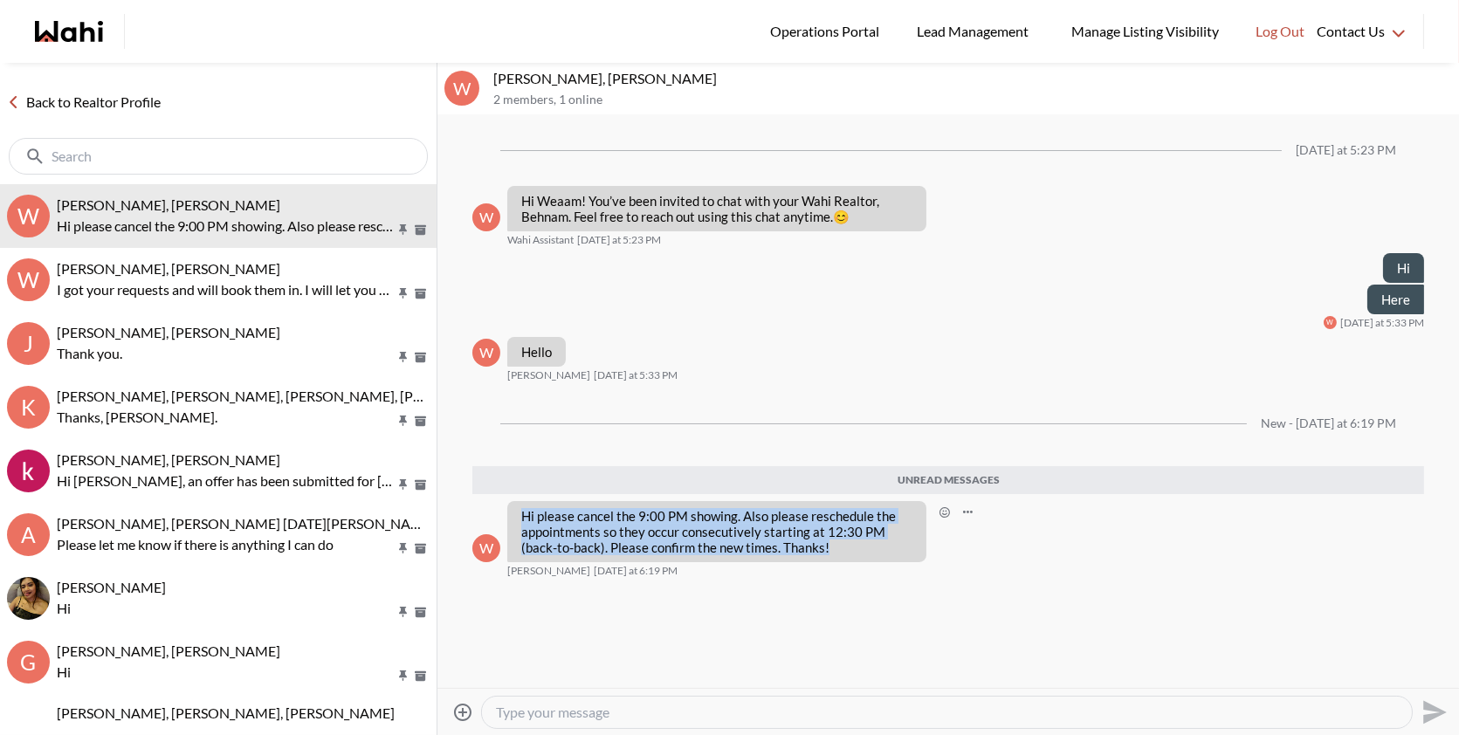
drag, startPoint x: 838, startPoint y: 555, endPoint x: 507, endPoint y: 507, distance: 335.3
click at [507, 507] on div "W Hi please cancel the 9:00 PM showing. Also please reschedule the appointments…" at bounding box center [948, 539] width 952 height 77
copy p "Hi please cancel the 9:00 PM showing. Also please reschedule the appointments s…"
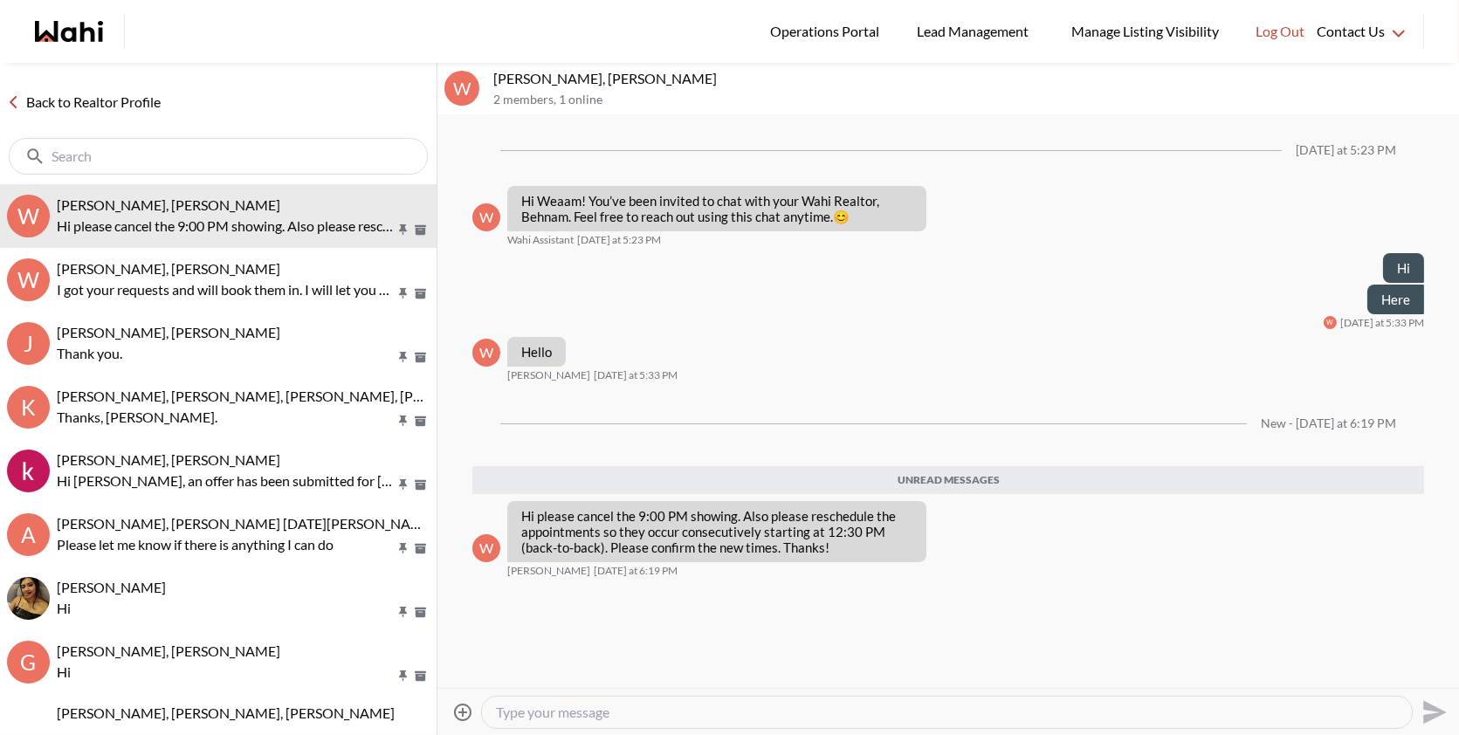
click at [514, 711] on textarea "Type your message" at bounding box center [947, 712] width 902 height 17
paste textarea "No worries if you see the chat,Alicia will confirm the timing with you—it’s not…"
click at [916, 712] on textarea "No worries if you see the chat,Alicia will confirm the timing with you—it’s not…" at bounding box center [947, 712] width 902 height 17
click at [625, 712] on textarea "No worries if you see the chat,Alicia will confirm the timing with you, it’s no…" at bounding box center [947, 712] width 902 height 17
click at [645, 715] on textarea "No worries if you see the chat,Alicia will confirm the timing with you, it’s no…" at bounding box center [947, 712] width 902 height 17
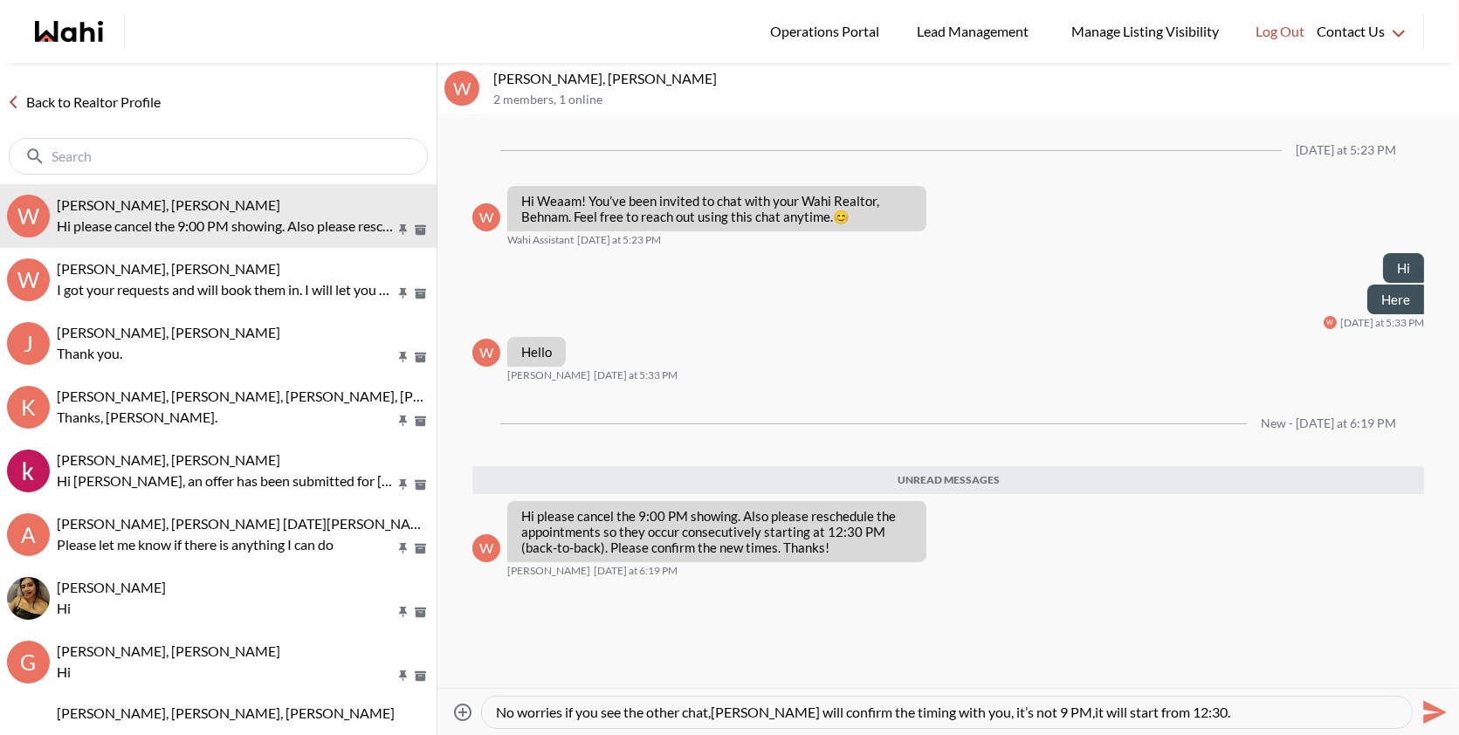
type textarea "No worries if you see the other chat,Alicia will confirm the timing with you, i…"
click at [1444, 720] on icon "Send" at bounding box center [1433, 713] width 28 height 28
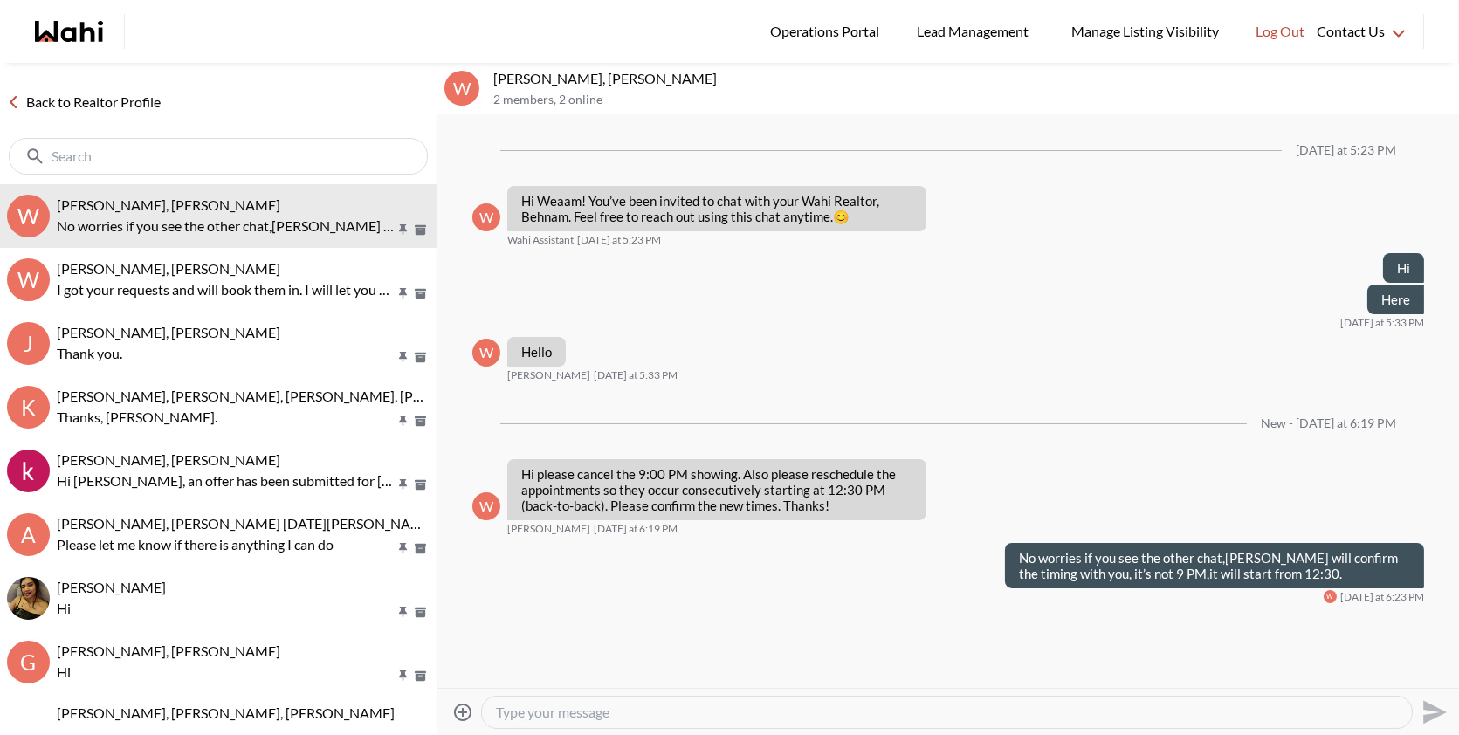
click at [879, 715] on textarea "Type your message" at bounding box center [947, 712] width 902 height 17
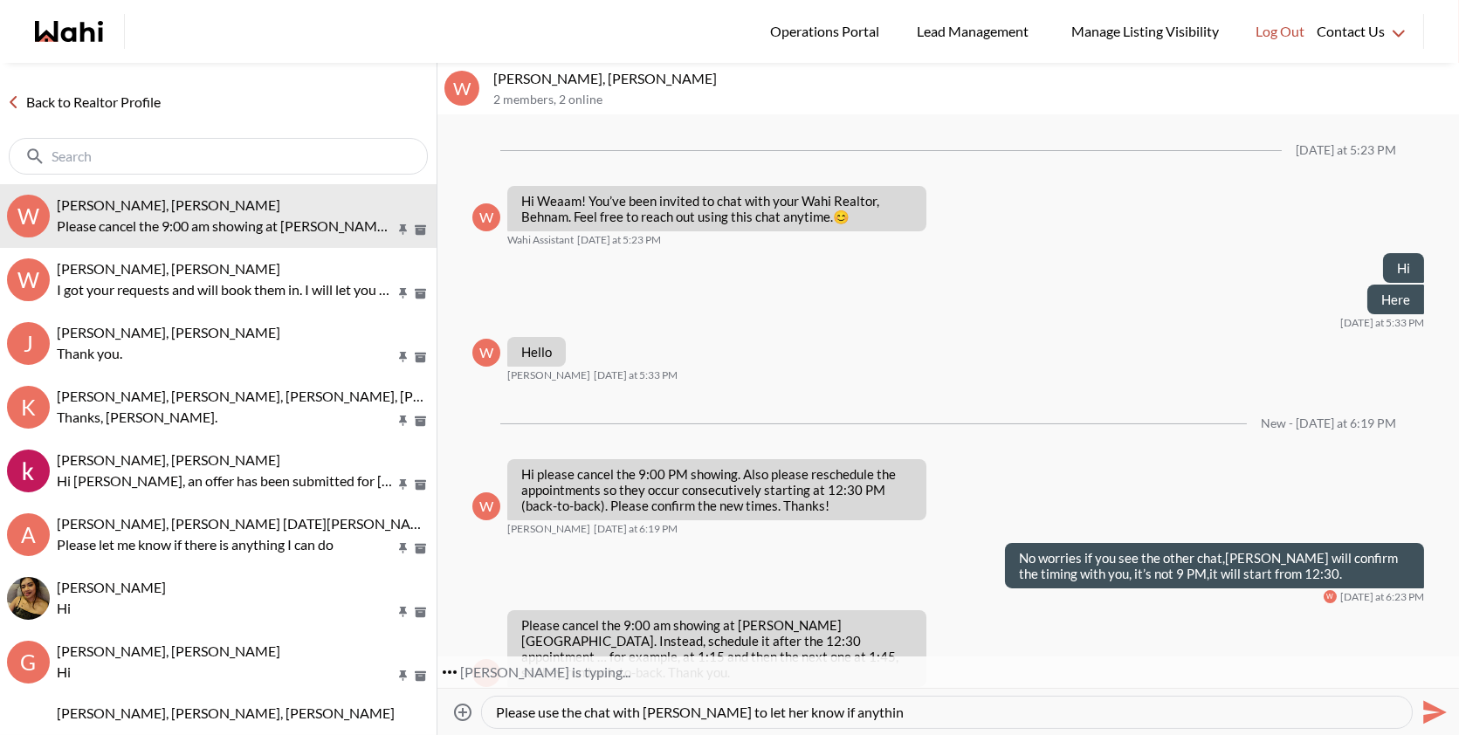
scroll to position [4, 0]
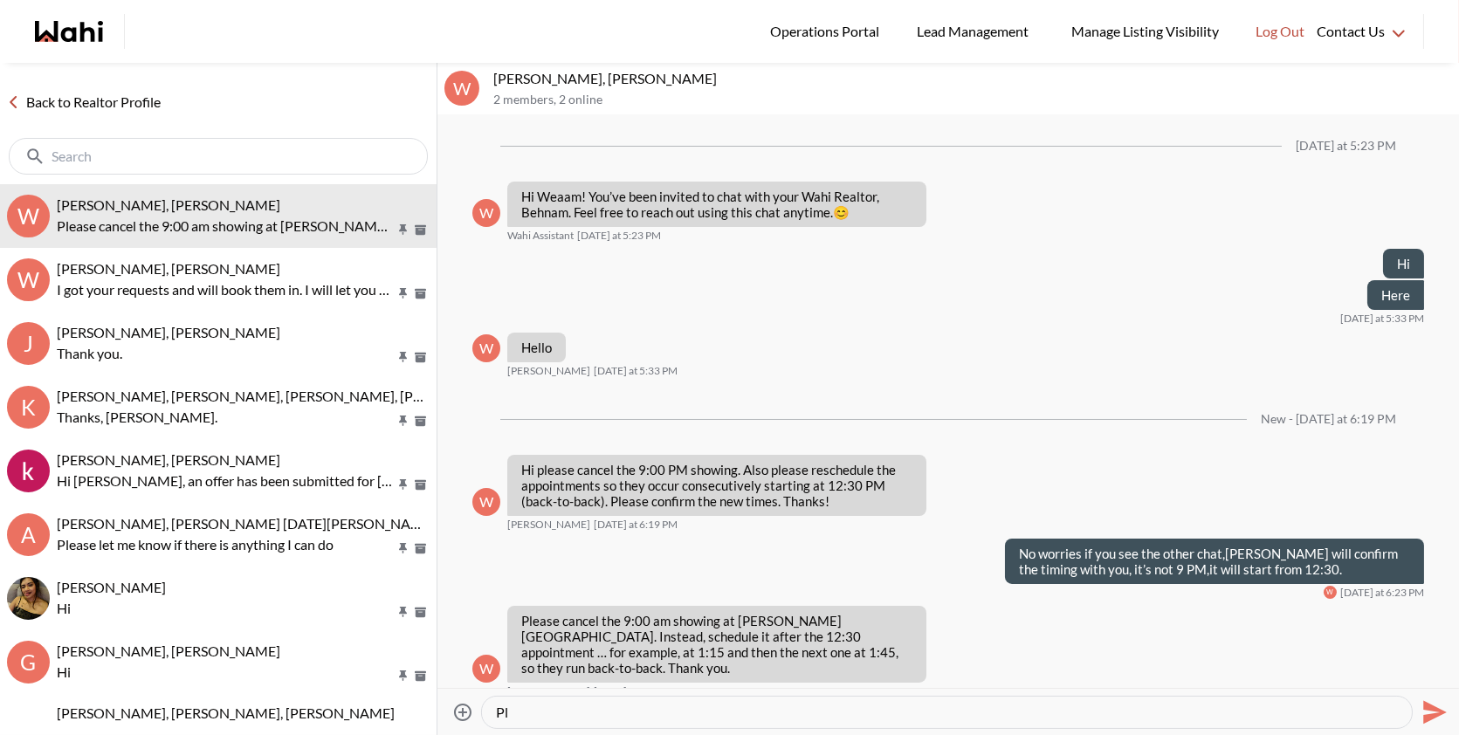
type textarea "P"
click at [963, 616] on icon "Open Message Actions Menu" at bounding box center [968, 617] width 10 height 3
click at [941, 622] on div "Pin Mark as unread Flag Delete" at bounding box center [949, 401] width 1022 height 573
click at [947, 620] on icon "Open Reaction Selector" at bounding box center [945, 617] width 10 height 10
click at [996, 588] on span "Select Reaction: Thumbs up" at bounding box center [997, 578] width 16 height 17
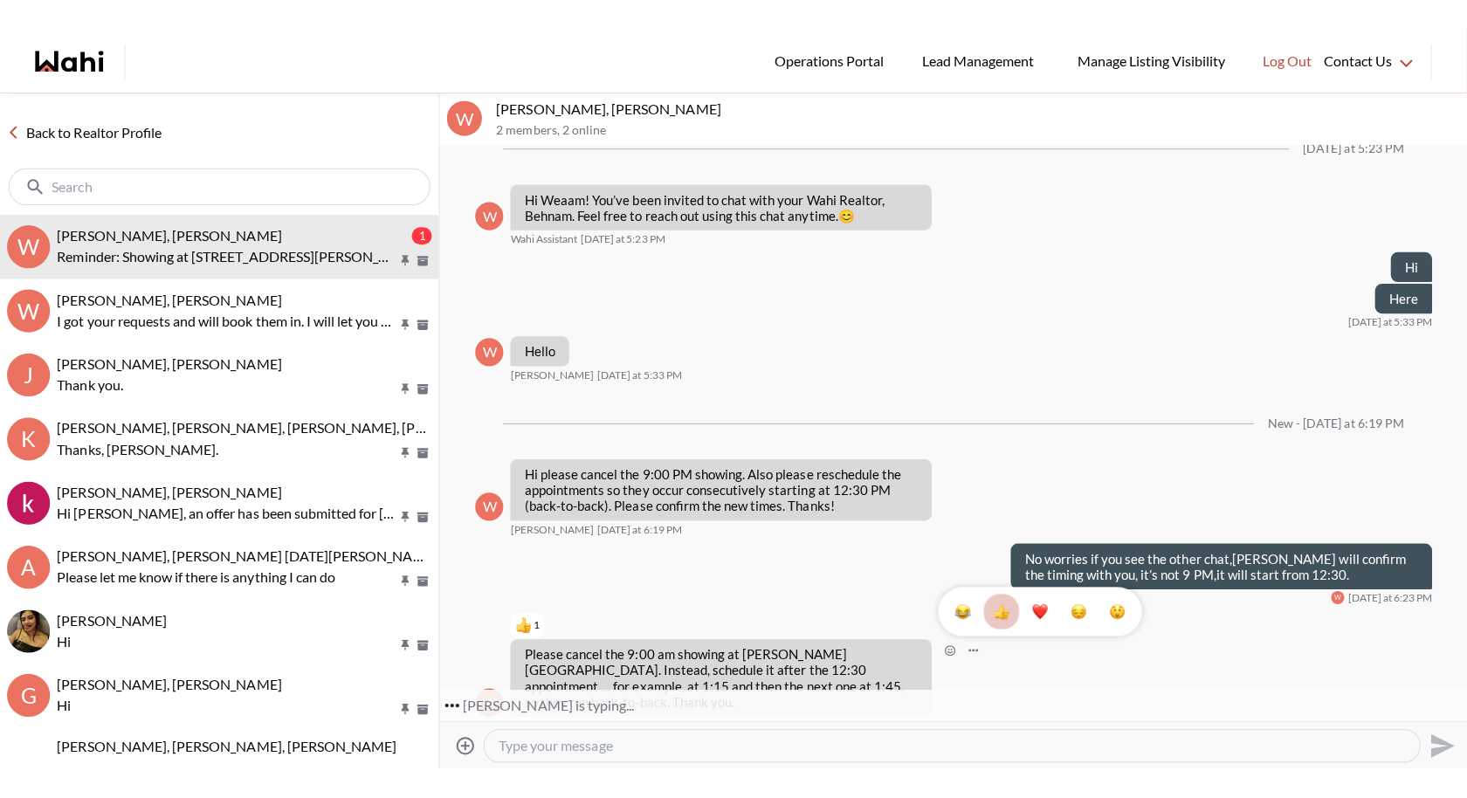
scroll to position [168, 0]
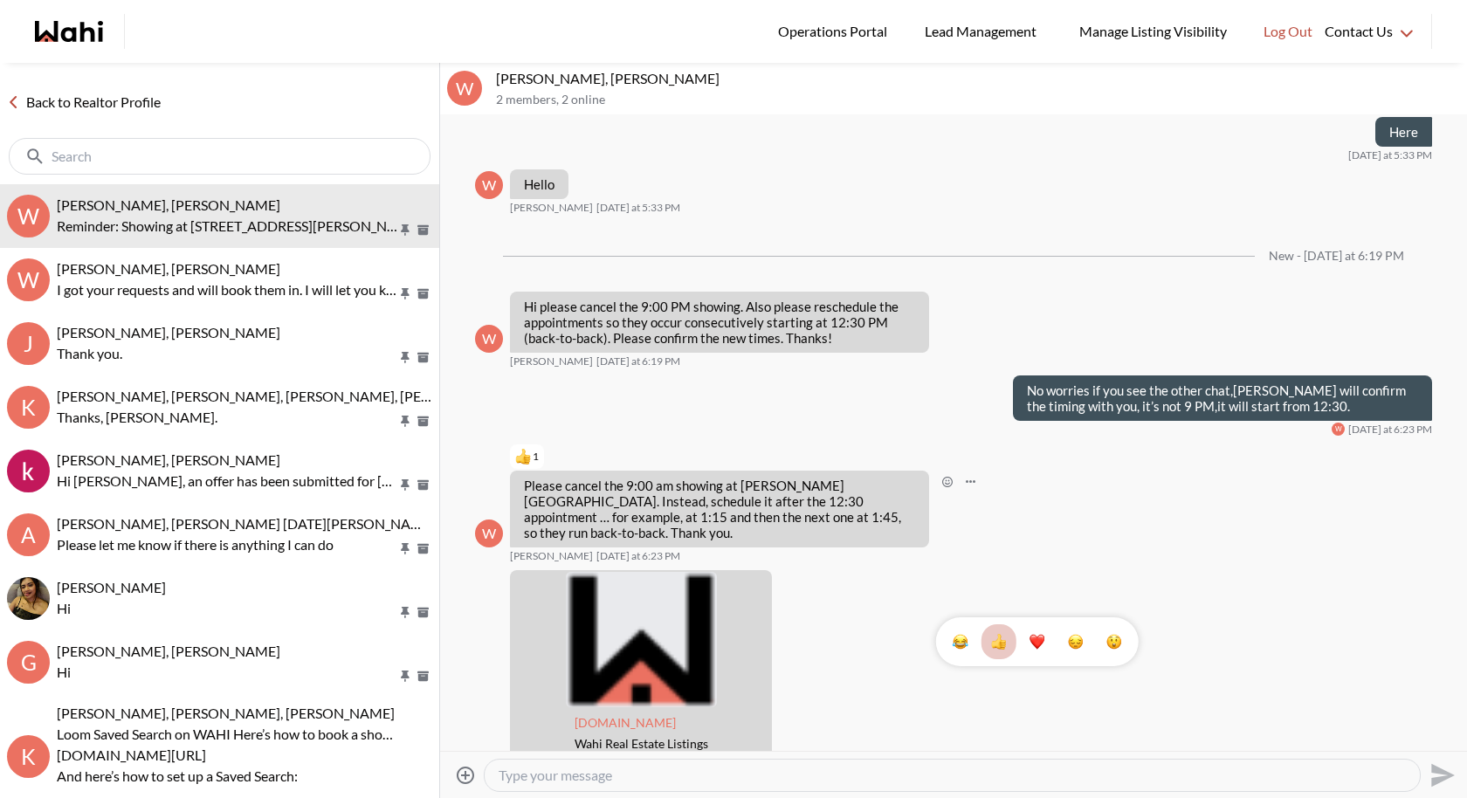
click at [641, 734] on textarea "Type your message" at bounding box center [952, 775] width 907 height 17
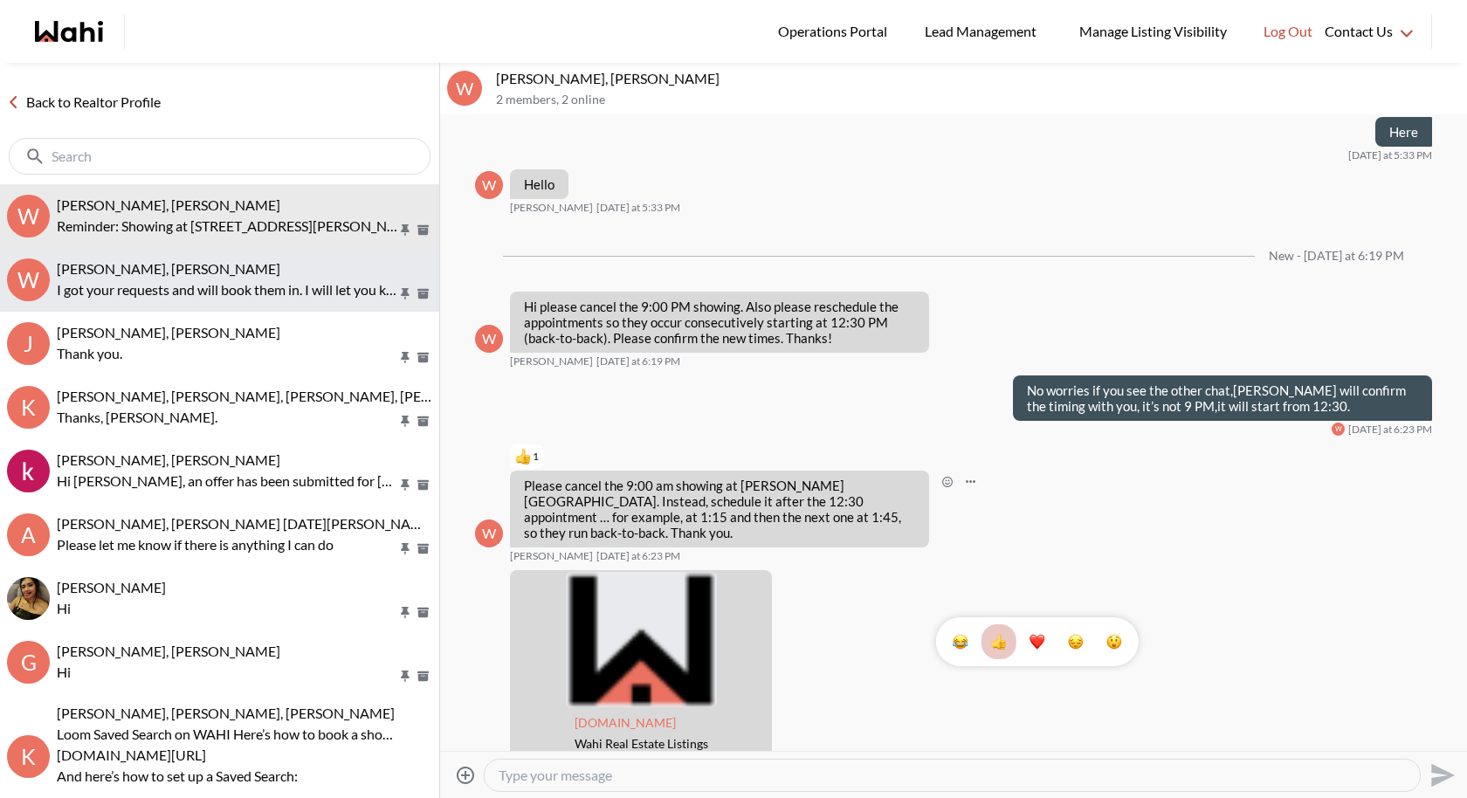
click at [253, 264] on div "Weaam Hassan, Alicia, Behnam" at bounding box center [245, 268] width 376 height 17
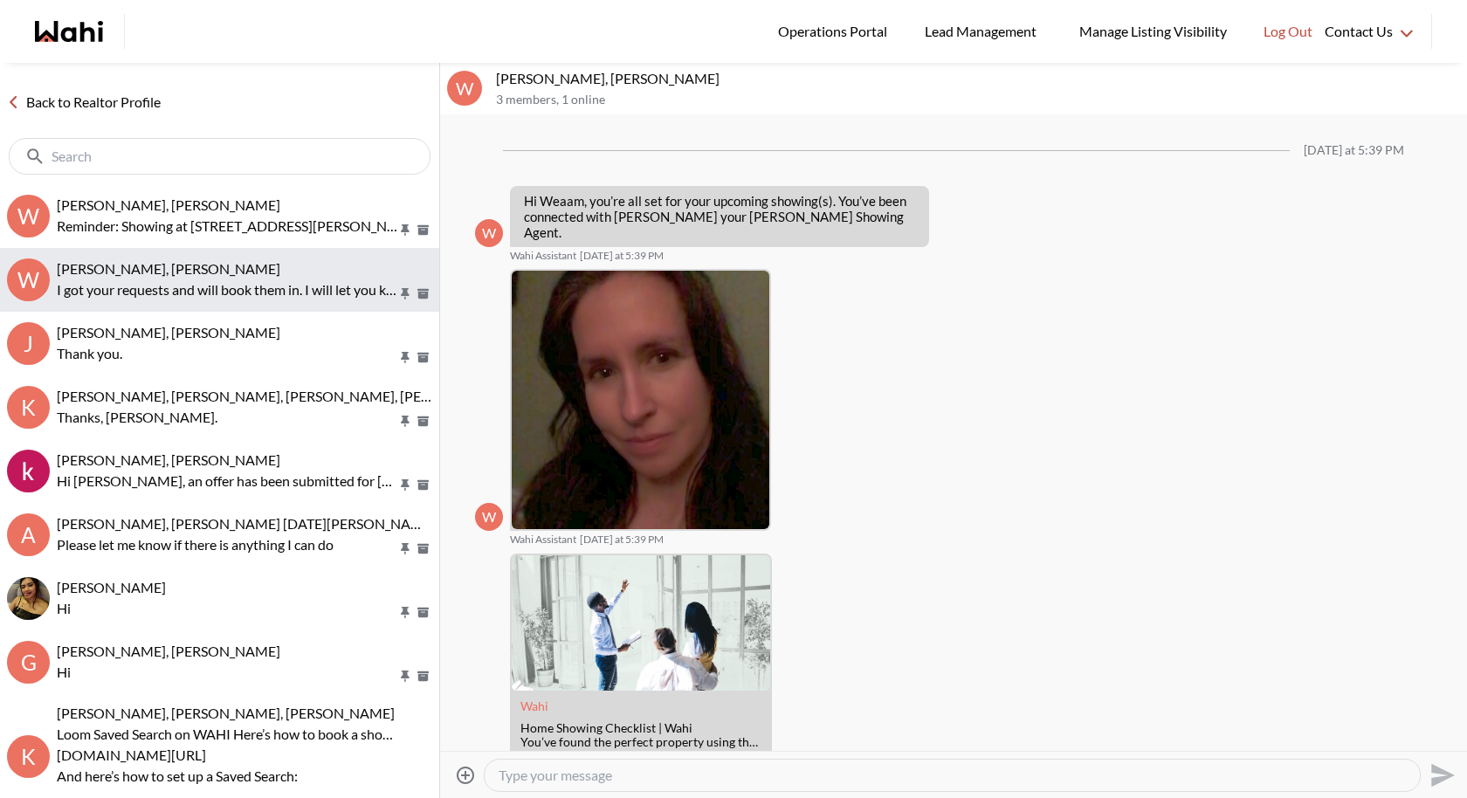
scroll to position [176, 0]
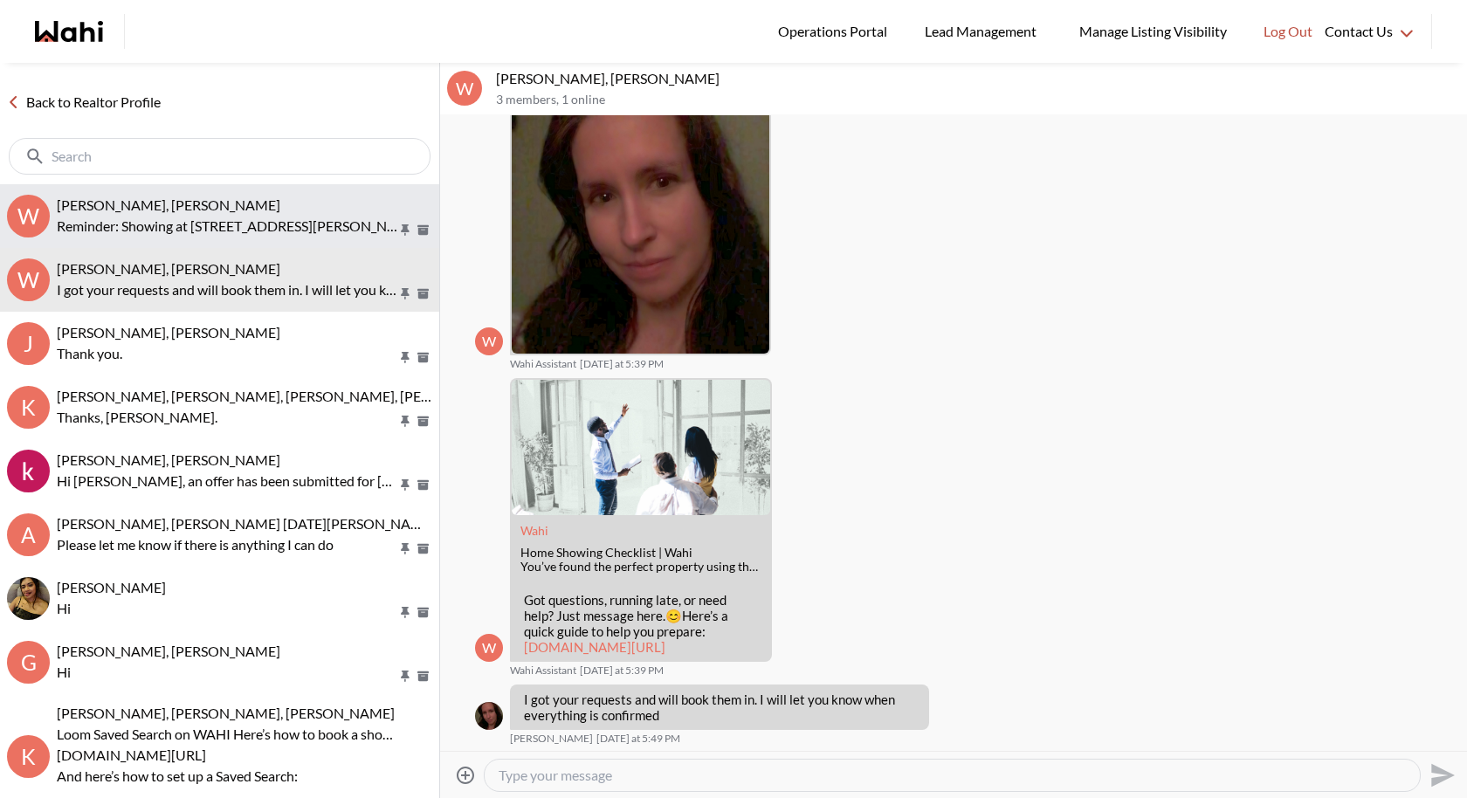
click at [179, 194] on button "W Weaam Hassan, Behnam Reminder: Showing at 97 Rodgers Rd, Guelph, Ontario N1G …" at bounding box center [219, 216] width 439 height 64
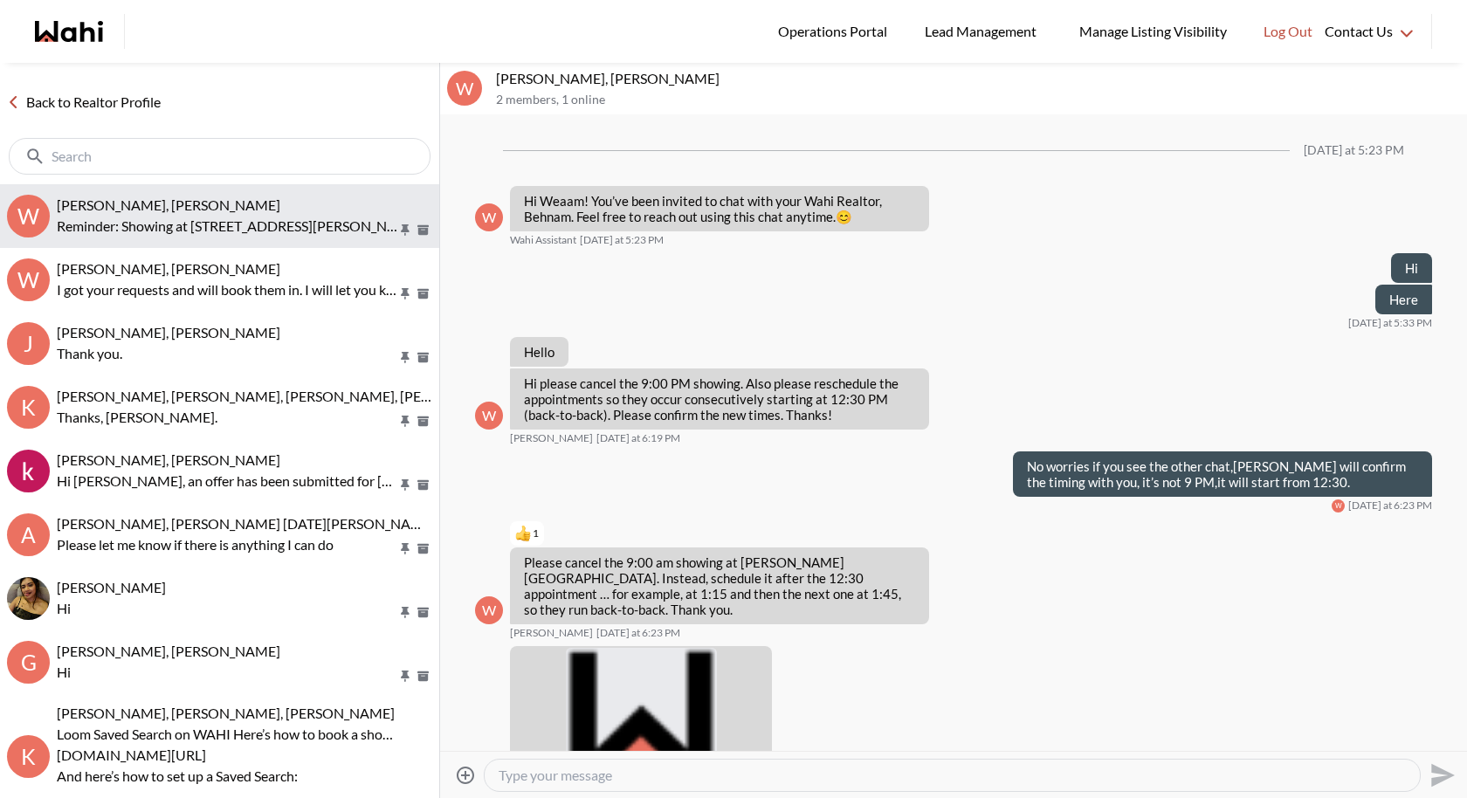
scroll to position [216, 0]
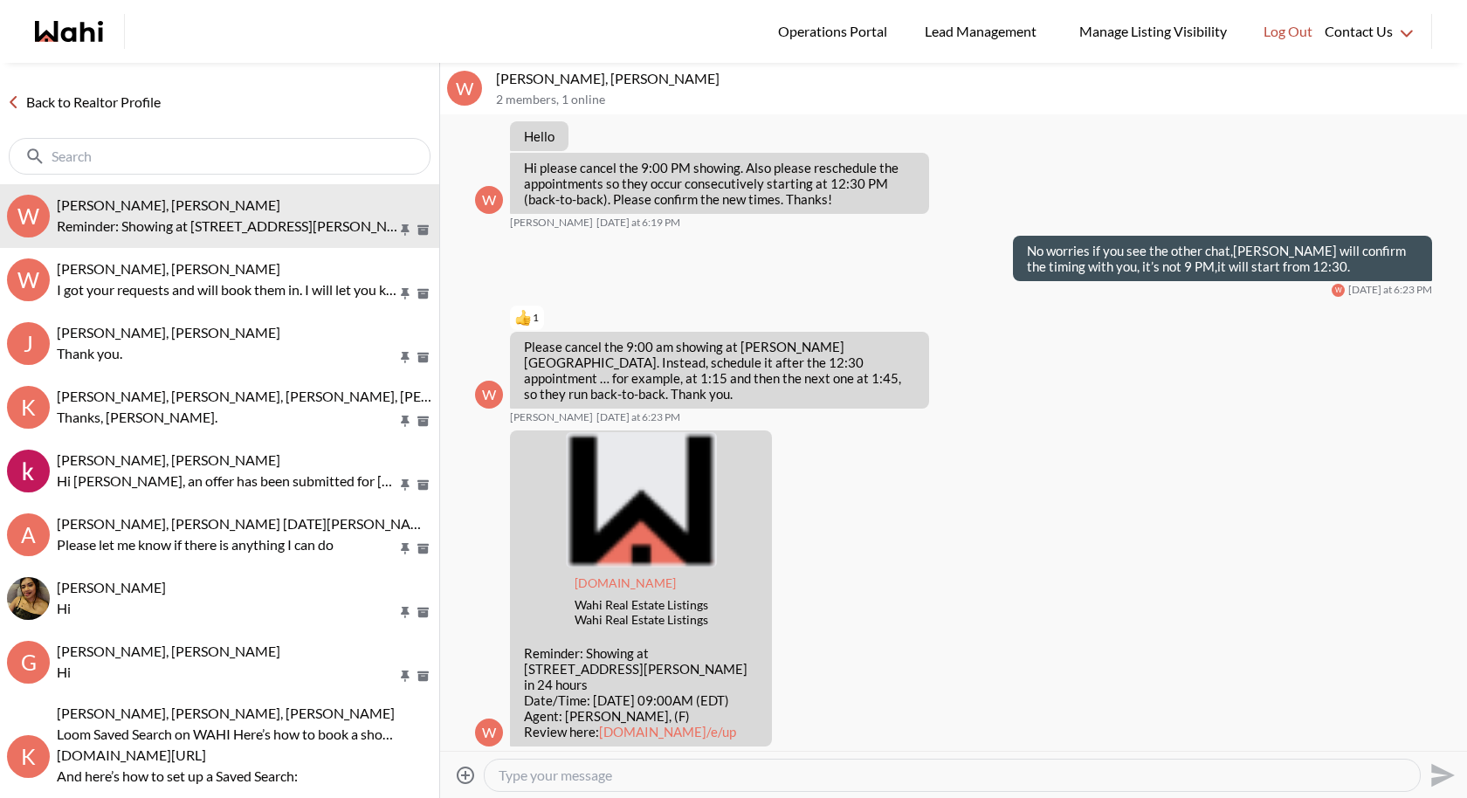
click at [587, 734] on textarea "Type your message" at bounding box center [952, 775] width 907 height 17
type textarea "Your showing will start from 12:30 please use the other chat to let Alicia know…"
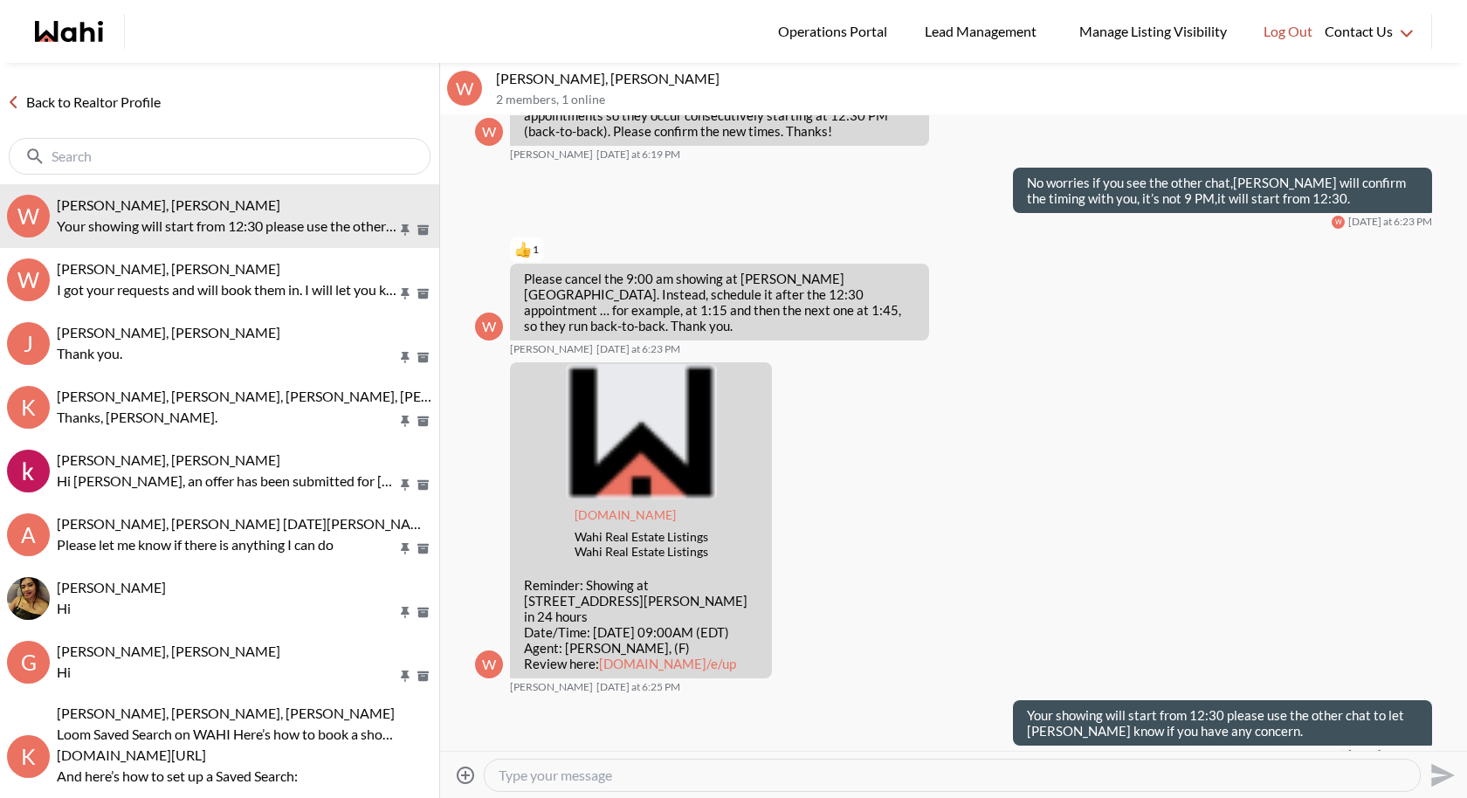
click at [1025, 734] on textarea "Type your message" at bounding box center [952, 775] width 907 height 17
type textarea "I"
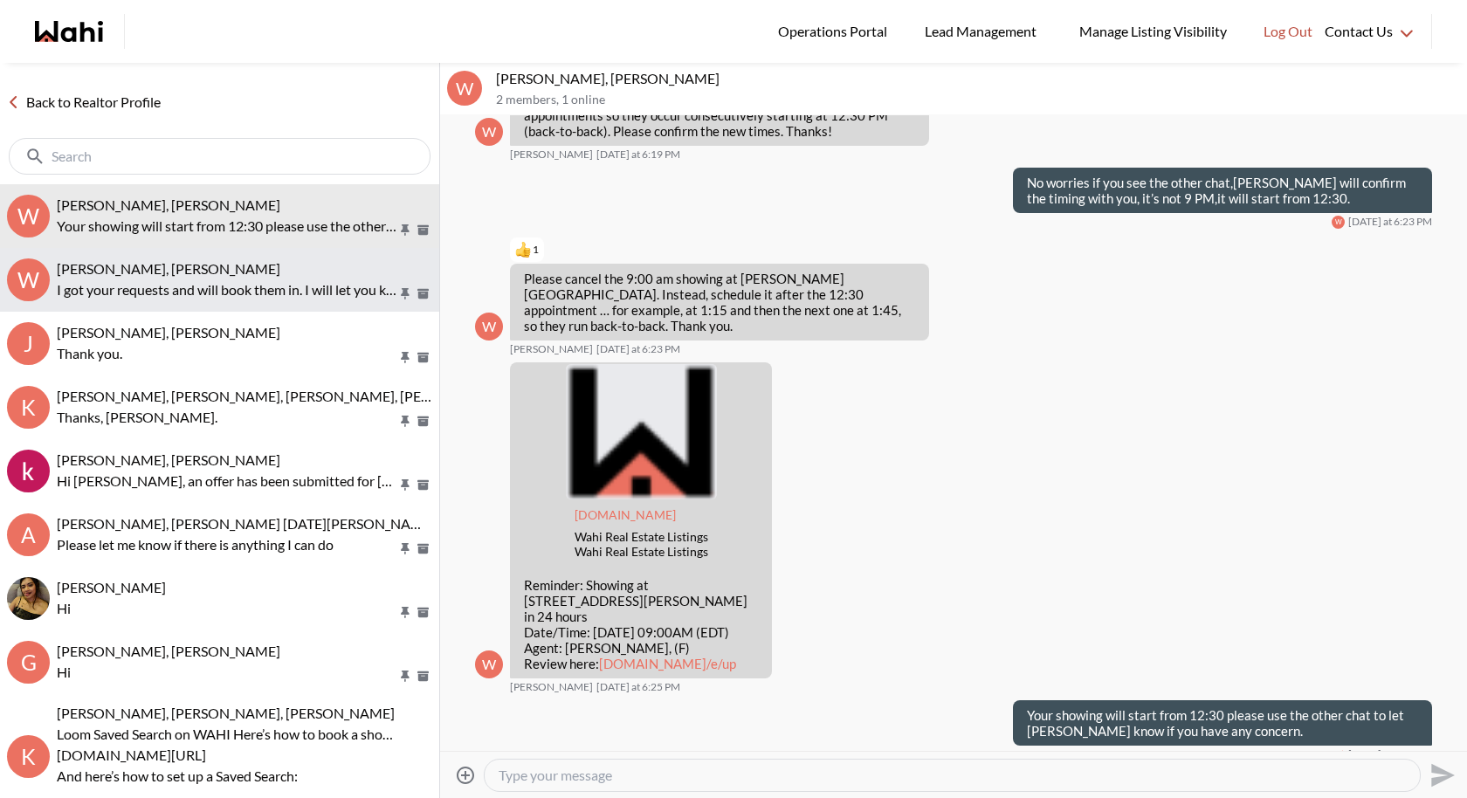
click at [276, 290] on p "I got your requests and will book them in. I will let you know when everything …" at bounding box center [227, 289] width 341 height 21
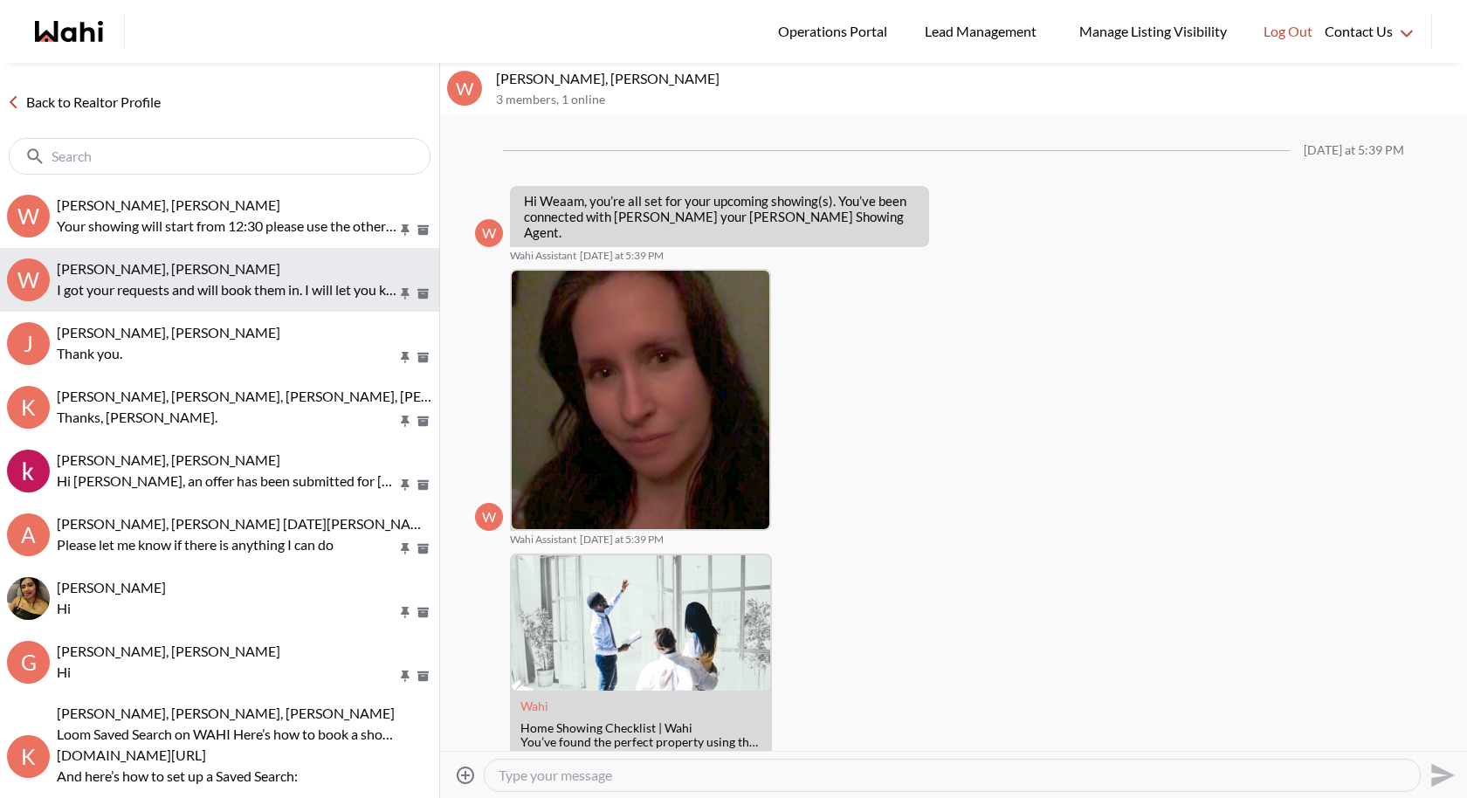
scroll to position [176, 0]
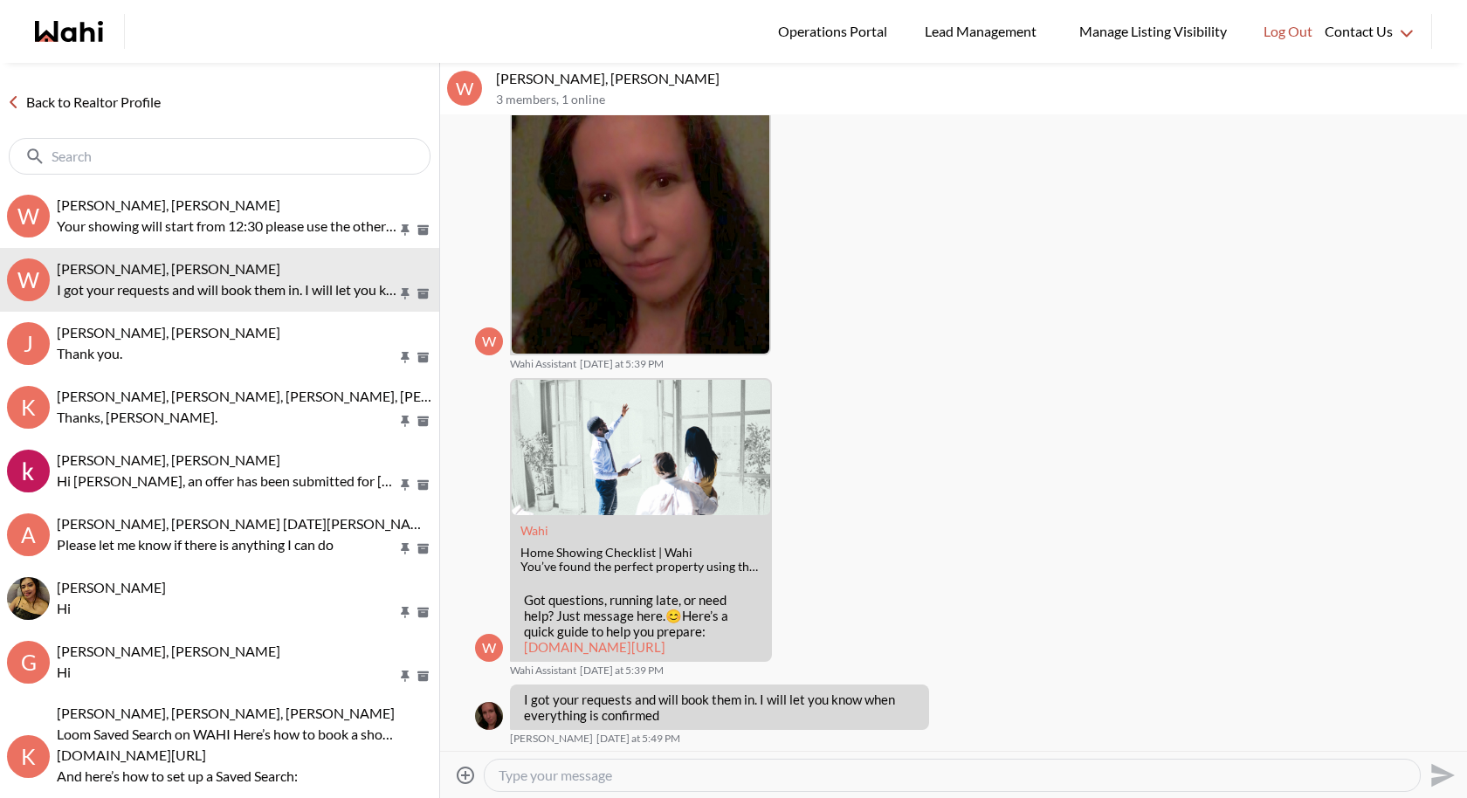
click at [548, 734] on textarea "Type your message" at bounding box center [952, 775] width 907 height 17
type textarea "Please use this chat Weaam"
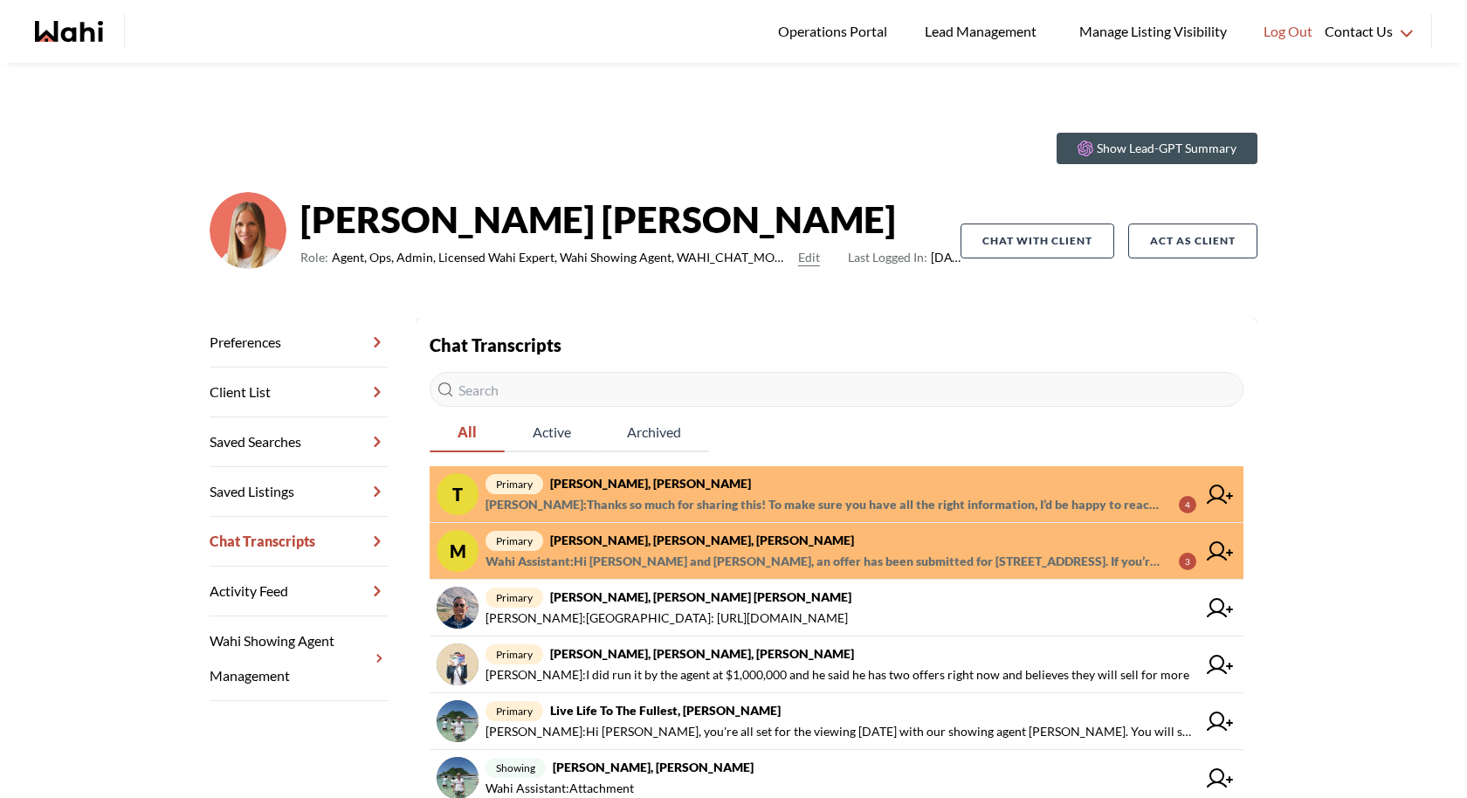
click at [731, 482] on strong "TIGRAN ARUSTAMYAN, Michelle" at bounding box center [650, 483] width 201 height 15
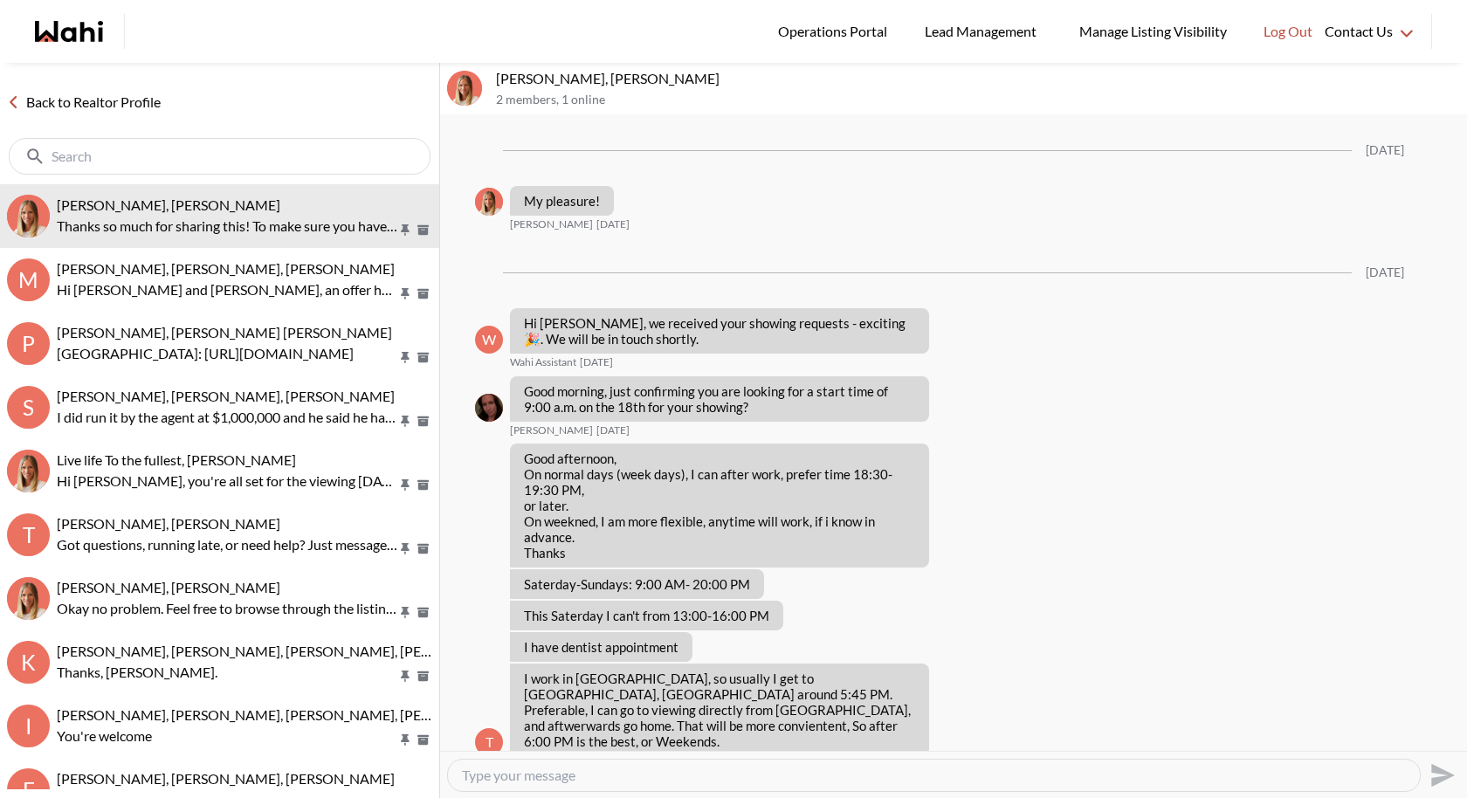
scroll to position [1267, 0]
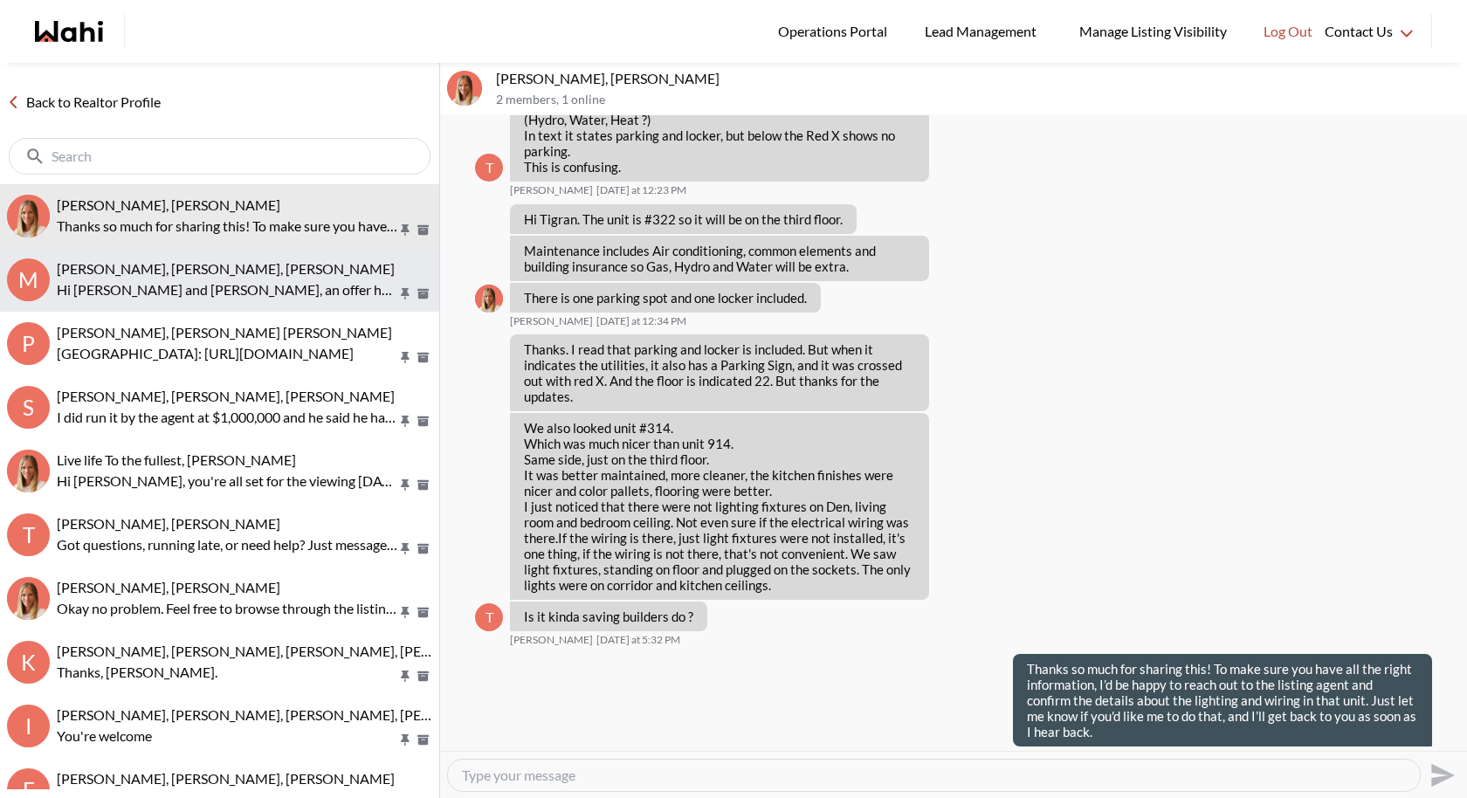
click at [263, 260] on span "Michael Man, Maria Odejar, Michelle" at bounding box center [226, 268] width 338 height 17
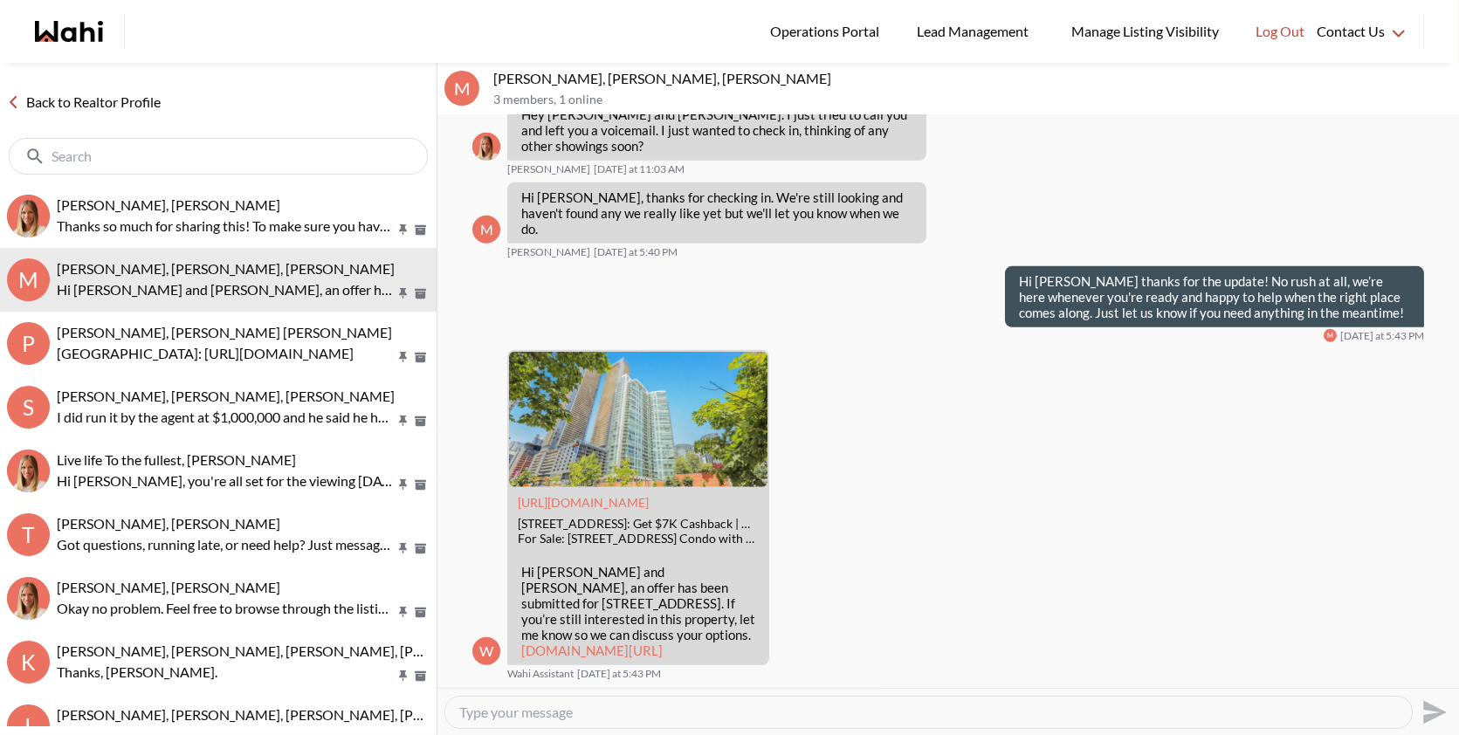
scroll to position [2609, 0]
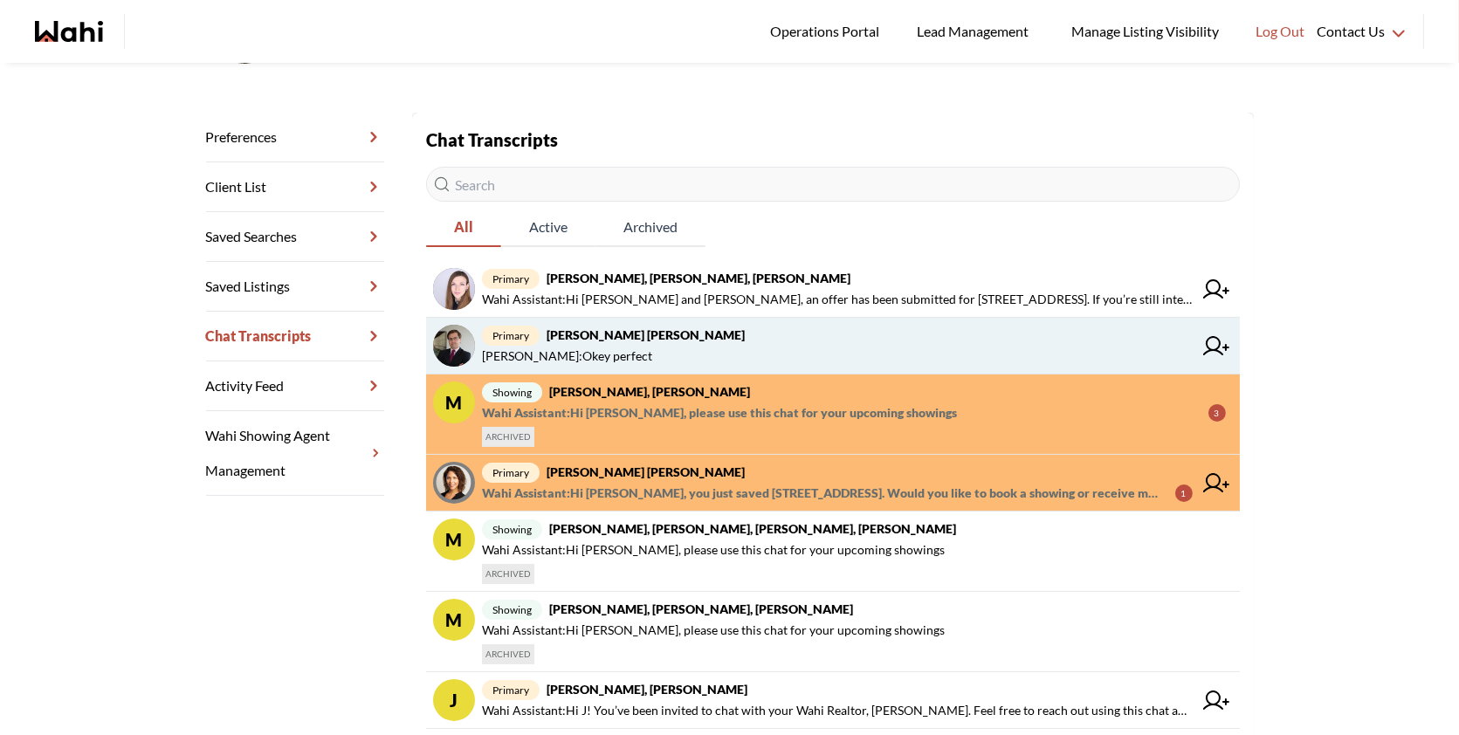
scroll to position [208, 0]
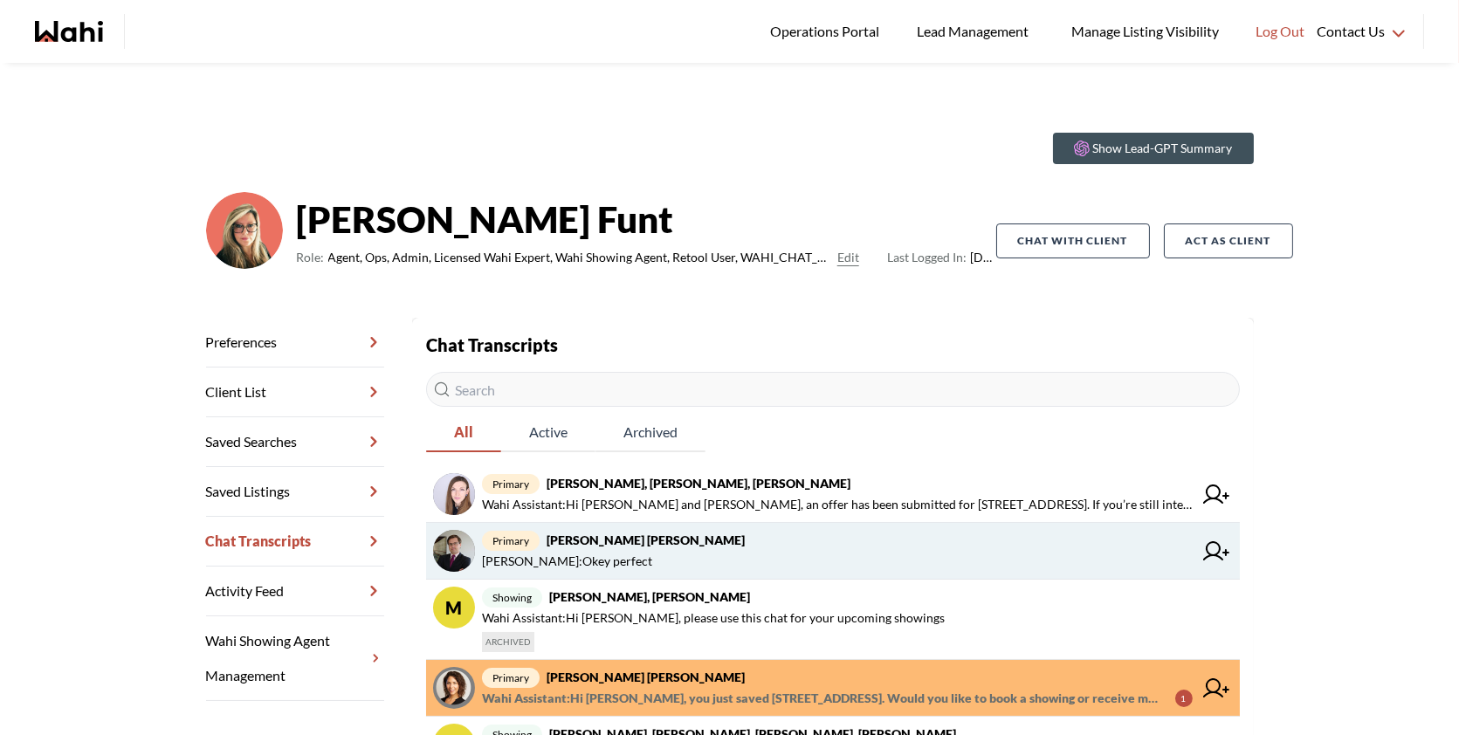
click at [676, 561] on span "Behnam Fazili : Okey perfect" at bounding box center [837, 561] width 711 height 21
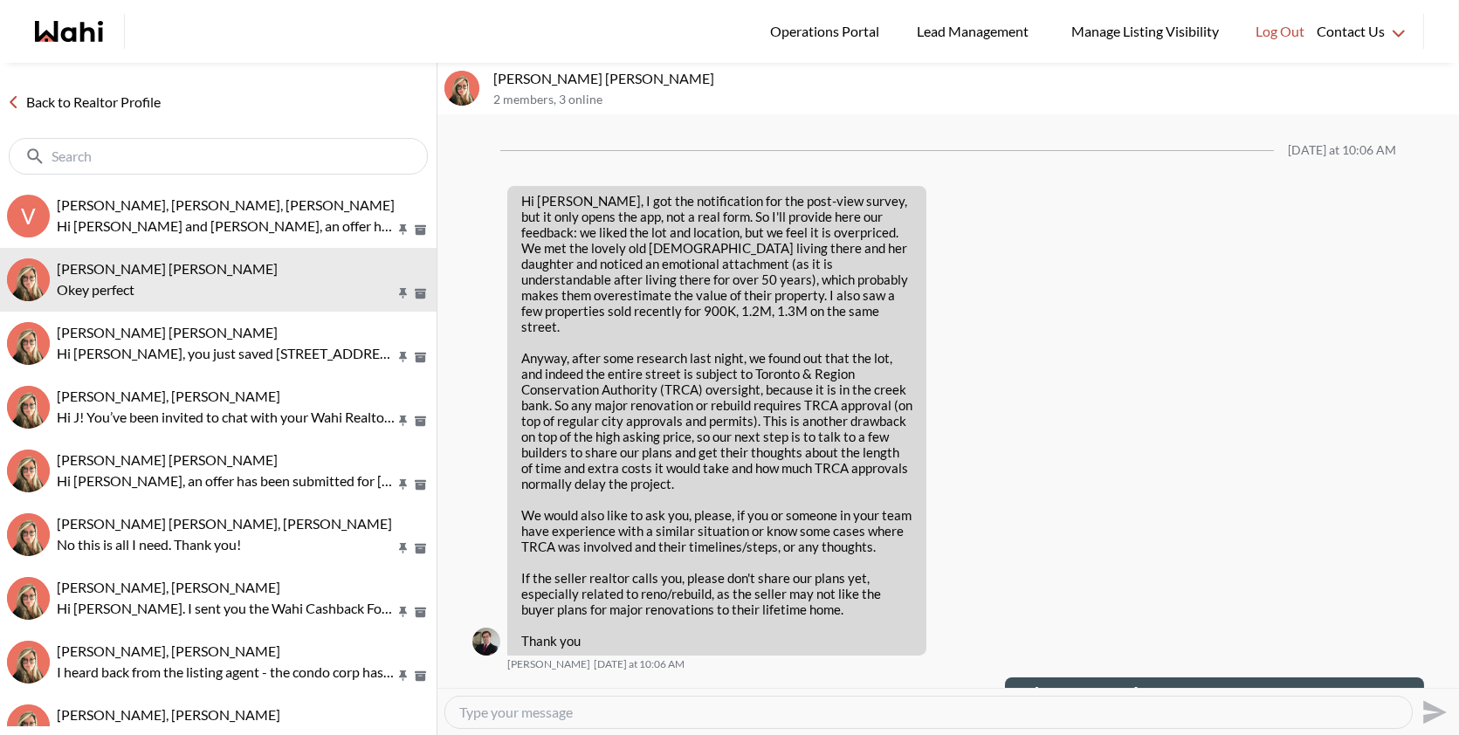
scroll to position [2351, 0]
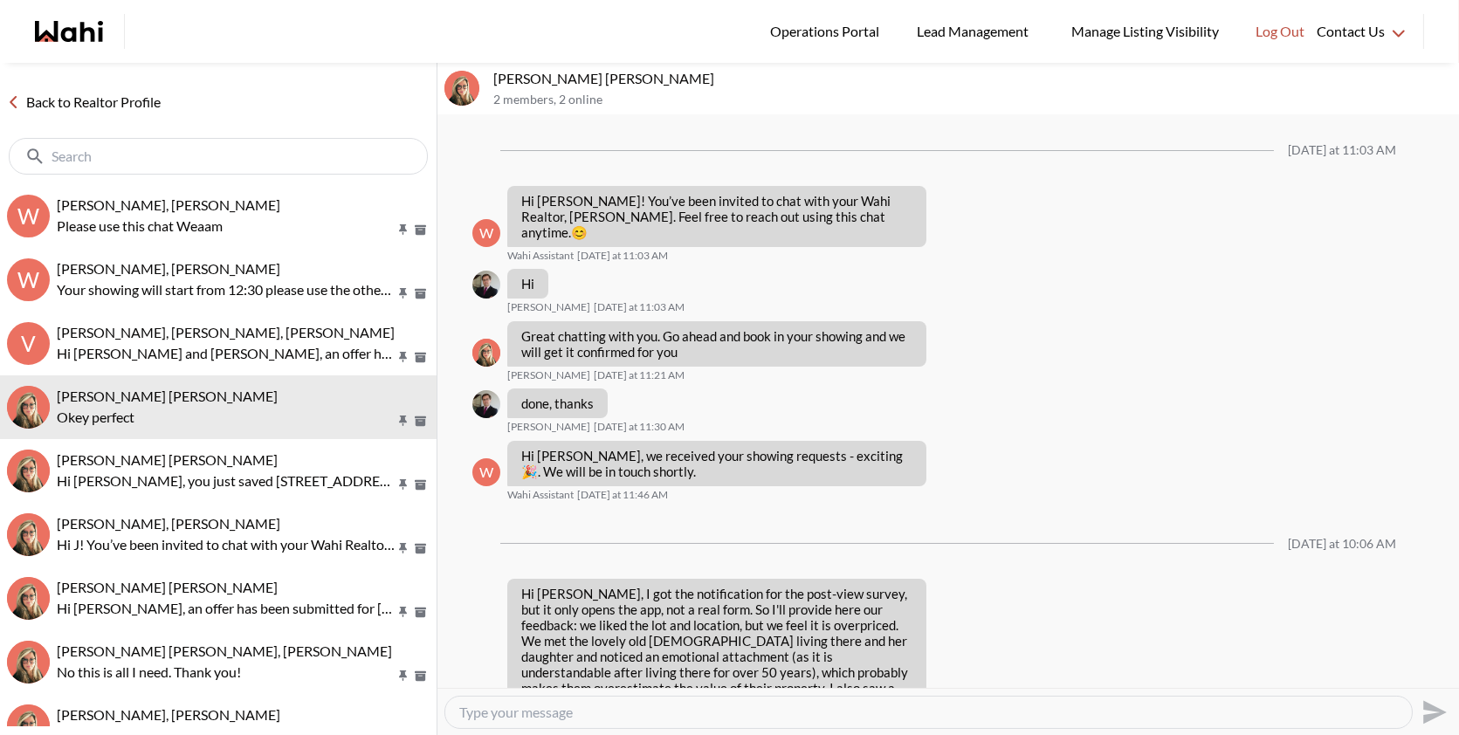
scroll to position [2672, 0]
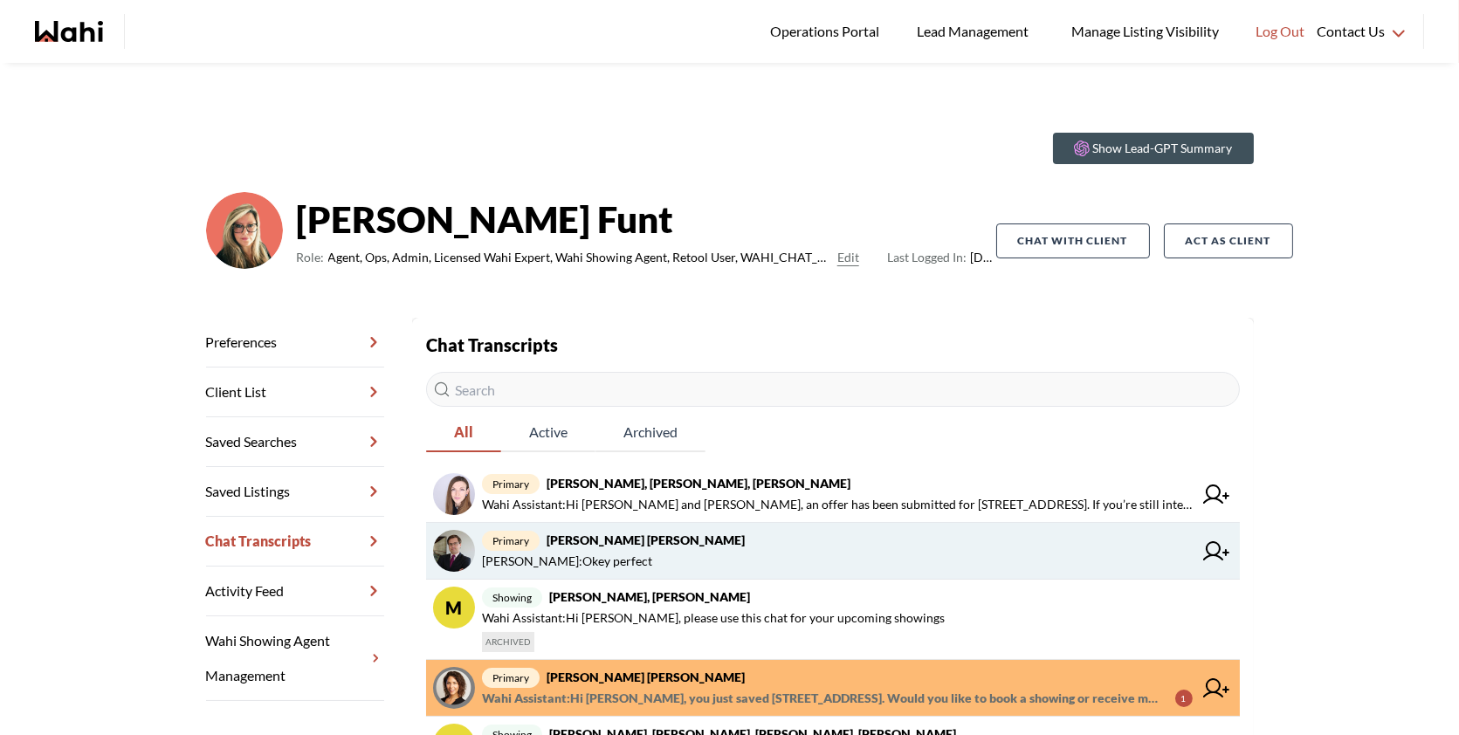
click at [652, 558] on span "Behnam Fazili : Okey perfect" at bounding box center [837, 561] width 711 height 21
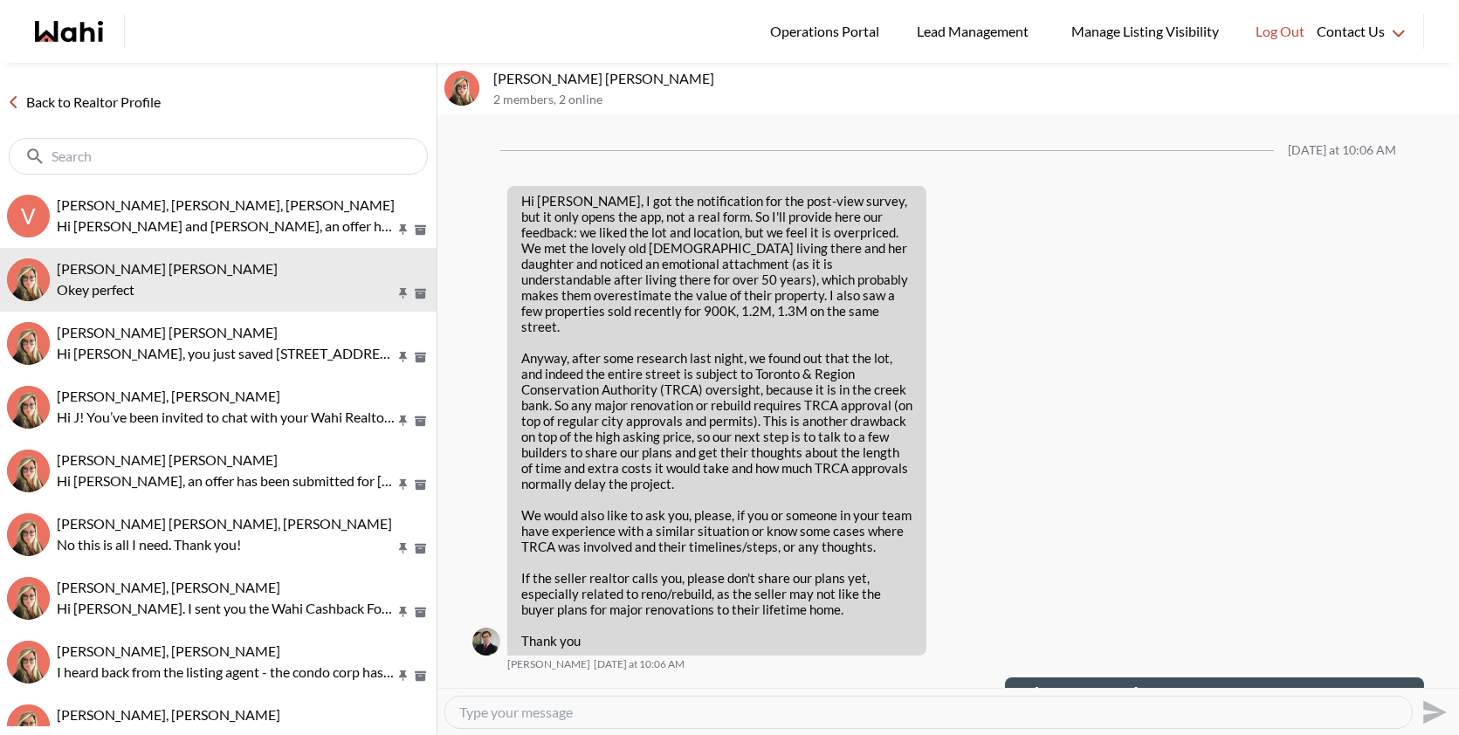
scroll to position [2351, 0]
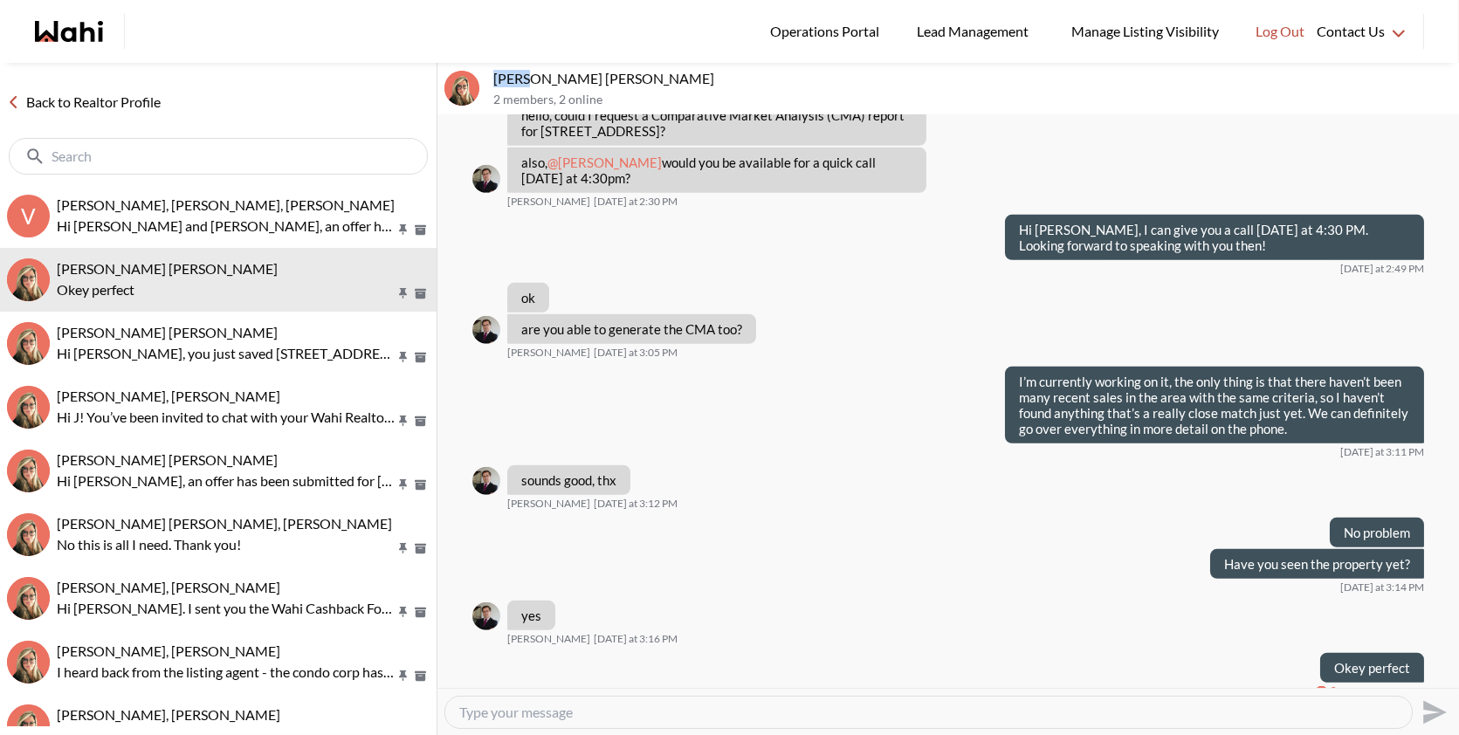
drag, startPoint x: 528, startPoint y: 75, endPoint x: 492, endPoint y: 72, distance: 36.8
click at [492, 72] on div "Arek Klauza, Barbara 2 members , 2 online" at bounding box center [949, 89] width 1022 height 52
drag, startPoint x: 567, startPoint y: 79, endPoint x: 486, endPoint y: 79, distance: 80.3
click at [486, 79] on div "Arek Klauza, Barbara 2 members , 2 online" at bounding box center [949, 89] width 1022 height 52
copy p "[PERSON_NAME]"
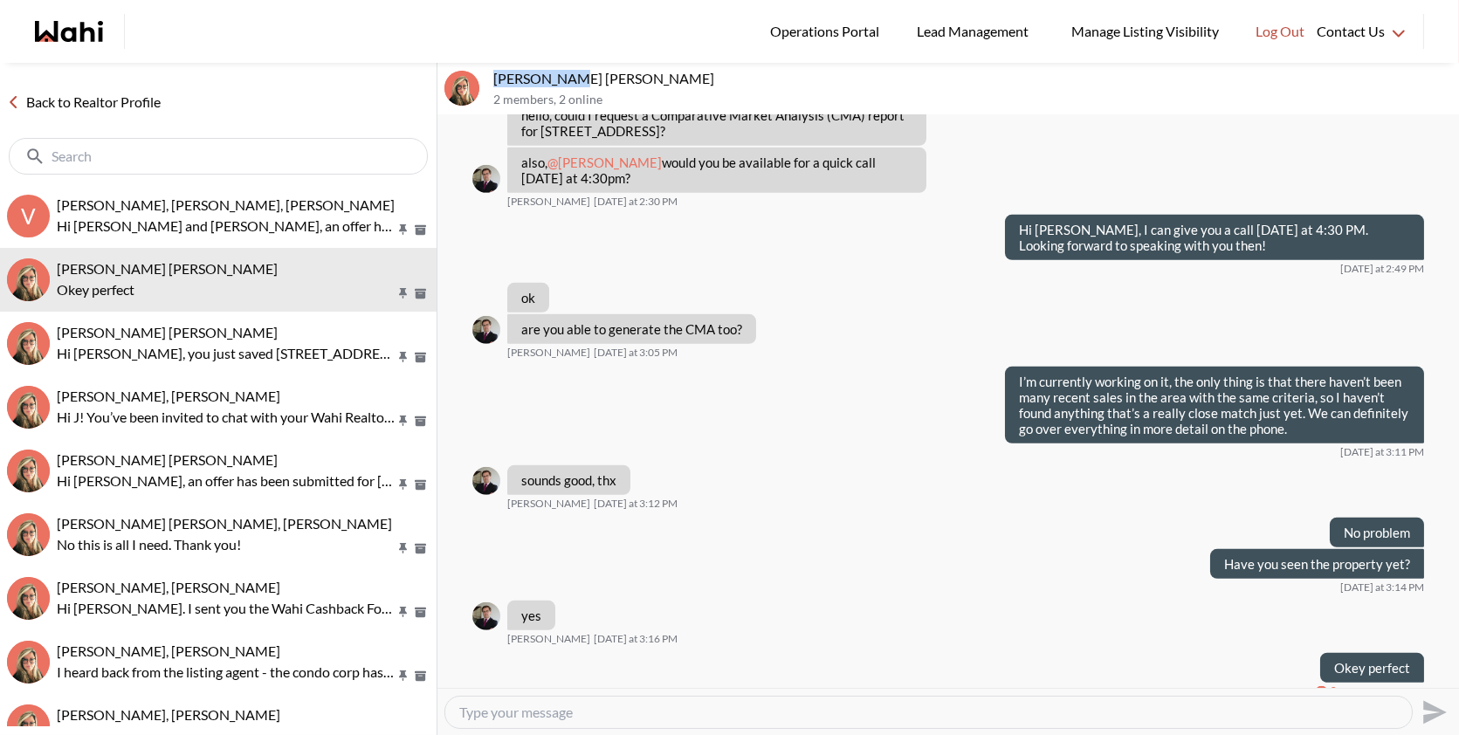
click at [527, 79] on p "Arek Klauza, Barbara" at bounding box center [972, 78] width 959 height 17
drag, startPoint x: 526, startPoint y: 79, endPoint x: 492, endPoint y: 79, distance: 34.1
click at [492, 79] on div "Arek Klauza, Barbara 2 members , 2 online" at bounding box center [949, 89] width 1022 height 52
copy p "Arek"
drag, startPoint x: 570, startPoint y: 76, endPoint x: 485, endPoint y: 74, distance: 85.6
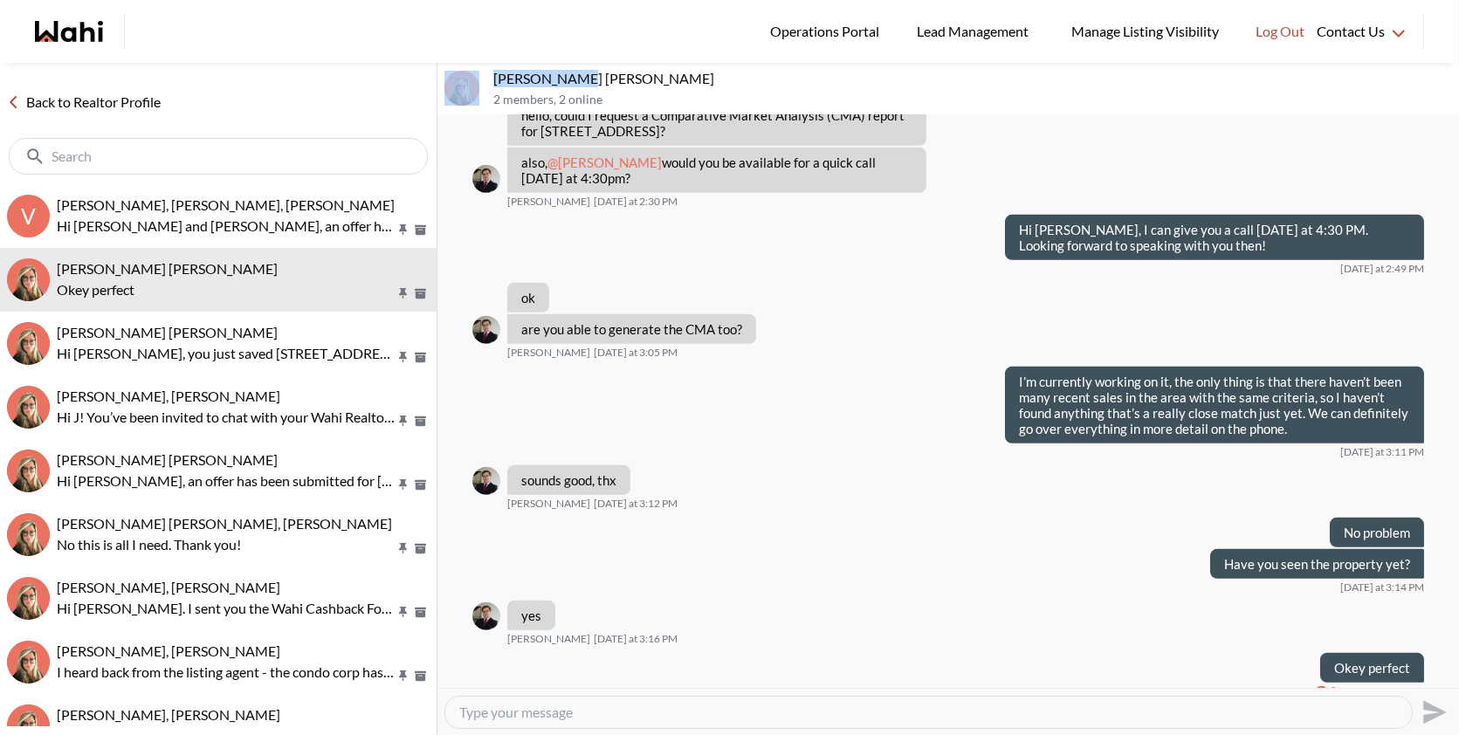
click at [485, 74] on div "Arek Klauza, Barbara 2 members , 2 online" at bounding box center [949, 89] width 1022 height 52
copy div "Arek Klauza,"
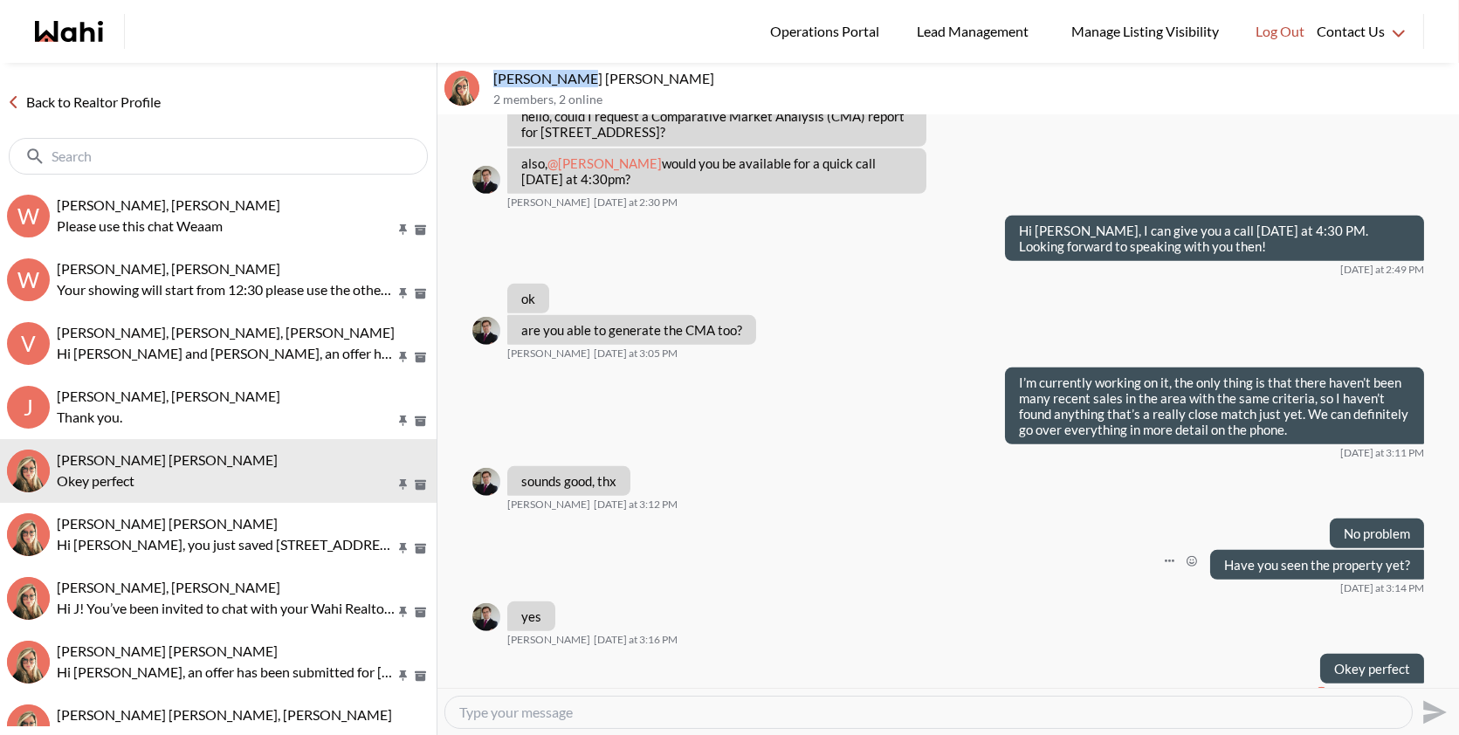
scroll to position [2351, 0]
click at [603, 720] on textarea "Type your message" at bounding box center [928, 712] width 939 height 17
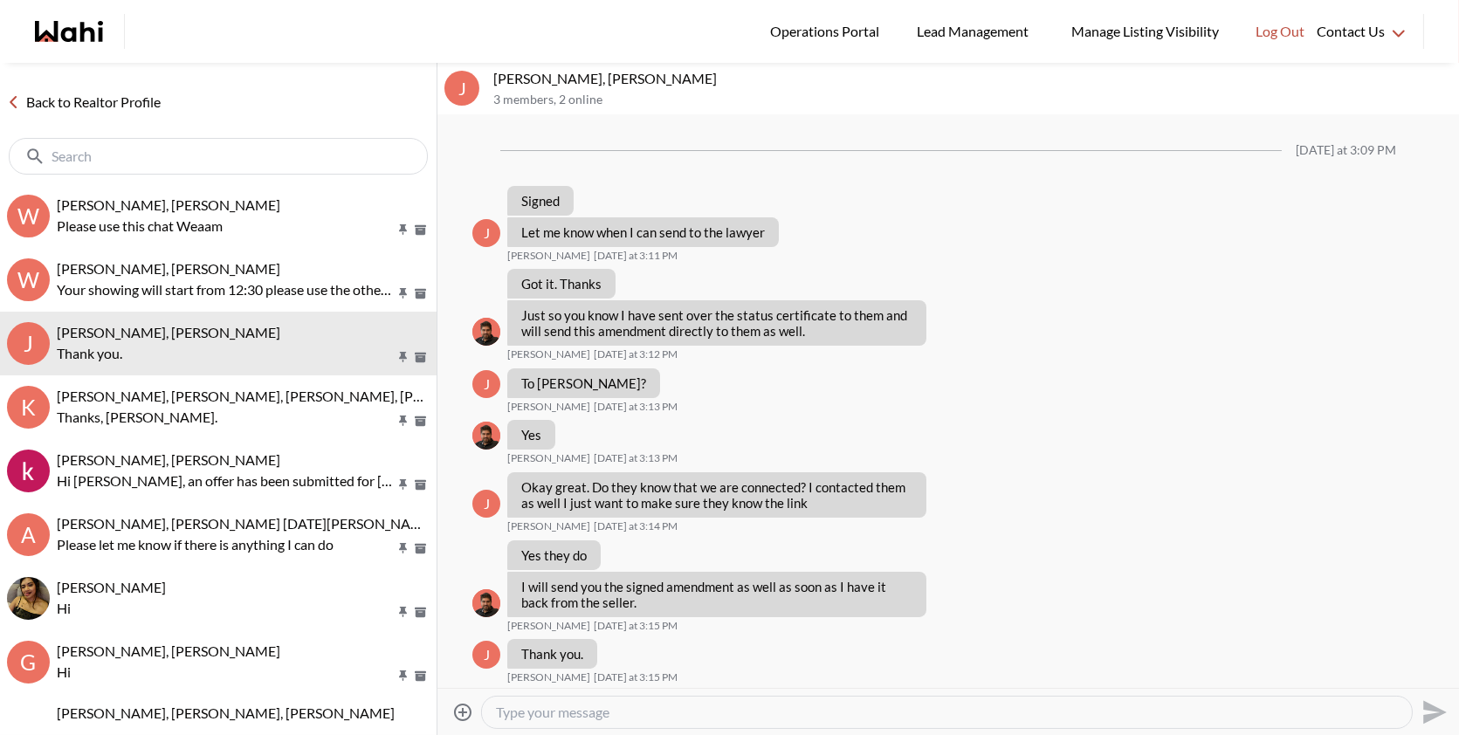
scroll to position [1556, 0]
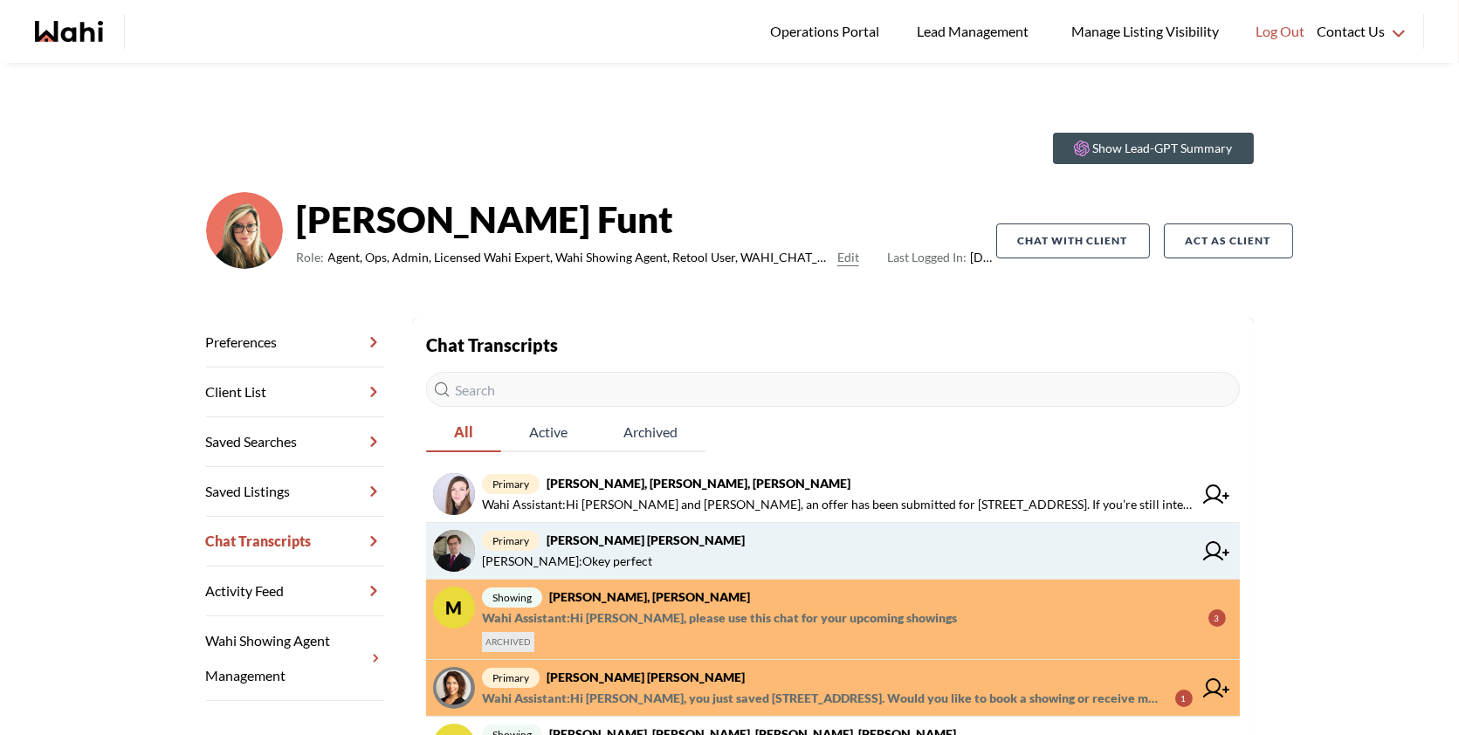
click at [645, 555] on span "Behnam Fazili : Okey perfect" at bounding box center [837, 561] width 711 height 21
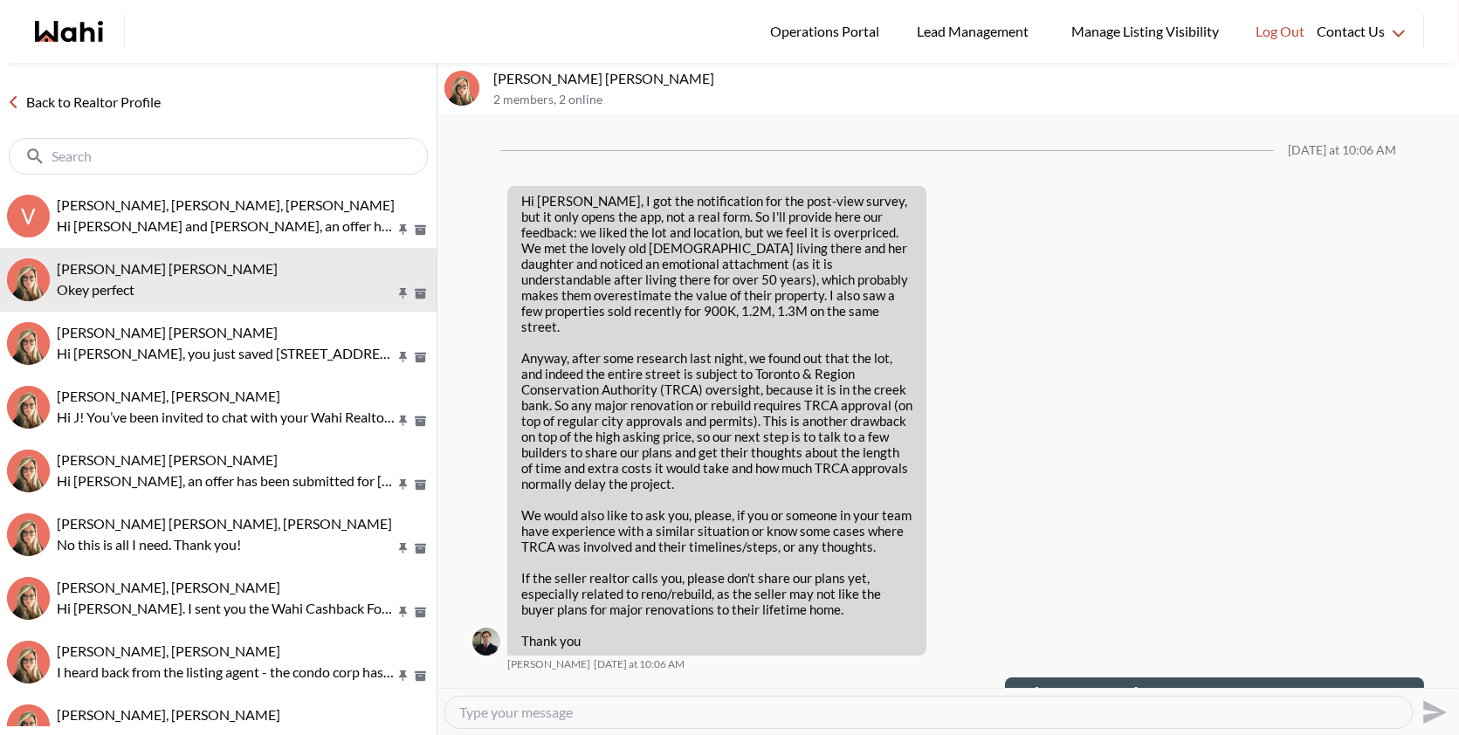
scroll to position [2351, 0]
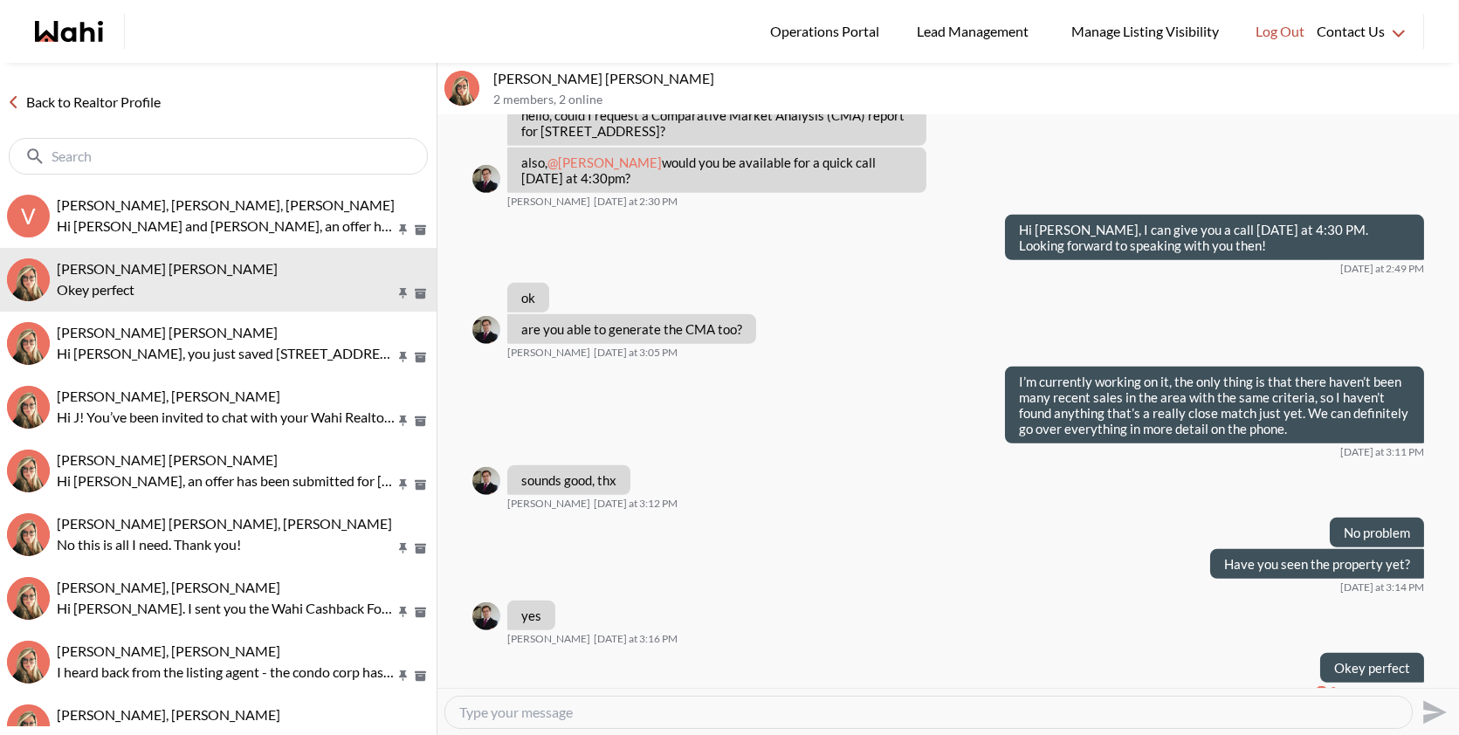
click at [567, 718] on textarea "Type your message" at bounding box center [928, 712] width 939 height 17
paste textarea "Hi Arek, I sent the land registry over to you — just a heads up, there’s no sur…"
click at [734, 712] on textarea "Hi Arek, I sent the land registry over to you — just a heads up, there’s no sur…" at bounding box center [928, 712] width 939 height 17
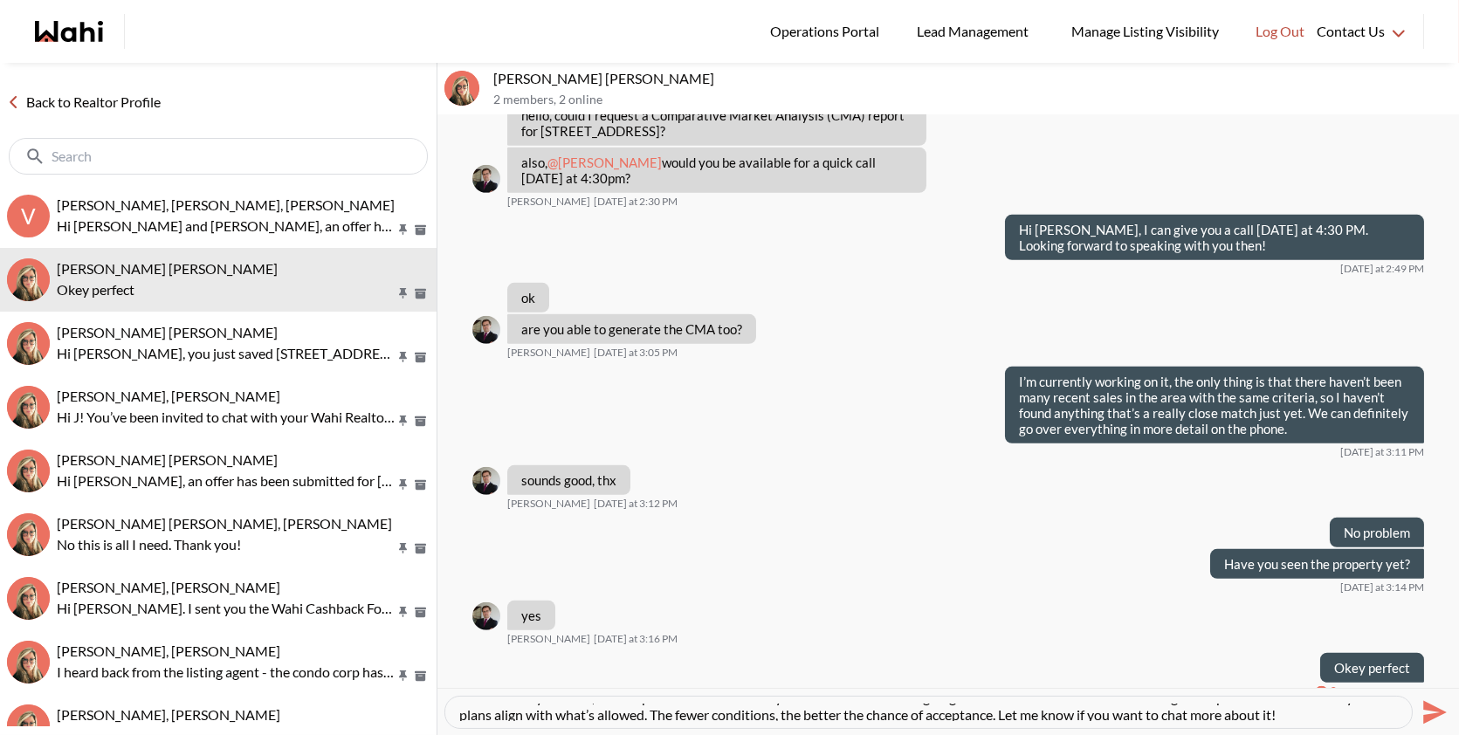
scroll to position [35, 0]
click at [1257, 714] on textarea "Hi [PERSON_NAME], I sent the land registry over to you, just a heads up, there’…" at bounding box center [928, 712] width 939 height 17
type textarea "Hi [PERSON_NAME], I sent the land registry over to you, just a heads up, there’…"
click at [1437, 711] on icon "Send" at bounding box center [1436, 712] width 24 height 24
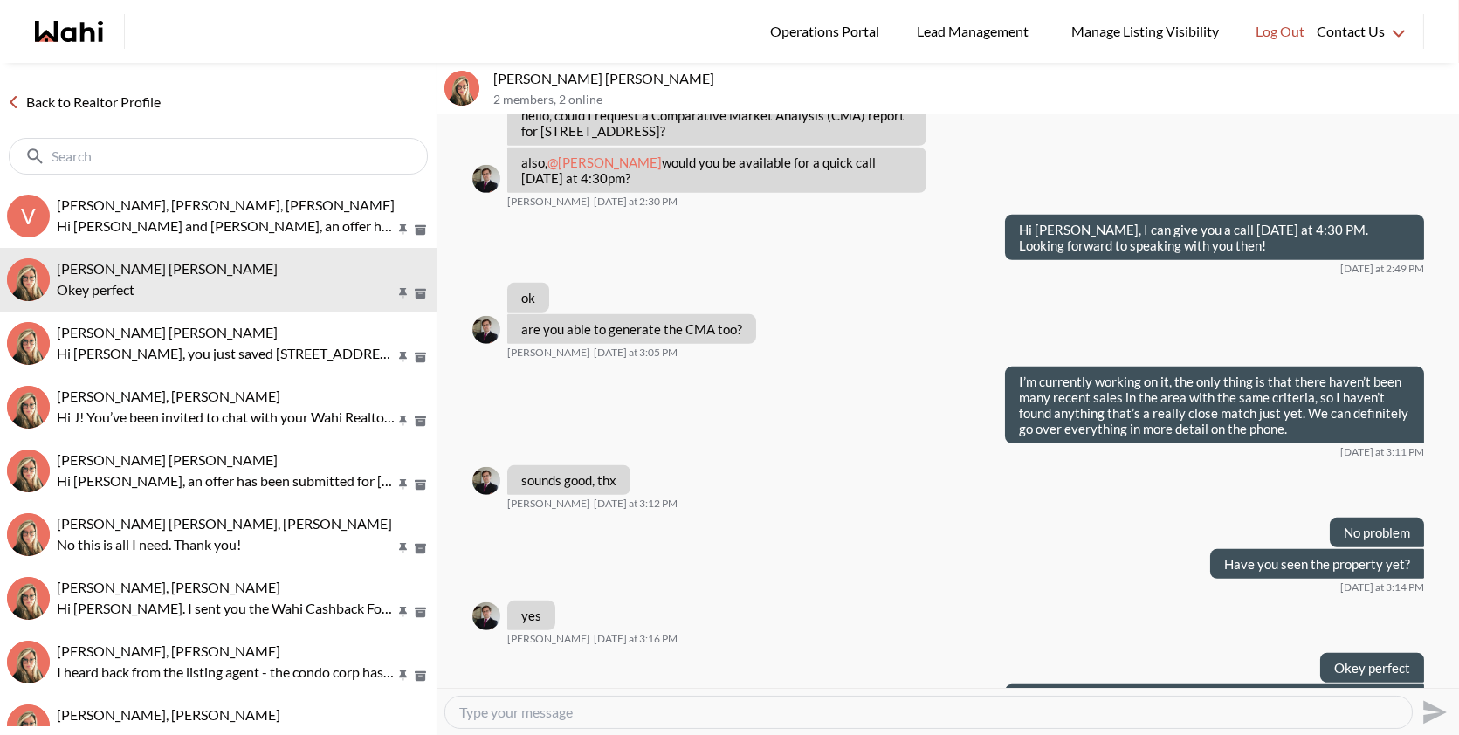
scroll to position [2476, 0]
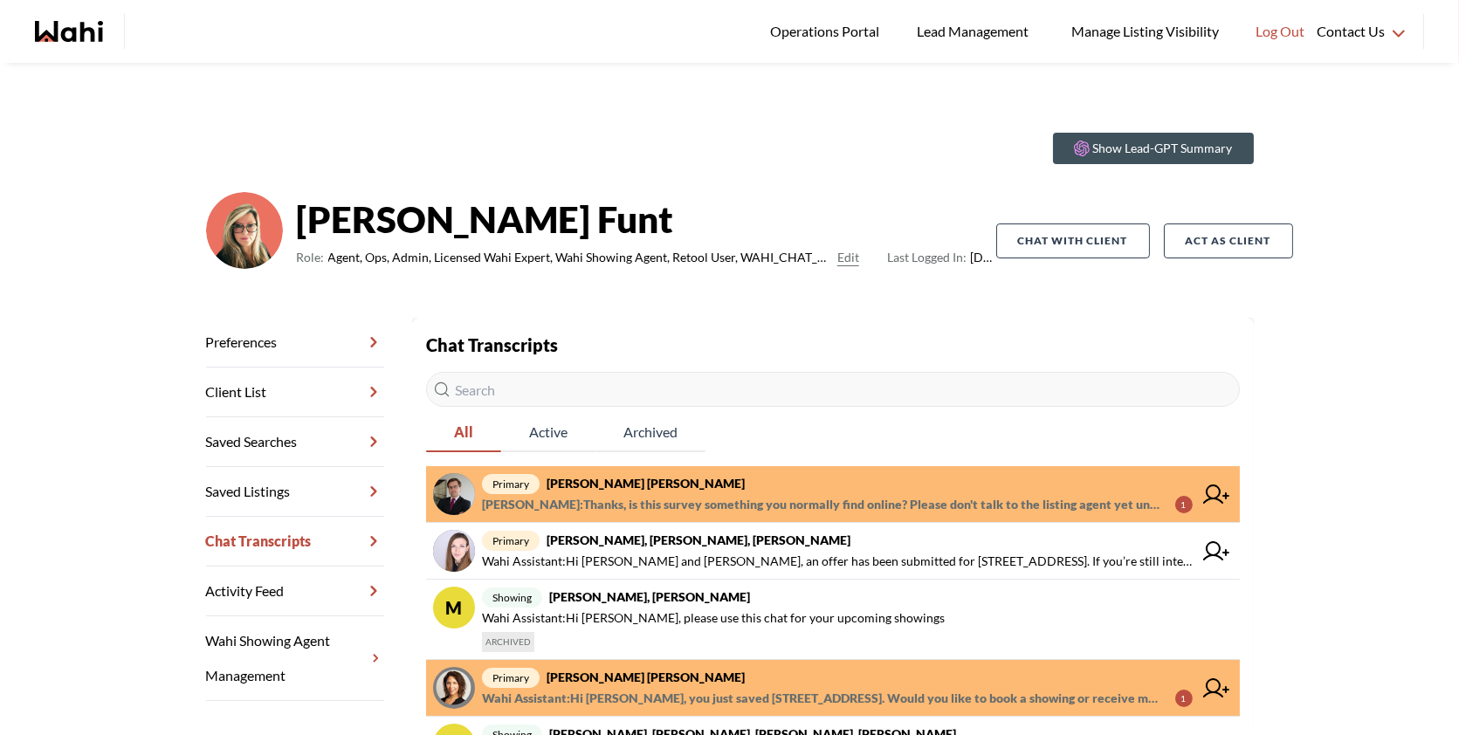
click at [838, 490] on span "primary [PERSON_NAME] [PERSON_NAME]" at bounding box center [837, 483] width 711 height 21
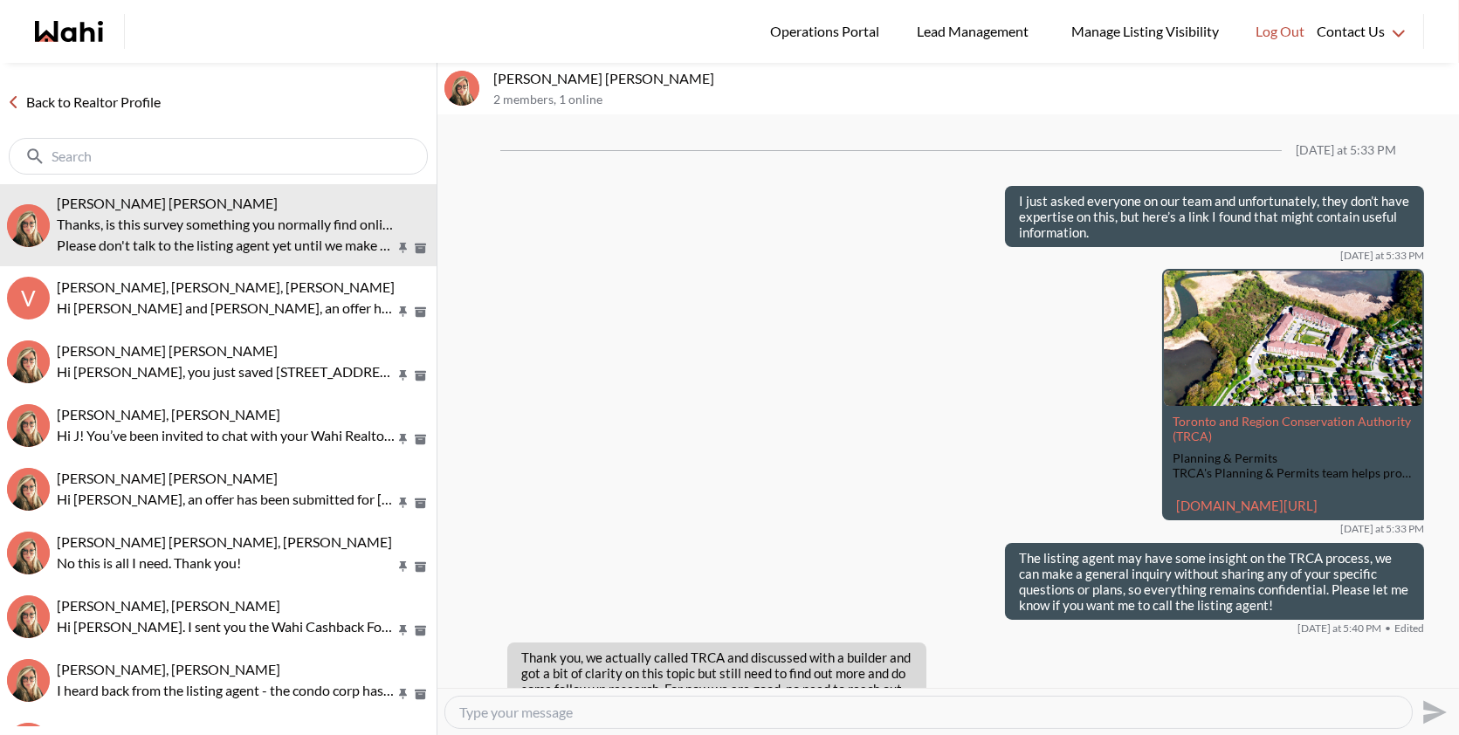
scroll to position [1922, 0]
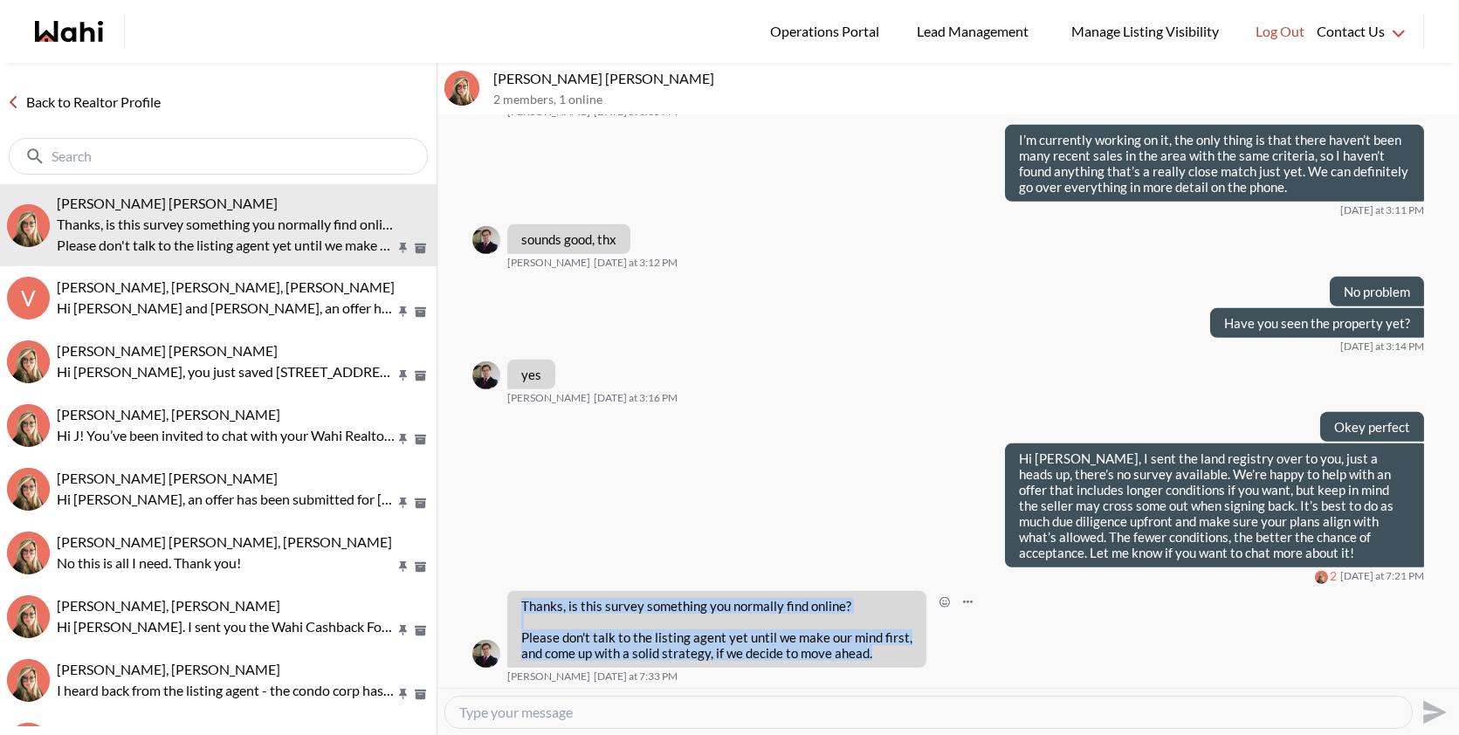
drag, startPoint x: 880, startPoint y: 652, endPoint x: 519, endPoint y: 600, distance: 365.3
click at [519, 600] on div "Thanks, is this survey something you normally find online? Please don't talk to…" at bounding box center [716, 629] width 419 height 77
copy div "Thanks, is this survey something you normally find online? Please don't talk to…"
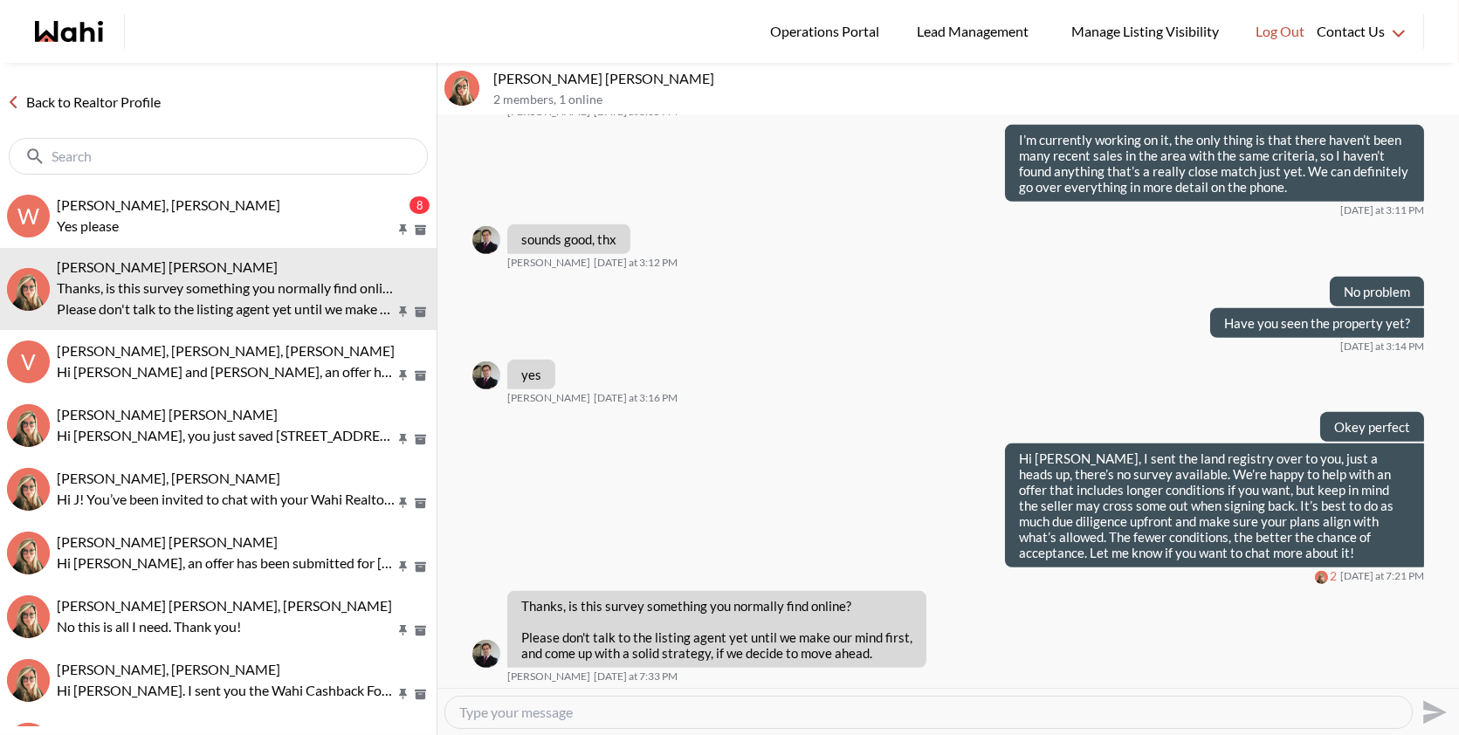
click at [551, 699] on div at bounding box center [928, 712] width 967 height 31
click at [523, 707] on textarea "Type your message" at bounding box center [928, 712] width 939 height 17
paste textarea "Sounds great! Absolutely, just let us know how you’d like to proceed, and we’ll…"
type textarea "Sounds great! Absolutely, just let us know how you’d like to proceed, and we’ll…"
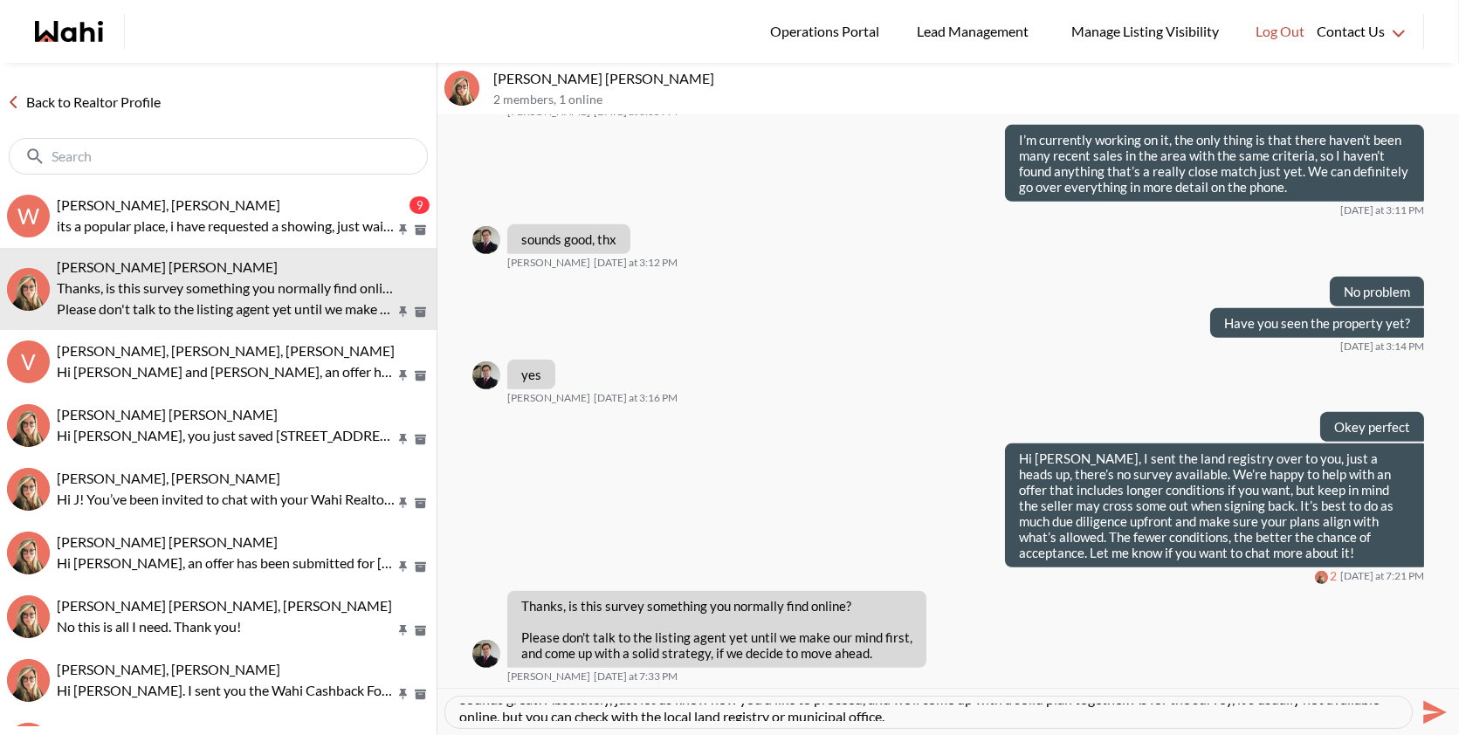
scroll to position [17, 0]
click at [1431, 709] on icon "Send" at bounding box center [1436, 712] width 24 height 24
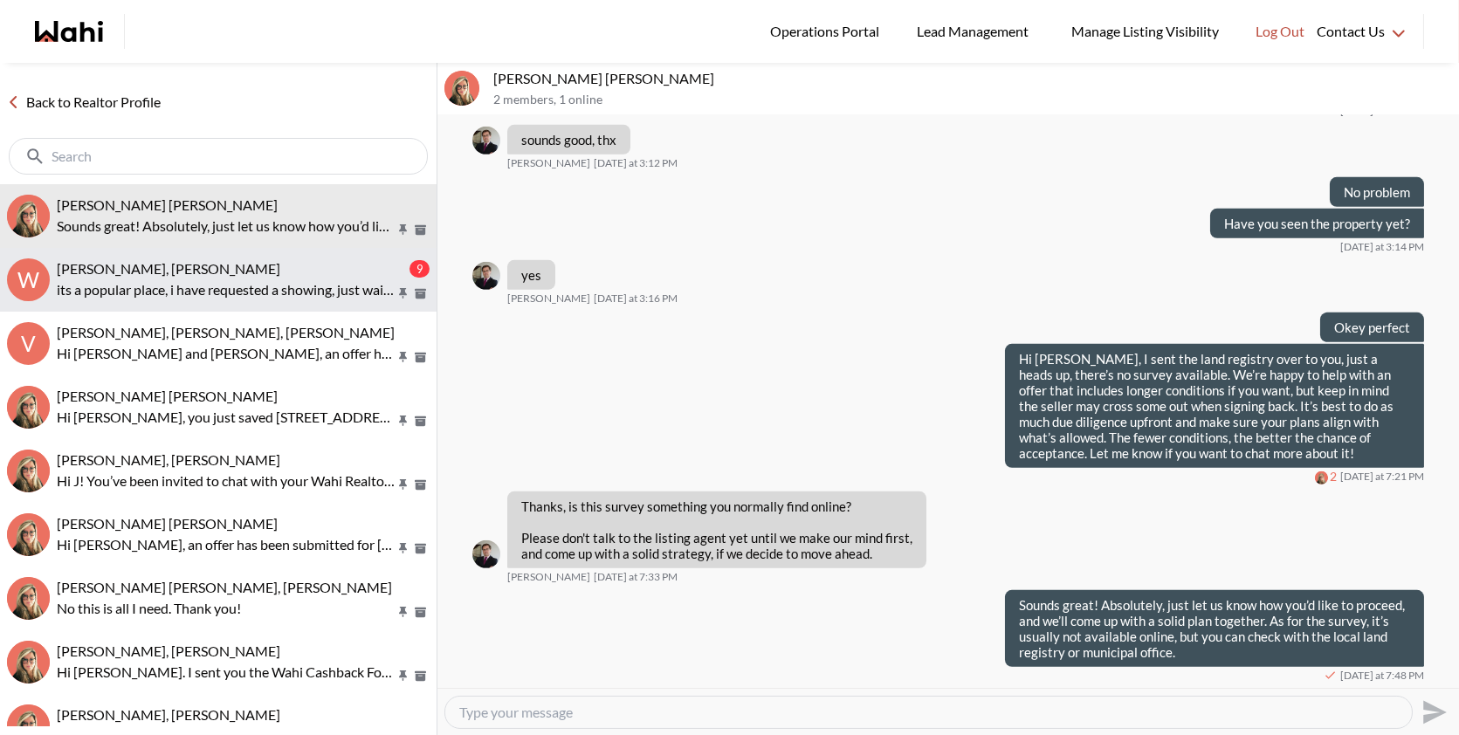
click at [213, 289] on p "its a popular place, i have requested a showing, just waiting for it to be conf…" at bounding box center [226, 289] width 338 height 21
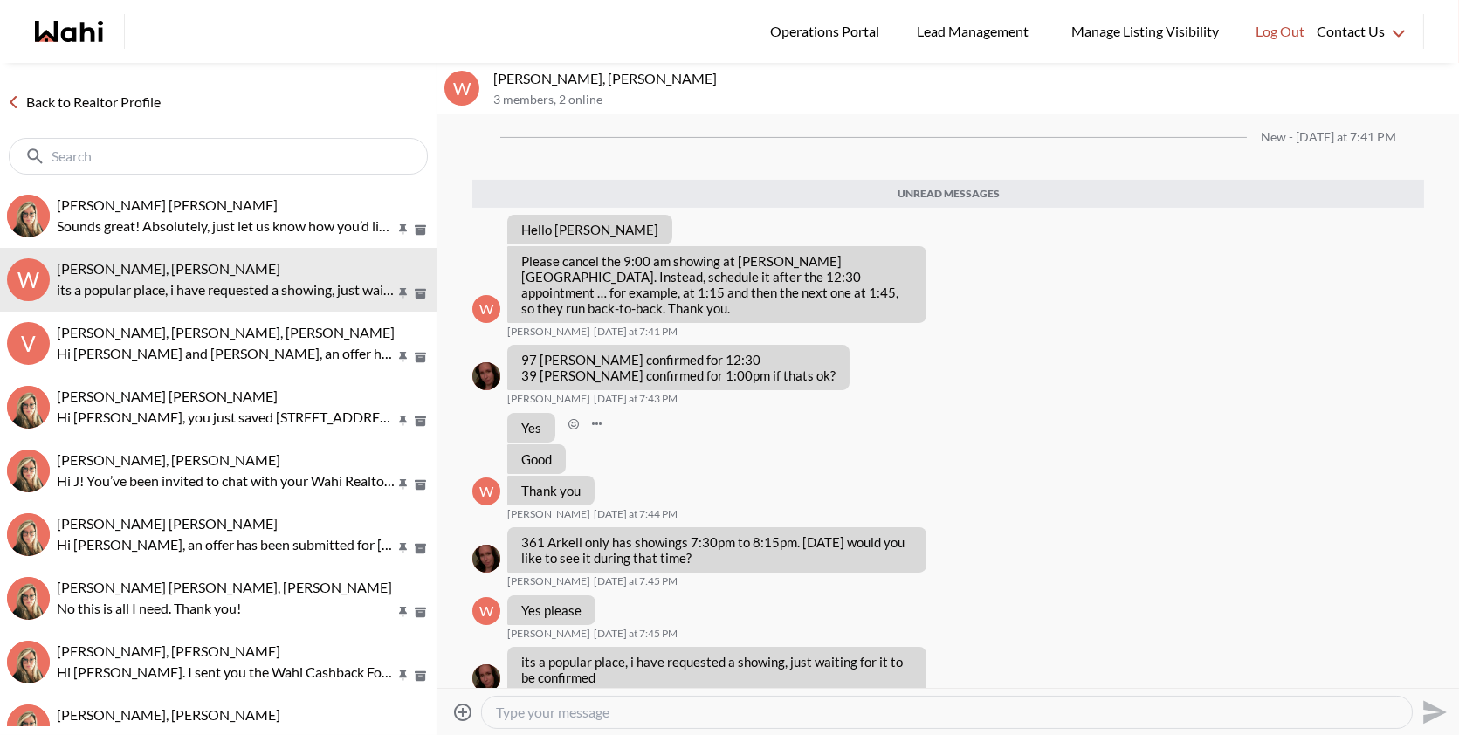
scroll to position [888, 0]
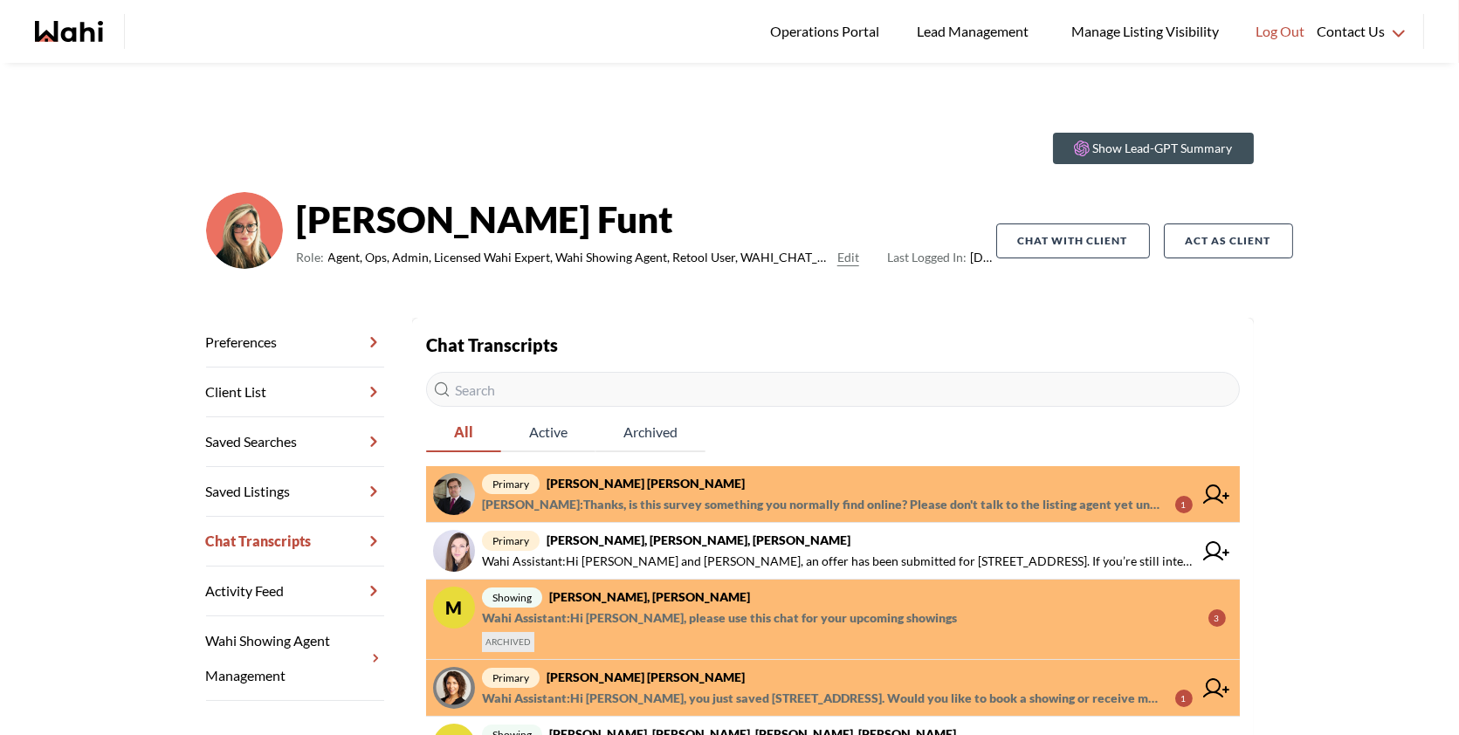
click at [785, 486] on span "primary [PERSON_NAME] [PERSON_NAME]" at bounding box center [837, 483] width 711 height 21
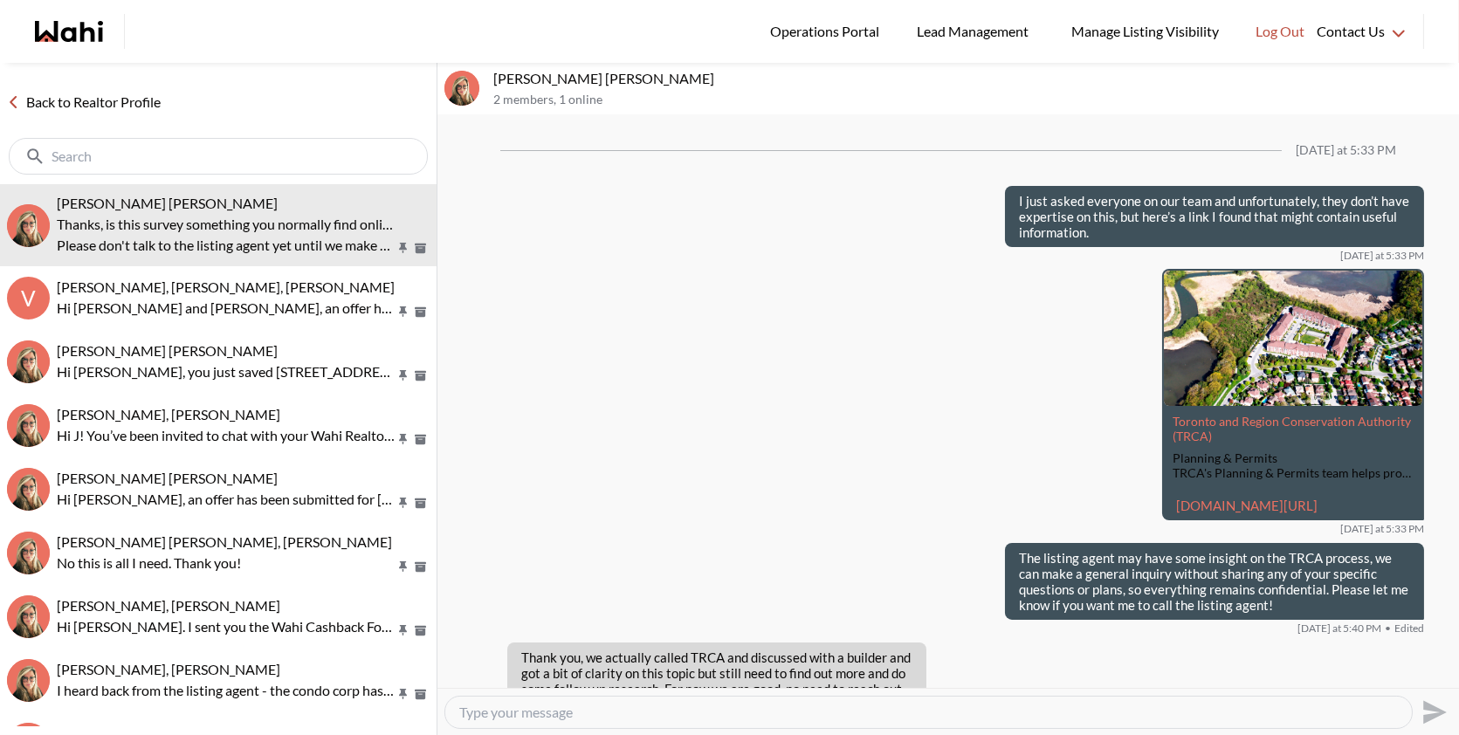
scroll to position [1922, 0]
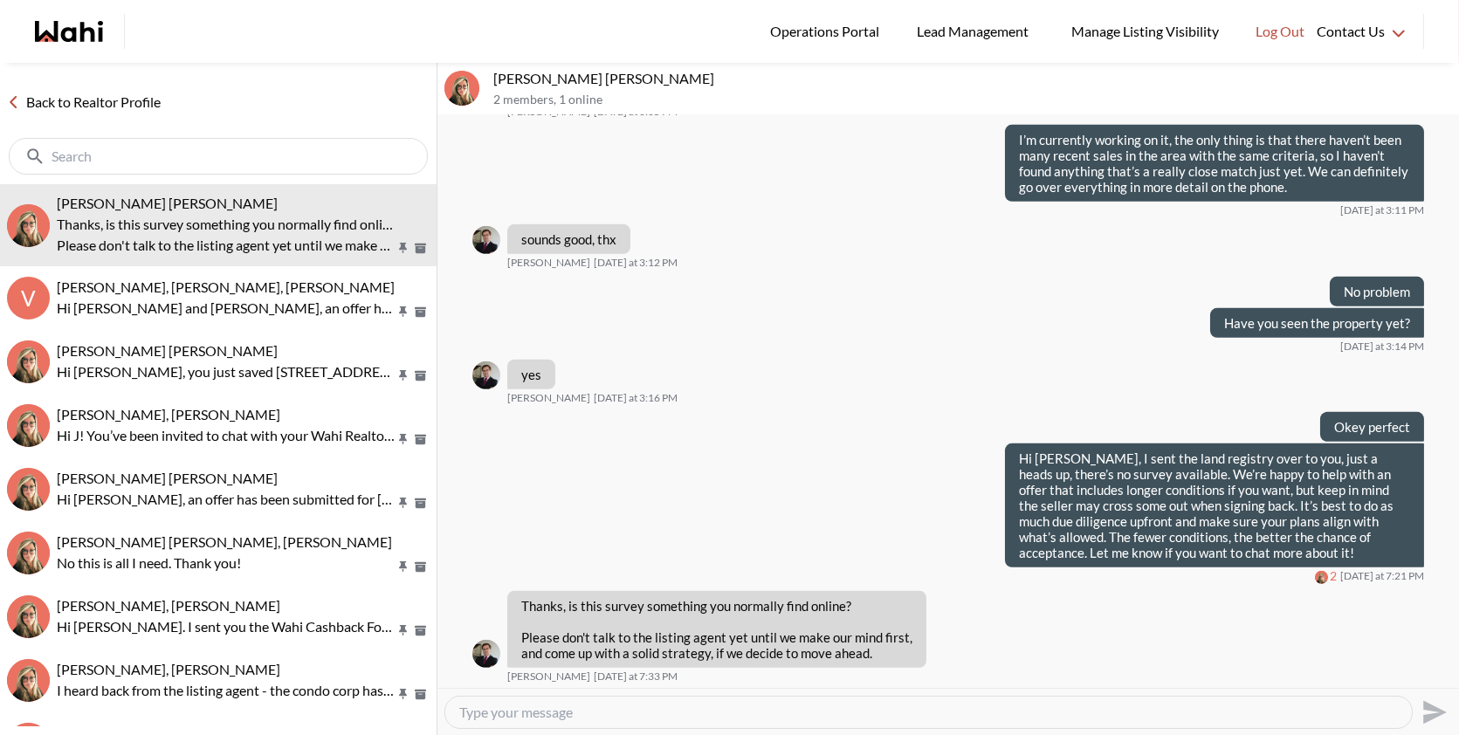
click at [593, 711] on textarea "Type your message" at bounding box center [928, 712] width 939 height 17
paste textarea "Sounds great, just let me know when you’re ready and we can come up with a soli…"
type textarea "Sounds great, just let me know when you’re ready and we can come up with a soli…"
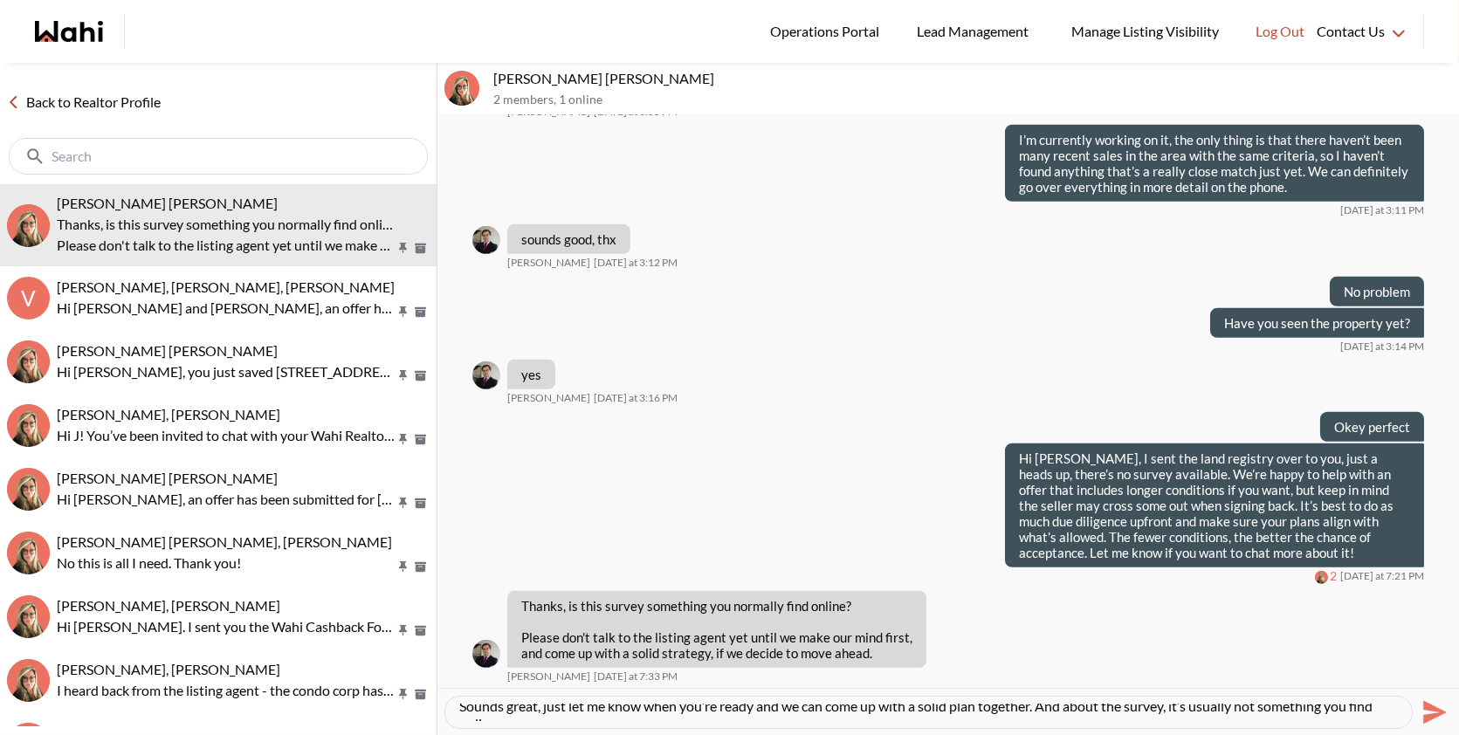
scroll to position [17, 0]
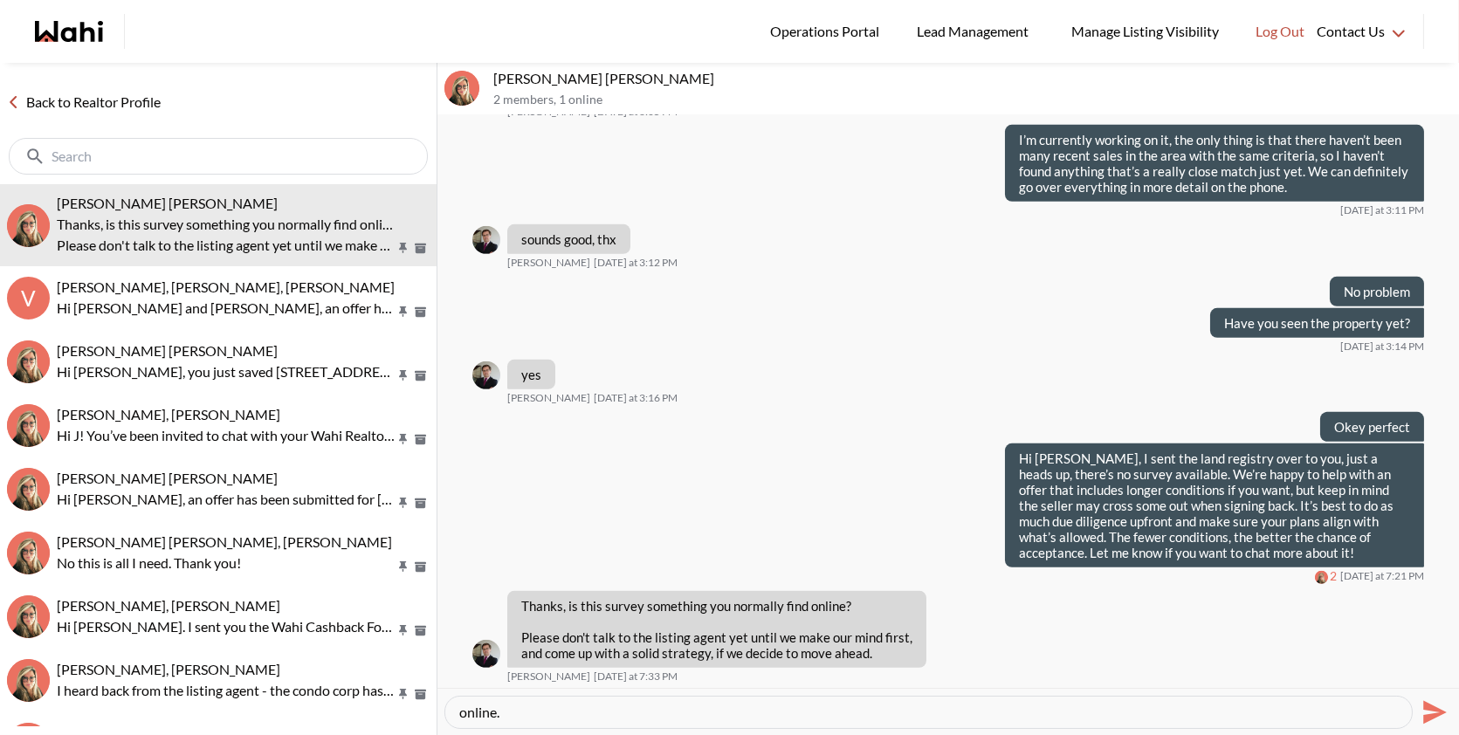
click at [521, 711] on textarea "Sounds great, just let me know when you’re ready and we can come up with a soli…" at bounding box center [928, 712] width 939 height 17
drag, startPoint x: 521, startPoint y: 711, endPoint x: 461, endPoint y: 700, distance: 61.2
click at [461, 701] on div "Sounds great, just let me know when you’re ready and we can come up with a soli…" at bounding box center [928, 712] width 967 height 31
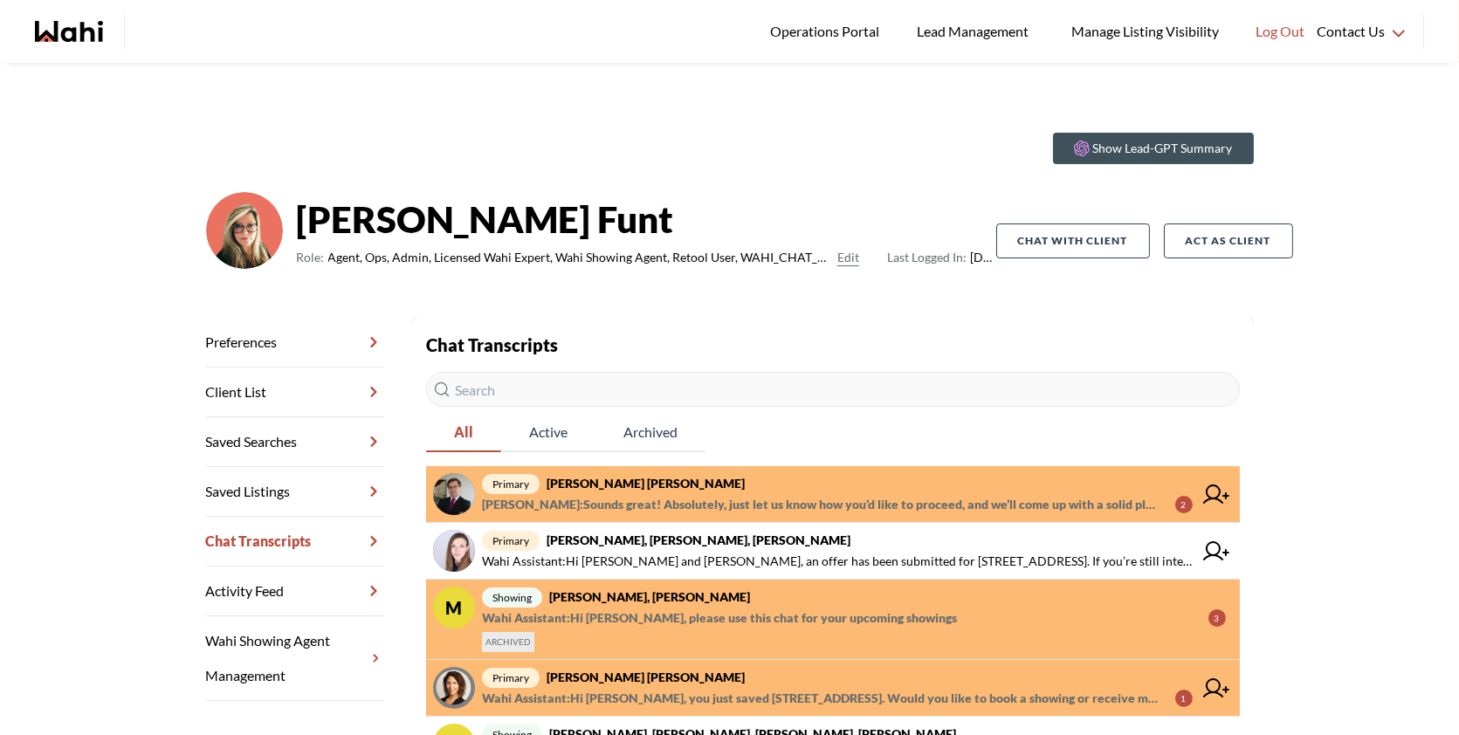
click at [714, 489] on span "primary Arek Klauza, Barbara" at bounding box center [837, 483] width 711 height 21
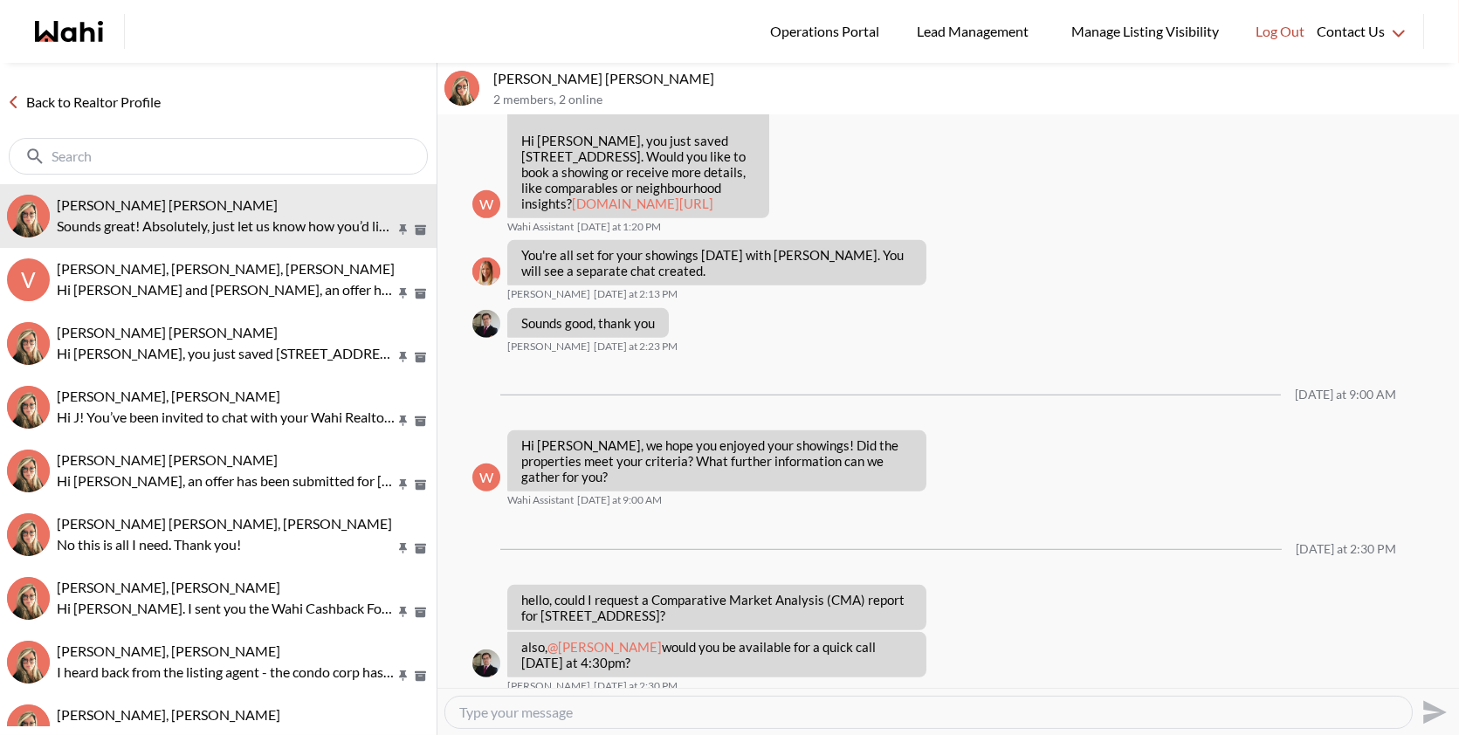
scroll to position [2295, 0]
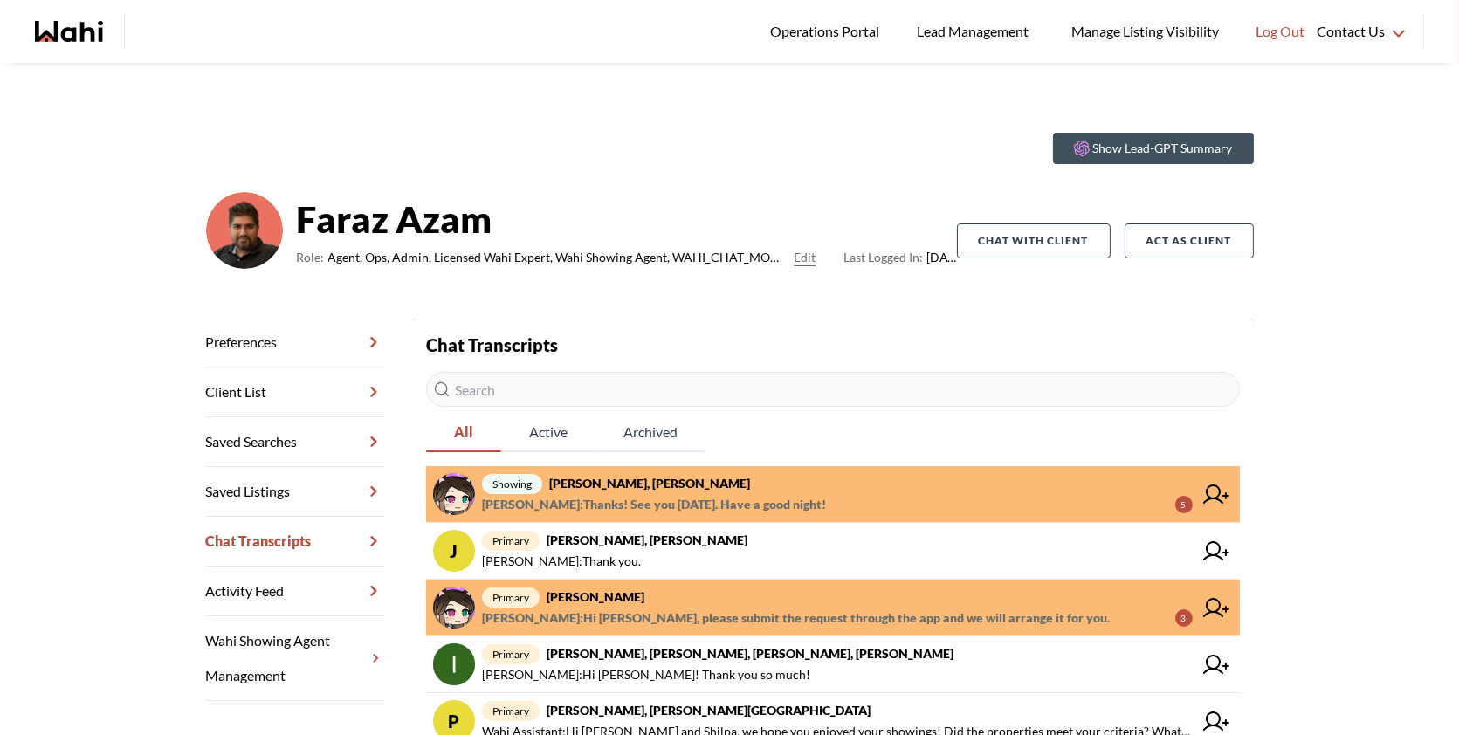
click at [870, 514] on span "[PERSON_NAME] : Thanks! See you [DATE]. Have a good night! 5" at bounding box center [837, 504] width 711 height 21
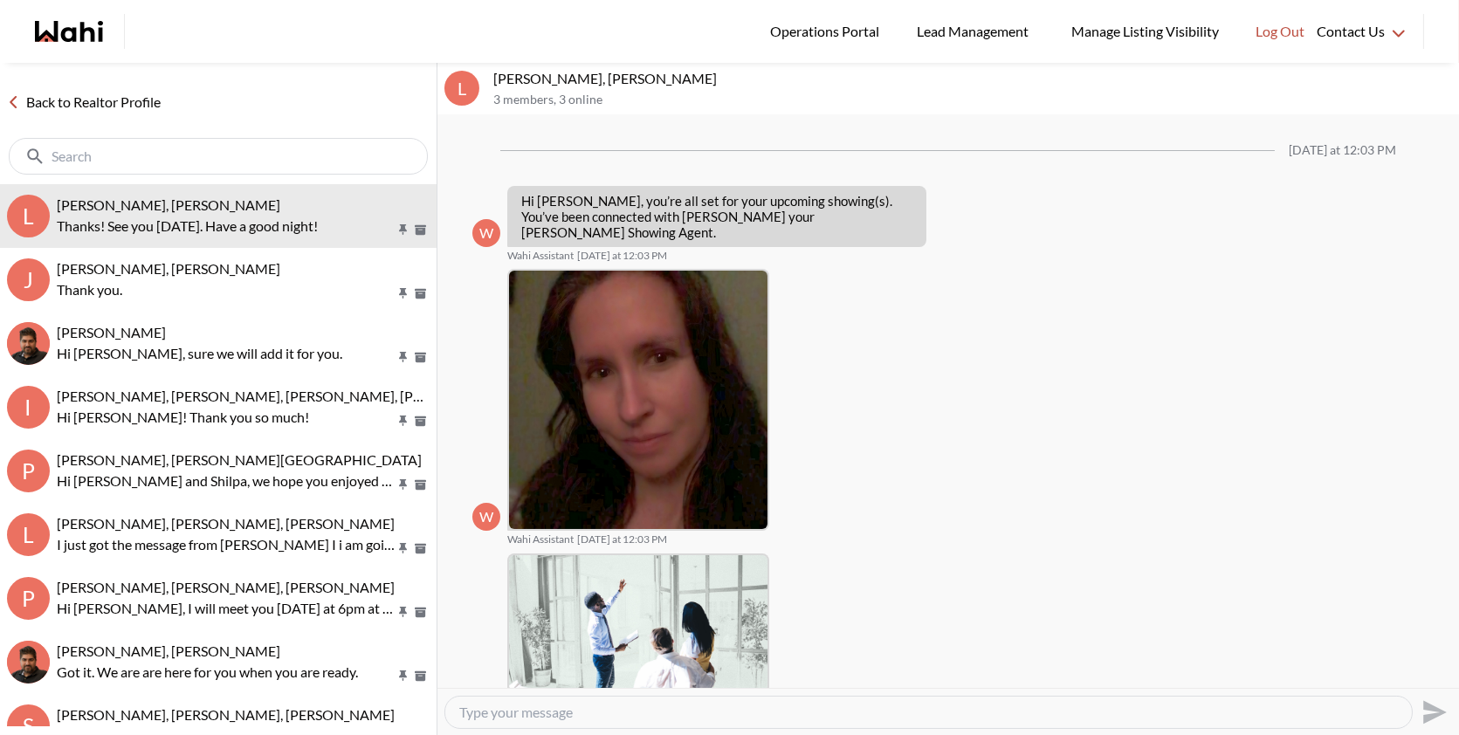
scroll to position [504, 0]
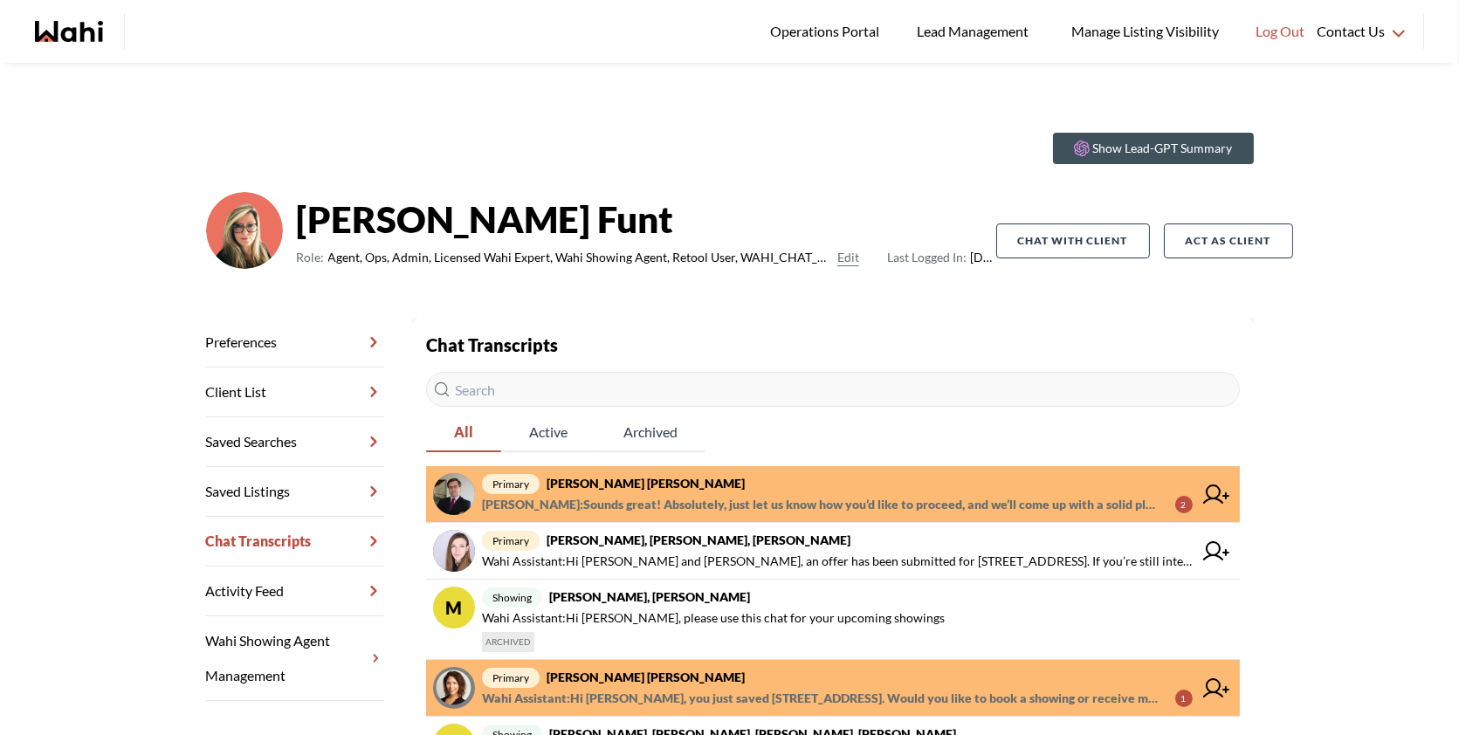
click at [679, 494] on span "Behnam Fazili : Sounds great! Absolutely, just let us know how you’d like to pr…" at bounding box center [821, 504] width 679 height 21
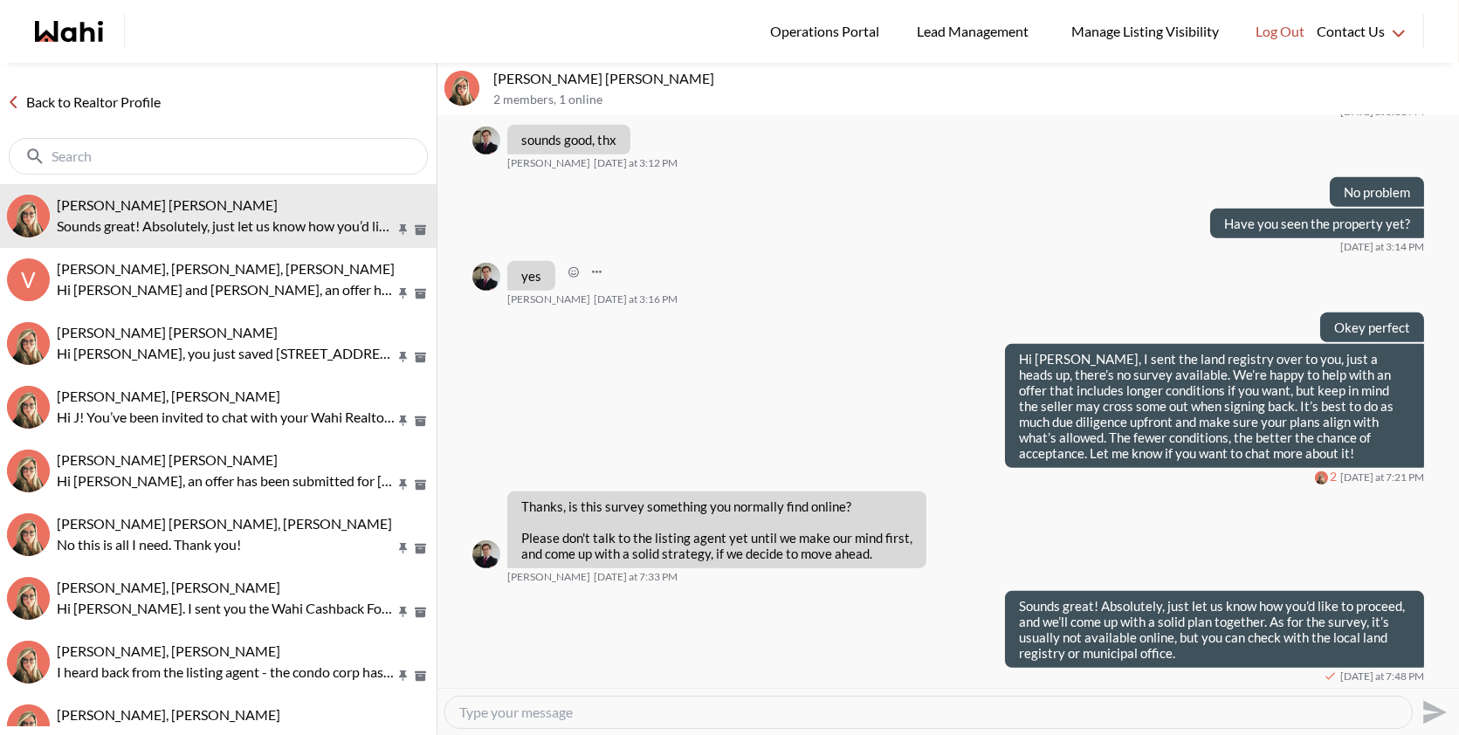
scroll to position [1937, 0]
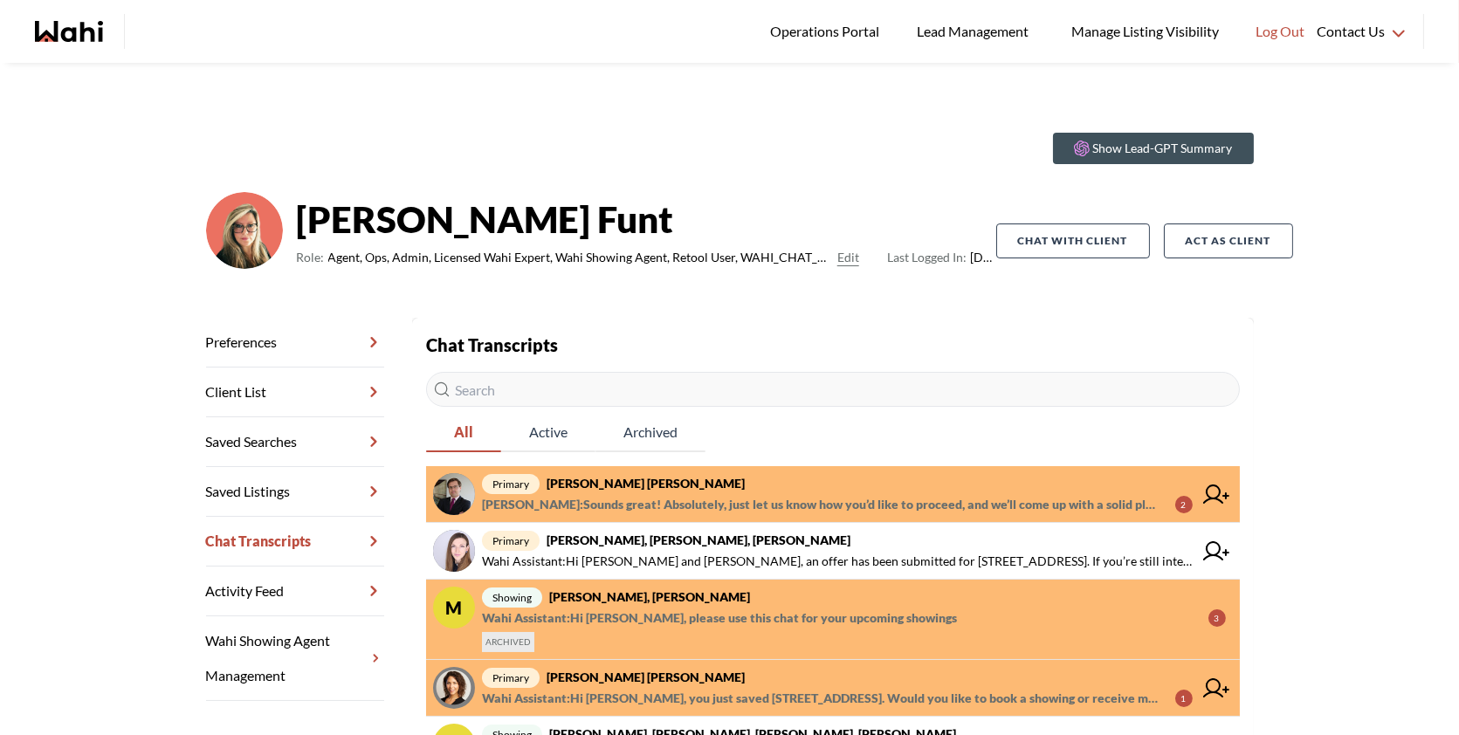
click at [874, 501] on span "Behnam Fazili : Sounds great! Absolutely, just let us know how you’d like to pr…" at bounding box center [821, 504] width 679 height 21
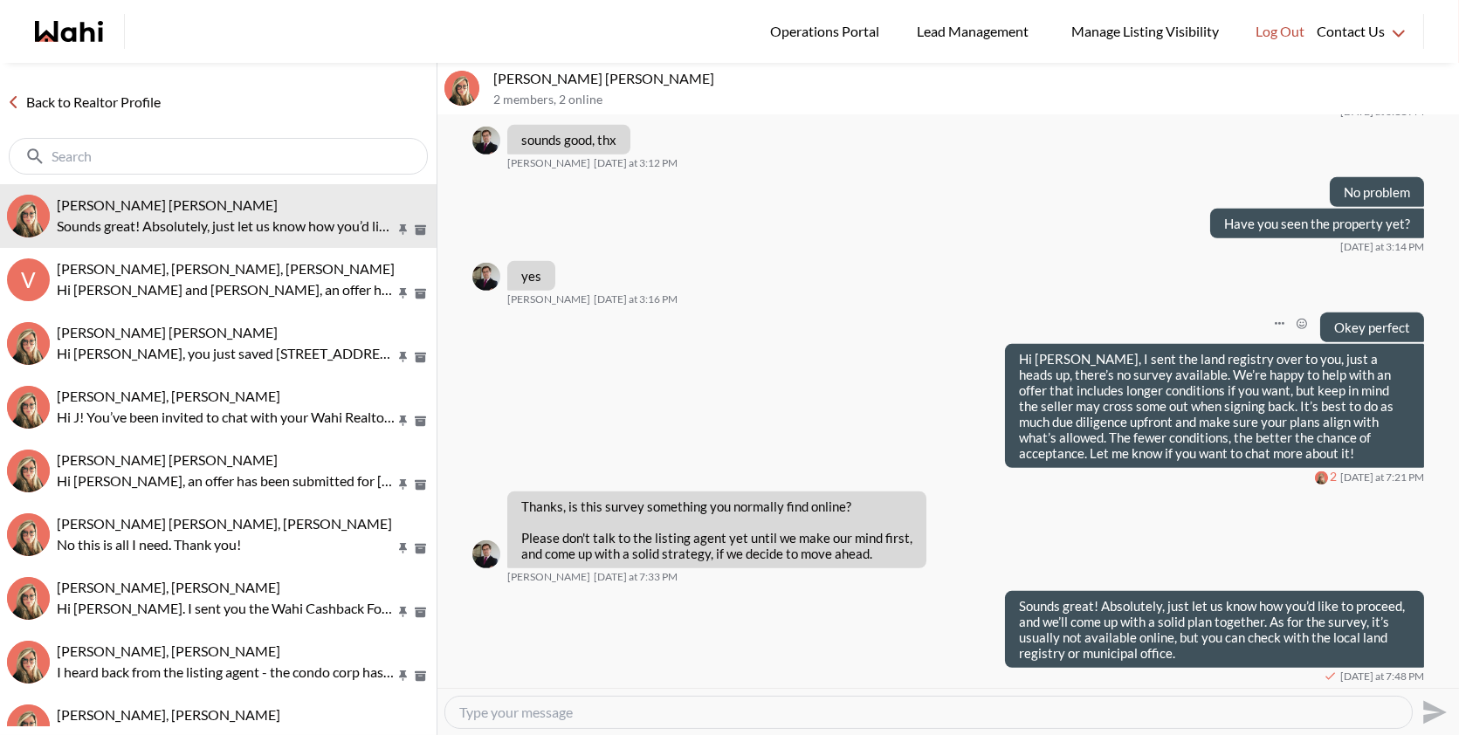
scroll to position [1937, 0]
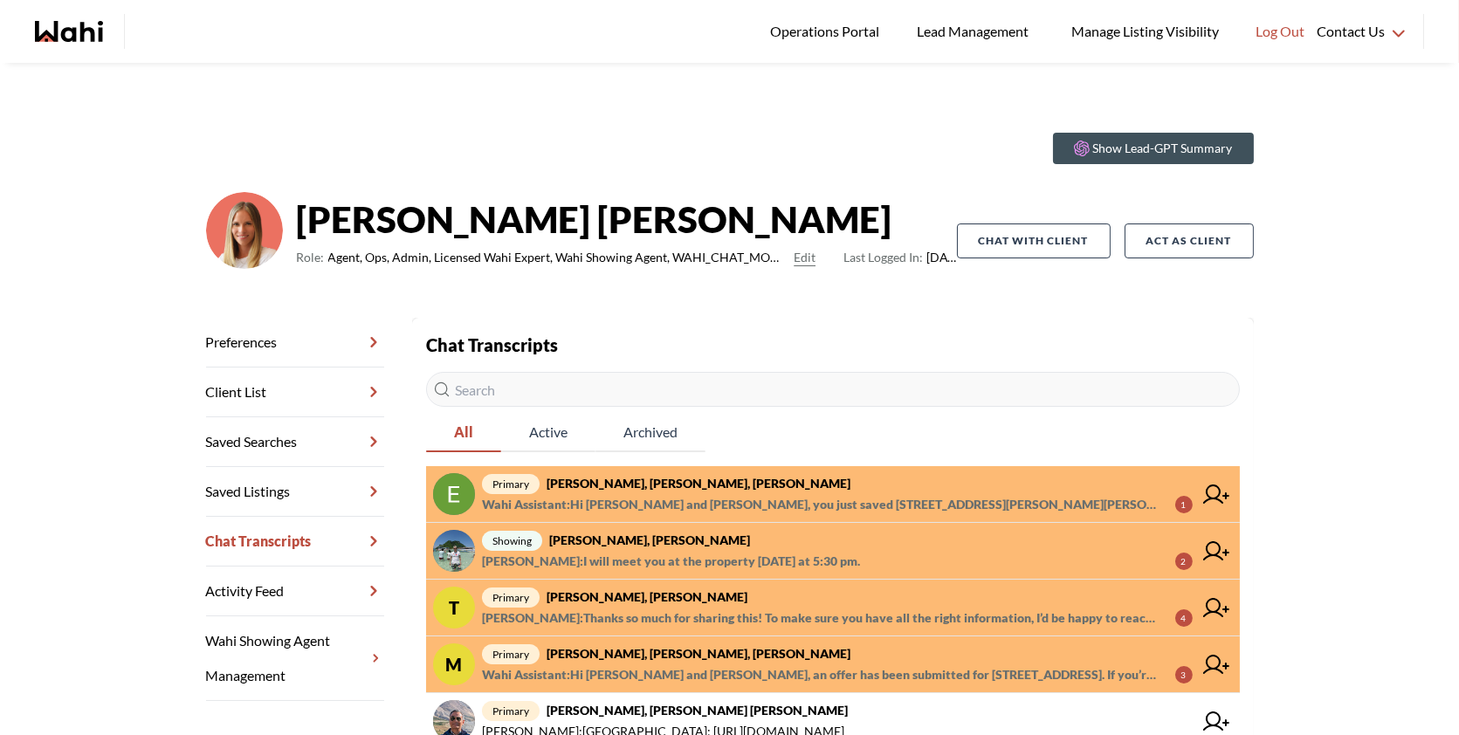
click at [817, 491] on span "primary Erik Odegaard, Margarita Haimov, Michelle" at bounding box center [837, 483] width 711 height 21
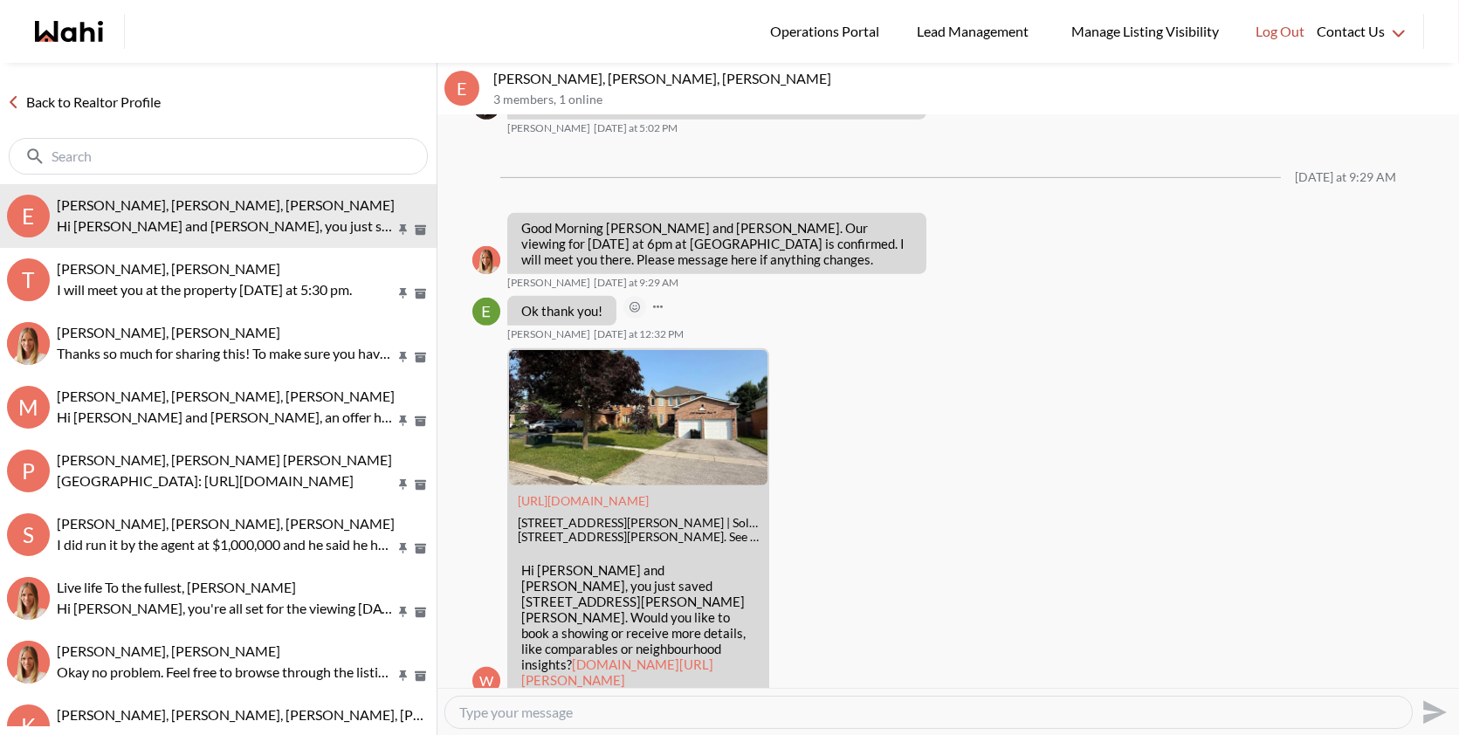
scroll to position [1757, 0]
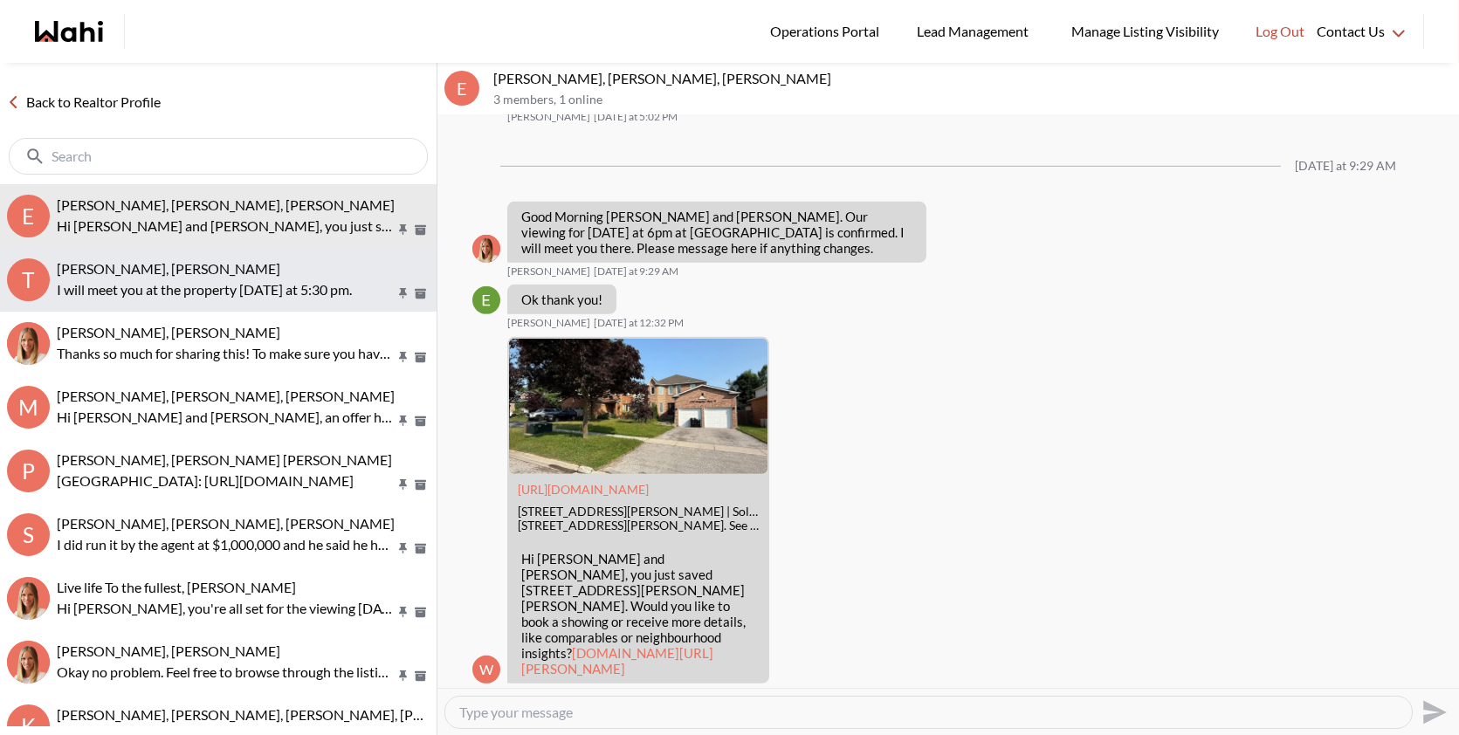
click at [261, 251] on button "T Thongsay Phoomavong, Rohit, Michelle I will meet you at the property tomorrow…" at bounding box center [218, 280] width 437 height 64
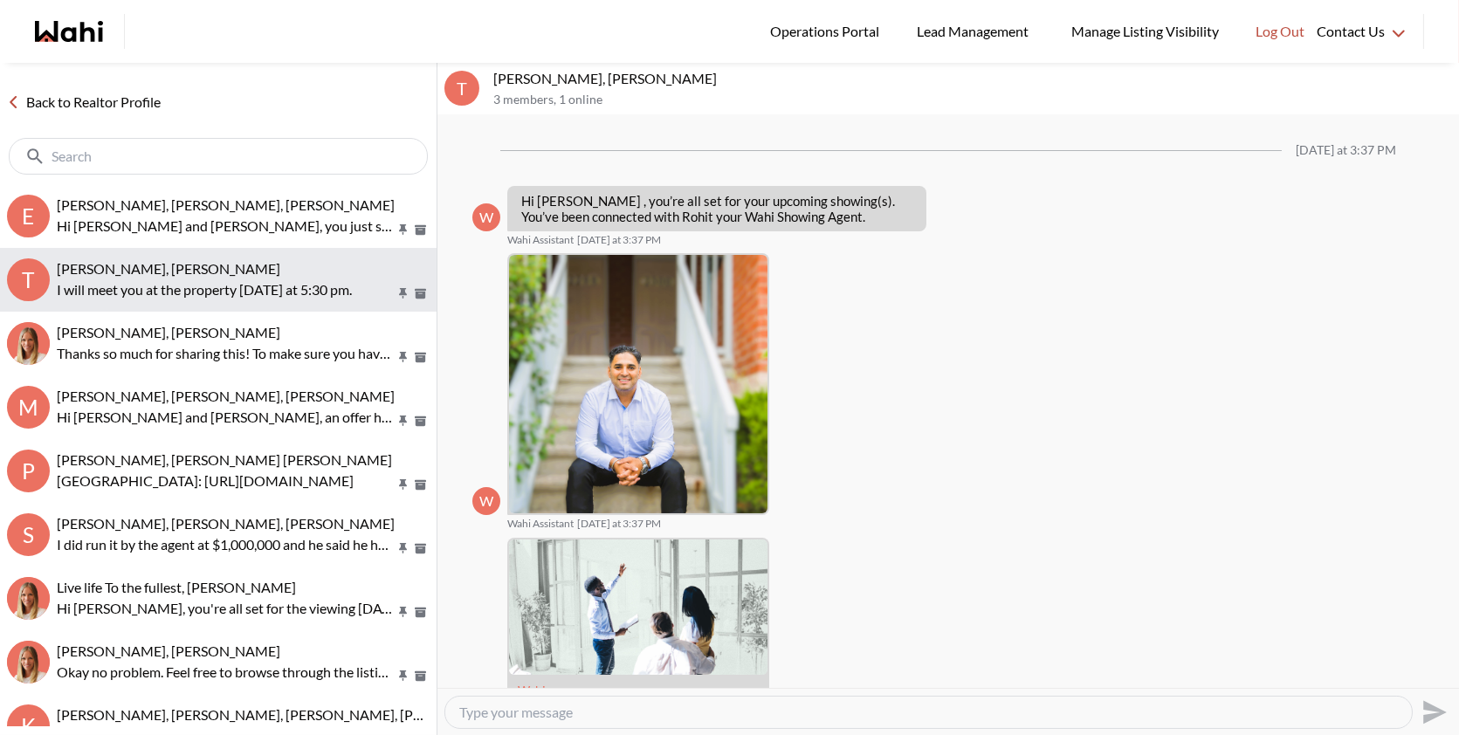
scroll to position [254, 0]
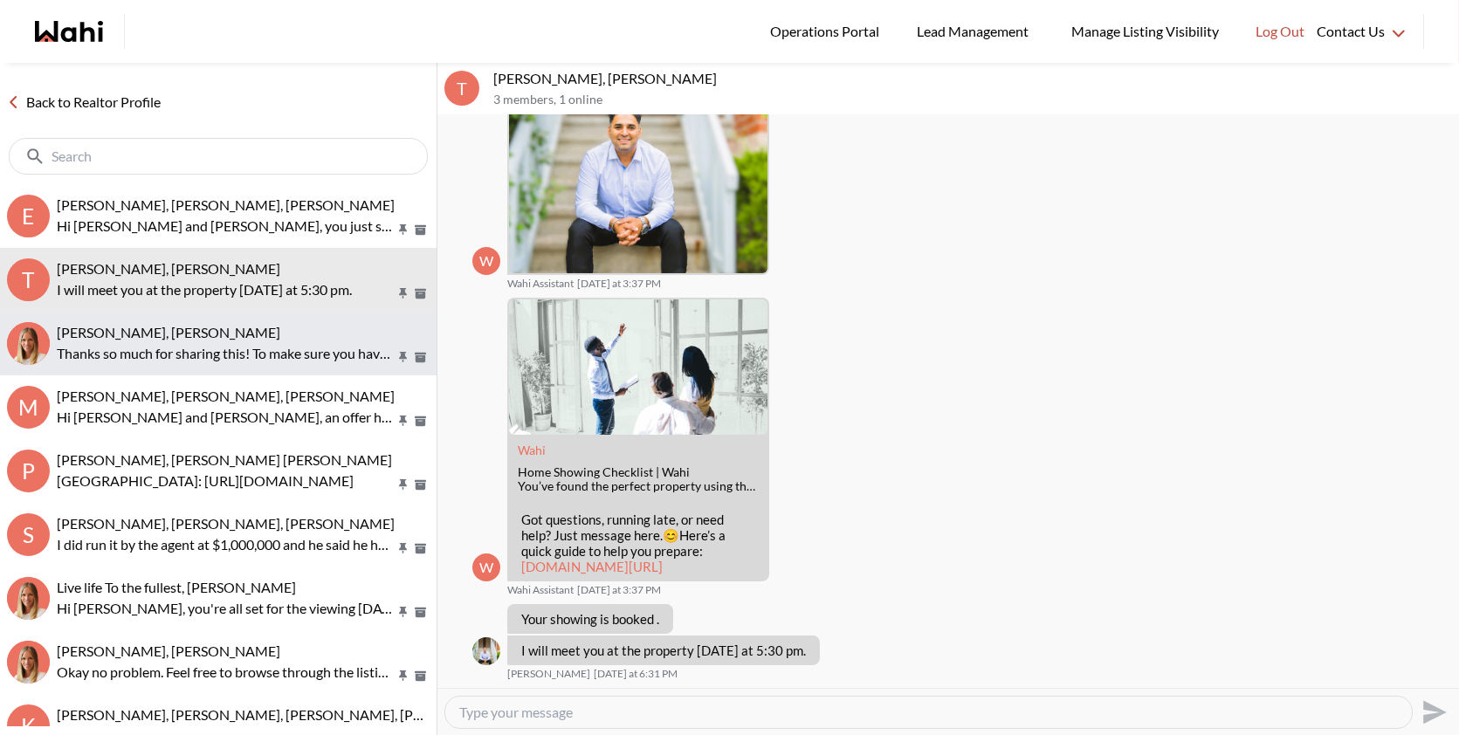
click at [208, 327] on span "TIGRAN ARUSTAMYAN, Michelle" at bounding box center [169, 332] width 224 height 17
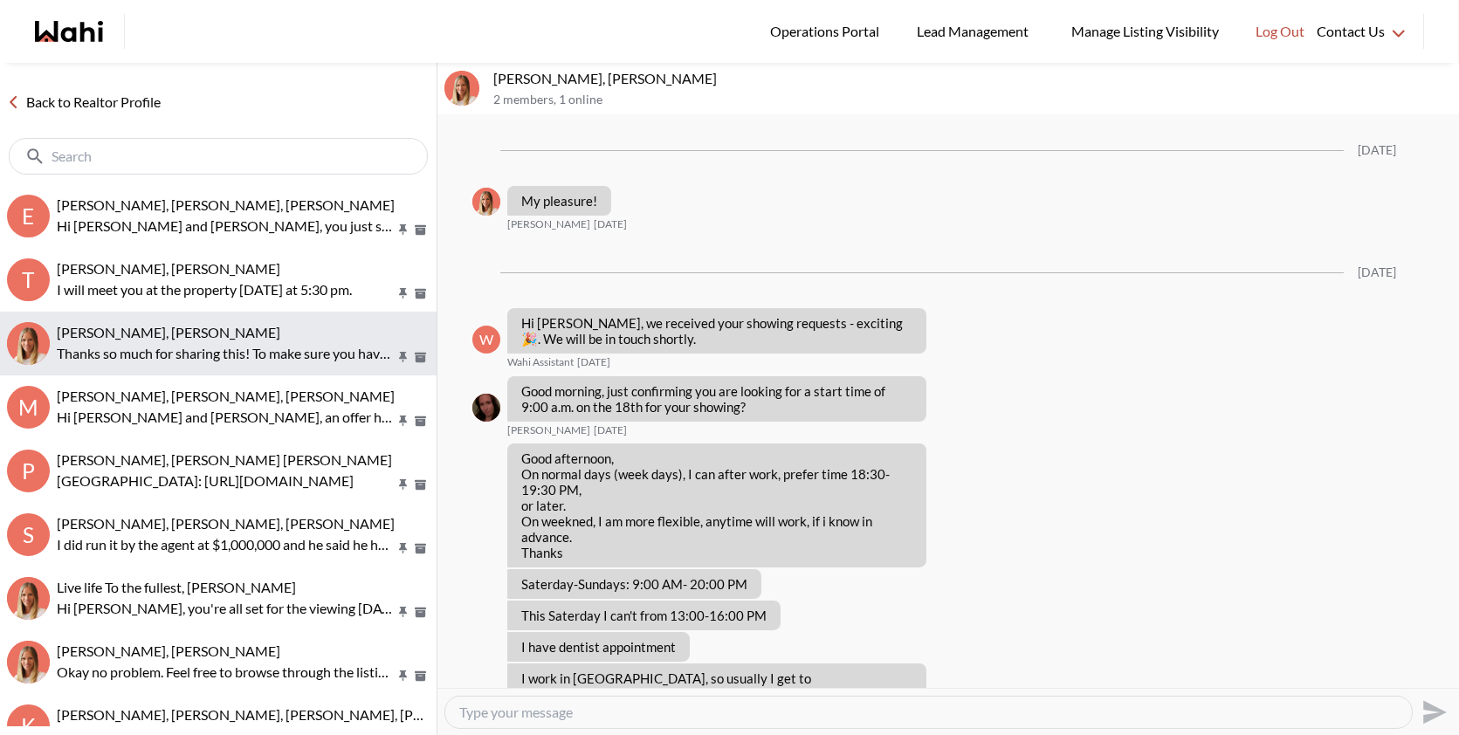
scroll to position [1330, 0]
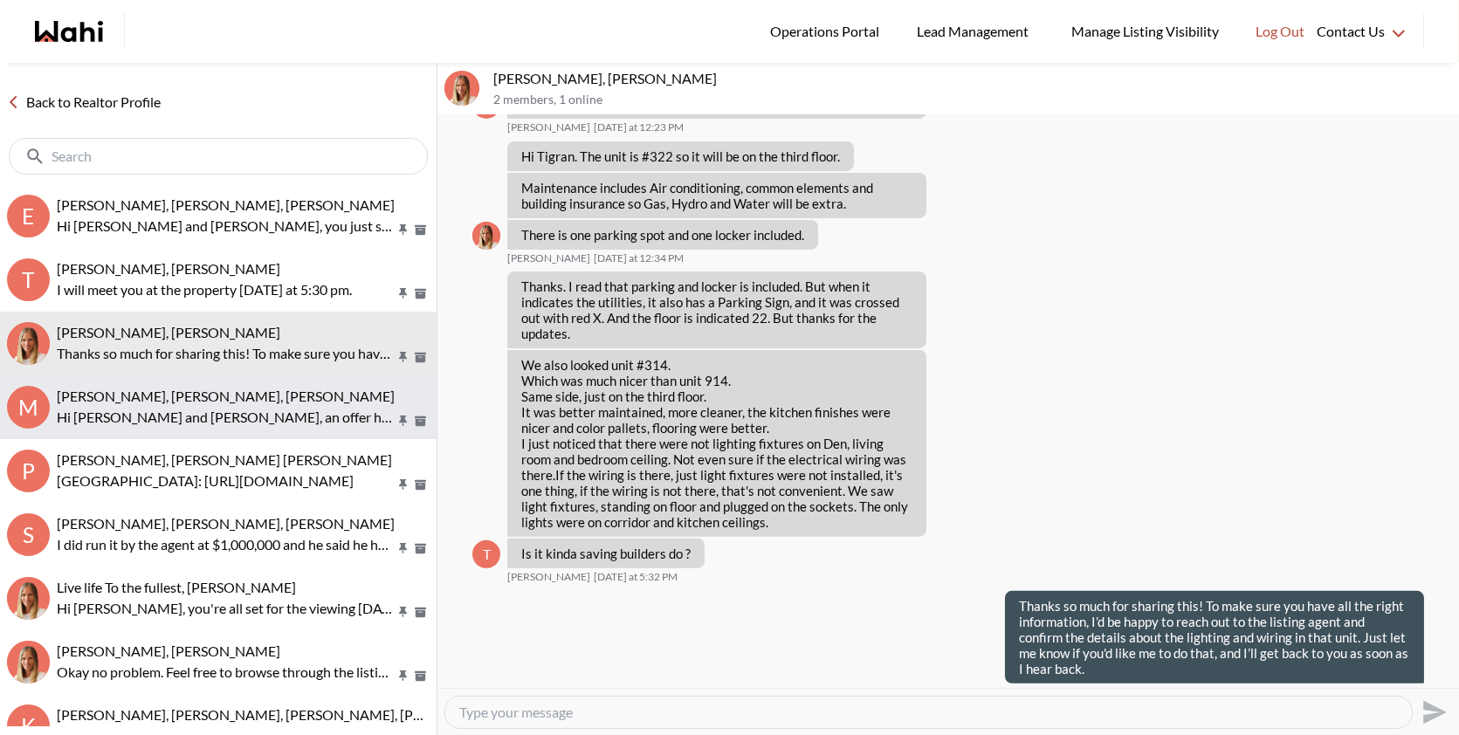
click at [225, 404] on div "Michael Man, Maria Odejar, Michelle Hi Michael and Maria, an offer has been sub…" at bounding box center [243, 408] width 373 height 40
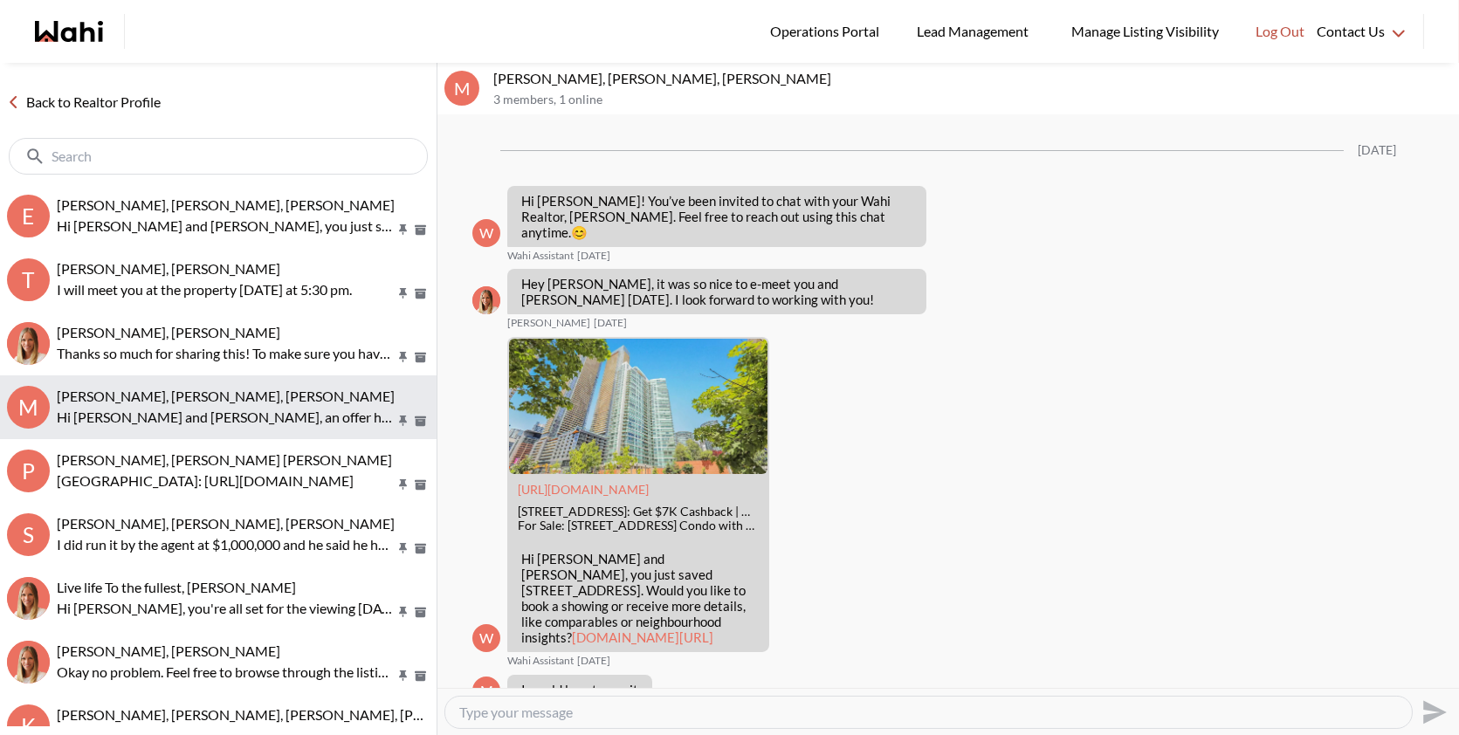
scroll to position [2671, 0]
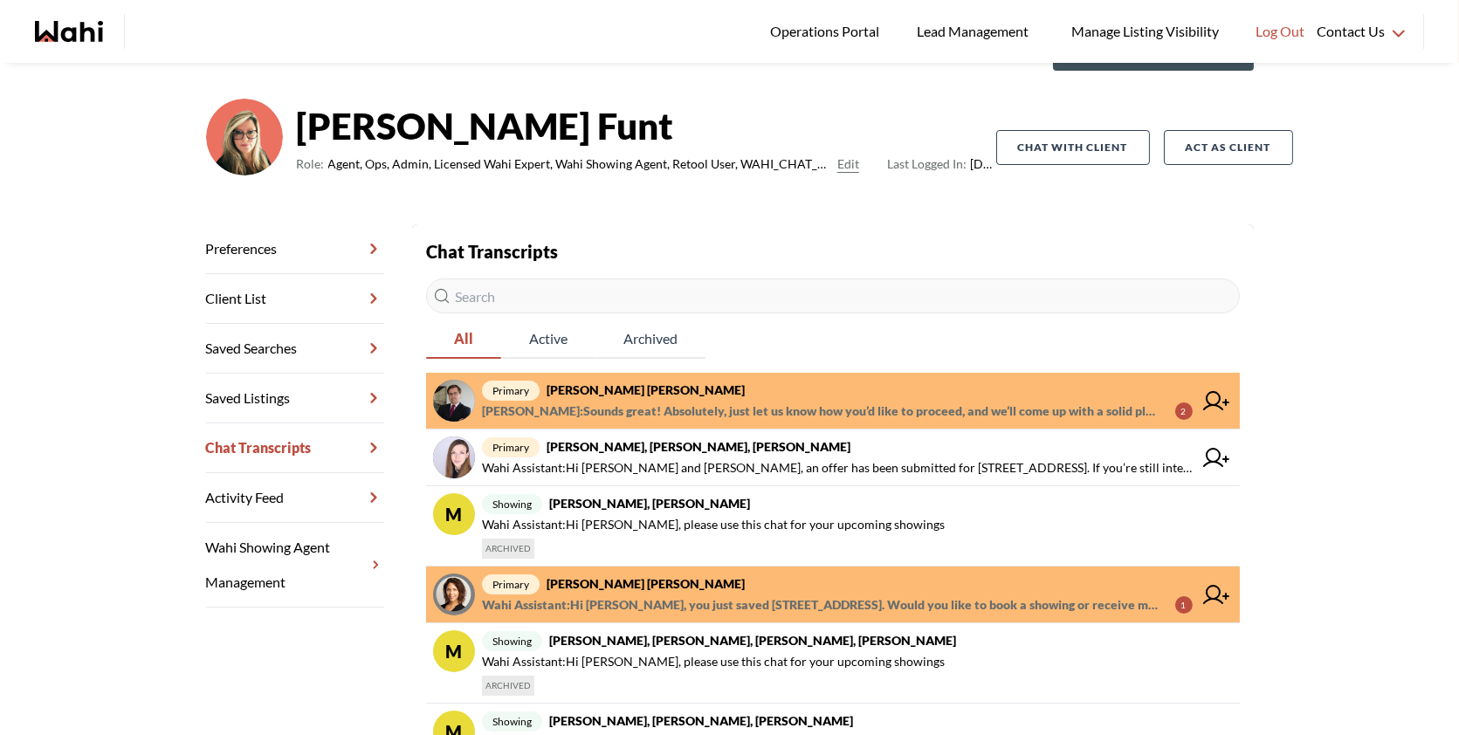
scroll to position [100, 0]
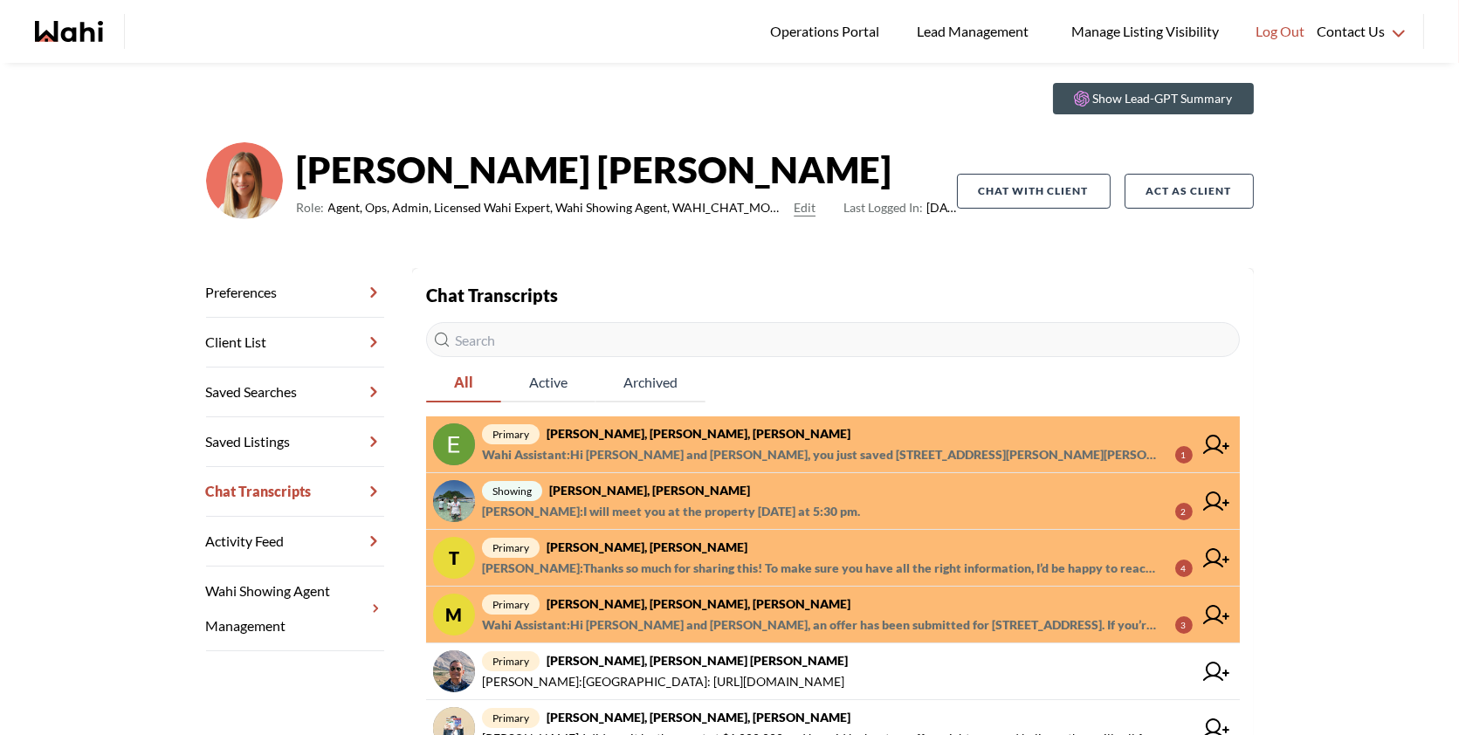
scroll to position [55, 0]
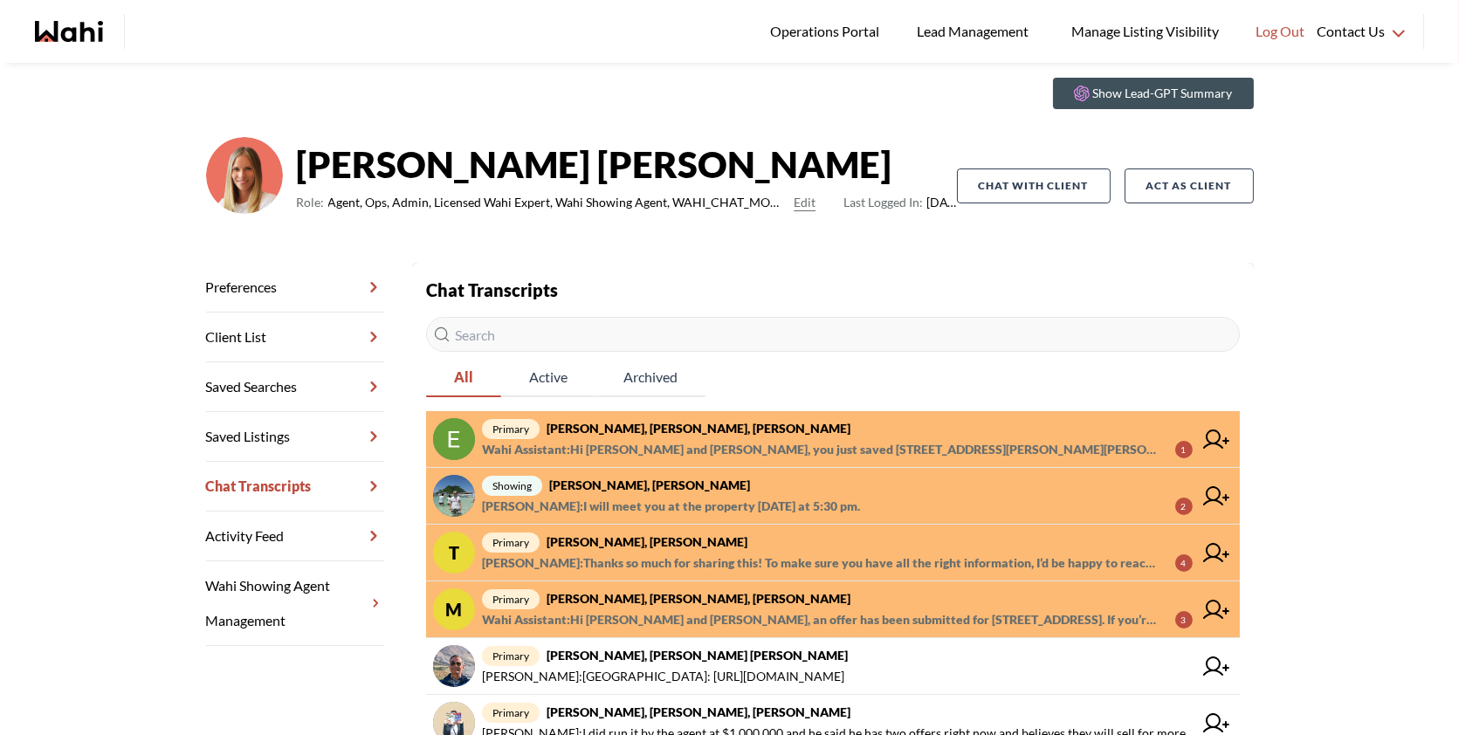
click at [803, 418] on span "primary Erik Odegaard, Margarita Haimov, Michelle" at bounding box center [837, 428] width 711 height 21
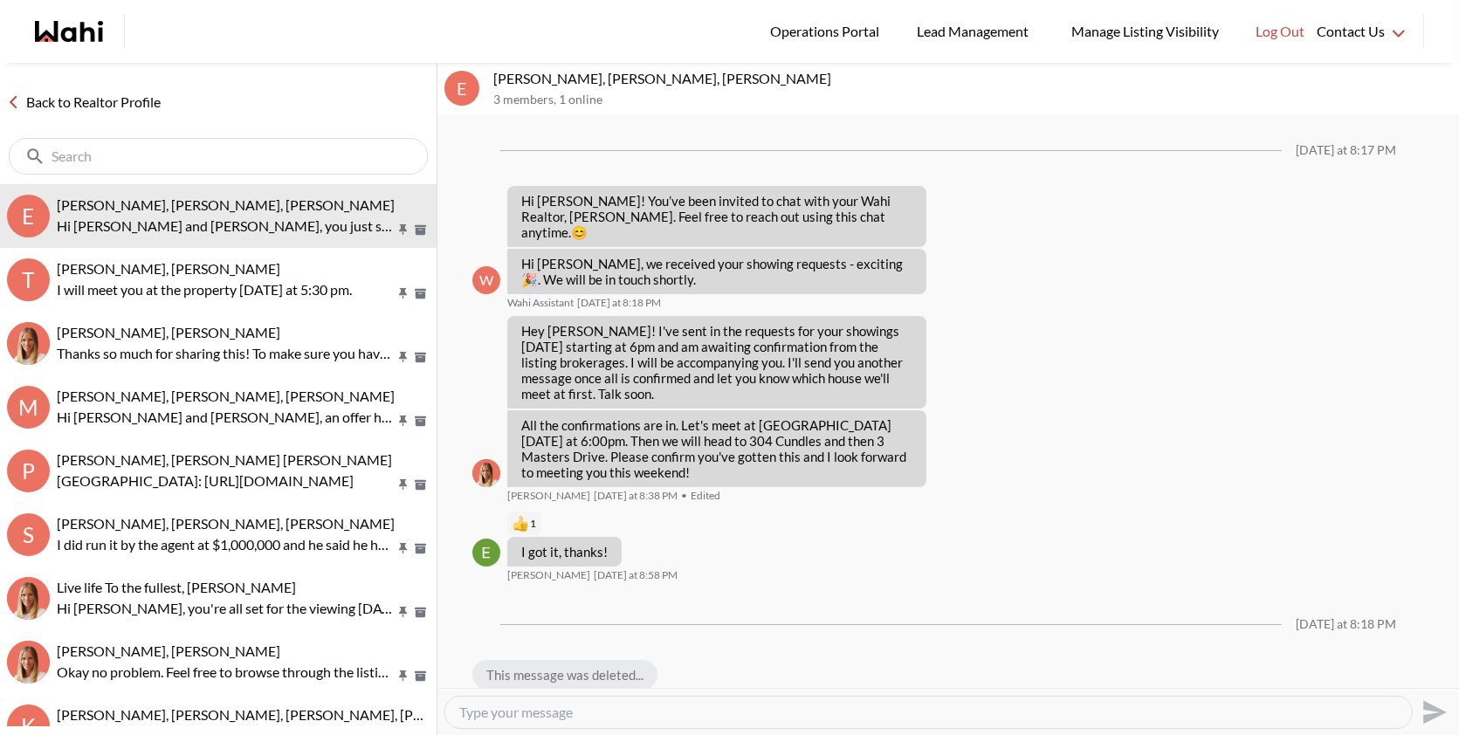
scroll to position [1757, 0]
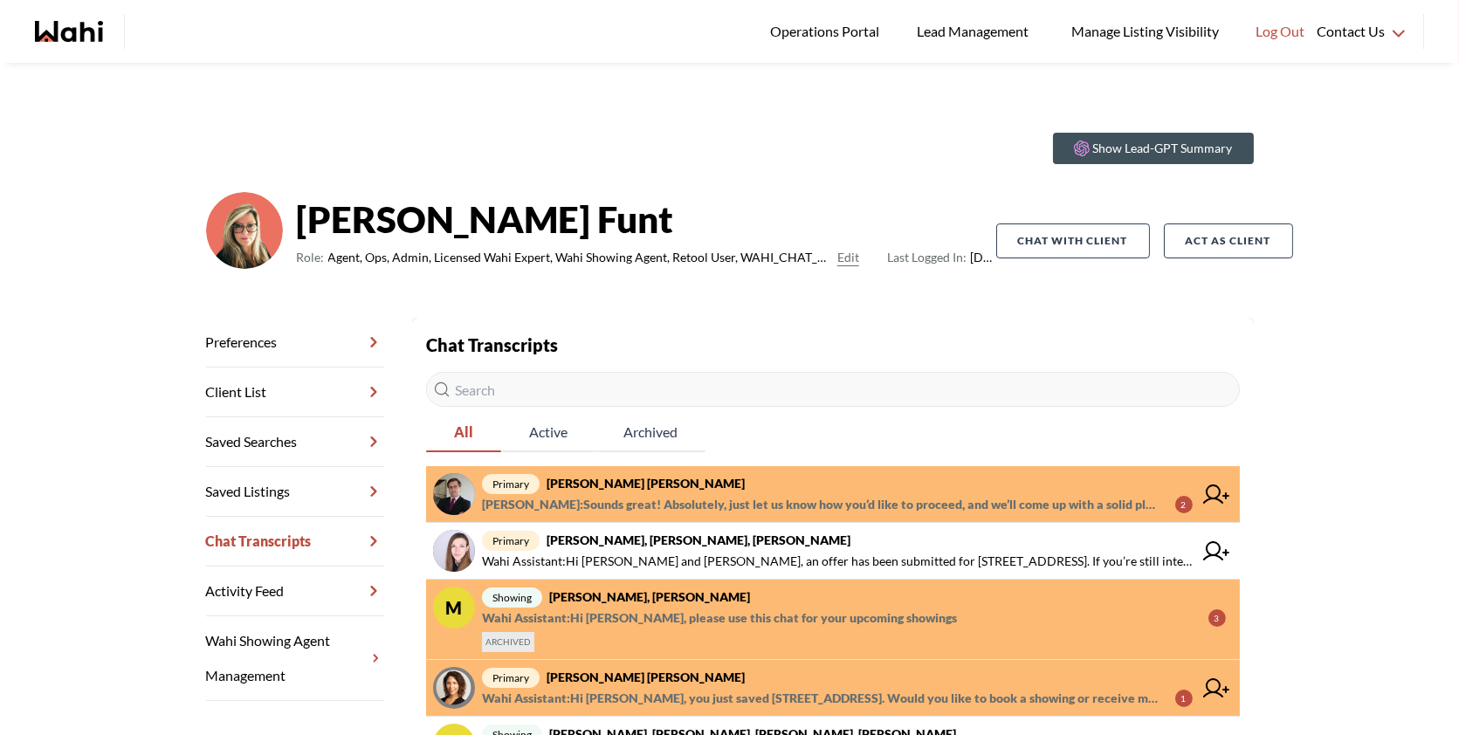
click at [882, 476] on span "primary [PERSON_NAME] [PERSON_NAME]" at bounding box center [837, 483] width 711 height 21
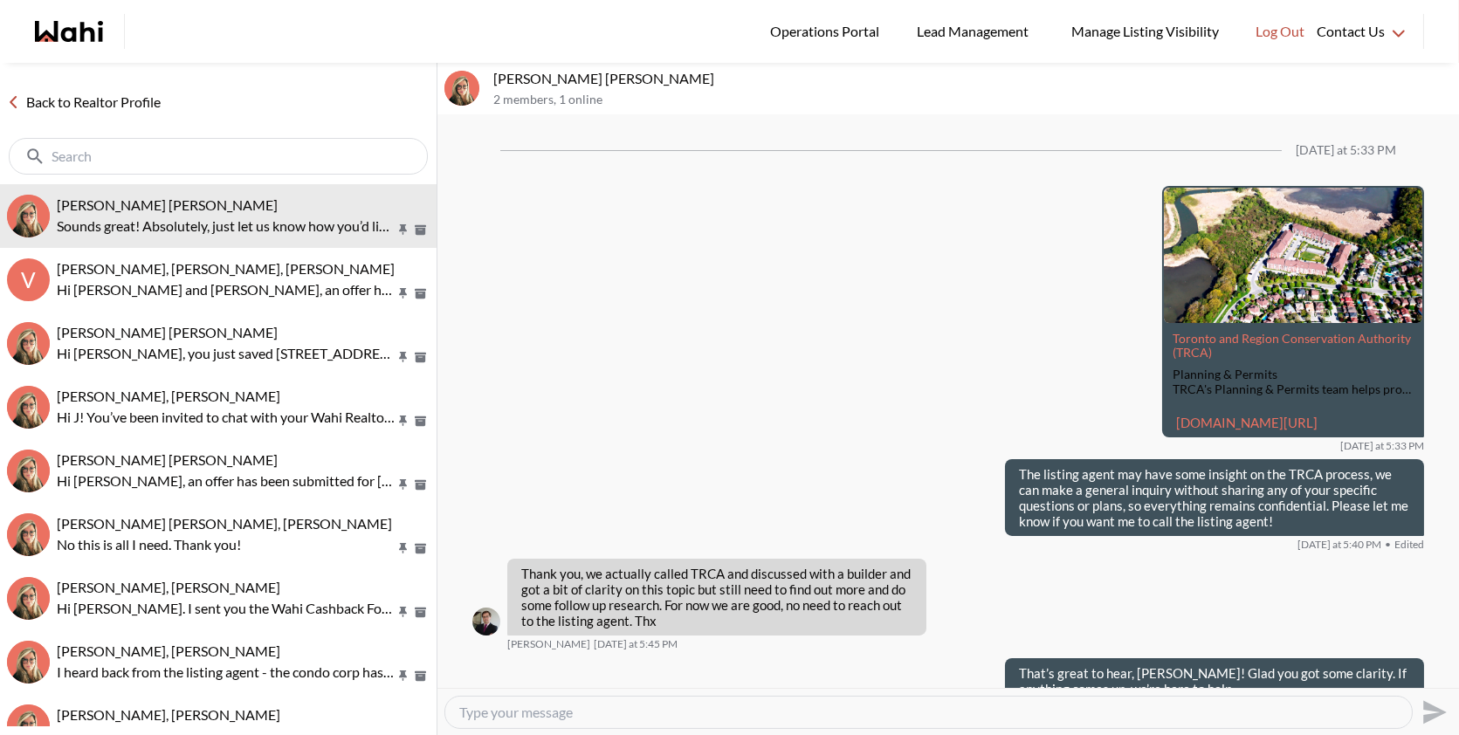
scroll to position [1938, 0]
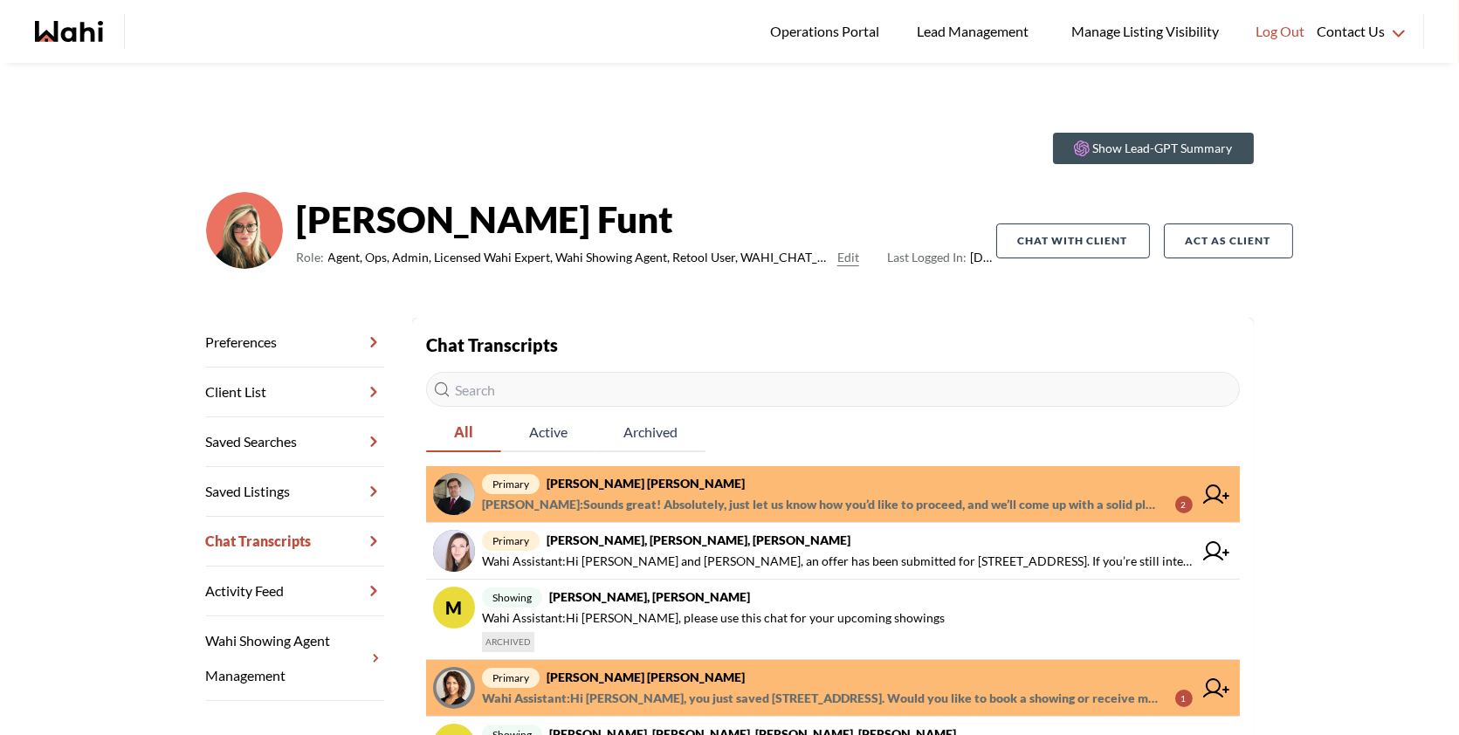
click at [904, 492] on span "primary [PERSON_NAME] [PERSON_NAME]" at bounding box center [837, 483] width 711 height 21
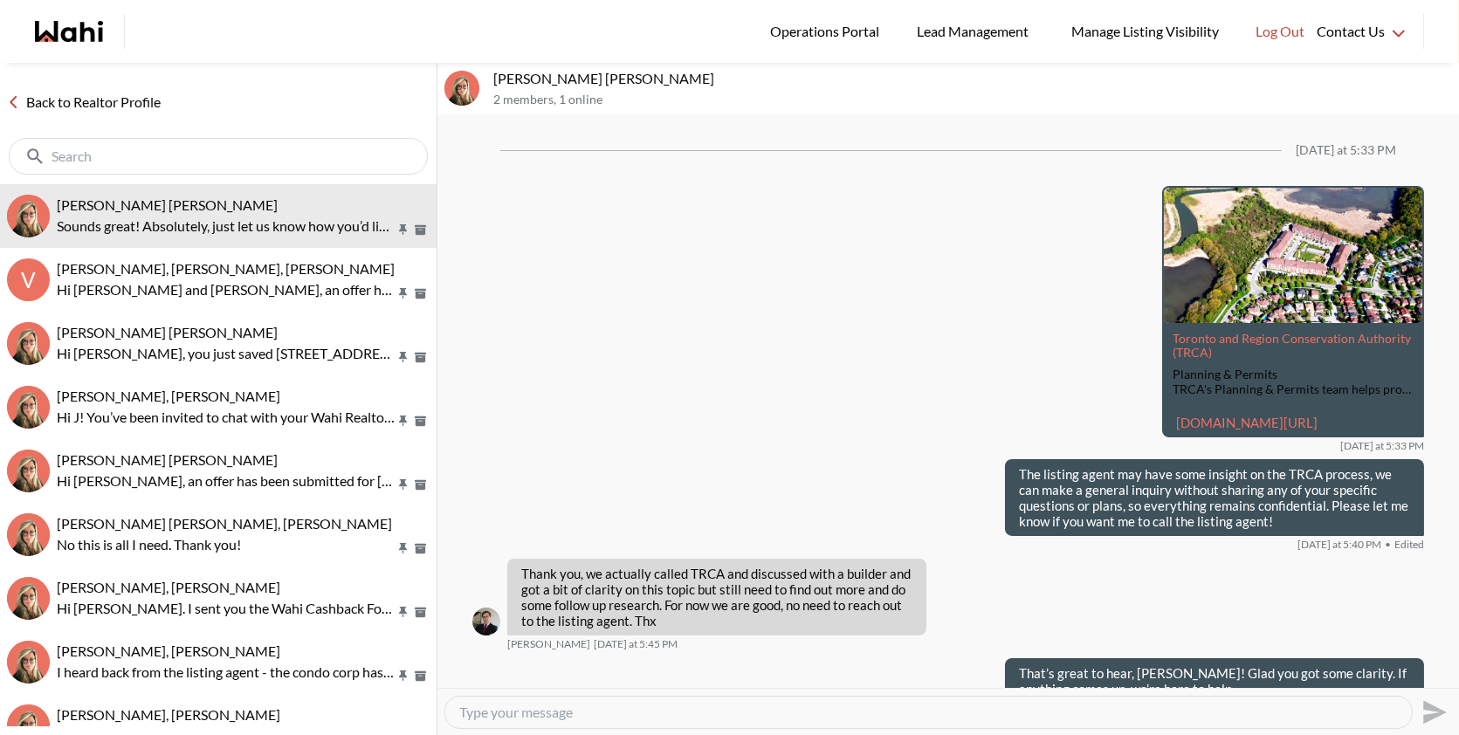
scroll to position [1938, 0]
